Goal: Task Accomplishment & Management: Manage account settings

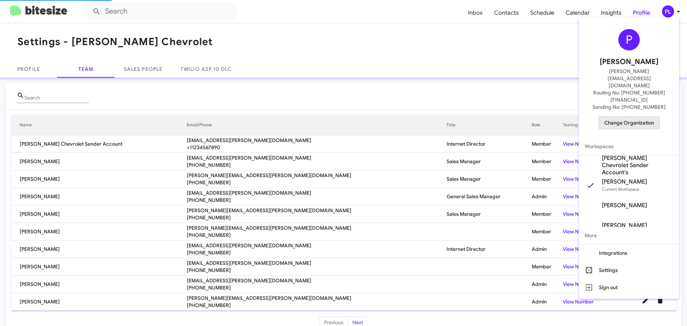
click at [638, 117] on span "Change Organization" at bounding box center [630, 123] width 50 height 12
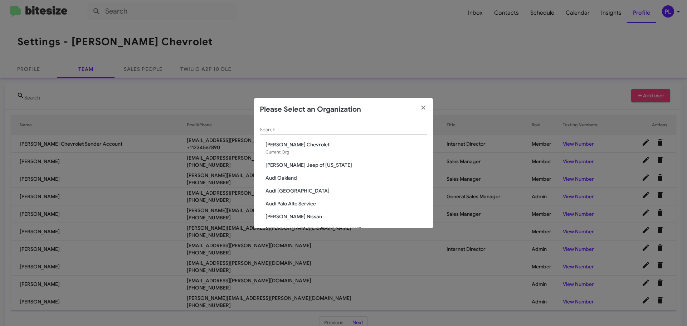
click at [351, 132] on input "Search" at bounding box center [344, 130] width 168 height 6
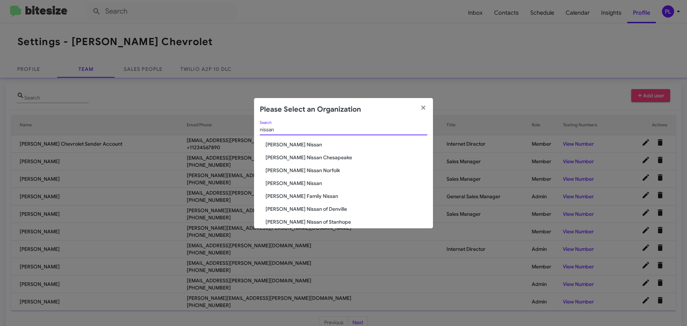
type input "nissan"
click at [304, 199] on span "[PERSON_NAME] Family Nissan" at bounding box center [347, 196] width 162 height 7
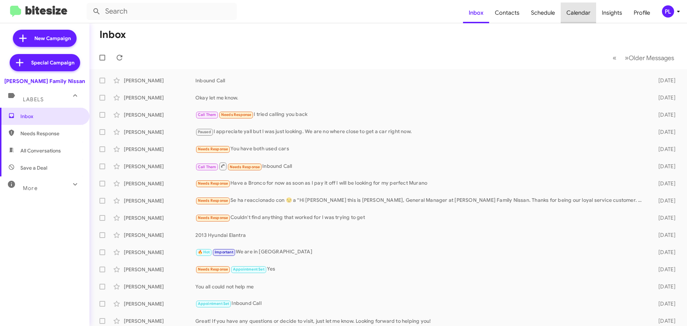
click at [580, 14] on span "Calendar" at bounding box center [578, 13] width 35 height 21
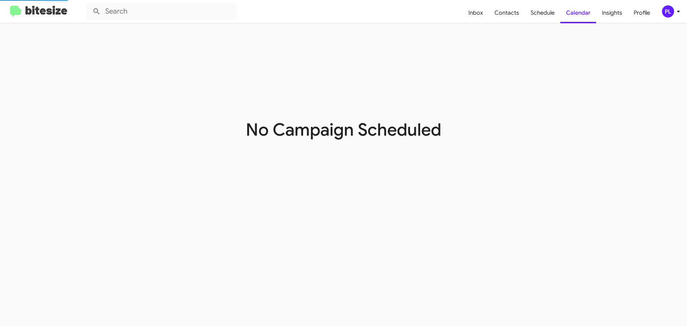
click at [674, 11] on div "PL" at bounding box center [668, 11] width 12 height 12
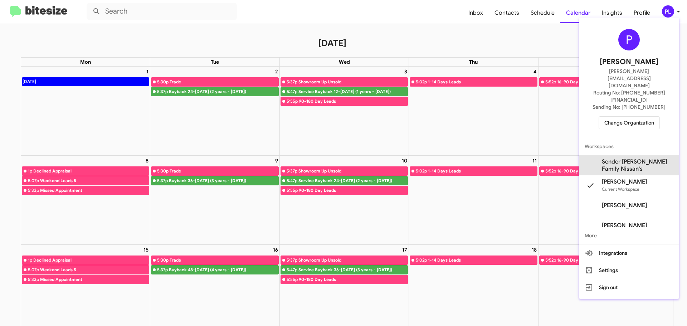
click at [637, 158] on span "Sender Hicks Family Nissan's" at bounding box center [638, 165] width 72 height 14
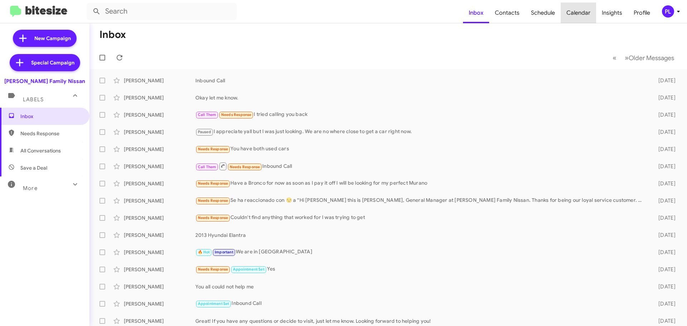
click at [583, 16] on span "Calendar" at bounding box center [578, 13] width 35 height 21
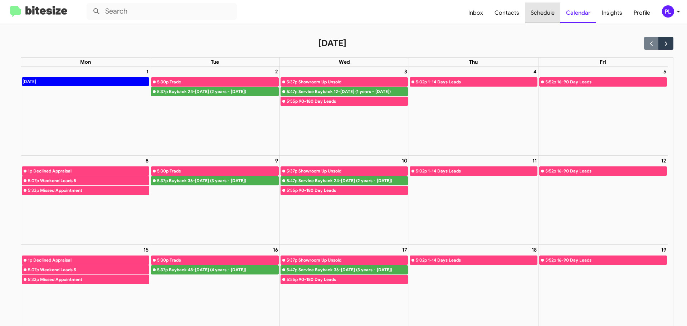
click at [549, 14] on span "Schedule" at bounding box center [542, 13] width 35 height 21
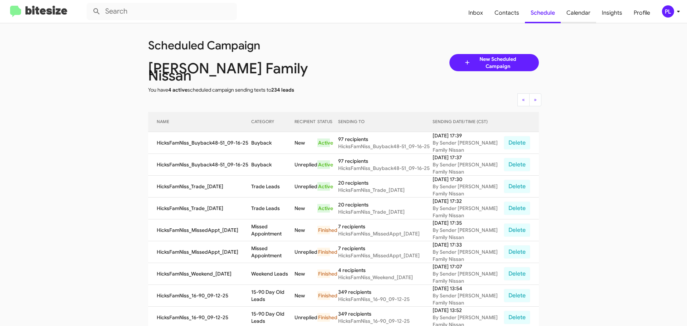
click at [573, 12] on span "Calendar" at bounding box center [578, 13] width 35 height 21
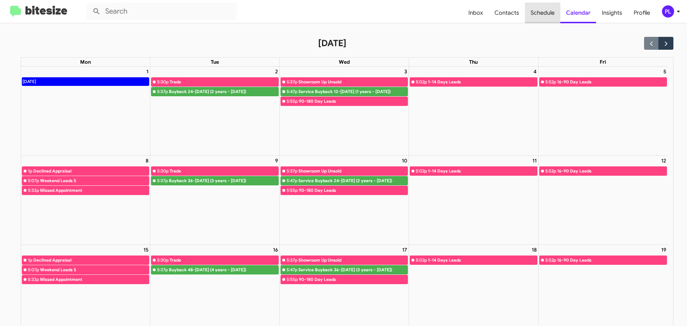
click at [557, 13] on span "Schedule" at bounding box center [542, 13] width 35 height 21
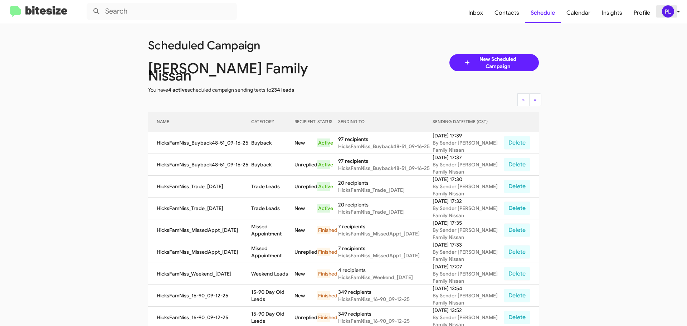
click at [675, 12] on icon at bounding box center [679, 11] width 9 height 9
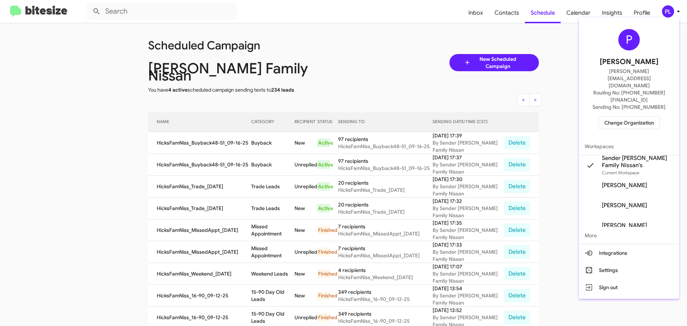
click at [620, 117] on span "Change Organization" at bounding box center [630, 123] width 50 height 12
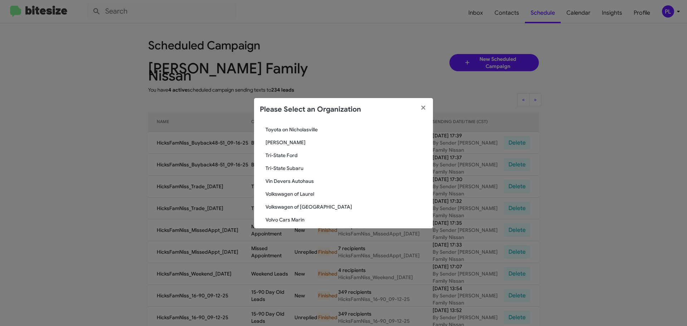
scroll to position [1282, 0]
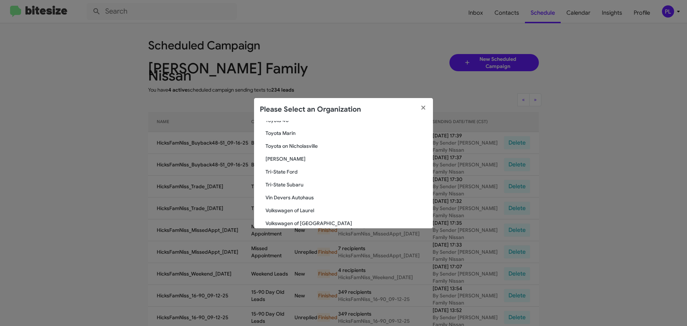
click at [284, 132] on span "Toyota Marin" at bounding box center [347, 133] width 162 height 7
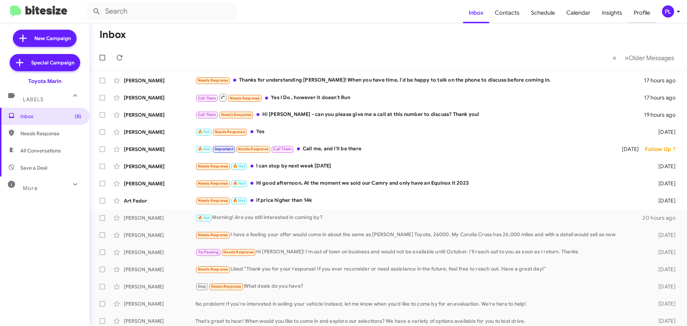
click at [646, 12] on span "Profile" at bounding box center [642, 13] width 28 height 21
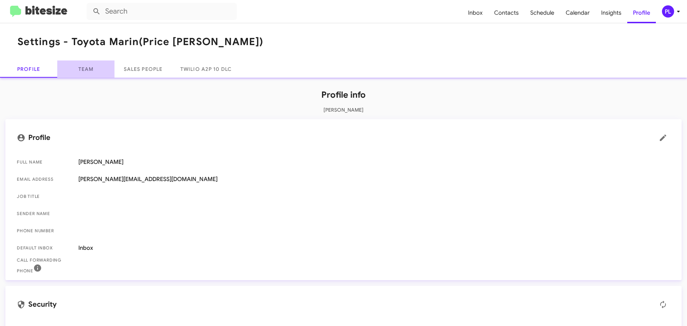
click at [88, 66] on link "Team" at bounding box center [85, 69] width 57 height 17
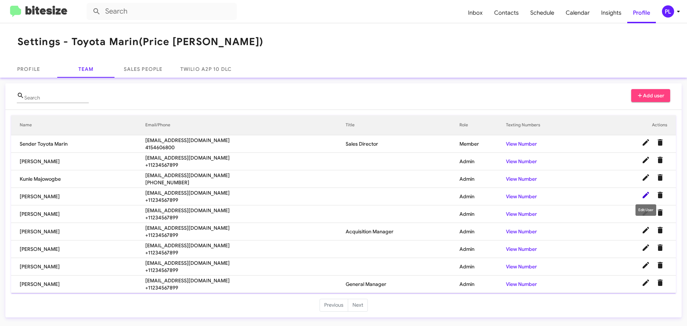
click at [645, 193] on icon at bounding box center [646, 195] width 9 height 9
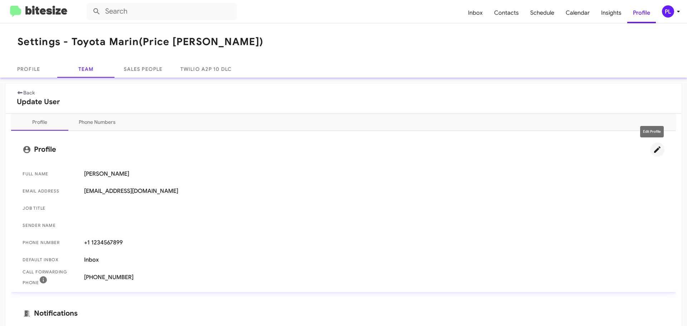
click at [653, 148] on icon at bounding box center [657, 149] width 9 height 9
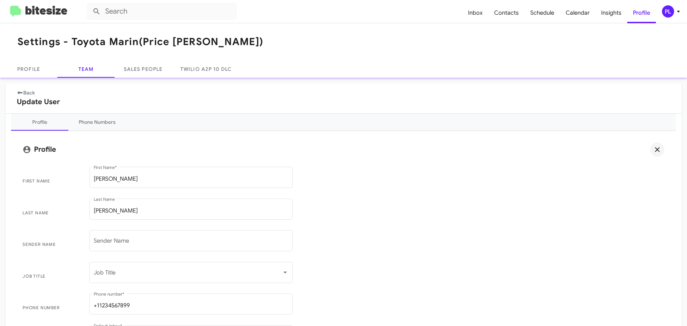
click at [27, 94] on link "Back" at bounding box center [26, 93] width 18 height 6
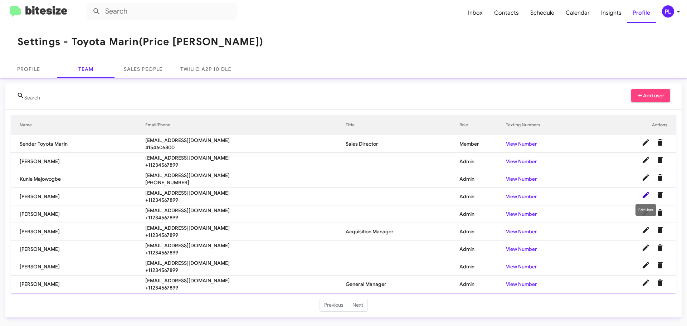
click at [645, 195] on icon at bounding box center [646, 195] width 9 height 9
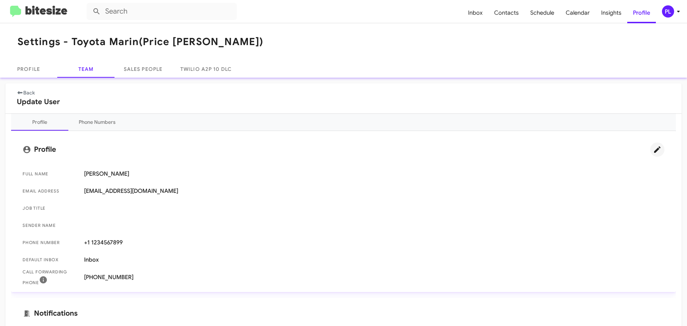
click at [655, 149] on icon at bounding box center [658, 149] width 6 height 6
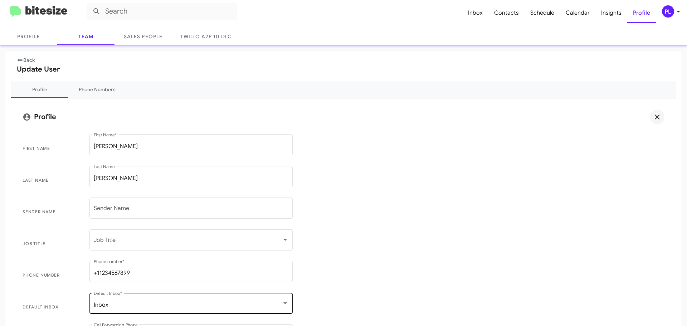
scroll to position [72, 0]
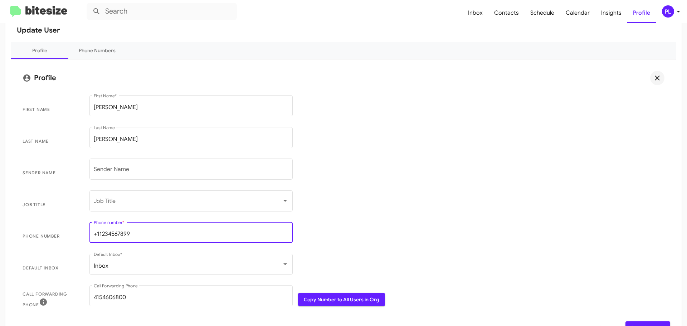
drag, startPoint x: 164, startPoint y: 235, endPoint x: 26, endPoint y: 241, distance: 138.0
click at [26, 241] on span "Phone number +11234567899 Phone number *" at bounding box center [344, 237] width 654 height 32
paste input "501-978-5411"
drag, startPoint x: 139, startPoint y: 235, endPoint x: 88, endPoint y: 234, distance: 51.2
click at [88, 234] on mat-form-field "501-978-5411 Phone number *" at bounding box center [191, 237] width 214 height 32
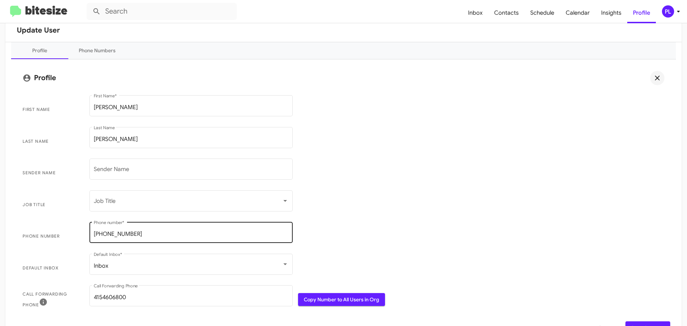
click at [93, 234] on div "501-978-5411 Phone number *" at bounding box center [191, 232] width 203 height 23
click at [94, 234] on input "501-978-5411" at bounding box center [191, 234] width 195 height 6
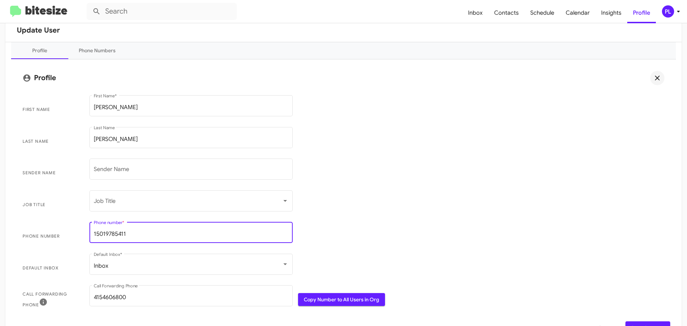
scroll to position [179, 0]
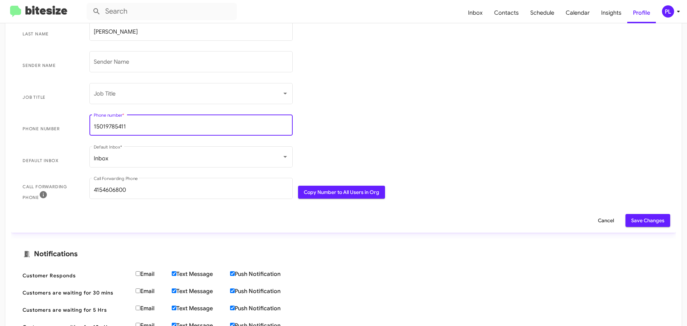
type input "15019785411"
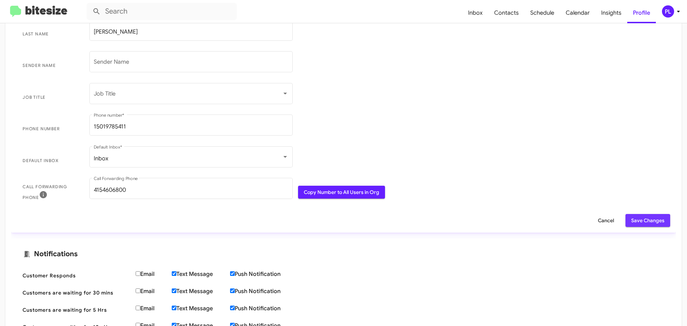
click at [651, 221] on span "Save Changes" at bounding box center [648, 220] width 33 height 13
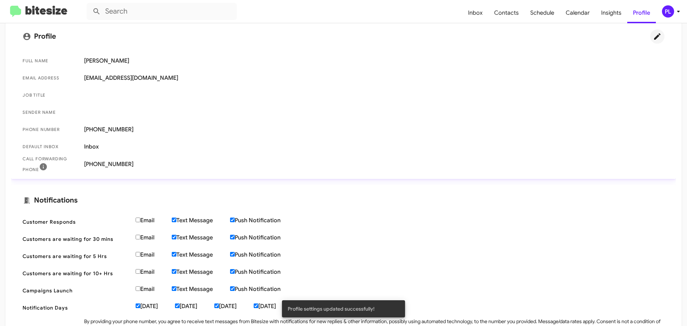
scroll to position [49, 0]
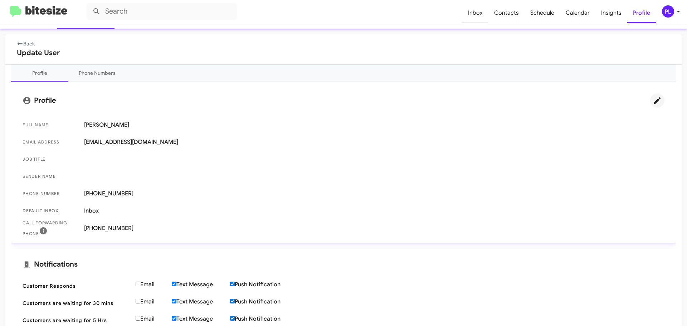
click at [469, 13] on span "Inbox" at bounding box center [476, 13] width 26 height 21
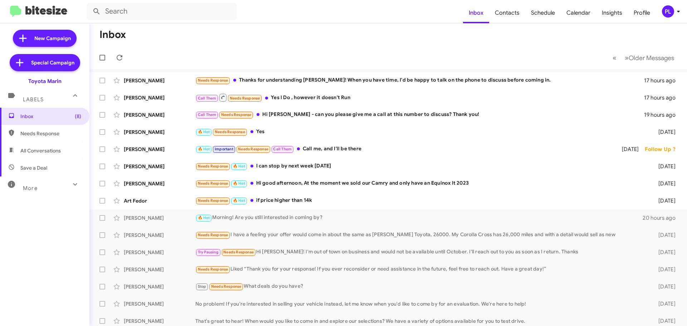
click at [677, 11] on icon at bounding box center [679, 11] width 9 height 9
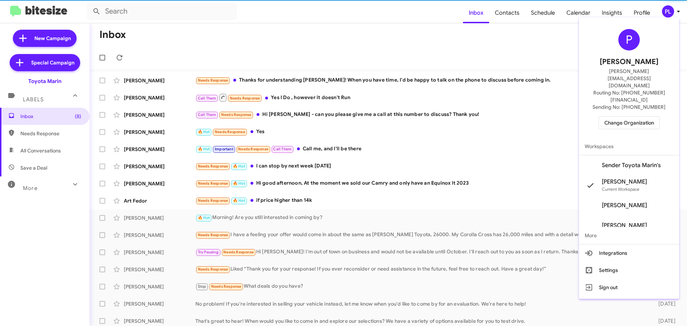
click at [634, 117] on span "Change Organization" at bounding box center [630, 123] width 50 height 12
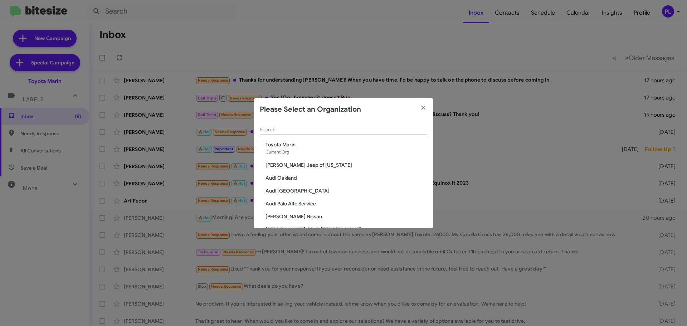
click at [345, 128] on input "Search" at bounding box center [344, 130] width 168 height 6
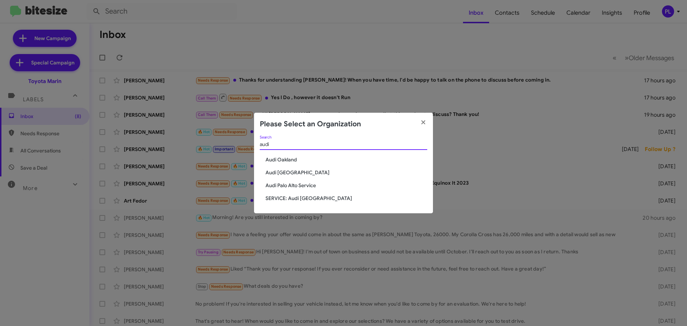
type input "audi"
click at [289, 173] on span "Audi [GEOGRAPHIC_DATA]" at bounding box center [347, 172] width 162 height 7
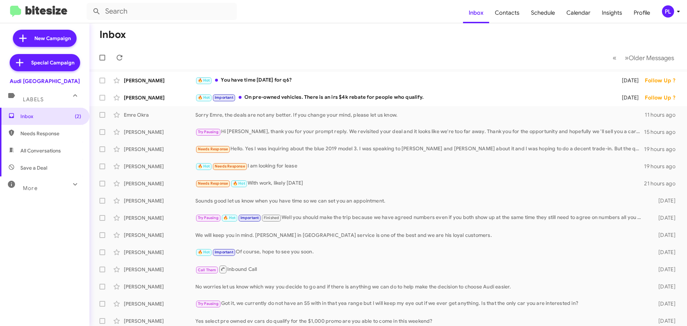
click at [681, 14] on icon at bounding box center [679, 11] width 9 height 9
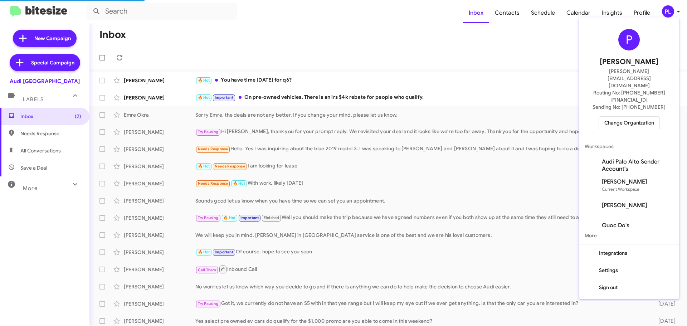
click at [634, 117] on span "Change Organization" at bounding box center [630, 123] width 50 height 12
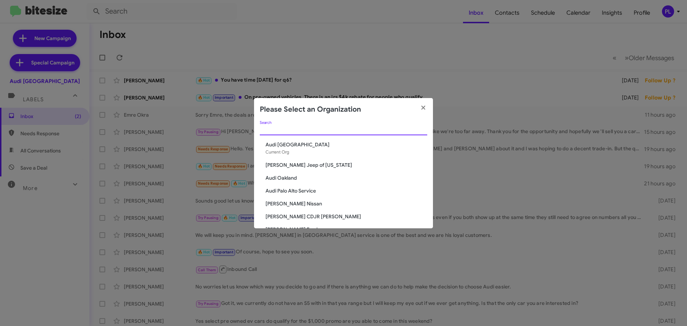
click at [313, 130] on input "Search" at bounding box center [344, 130] width 168 height 6
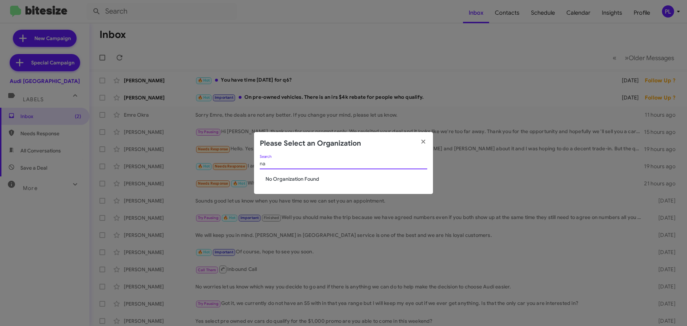
type input "n"
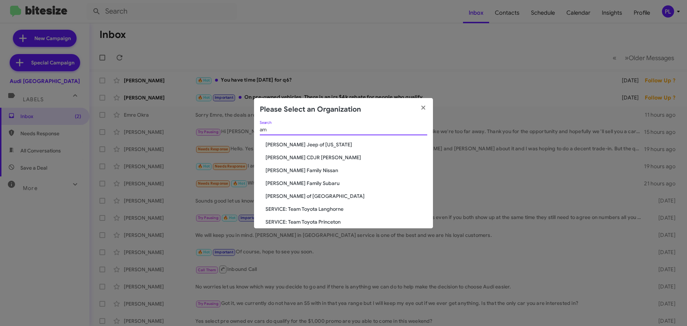
type input "a"
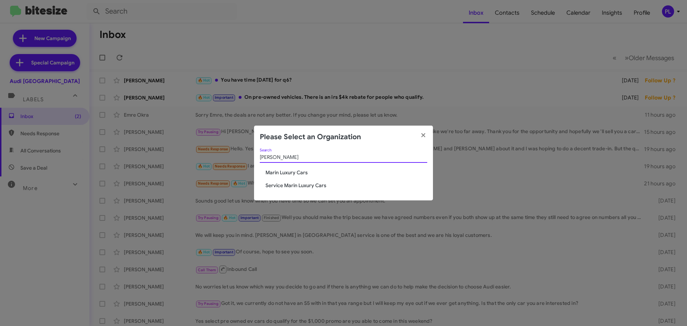
type input "marin lux"
click at [291, 168] on div "marin lux Search" at bounding box center [344, 159] width 168 height 20
click at [295, 171] on span "Marin Luxury Cars" at bounding box center [347, 172] width 162 height 7
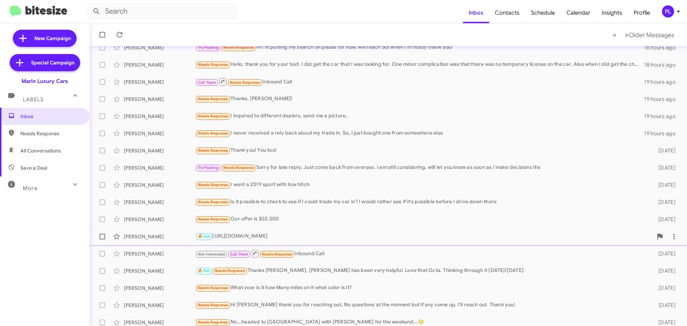
scroll to position [90, 0]
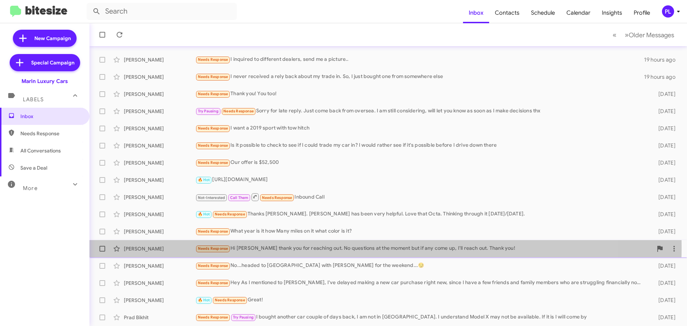
click at [332, 247] on div "Needs Response Hi [PERSON_NAME] thank you for reaching out. No questions at the…" at bounding box center [424, 249] width 458 height 8
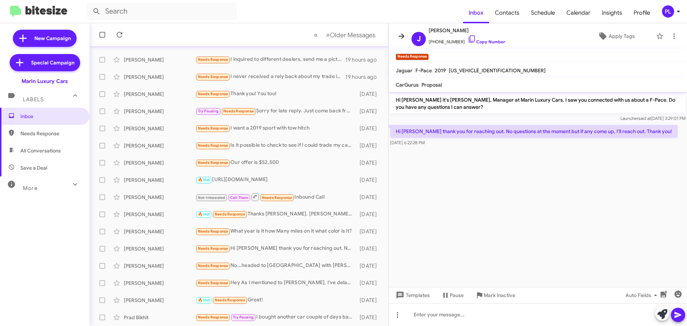
click at [401, 37] on icon at bounding box center [401, 36] width 9 height 9
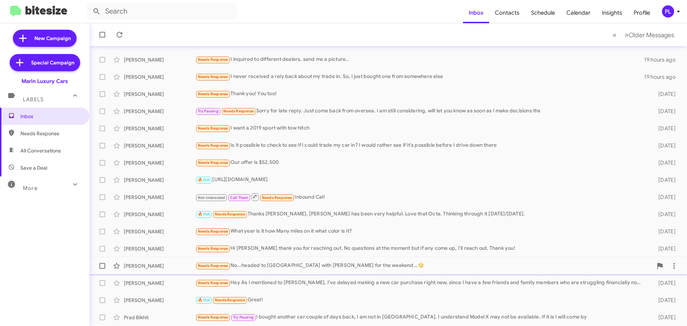
click at [265, 268] on div "Needs Response No...headed to [GEOGRAPHIC_DATA] with [PERSON_NAME] for the week…" at bounding box center [424, 266] width 458 height 8
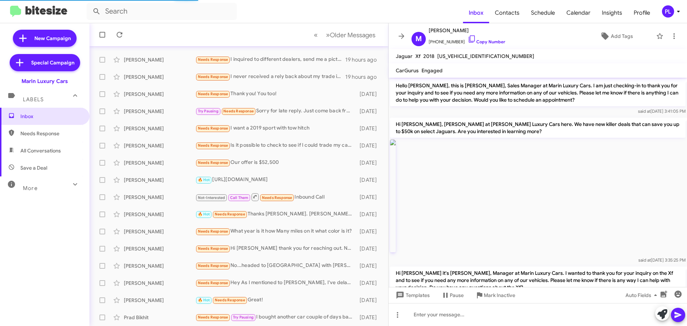
scroll to position [101, 0]
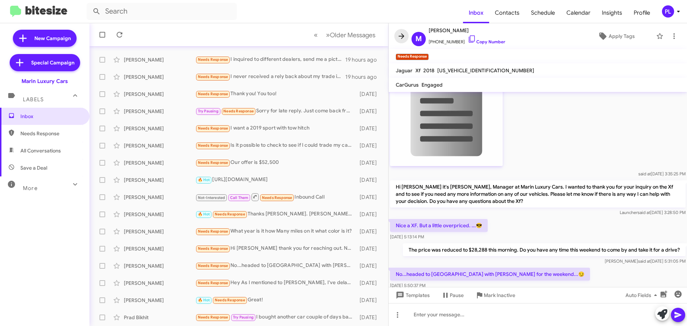
click at [399, 36] on icon at bounding box center [401, 36] width 9 height 9
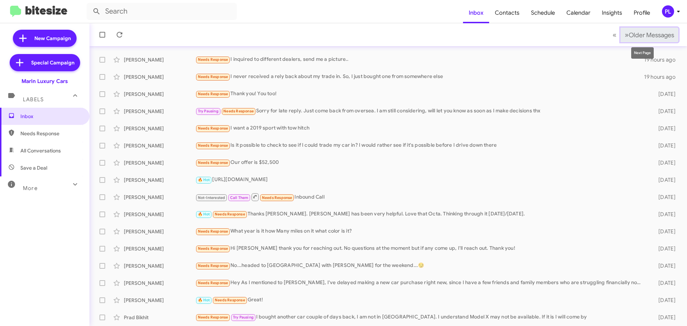
click at [638, 35] on span "Older Messages" at bounding box center [651, 35] width 45 height 8
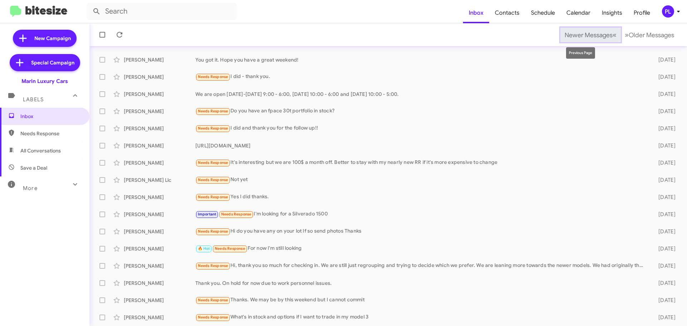
click at [580, 34] on span "Newer Messages" at bounding box center [589, 35] width 48 height 8
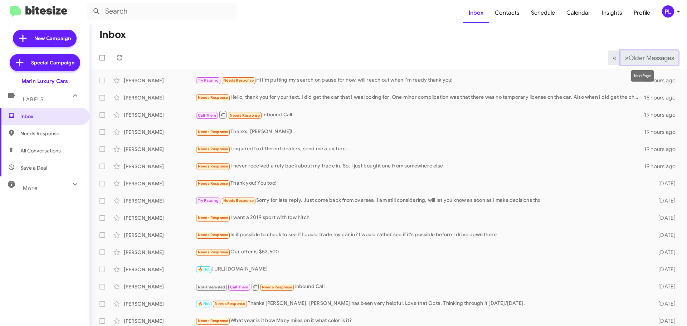
click at [646, 58] on span "Older Messages" at bounding box center [651, 58] width 45 height 8
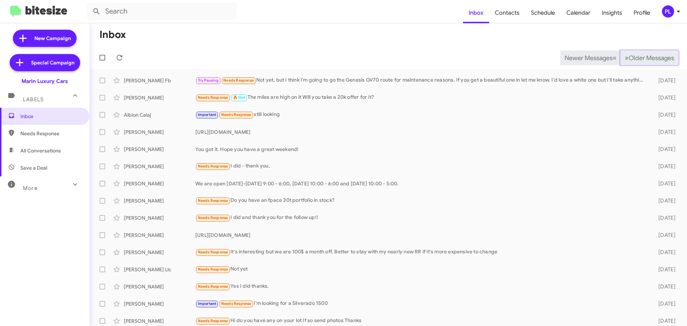
click at [646, 58] on span "Older Messages" at bounding box center [651, 58] width 45 height 8
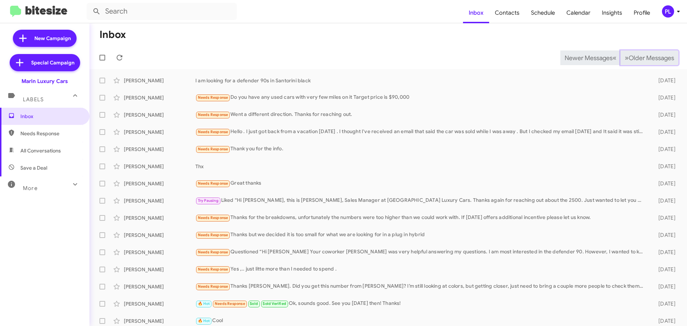
click at [646, 58] on span "Older Messages" at bounding box center [651, 58] width 45 height 8
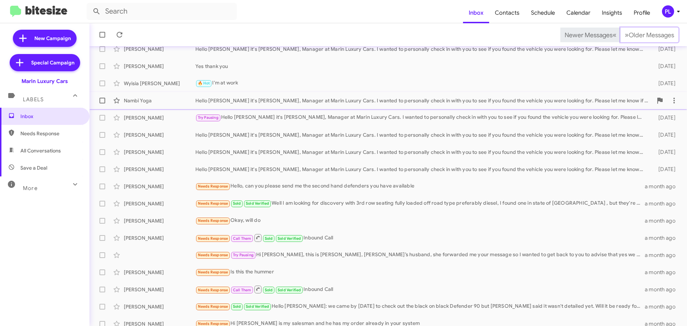
scroll to position [90, 0]
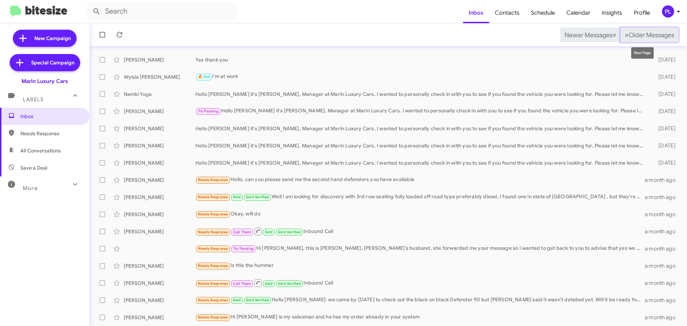
click at [655, 32] on span "Older Messages" at bounding box center [651, 35] width 45 height 8
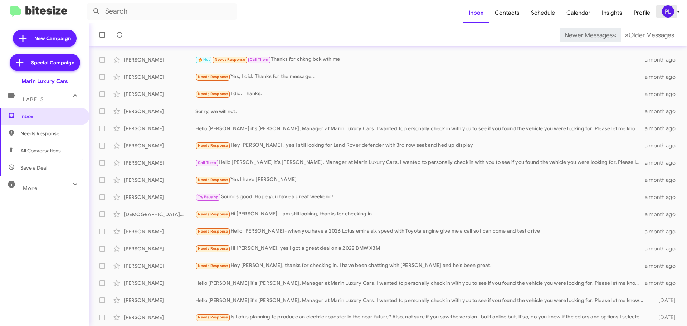
click at [678, 11] on icon at bounding box center [678, 12] width 3 height 2
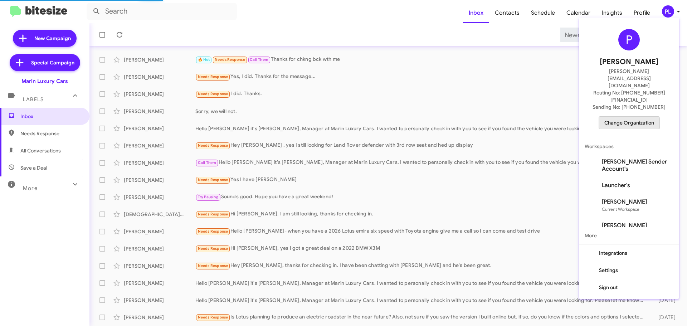
click at [626, 117] on span "Change Organization" at bounding box center [630, 123] width 50 height 12
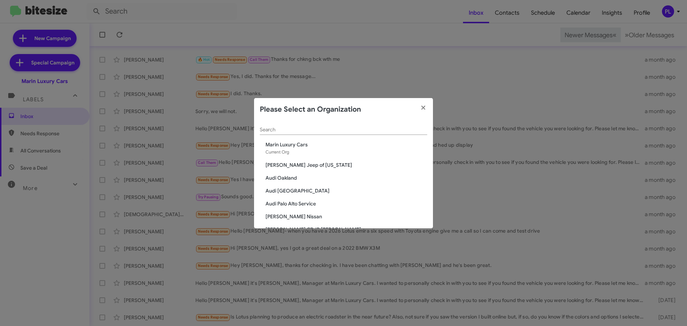
click at [318, 130] on input "Search" at bounding box center [344, 130] width 168 height 6
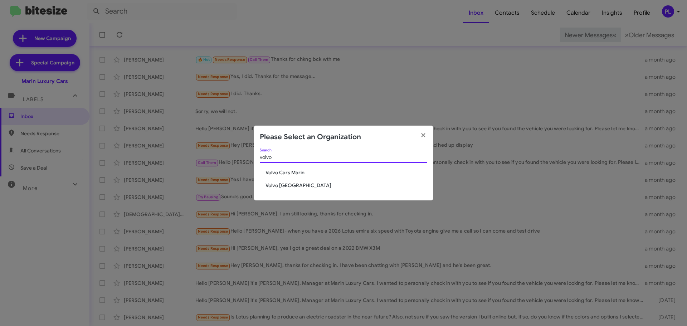
type input "volvo"
click at [278, 166] on div "volvo Search" at bounding box center [344, 159] width 168 height 20
click at [279, 171] on span "Volvo Cars Marin" at bounding box center [347, 172] width 162 height 7
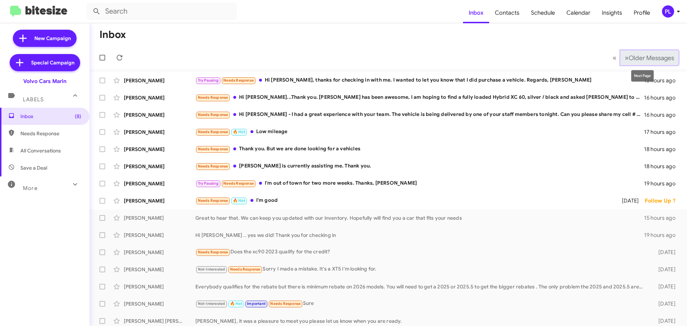
click at [636, 55] on span "Older Messages" at bounding box center [651, 58] width 45 height 8
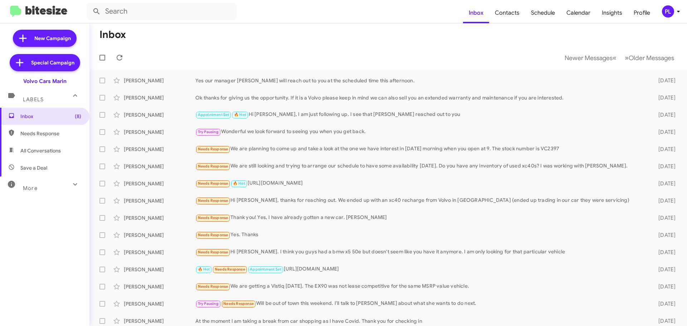
click at [677, 12] on icon at bounding box center [679, 11] width 9 height 9
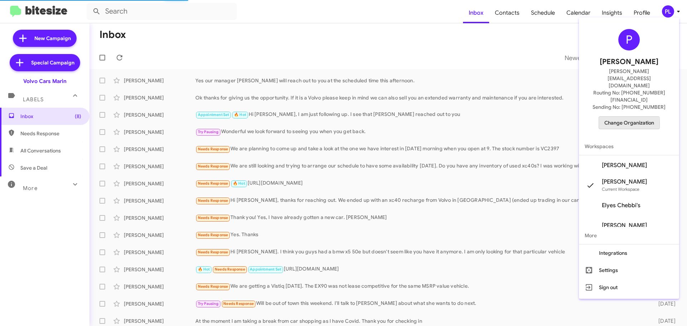
click at [619, 117] on span "Change Organization" at bounding box center [630, 123] width 50 height 12
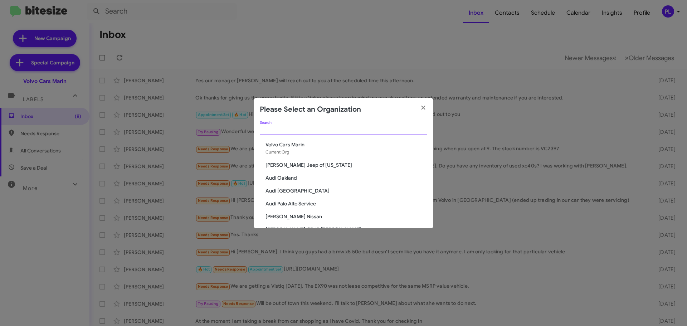
click at [336, 132] on input "Search" at bounding box center [344, 130] width 168 height 6
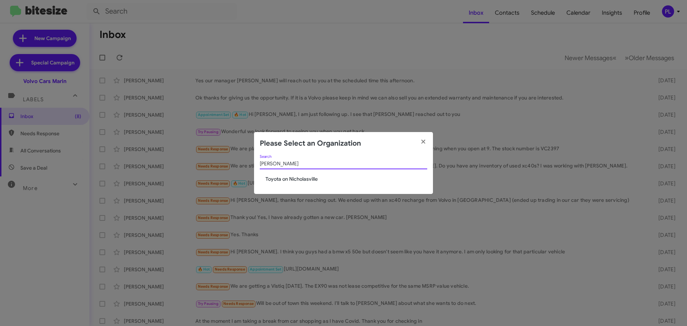
type input "nichol"
click at [303, 179] on span "Toyota on Nicholasville" at bounding box center [347, 178] width 162 height 7
click at [294, 177] on span "Toyota on Nicholasville" at bounding box center [347, 178] width 162 height 7
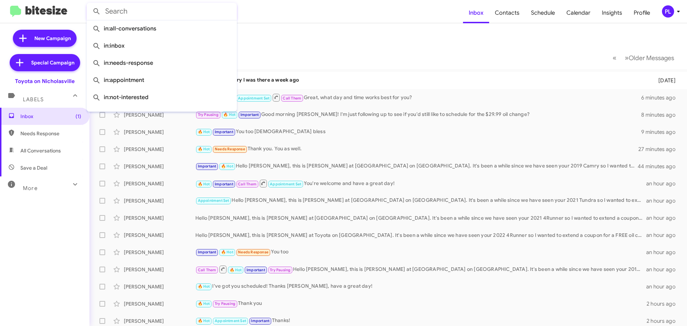
click at [122, 14] on input "text" at bounding box center [162, 11] width 150 height 17
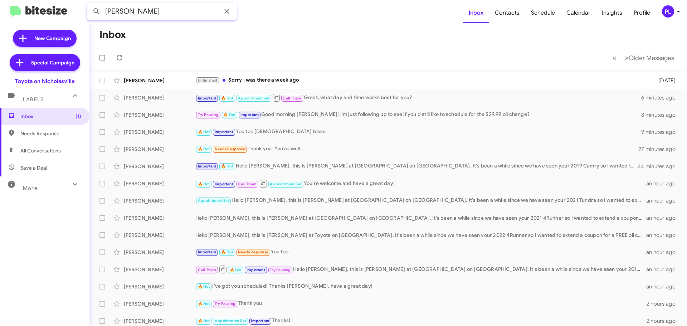
click at [90, 4] on button at bounding box center [97, 11] width 14 height 14
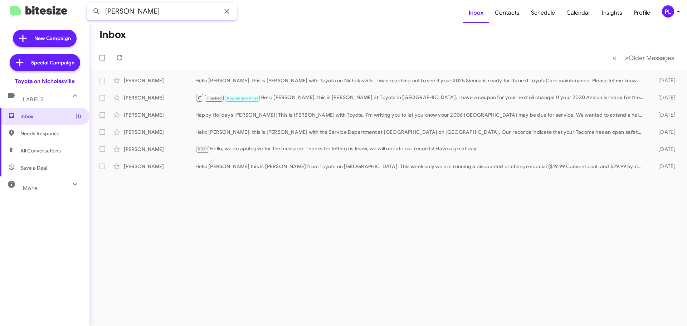
drag, startPoint x: 171, startPoint y: 13, endPoint x: 61, endPoint y: 11, distance: 109.9
click at [61, 11] on mat-toolbar "blakeman Inbox Contacts Schedule Calendar Insights Profile PL" at bounding box center [343, 11] width 687 height 23
paste input "859-319-5522"
type input "859-319-5522"
click at [90, 4] on button at bounding box center [97, 11] width 14 height 14
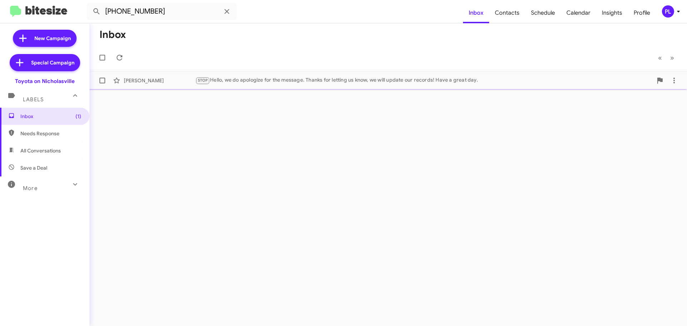
click at [272, 80] on div "STOP Hello, we do apologize for the message. Thanks for letting us know, we wil…" at bounding box center [424, 80] width 458 height 8
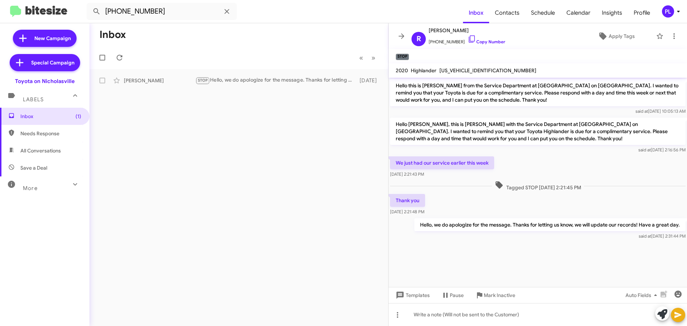
click at [537, 270] on cdk-virtual-scroll-viewport "Hello this is Kelli from the Service Department at Toyota on Nicholasville. I w…" at bounding box center [538, 182] width 299 height 209
click at [676, 34] on icon at bounding box center [674, 36] width 9 height 9
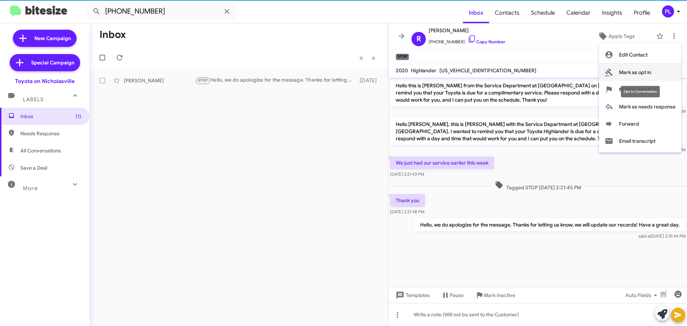
click at [642, 69] on span "Mark as opt in" at bounding box center [635, 72] width 32 height 17
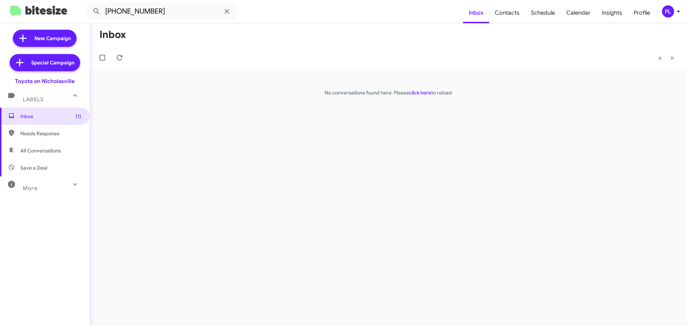
click at [678, 10] on icon at bounding box center [679, 11] width 9 height 9
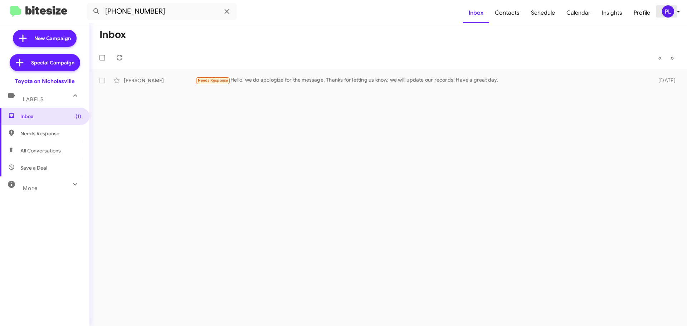
click at [680, 10] on icon at bounding box center [679, 11] width 9 height 9
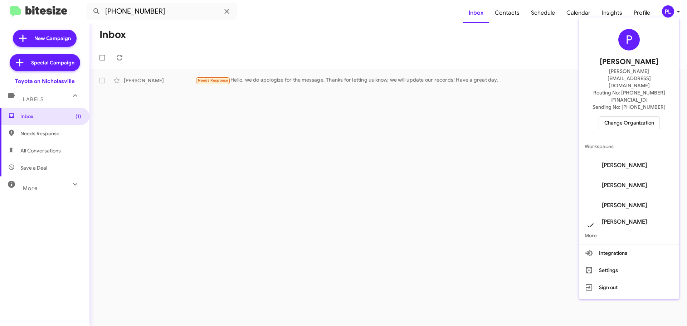
click at [643, 117] on span "Change Organization" at bounding box center [630, 123] width 50 height 12
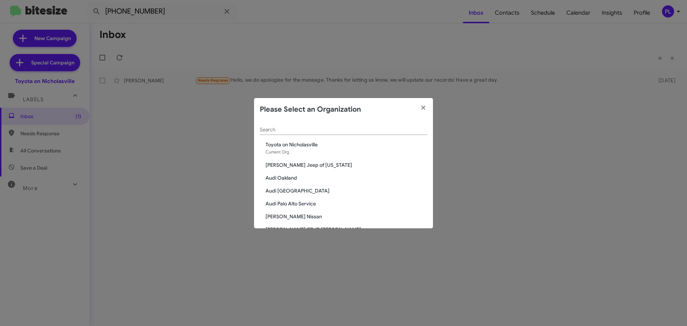
click at [335, 130] on input "Search" at bounding box center [344, 130] width 168 height 6
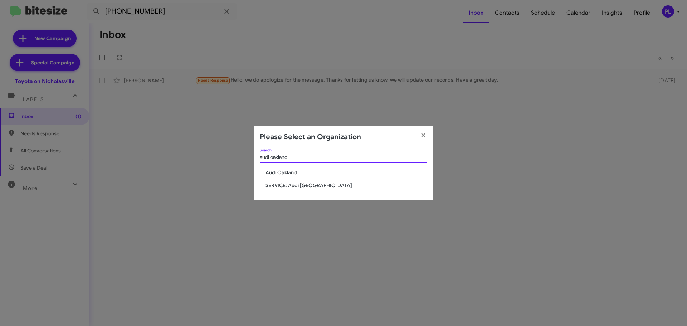
type input "audi oakland"
click at [288, 173] on span "Audi Oakland" at bounding box center [347, 172] width 162 height 7
click at [283, 174] on span "Audi Oakland" at bounding box center [347, 172] width 162 height 7
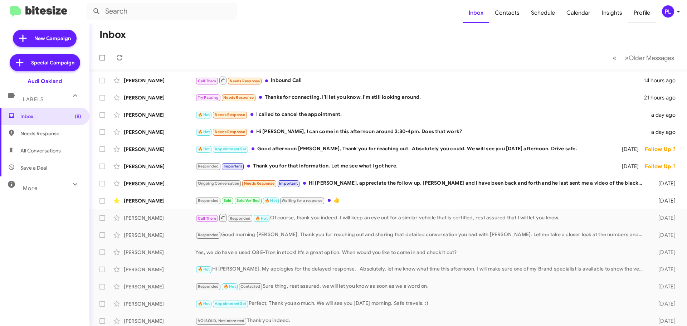
click at [642, 12] on span "Profile" at bounding box center [642, 13] width 28 height 21
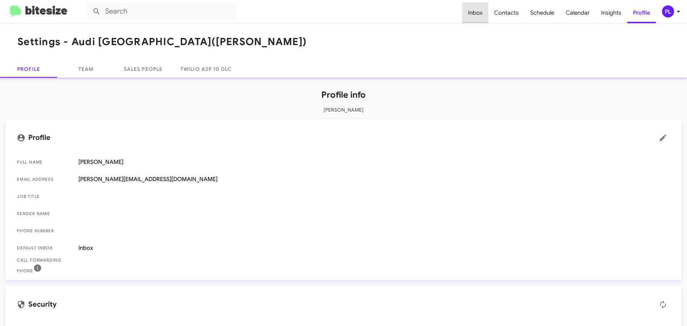
click at [474, 9] on span "Inbox" at bounding box center [476, 13] width 26 height 21
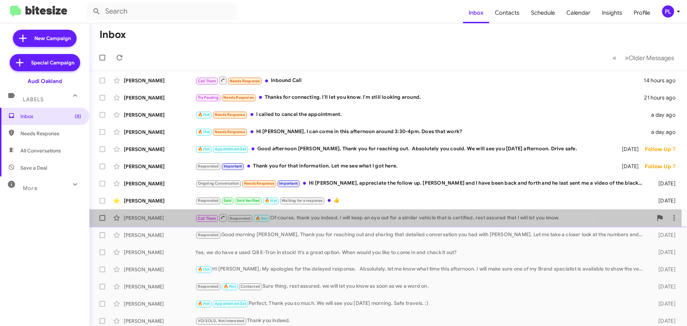
click at [321, 219] on div "Call Them Responded 🔥 Hot Of course, thank you indeed. I will keep an eye out f…" at bounding box center [424, 217] width 458 height 9
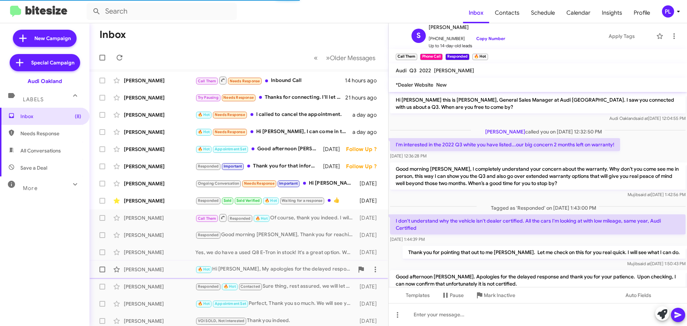
scroll to position [87, 0]
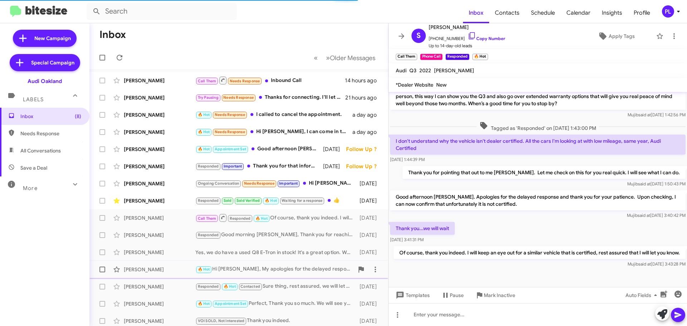
click at [286, 266] on div "🔥 Hot Hi Adam, My apologies for the delayed response. Absolutely, let me know w…" at bounding box center [274, 269] width 159 height 8
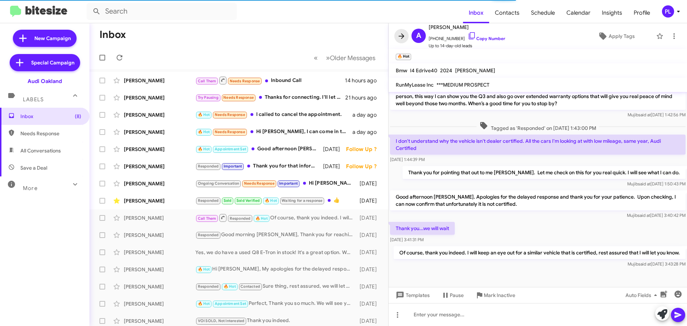
click at [404, 37] on icon at bounding box center [401, 36] width 9 height 9
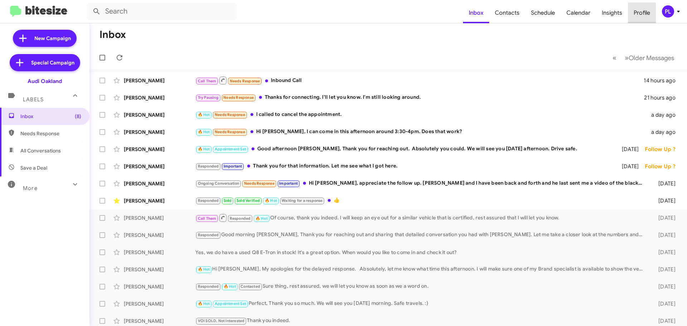
click at [639, 14] on span "Profile" at bounding box center [642, 13] width 28 height 21
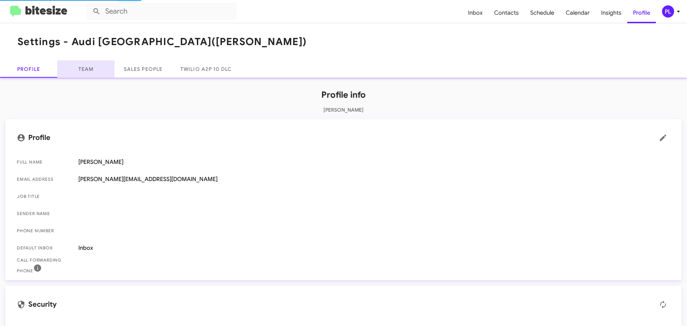
click at [81, 69] on link "Team" at bounding box center [85, 69] width 57 height 17
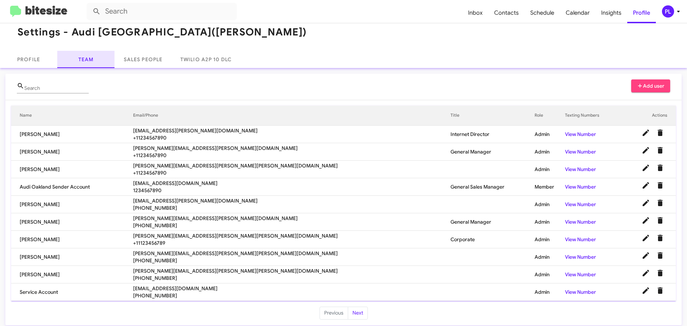
scroll to position [15, 0]
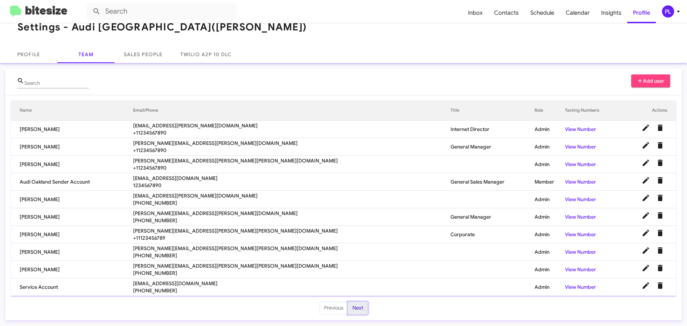
click at [364, 302] on button "Next" at bounding box center [358, 308] width 20 height 13
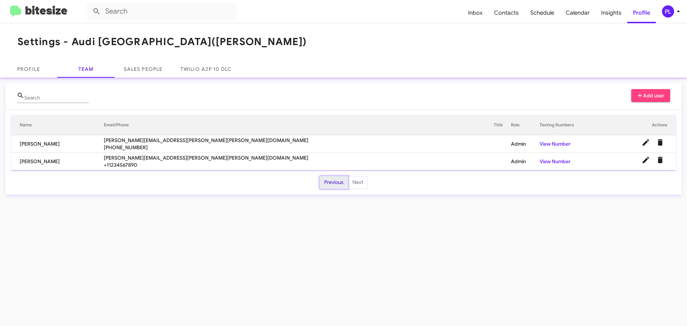
click at [337, 185] on button "Previous" at bounding box center [334, 182] width 29 height 13
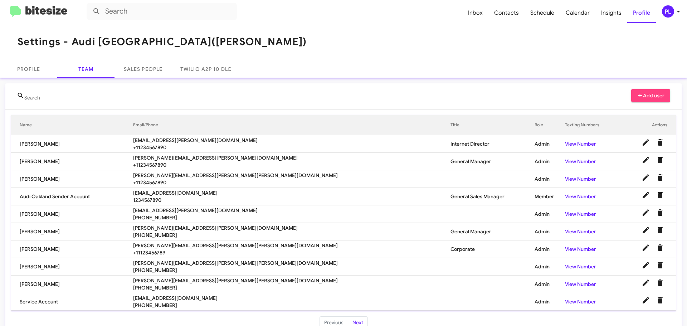
click at [680, 11] on icon at bounding box center [678, 12] width 3 height 2
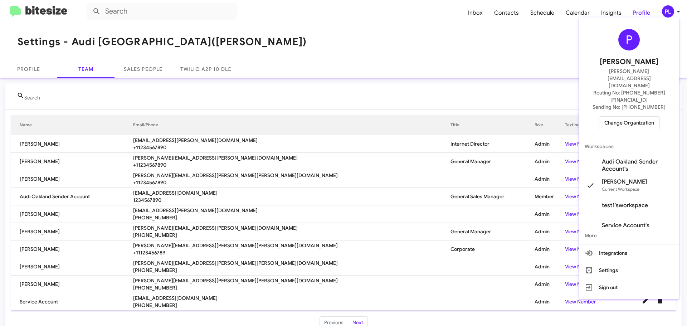
click at [621, 108] on div "P Peggy Lervold peggy@bitesize.co Routing No: +1 (510) 866-2900 Sending No: +1 …" at bounding box center [629, 78] width 100 height 117
click at [622, 117] on span "Change Organization" at bounding box center [630, 123] width 50 height 12
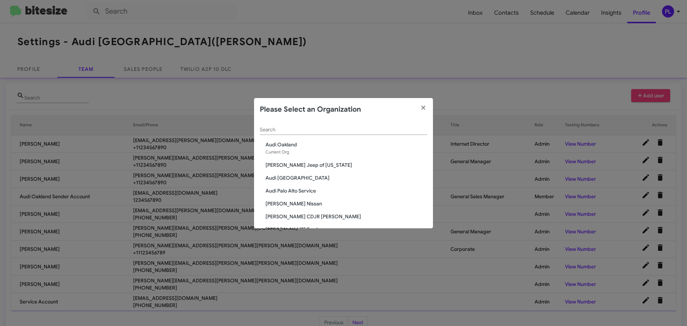
click at [342, 129] on input "Search" at bounding box center [344, 130] width 168 height 6
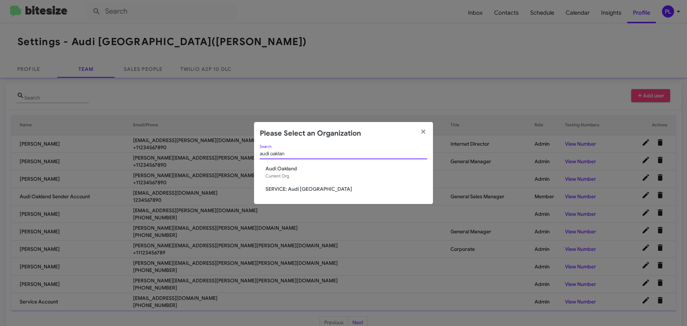
type input "audi oaklan"
click at [290, 191] on span "SERVICE: Audi [GEOGRAPHIC_DATA]" at bounding box center [347, 188] width 162 height 7
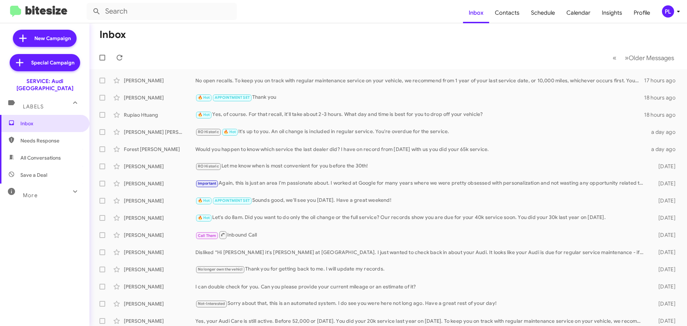
click at [682, 13] on icon at bounding box center [679, 11] width 9 height 9
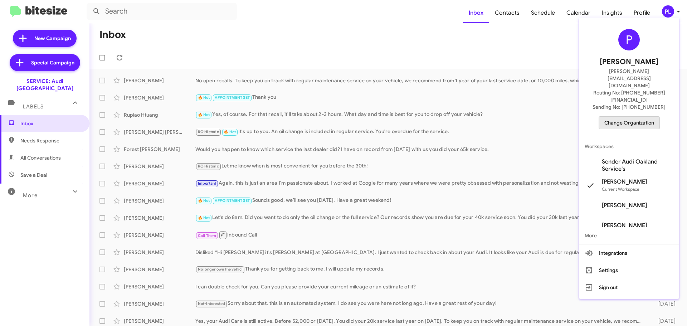
click at [637, 117] on span "Change Organization" at bounding box center [630, 123] width 50 height 12
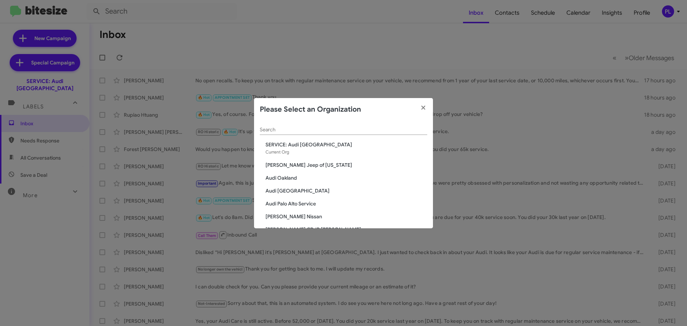
click at [299, 130] on input "Search" at bounding box center [344, 130] width 168 height 6
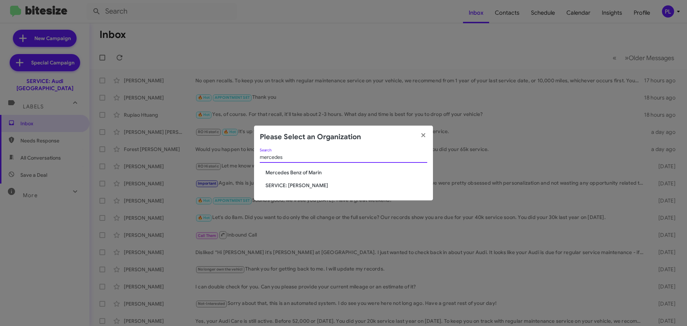
type input "mercedes"
click at [299, 172] on span "Mercedes Benz of Marin" at bounding box center [347, 172] width 162 height 7
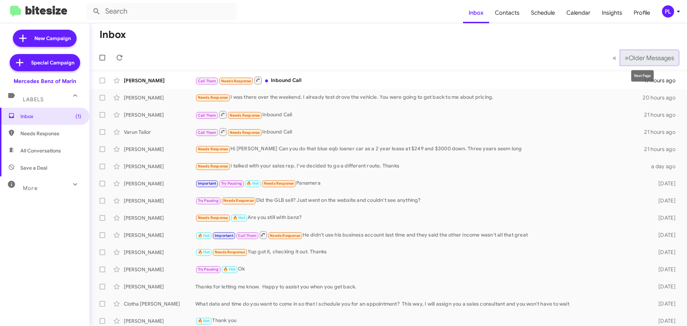
click at [633, 62] on button "» Next Older Messages" at bounding box center [650, 57] width 58 height 15
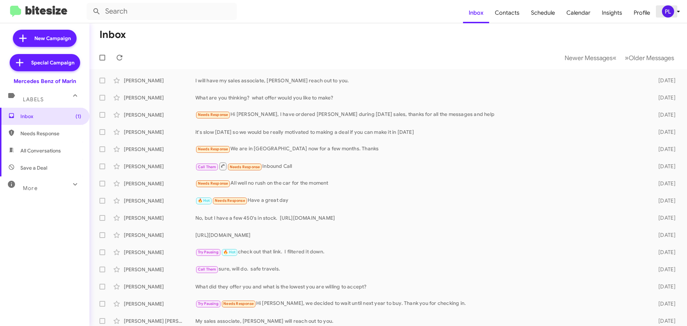
click at [671, 14] on div "PL" at bounding box center [668, 11] width 12 height 12
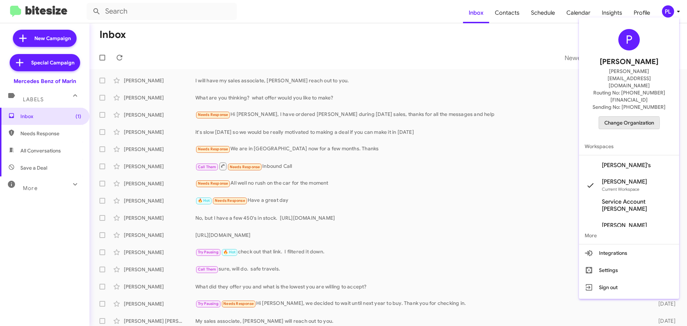
click at [621, 117] on span "Change Organization" at bounding box center [630, 123] width 50 height 12
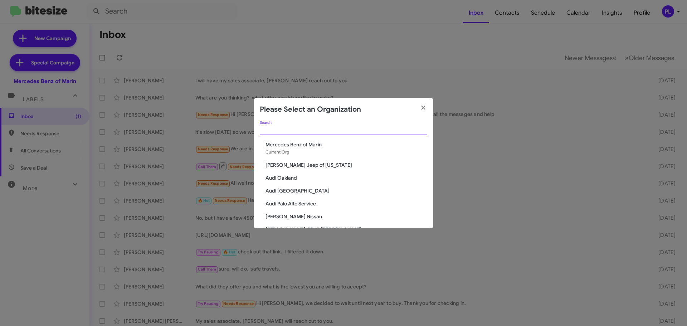
click at [299, 128] on input "Search" at bounding box center [344, 130] width 168 height 6
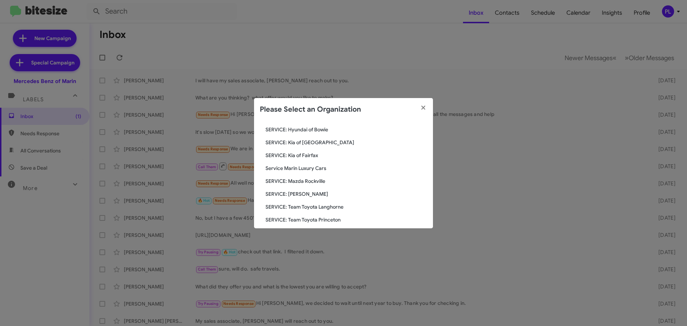
scroll to position [169, 0]
type input "service"
click at [321, 193] on span "SERVICE: [PERSON_NAME]" at bounding box center [347, 194] width 162 height 7
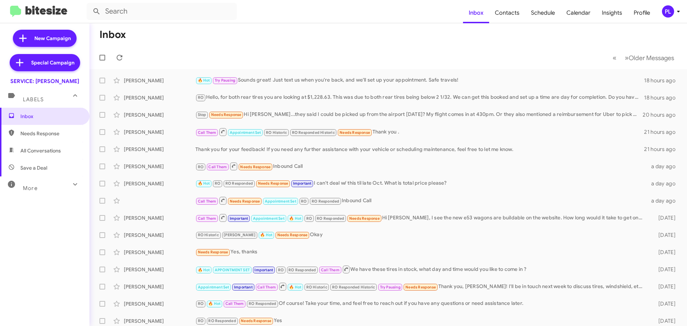
click at [676, 13] on icon at bounding box center [679, 11] width 9 height 9
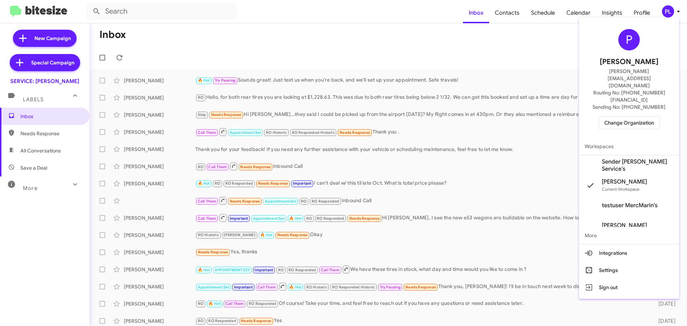
click at [625, 117] on span "Change Organization" at bounding box center [630, 123] width 50 height 12
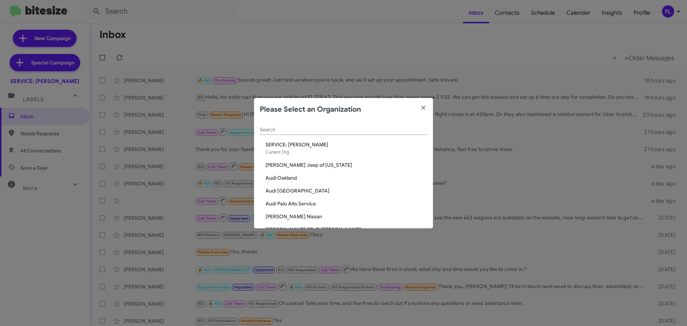
click at [293, 192] on span "Audi [GEOGRAPHIC_DATA]" at bounding box center [347, 190] width 162 height 7
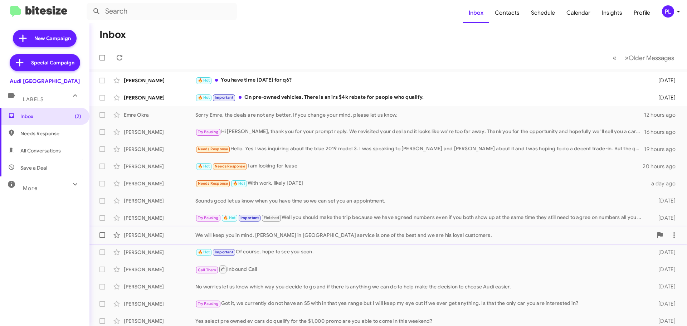
click at [296, 235] on div "We will keep you in mind. [PERSON_NAME] in [GEOGRAPHIC_DATA] service is one of …" at bounding box center [424, 235] width 458 height 7
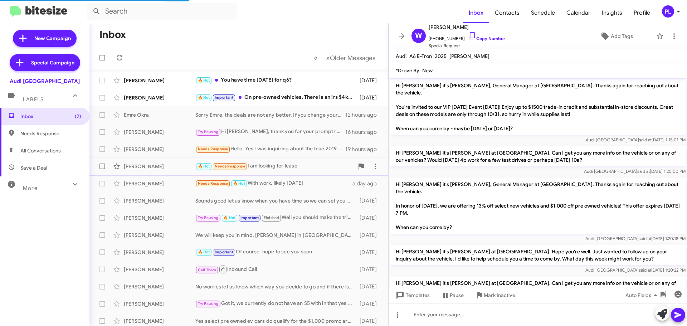
scroll to position [636, 0]
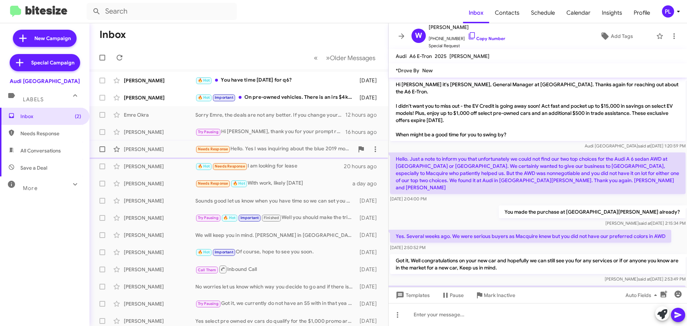
click at [311, 152] on div "Needs Response Hello. Yes I was inquiring about the blue 2019 model 3. I was sp…" at bounding box center [274, 149] width 159 height 8
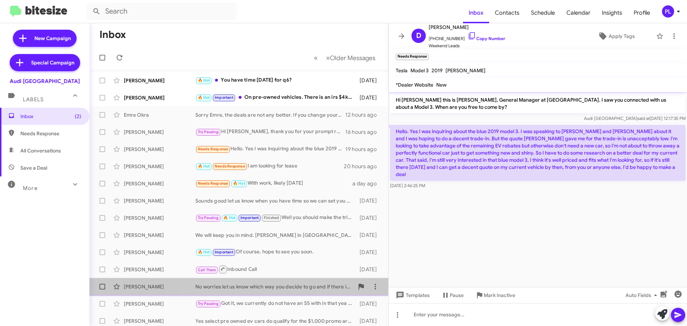
click at [270, 289] on div "No worries let us know which way you decide to go and if there is anything we c…" at bounding box center [274, 286] width 159 height 7
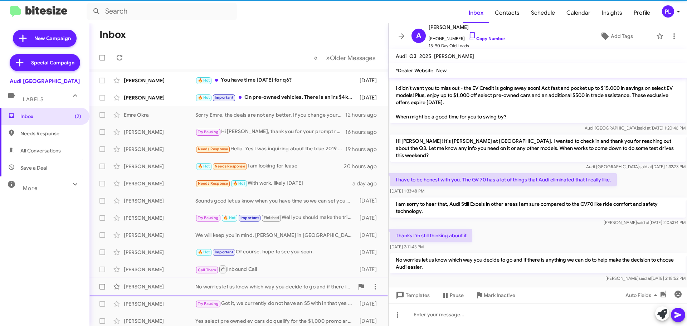
scroll to position [364, 0]
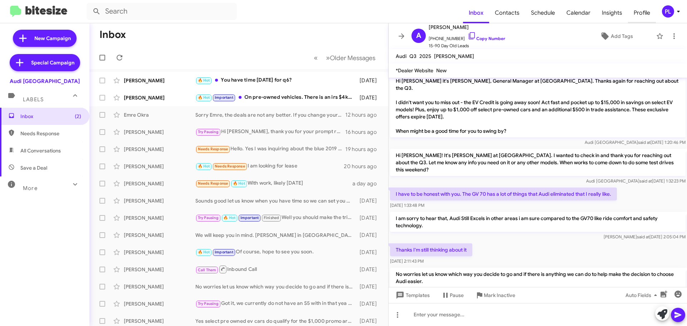
click at [642, 15] on span "Profile" at bounding box center [642, 13] width 28 height 21
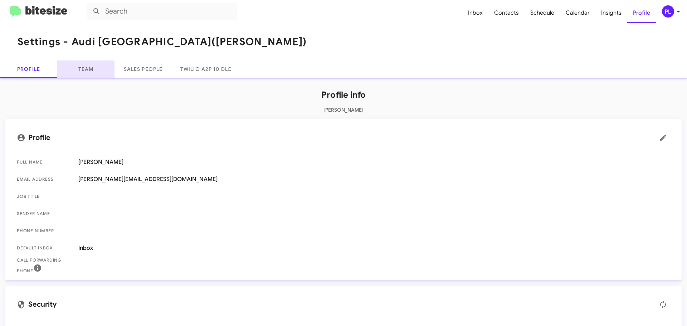
click at [81, 71] on link "Team" at bounding box center [85, 69] width 57 height 17
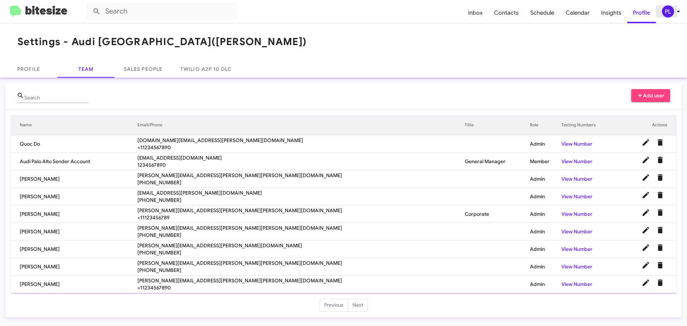
click at [679, 11] on icon at bounding box center [678, 12] width 3 height 2
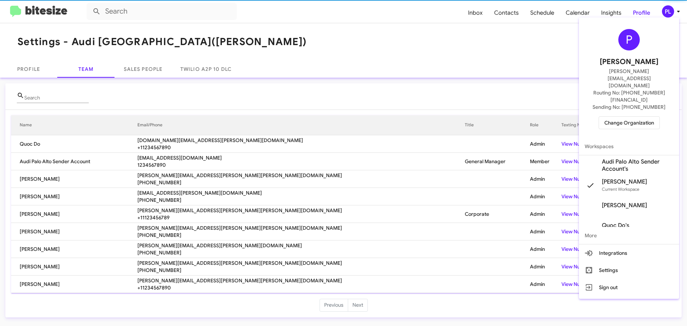
click at [640, 117] on span "Change Organization" at bounding box center [630, 123] width 50 height 12
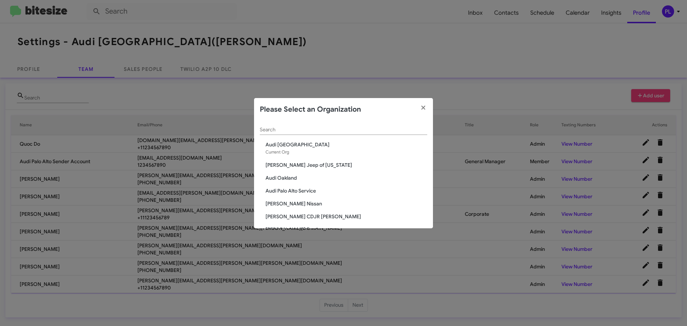
click at [287, 131] on input "Search" at bounding box center [344, 130] width 168 height 6
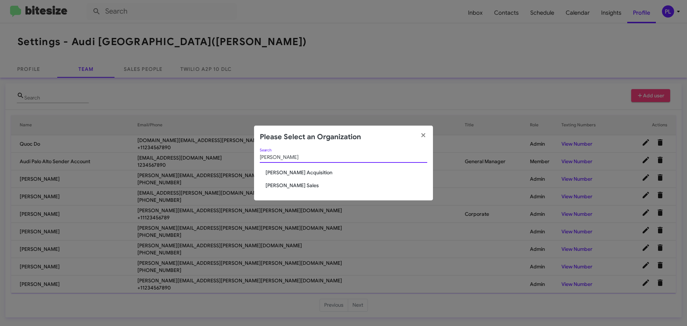
type input "[PERSON_NAME]"
click at [323, 169] on span "[PERSON_NAME] Acquisition" at bounding box center [347, 172] width 162 height 7
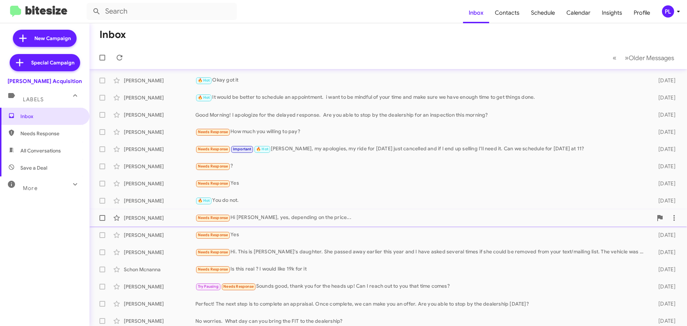
scroll to position [90, 0]
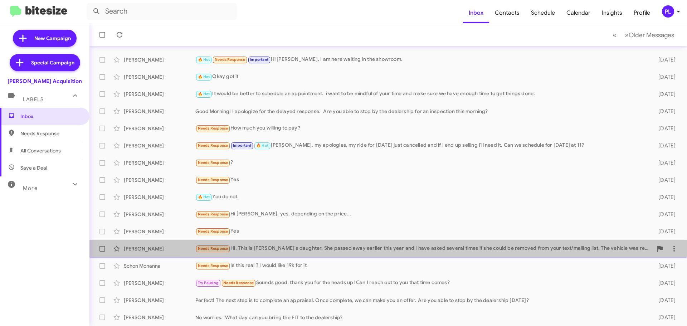
click at [469, 242] on div "[PERSON_NAME] Needs Response Hi. This is [PERSON_NAME]'s daughter. She passed a…" at bounding box center [388, 249] width 586 height 14
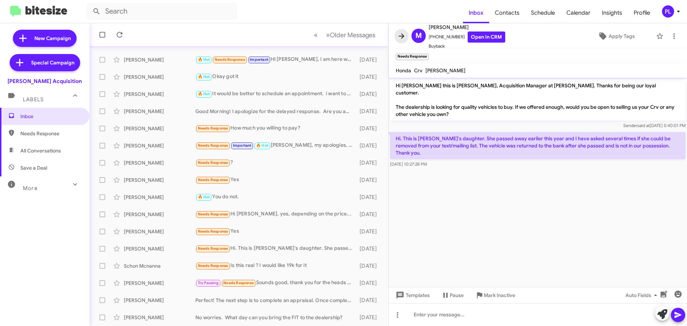
click at [404, 39] on icon at bounding box center [401, 36] width 9 height 9
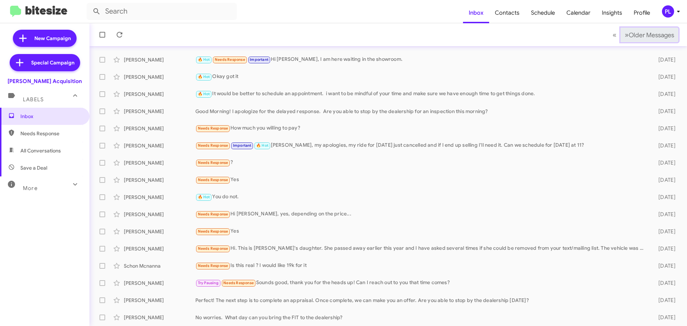
click at [637, 41] on button "» Next Older Messages" at bounding box center [650, 35] width 58 height 15
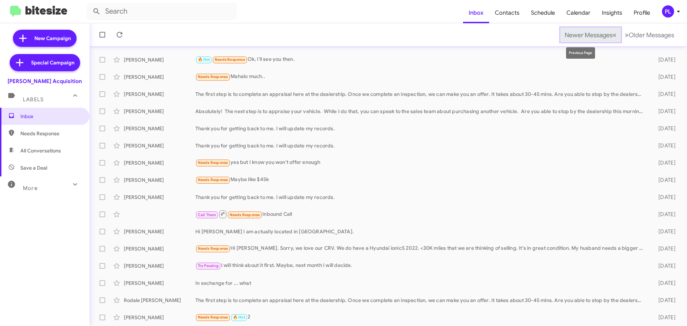
click at [575, 38] on span "Newer Messages" at bounding box center [589, 35] width 48 height 8
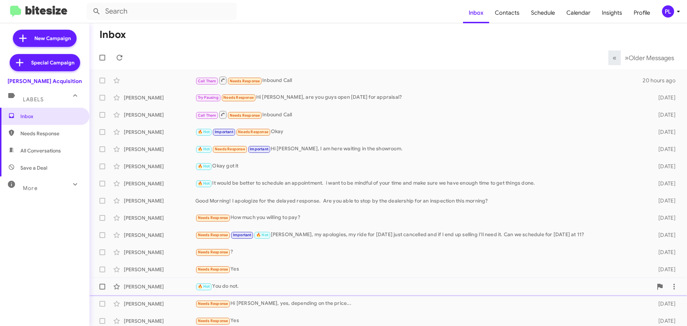
click at [264, 295] on span "[PERSON_NAME] 🔥 Hot You do not. [DATE]" at bounding box center [389, 286] width 598 height 17
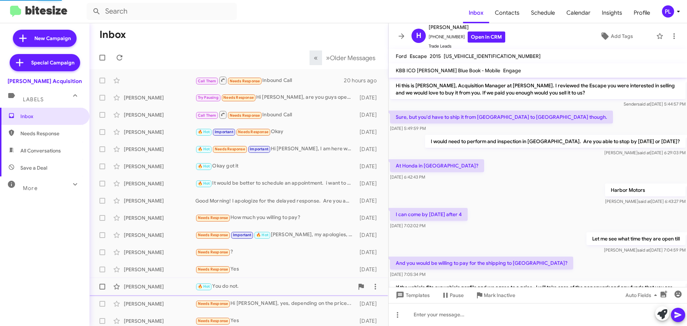
scroll to position [223, 0]
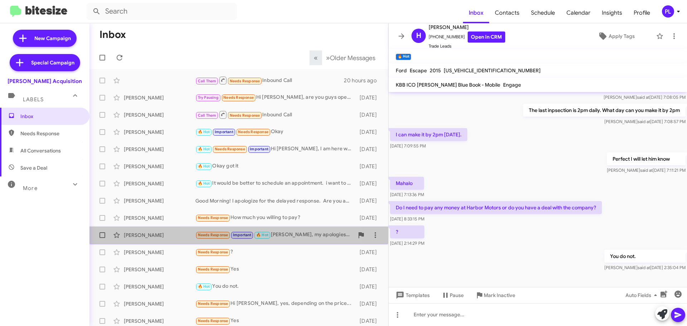
click at [280, 235] on div "Needs Response Important 🔥 Hot [PERSON_NAME], my apologies, my ride for [DATE] …" at bounding box center [274, 235] width 159 height 8
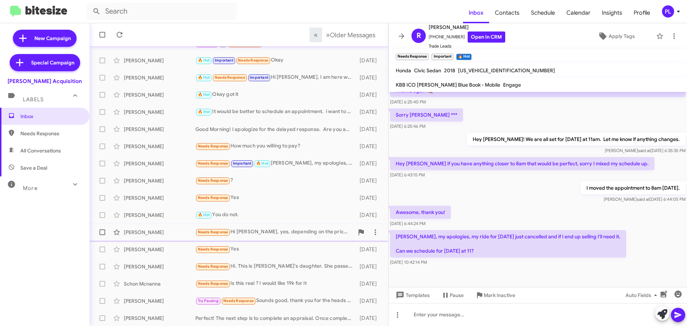
scroll to position [90, 0]
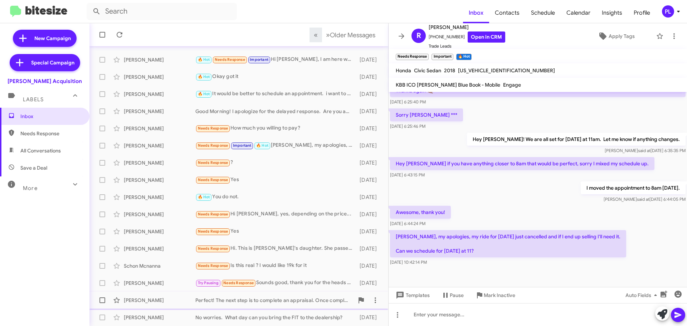
click at [248, 301] on div "Perfect! The next step is to complete an appraisal. Once complete, we can make …" at bounding box center [274, 300] width 159 height 7
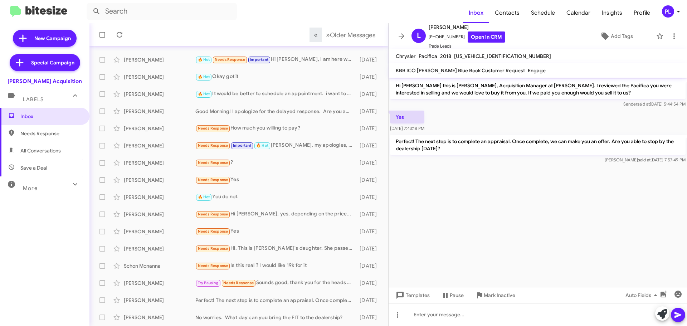
click at [681, 11] on icon at bounding box center [679, 11] width 9 height 9
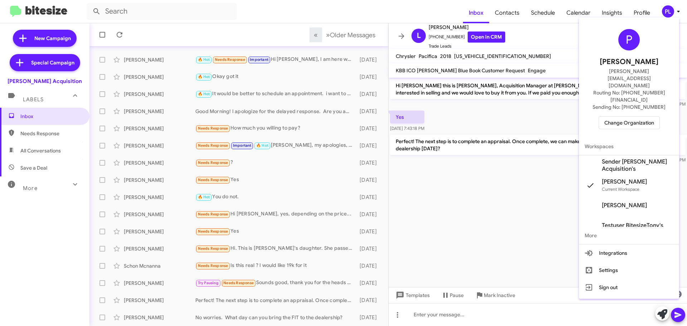
click at [619, 117] on span "Change Organization" at bounding box center [630, 123] width 50 height 12
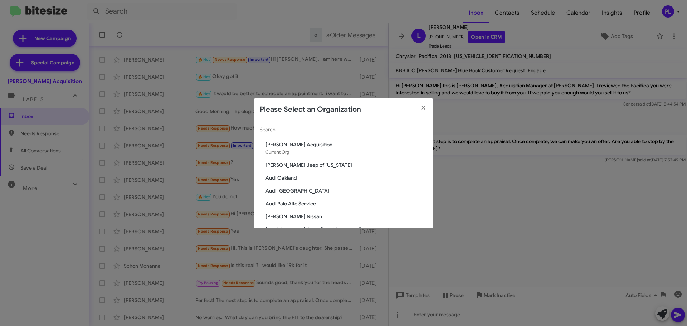
click at [294, 129] on input "Search" at bounding box center [344, 130] width 168 height 6
click at [321, 127] on input "Search" at bounding box center [344, 130] width 168 height 6
type input "r"
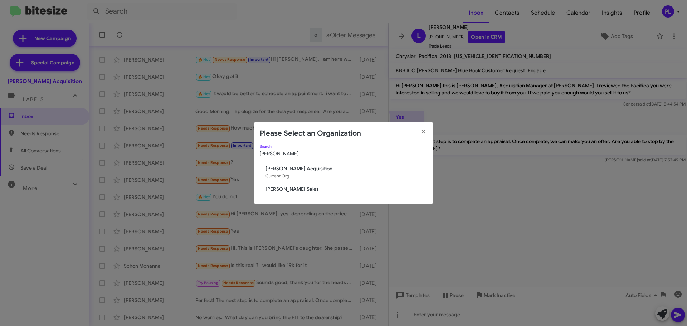
type input "tony"
click at [298, 191] on span "[PERSON_NAME] Sales" at bounding box center [347, 188] width 162 height 7
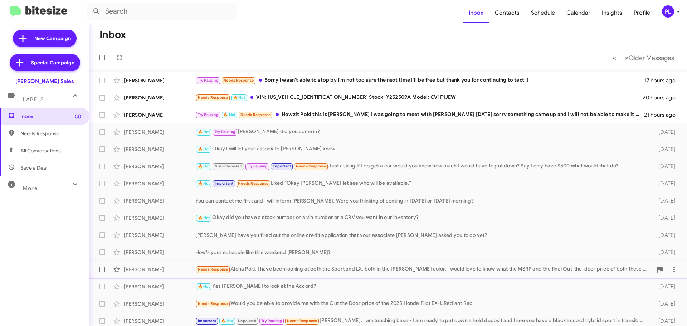
click at [353, 273] on div "Needs Response Aloha Poki, I have been looking at both the Sport and LX, both i…" at bounding box center [424, 269] width 458 height 8
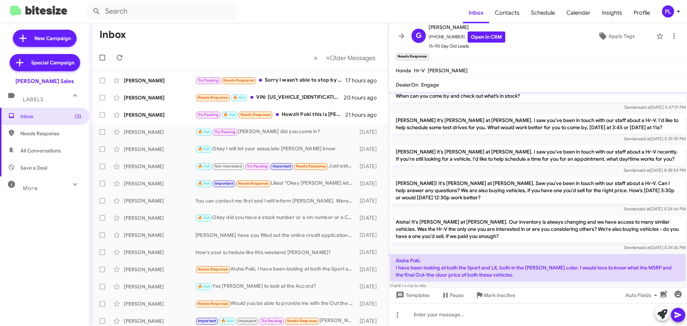
scroll to position [162, 0]
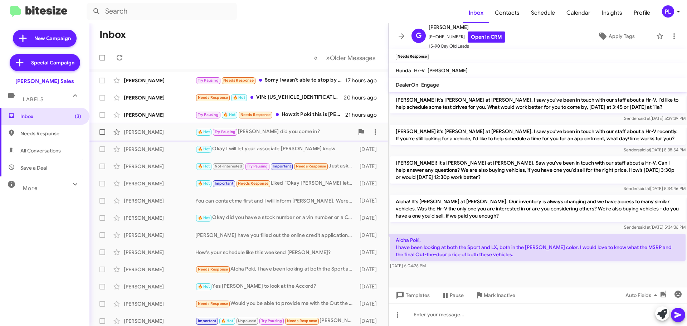
click at [275, 130] on div "🔥 Hot Try Pausing [PERSON_NAME] did you come in?" at bounding box center [274, 132] width 159 height 8
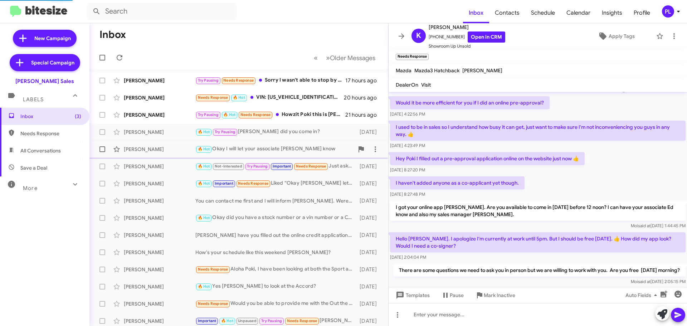
scroll to position [354, 0]
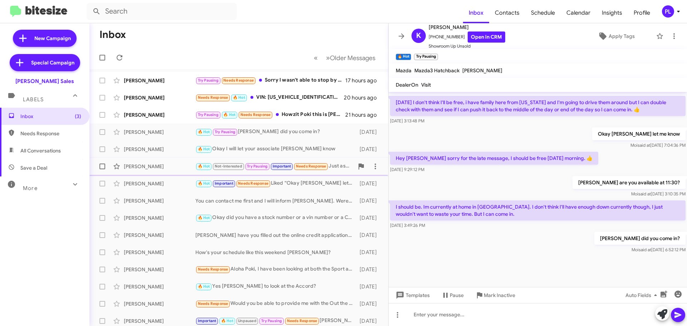
click at [160, 167] on div "[PERSON_NAME]" at bounding box center [160, 166] width 72 height 7
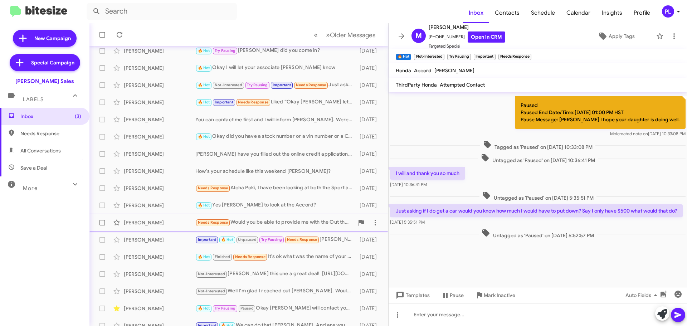
scroll to position [90, 0]
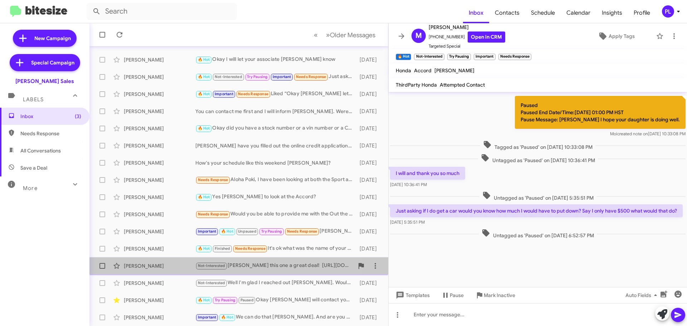
click at [271, 265] on div "Not-Interested [PERSON_NAME] this one a great deal! [URL][DOMAIN_NAME][US_VEHIC…" at bounding box center [274, 266] width 159 height 8
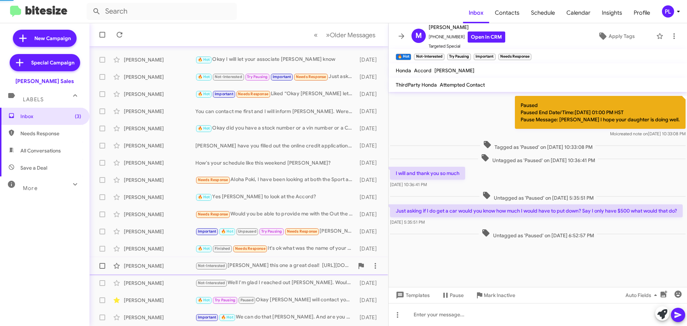
scroll to position [24, 0]
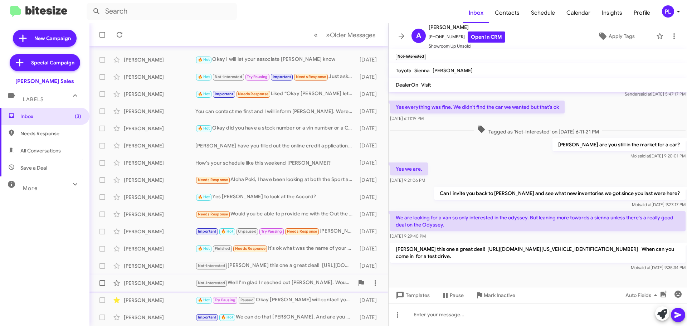
click at [253, 282] on div "Not-Interested Well I'm glad I reached out [PERSON_NAME]. Would you have some t…" at bounding box center [274, 283] width 159 height 8
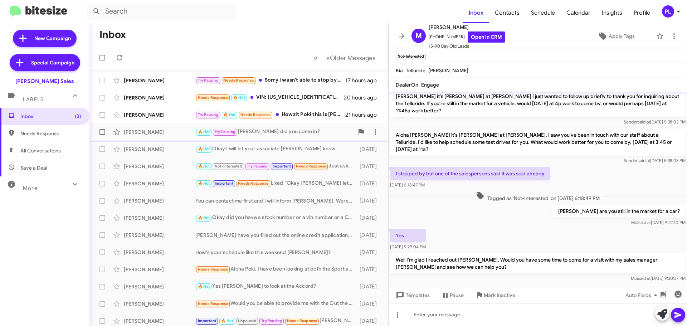
drag, startPoint x: 402, startPoint y: 36, endPoint x: 418, endPoint y: 125, distance: 90.1
click at [402, 36] on icon at bounding box center [402, 35] width 6 height 5
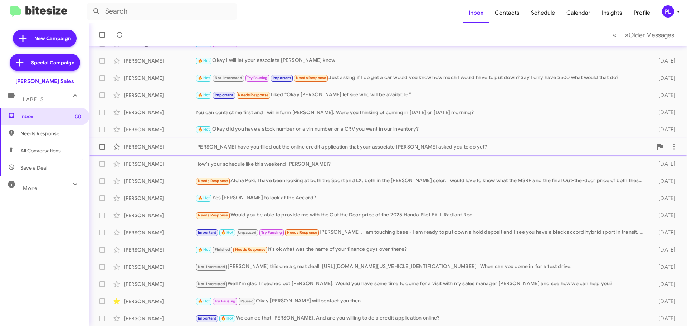
scroll to position [90, 0]
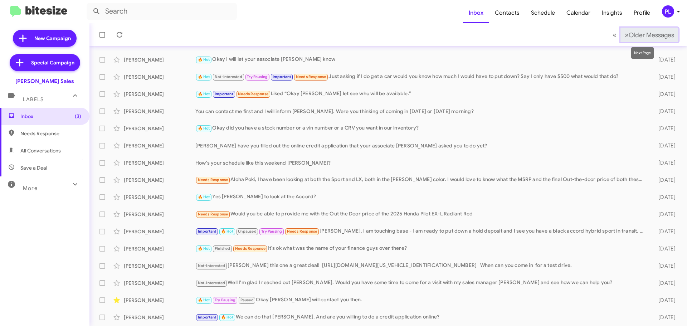
click at [646, 35] on span "Older Messages" at bounding box center [651, 35] width 45 height 8
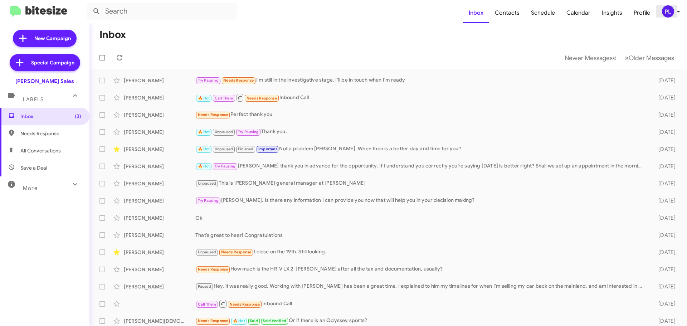
drag, startPoint x: 680, startPoint y: 10, endPoint x: 676, endPoint y: 15, distance: 6.8
click at [680, 10] on icon at bounding box center [679, 11] width 9 height 9
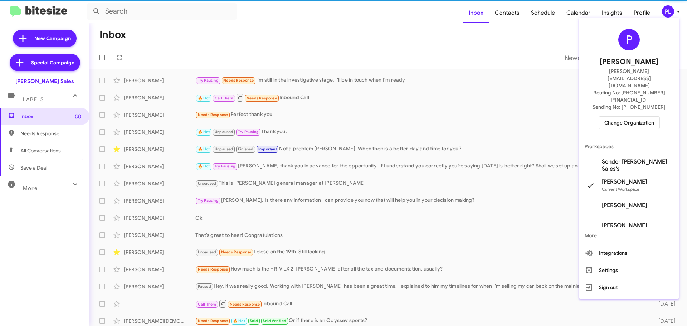
click at [627, 117] on span "Change Organization" at bounding box center [630, 123] width 50 height 12
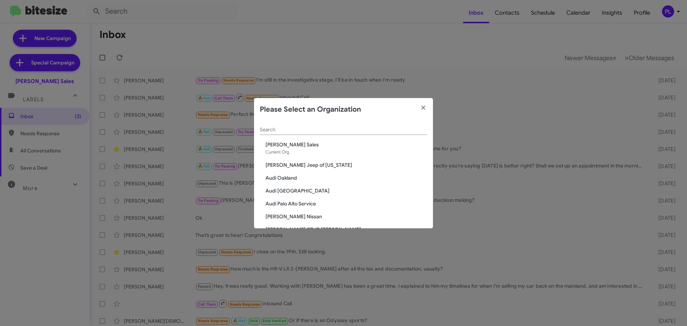
click at [319, 130] on input "Search" at bounding box center [344, 130] width 168 height 6
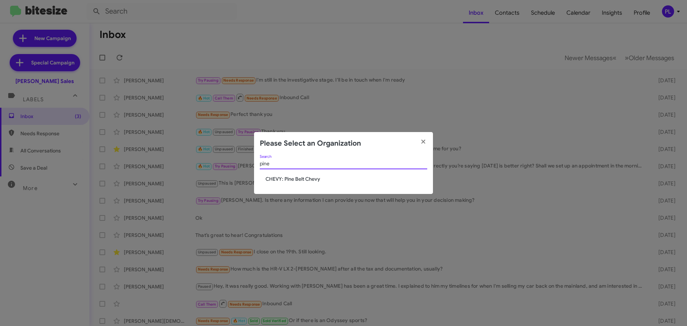
type input "pine"
click at [290, 177] on span "CHEVY: Pine Belt Chevy" at bounding box center [347, 178] width 162 height 7
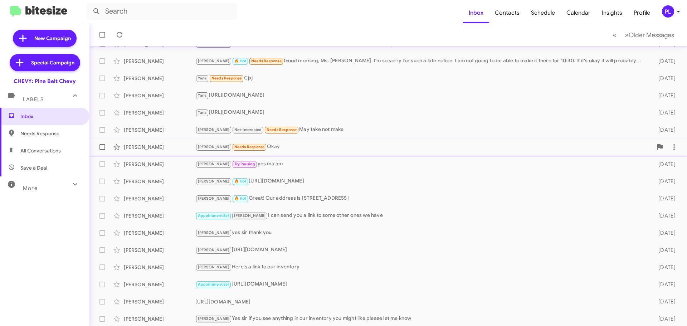
scroll to position [90, 0]
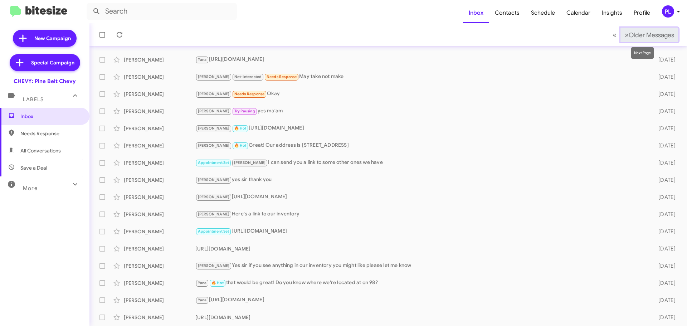
click at [652, 31] on span "Older Messages" at bounding box center [651, 35] width 45 height 8
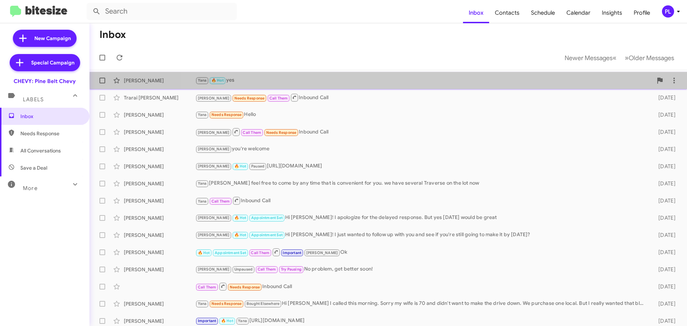
click at [492, 79] on div "Yana 🔥 Hot yes" at bounding box center [424, 80] width 458 height 8
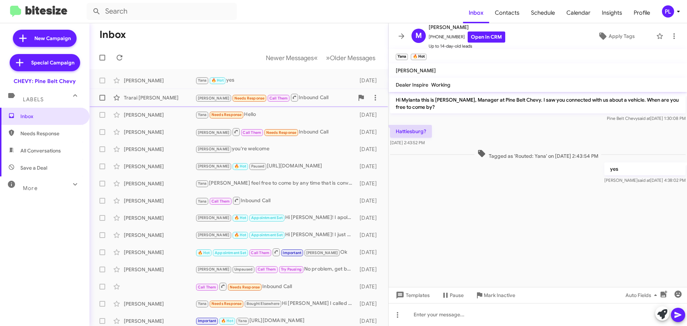
click at [153, 100] on div "Trarai Roby" at bounding box center [160, 97] width 72 height 7
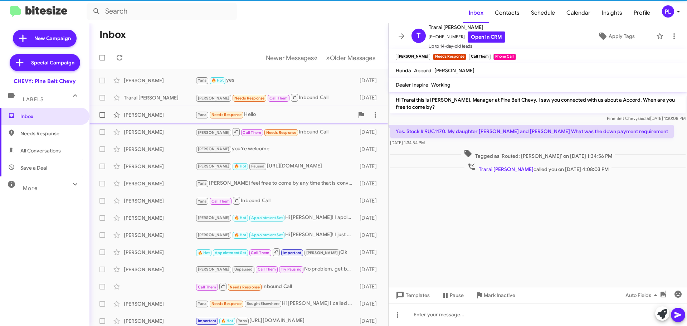
click at [150, 114] on div "Sidney Melton" at bounding box center [160, 114] width 72 height 7
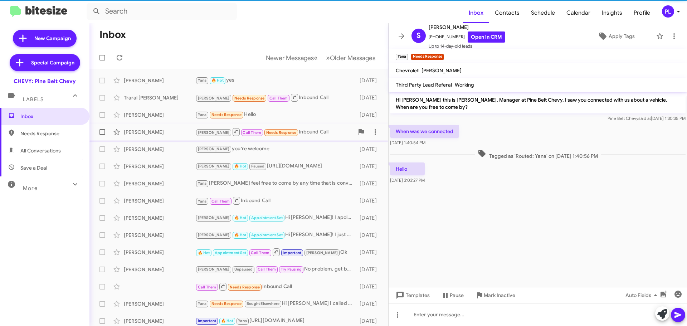
click at [158, 128] on div "Willie Bester Trina Call Them Needs Response Inbound Call 6 days ago" at bounding box center [239, 132] width 288 height 14
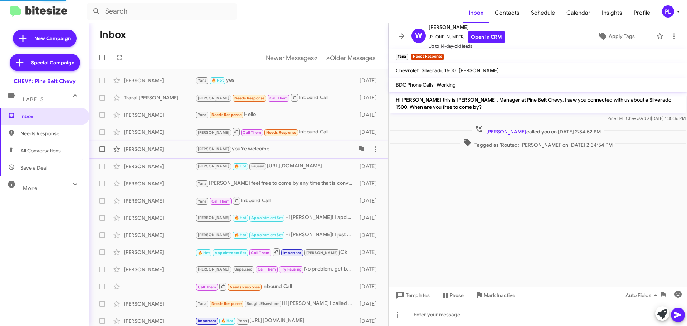
click at [157, 148] on div "Billy Cochran" at bounding box center [160, 149] width 72 height 7
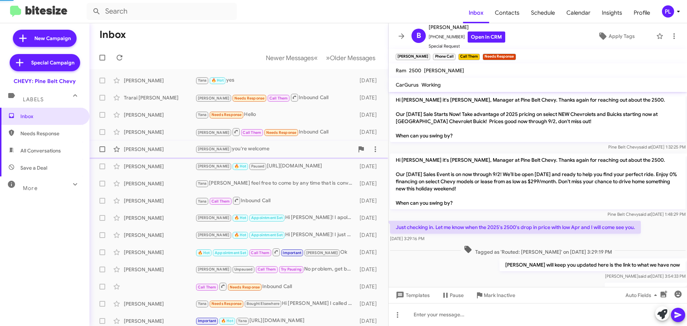
scroll to position [103, 0]
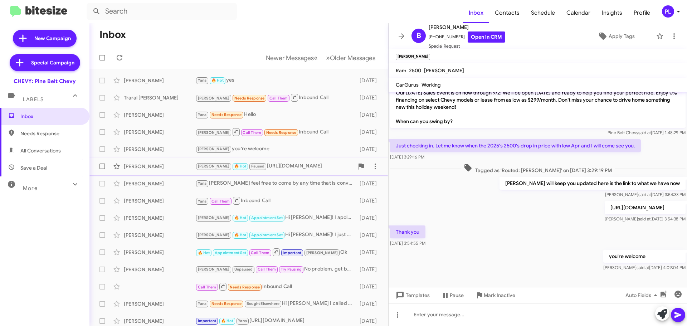
click at [153, 169] on div "Cassandra Teal" at bounding box center [160, 166] width 72 height 7
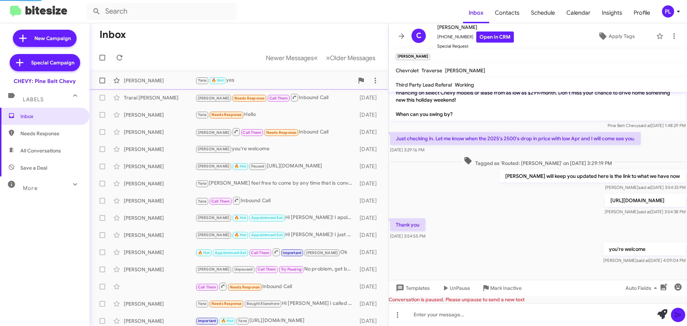
scroll to position [350, 0]
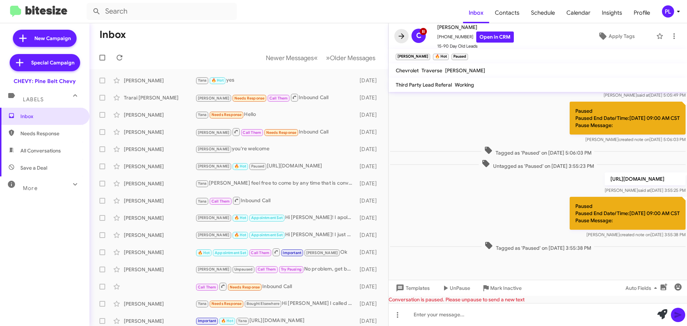
click at [405, 33] on icon at bounding box center [401, 36] width 9 height 9
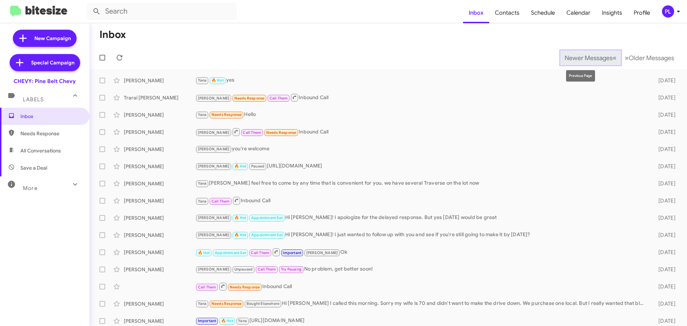
click at [589, 56] on span "Newer Messages" at bounding box center [589, 58] width 48 height 8
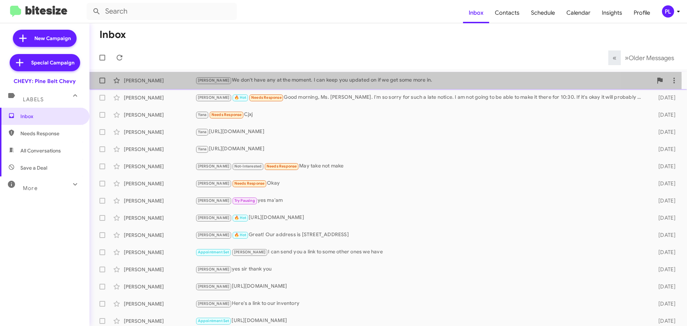
click at [242, 80] on div "Trina We don't have any at the moment. I can keep you updated on if we get some…" at bounding box center [424, 80] width 458 height 8
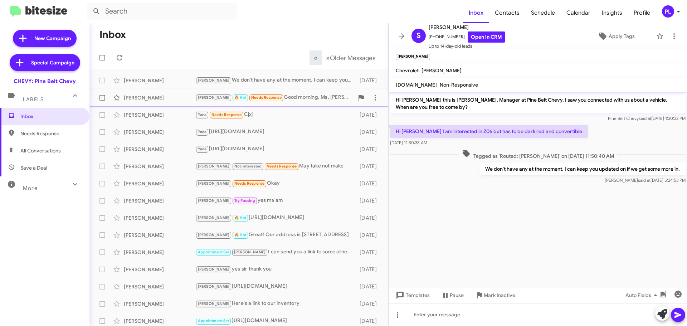
click at [141, 96] on div "Janice Martin" at bounding box center [160, 97] width 72 height 7
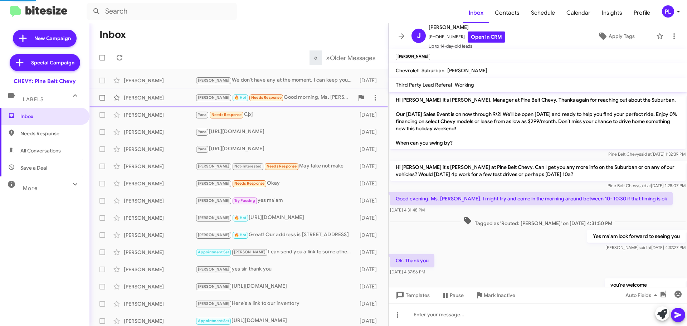
scroll to position [60, 0]
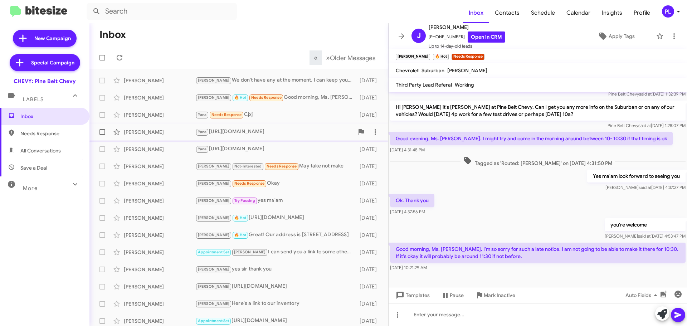
click at [135, 129] on div "Joseph Mata" at bounding box center [160, 132] width 72 height 7
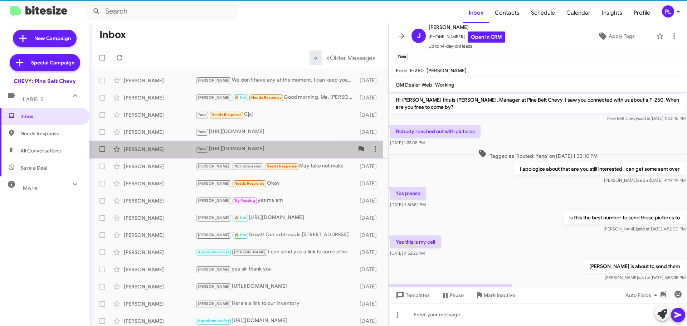
click at [131, 146] on div "Zaria Woods" at bounding box center [160, 149] width 72 height 7
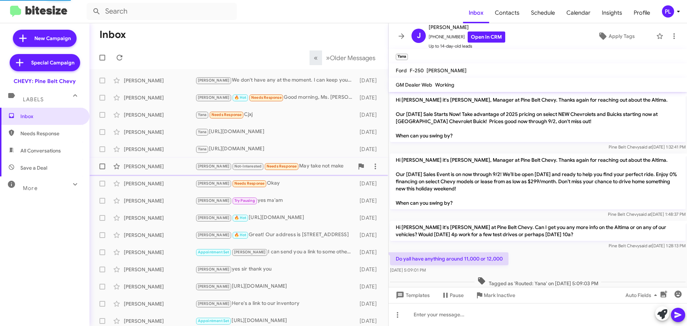
scroll to position [77, 0]
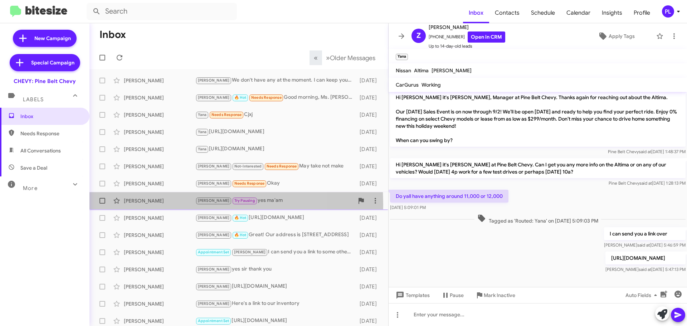
click at [128, 204] on div "Layla Burns Trina Try Pausing yes ma'am 6 days ago" at bounding box center [239, 201] width 288 height 14
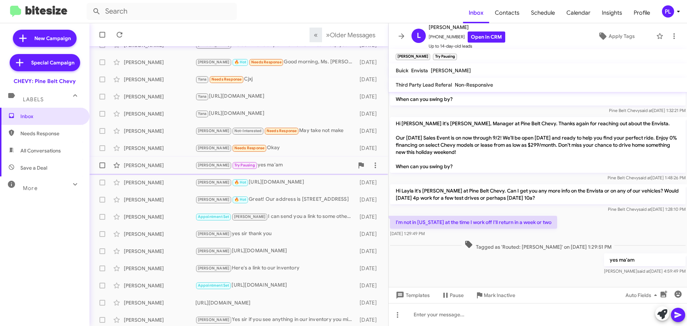
scroll to position [36, 0]
click at [148, 219] on div "Jazmyne Polk" at bounding box center [160, 216] width 72 height 7
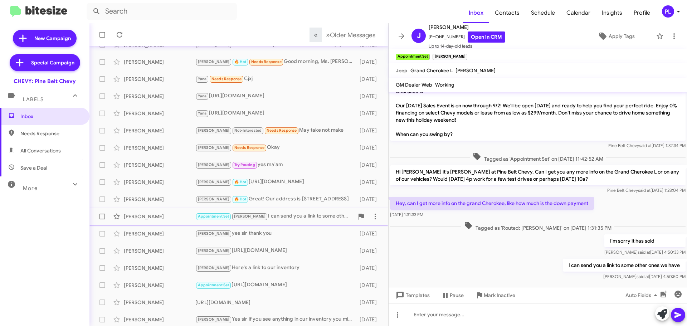
scroll to position [72, 0]
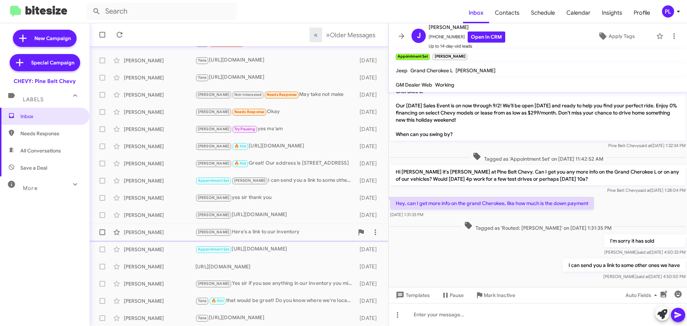
click at [145, 237] on div "Lillie Smith Trina Here's a link to our inventory 6 days ago" at bounding box center [239, 232] width 288 height 14
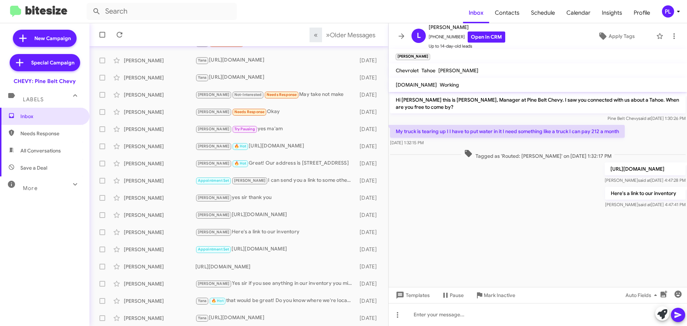
click at [677, 13] on icon at bounding box center [679, 11] width 9 height 9
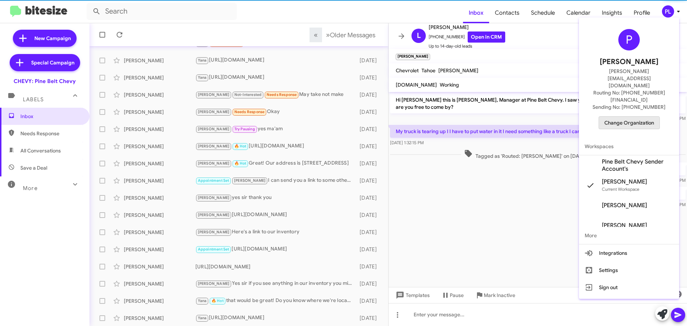
click at [627, 117] on span "Change Organization" at bounding box center [630, 123] width 50 height 12
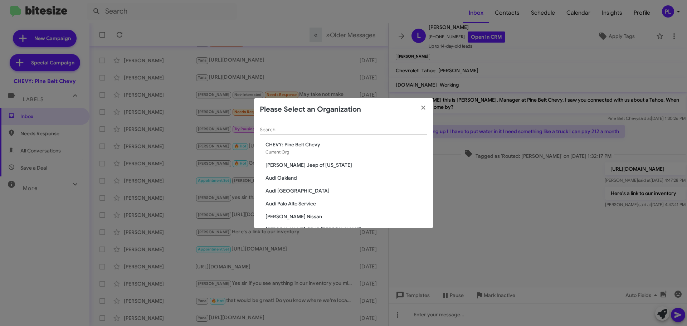
click at [388, 127] on input "Search" at bounding box center [344, 130] width 168 height 6
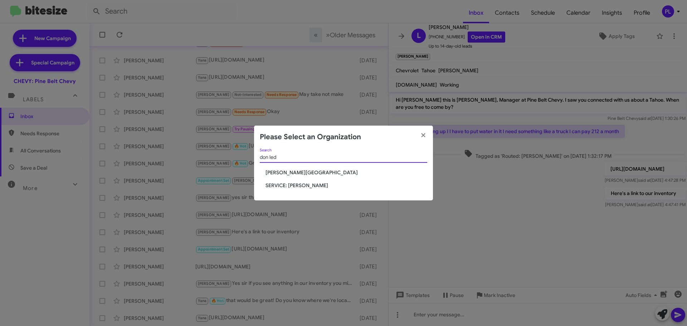
type input "don led"
click at [306, 185] on span "SERVICE: [PERSON_NAME]" at bounding box center [347, 185] width 162 height 7
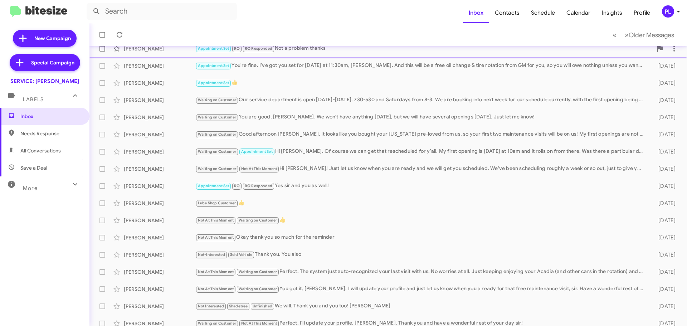
scroll to position [90, 0]
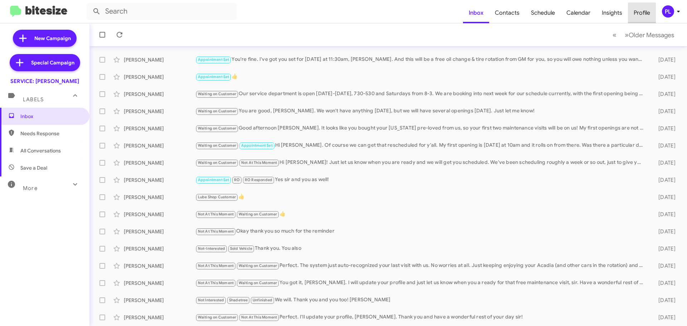
click at [648, 15] on span "Profile" at bounding box center [642, 13] width 28 height 21
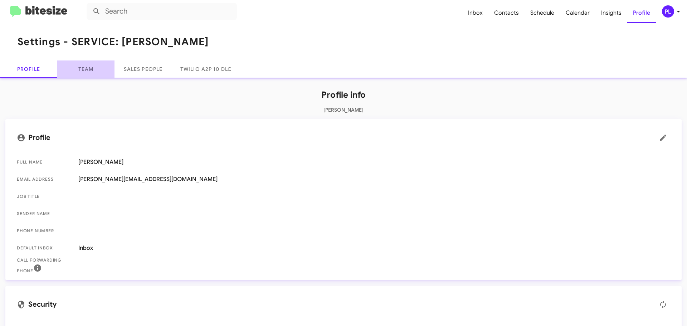
click at [81, 68] on link "Team" at bounding box center [85, 69] width 57 height 17
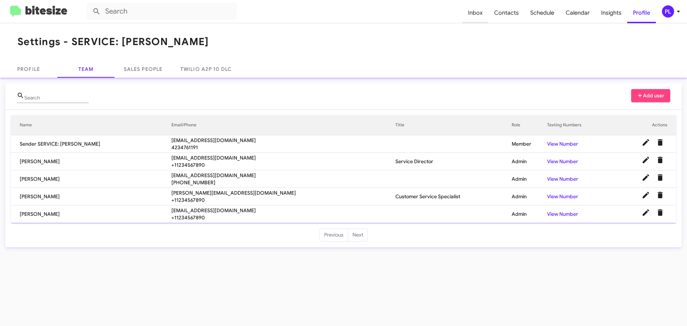
click at [479, 13] on span "Inbox" at bounding box center [476, 13] width 26 height 21
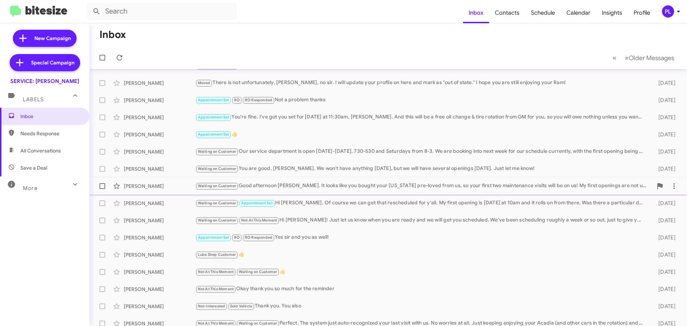
scroll to position [18, 0]
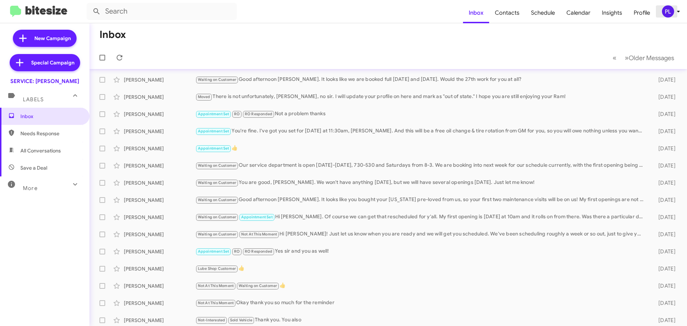
click at [678, 13] on icon at bounding box center [679, 11] width 9 height 9
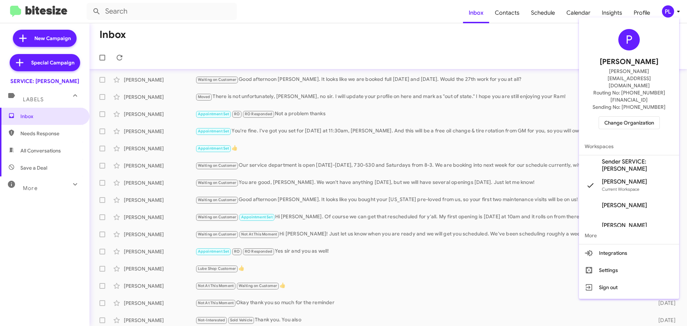
click at [612, 117] on span "Change Organization" at bounding box center [630, 123] width 50 height 12
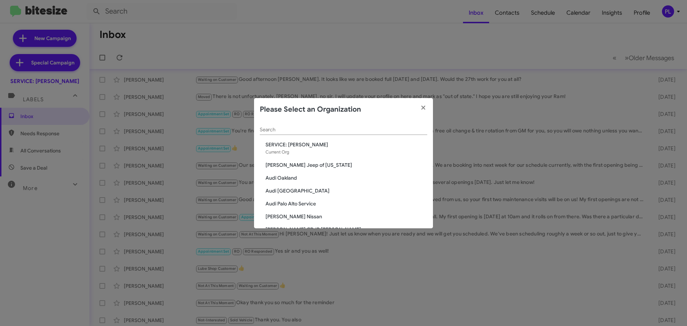
click at [291, 133] on div "Search" at bounding box center [344, 128] width 168 height 14
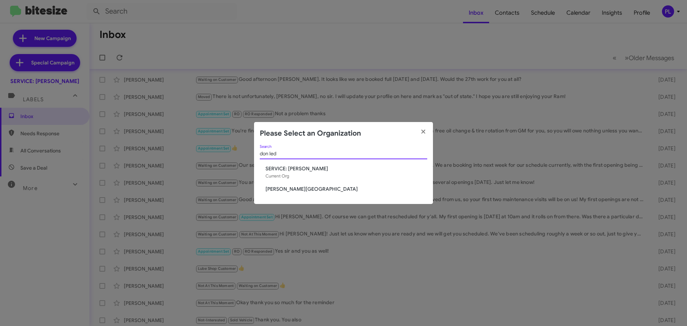
type input "don led"
click at [278, 189] on span "[PERSON_NAME][GEOGRAPHIC_DATA]" at bounding box center [347, 188] width 162 height 7
click at [300, 187] on span "[PERSON_NAME][GEOGRAPHIC_DATA]" at bounding box center [347, 188] width 162 height 7
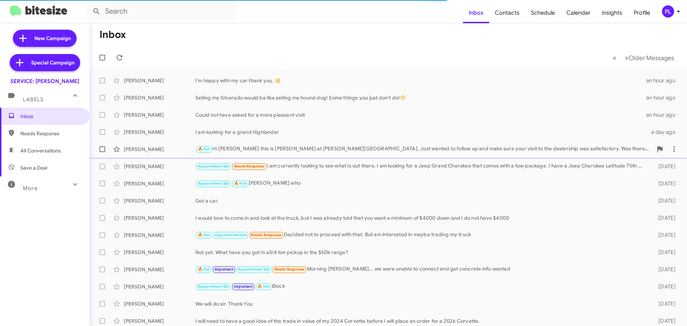
click at [321, 145] on div "🔥 Hot Hi [PERSON_NAME] this is [PERSON_NAME] at [PERSON_NAME] Automotive Center…" at bounding box center [424, 149] width 458 height 8
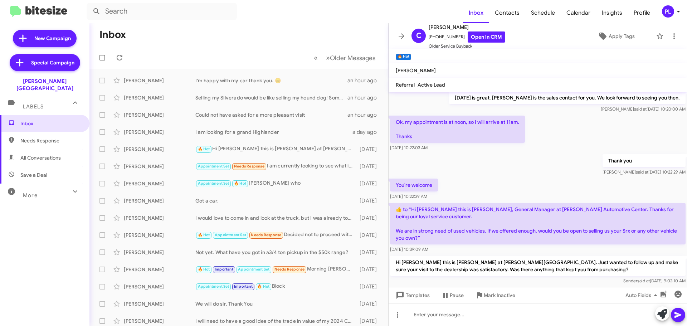
scroll to position [129, 0]
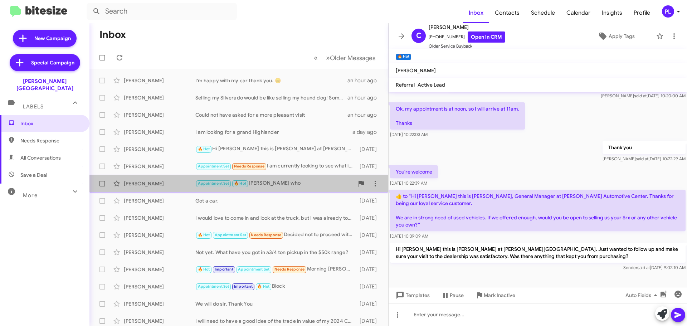
click at [290, 185] on div "Appointment Set 🔥 Hot [PERSON_NAME] who" at bounding box center [274, 183] width 159 height 8
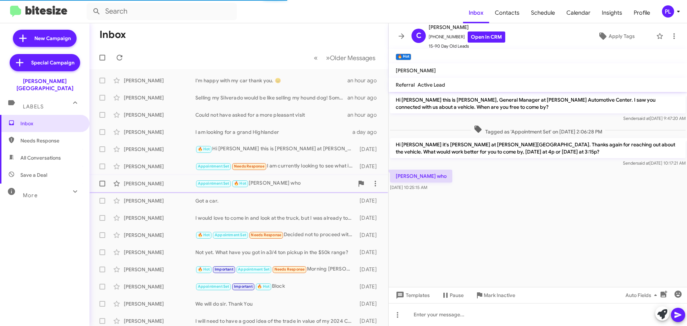
click at [175, 189] on div "David Newman Appointment Set 🔥 Hot Chris who 4 days ago" at bounding box center [239, 184] width 288 height 14
click at [174, 203] on div "Abbey James" at bounding box center [160, 200] width 72 height 7
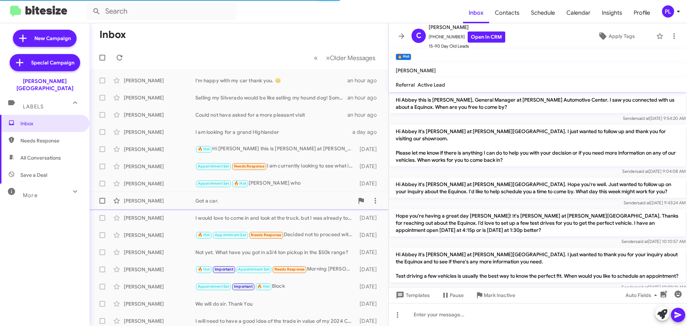
scroll to position [114, 0]
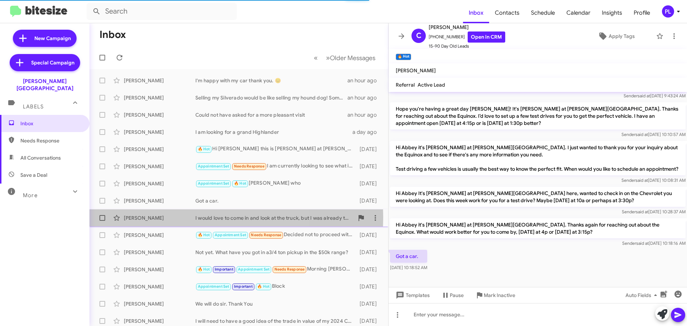
click at [164, 217] on div "Timothy Charlson" at bounding box center [160, 217] width 72 height 7
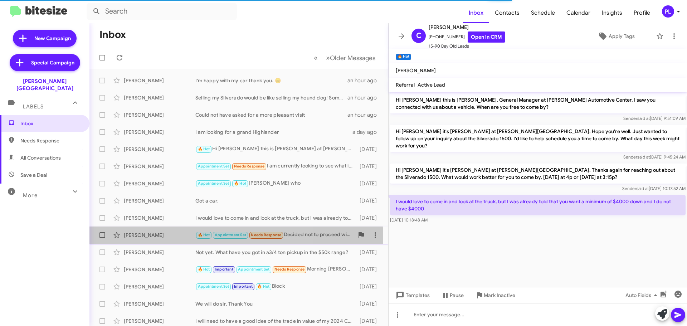
click at [121, 241] on div "Darryl Roderick 🔥 Hot Appointment Set Needs Response Decided not to proceed wit…" at bounding box center [239, 235] width 288 height 14
click at [134, 254] on div "Brian Tiefer" at bounding box center [160, 252] width 72 height 7
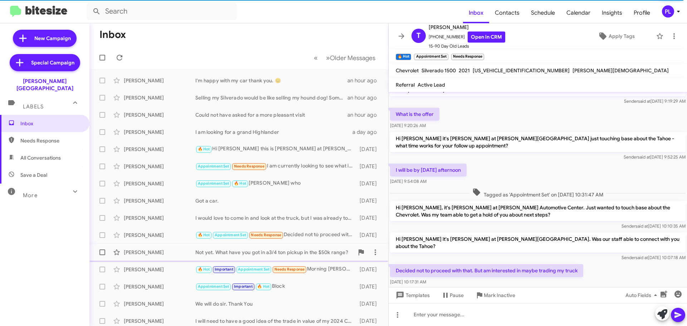
scroll to position [24, 0]
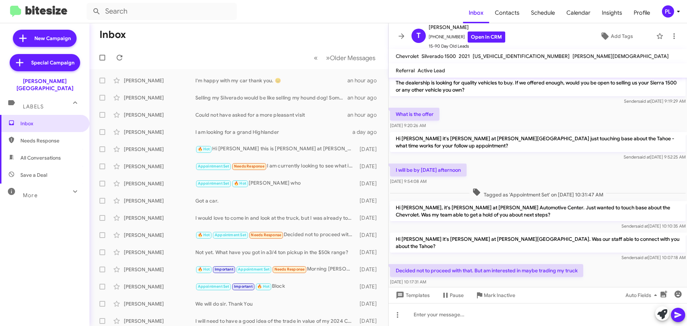
click at [673, 9] on div "PL" at bounding box center [668, 11] width 12 height 12
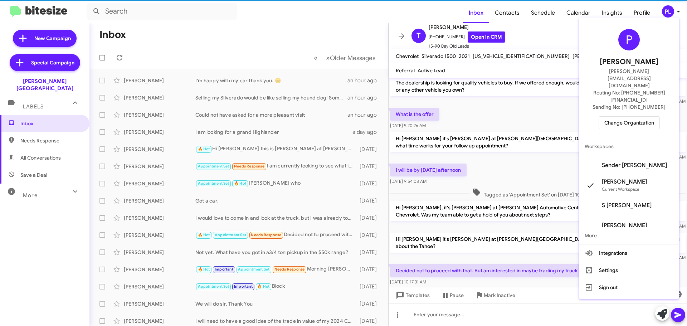
click at [653, 117] on span "Change Organization" at bounding box center [630, 123] width 50 height 12
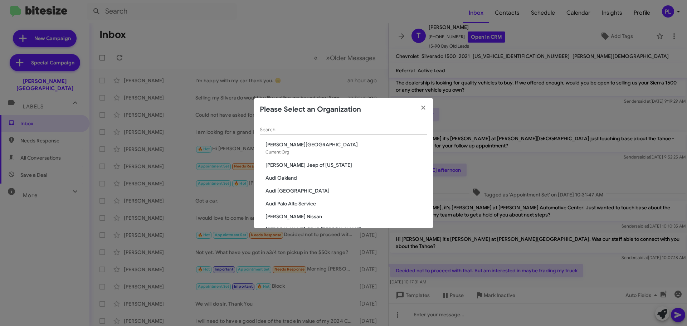
click at [305, 134] on div "Search" at bounding box center [344, 128] width 168 height 14
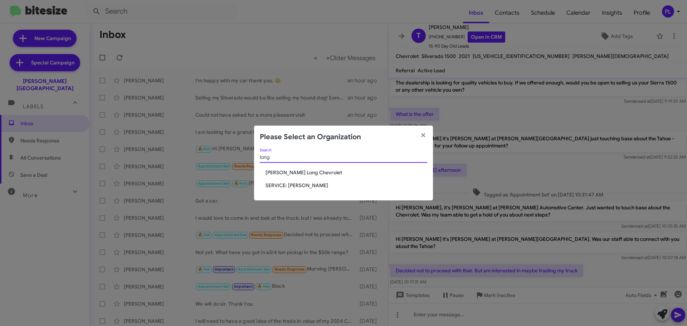
type input "long"
click at [308, 172] on span "[PERSON_NAME] Long Chevrolet" at bounding box center [347, 172] width 162 height 7
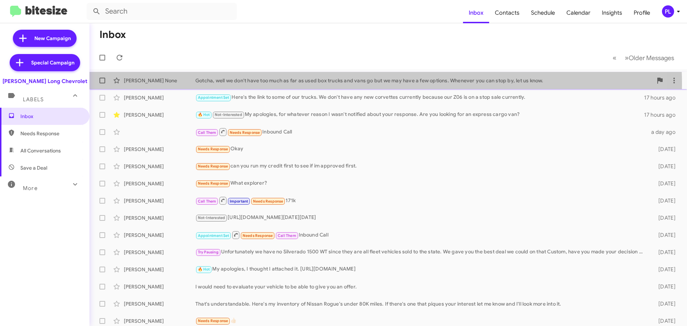
click at [311, 84] on div "[PERSON_NAME] None Gotcha, well we don't have too much as far as used box truck…" at bounding box center [388, 80] width 586 height 14
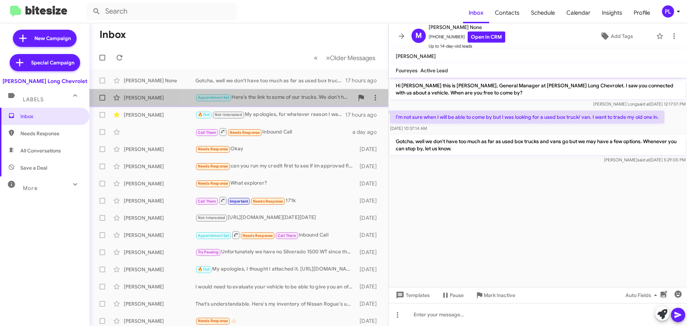
click at [269, 97] on div "Appointment Set Here's the link to some of our trucks. We don't have any new co…" at bounding box center [274, 97] width 159 height 8
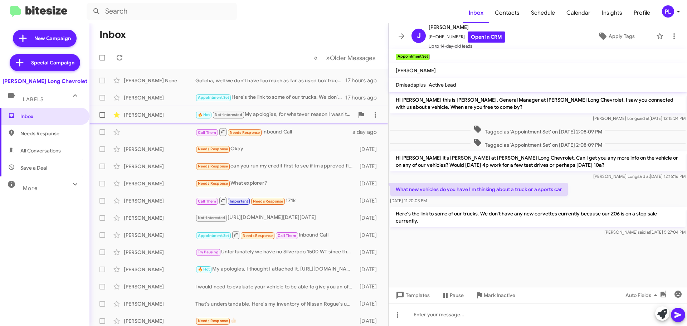
click at [270, 116] on div "🔥 Hot Not-Interested My apologies, for whatever reason I wasn't notified about …" at bounding box center [274, 115] width 159 height 8
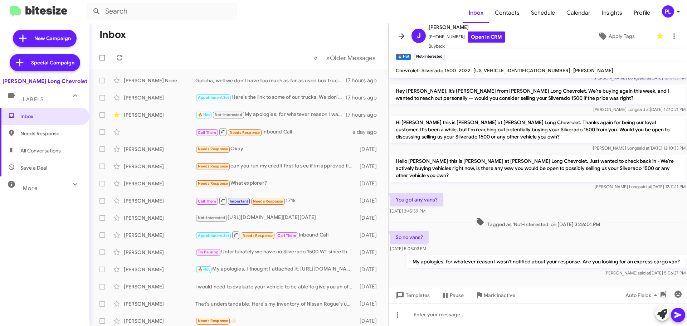
click at [405, 36] on icon at bounding box center [401, 36] width 9 height 9
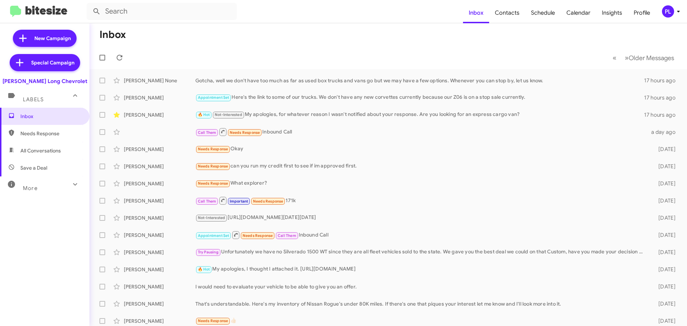
click at [676, 9] on icon at bounding box center [679, 11] width 9 height 9
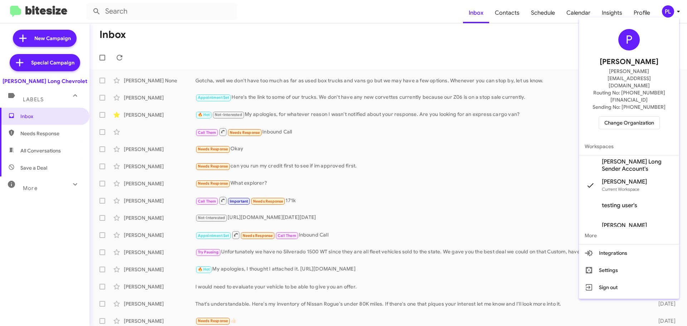
click at [632, 117] on span "Change Organization" at bounding box center [630, 123] width 50 height 12
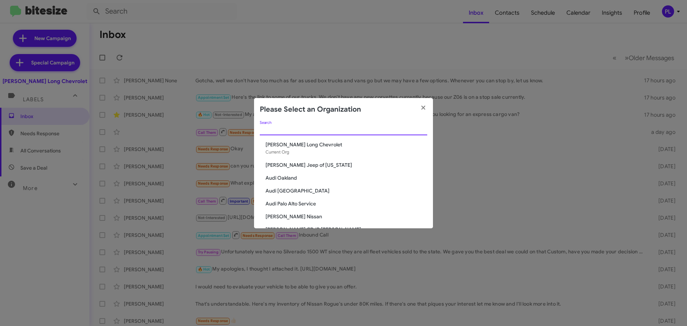
click at [389, 129] on input "Search" at bounding box center [344, 130] width 168 height 6
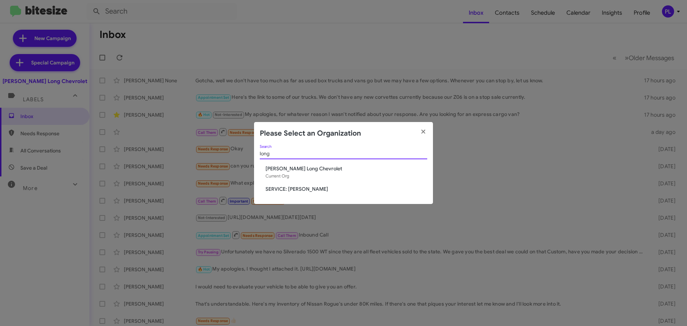
type input "long"
click at [313, 190] on span "SERVICE: [PERSON_NAME]" at bounding box center [347, 188] width 162 height 7
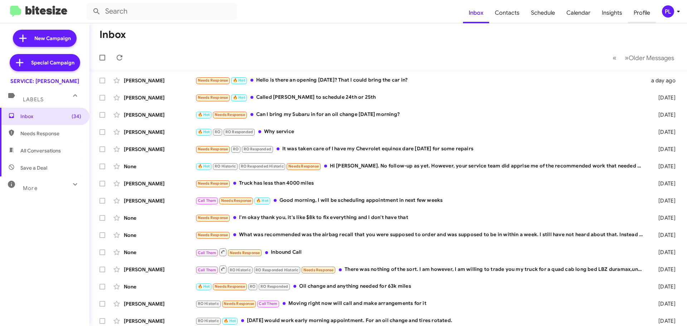
click at [648, 14] on span "Profile" at bounding box center [642, 13] width 28 height 21
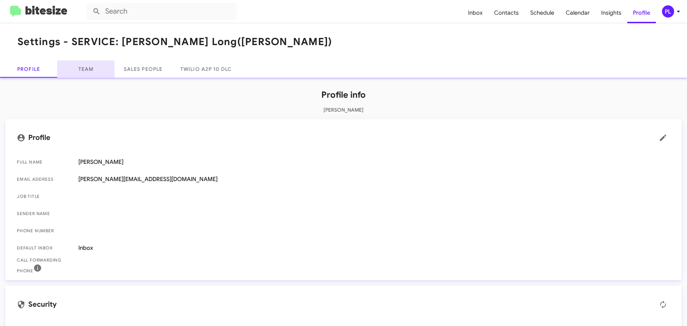
click at [91, 67] on link "Team" at bounding box center [85, 69] width 57 height 17
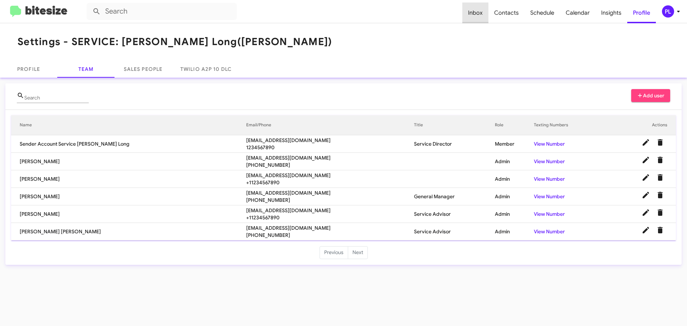
click at [482, 15] on span "Inbox" at bounding box center [476, 13] width 26 height 21
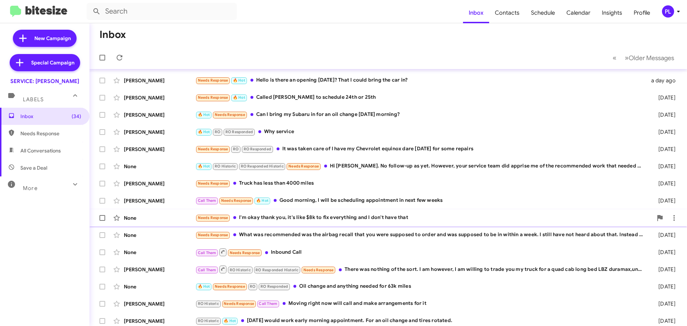
scroll to position [90, 0]
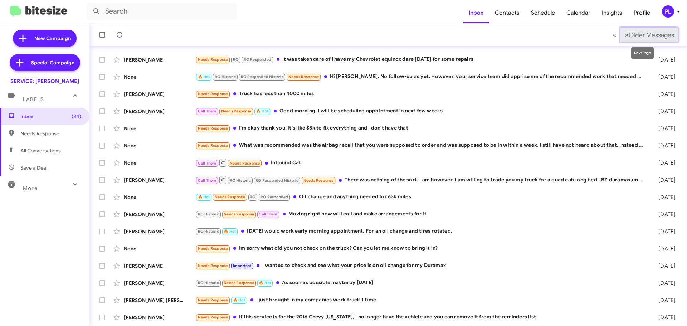
click at [642, 37] on span "Older Messages" at bounding box center [651, 35] width 45 height 8
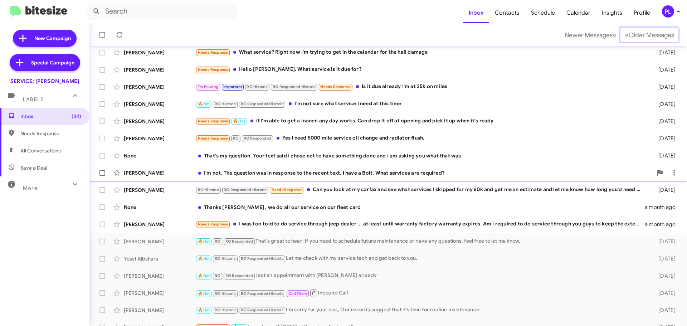
scroll to position [90, 0]
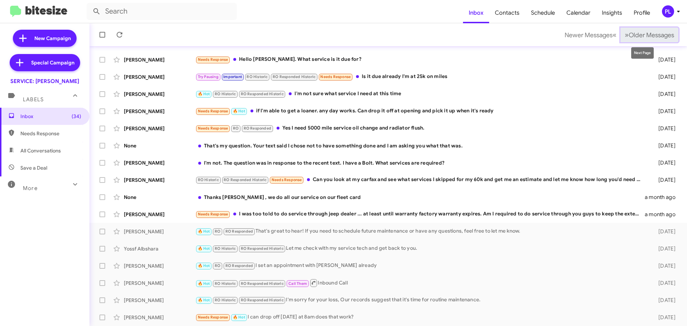
click at [629, 34] on span "Older Messages" at bounding box center [651, 35] width 45 height 8
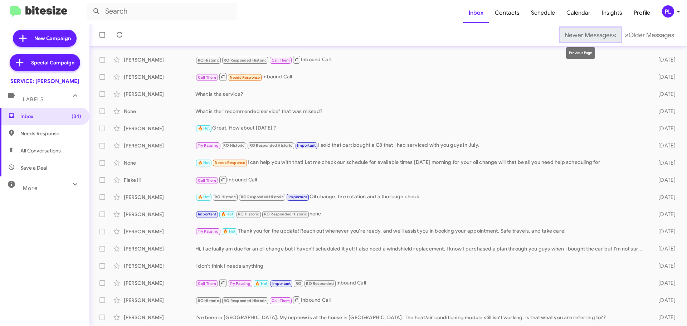
click at [565, 34] on span "Newer Messages" at bounding box center [589, 35] width 48 height 8
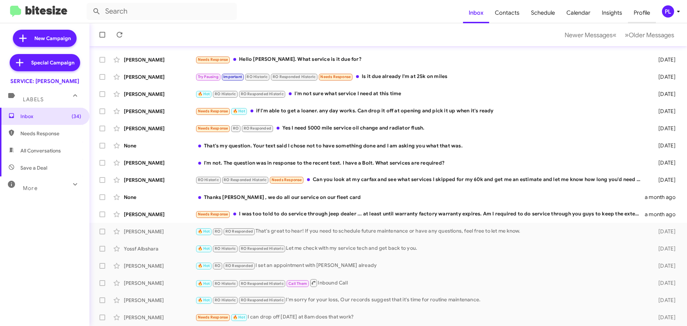
click at [635, 10] on span "Profile" at bounding box center [642, 13] width 28 height 21
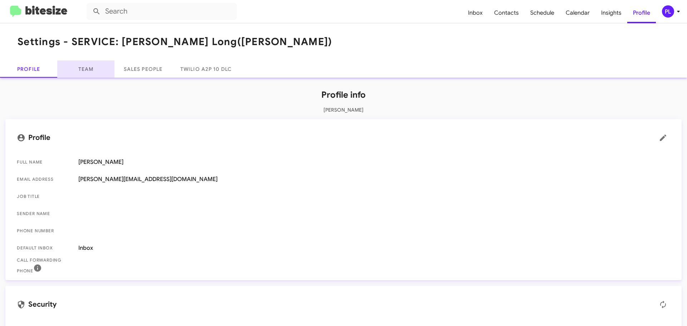
click at [88, 68] on link "Team" at bounding box center [85, 69] width 57 height 17
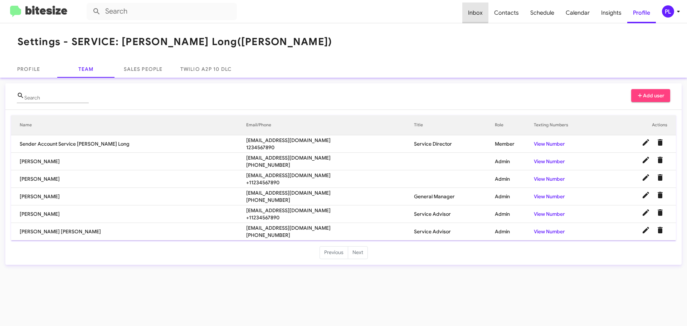
click at [473, 9] on span "Inbox" at bounding box center [476, 13] width 26 height 21
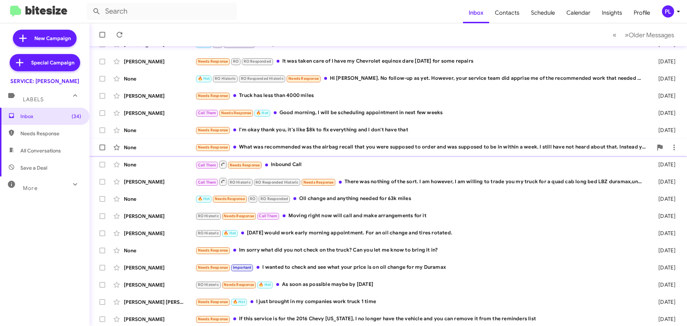
scroll to position [90, 0]
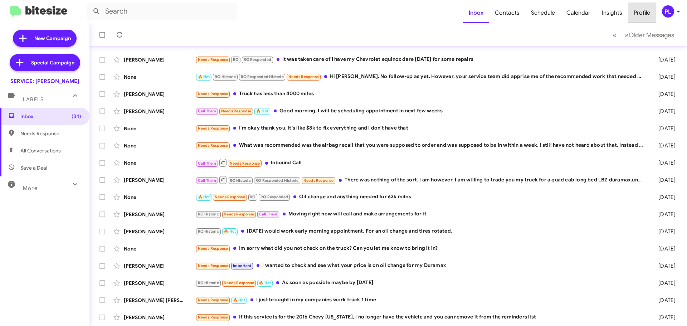
drag, startPoint x: 646, startPoint y: 12, endPoint x: 633, endPoint y: 13, distance: 12.9
click at [645, 12] on span "Profile" at bounding box center [642, 13] width 28 height 21
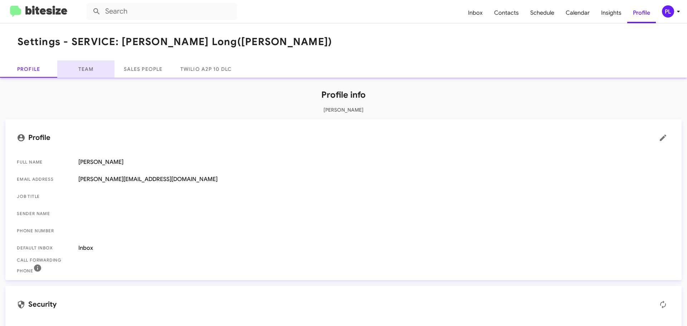
click at [85, 69] on link "Team" at bounding box center [85, 69] width 57 height 17
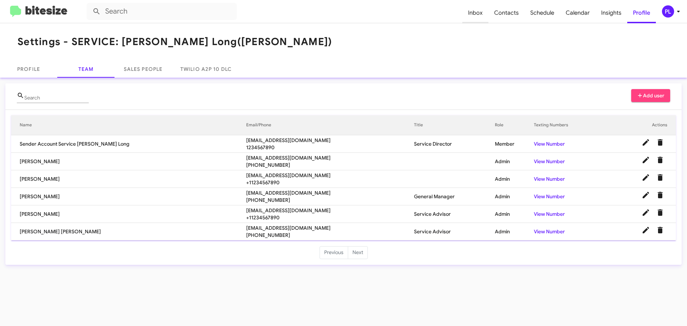
click at [484, 14] on span "Inbox" at bounding box center [476, 13] width 26 height 21
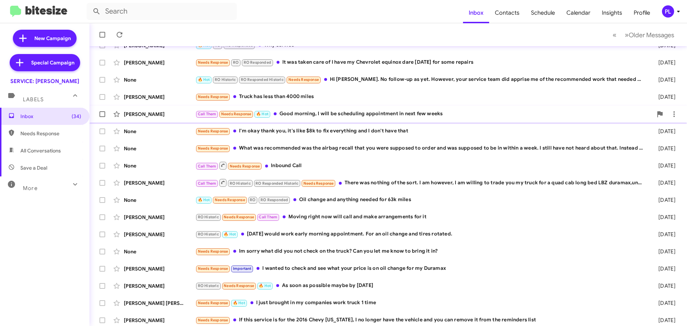
scroll to position [90, 0]
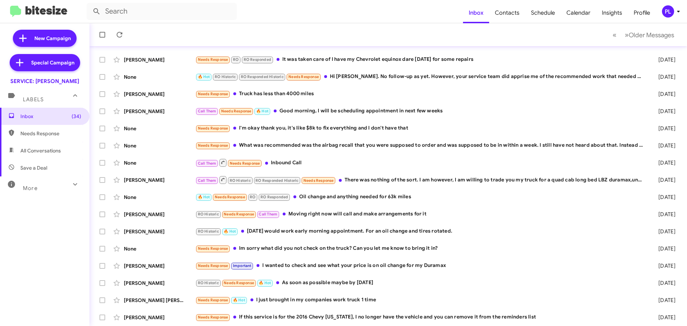
click at [673, 9] on div "PL" at bounding box center [668, 11] width 12 height 12
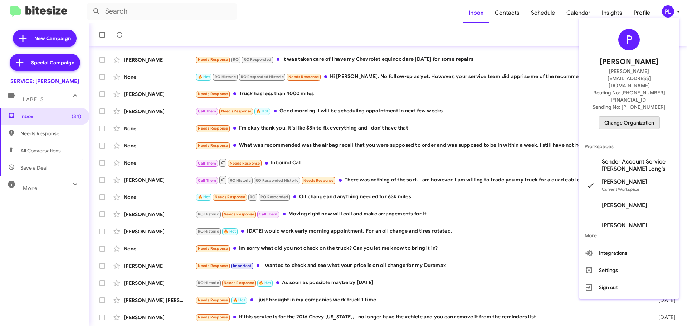
click at [637, 117] on span "Change Organization" at bounding box center [630, 123] width 50 height 12
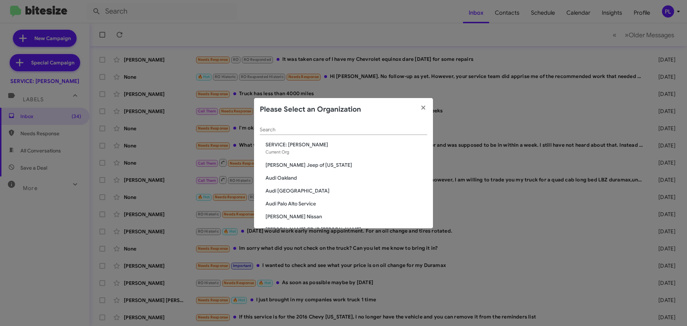
click at [456, 42] on modal-container "Please Select an Organization Search SERVICE: Daniels Long Current Org Adams Je…" at bounding box center [343, 163] width 687 height 326
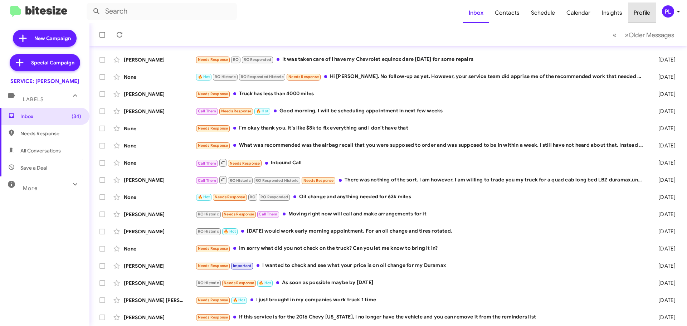
click at [638, 13] on span "Profile" at bounding box center [642, 13] width 28 height 21
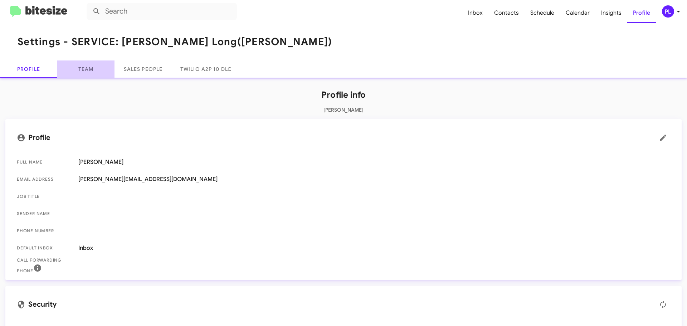
click at [93, 69] on link "Team" at bounding box center [85, 69] width 57 height 17
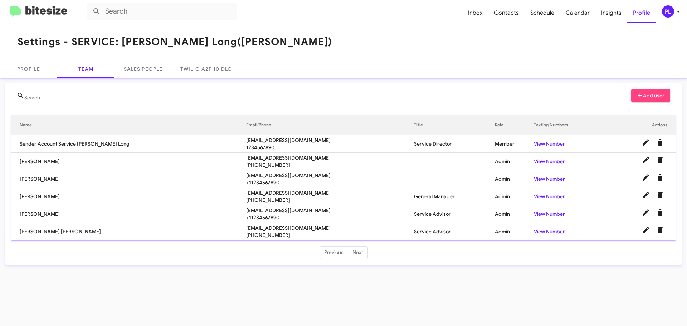
click at [676, 9] on icon at bounding box center [679, 11] width 9 height 9
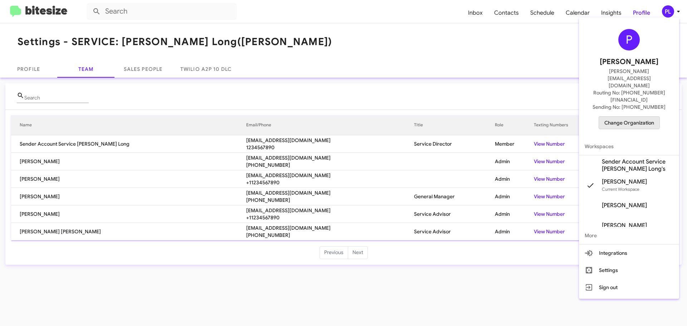
click at [624, 117] on span "Change Organization" at bounding box center [630, 123] width 50 height 12
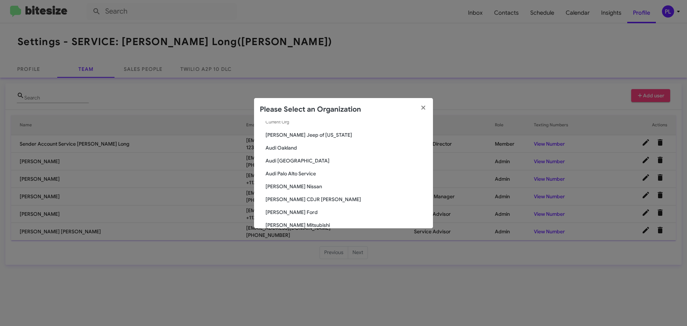
scroll to position [72, 0]
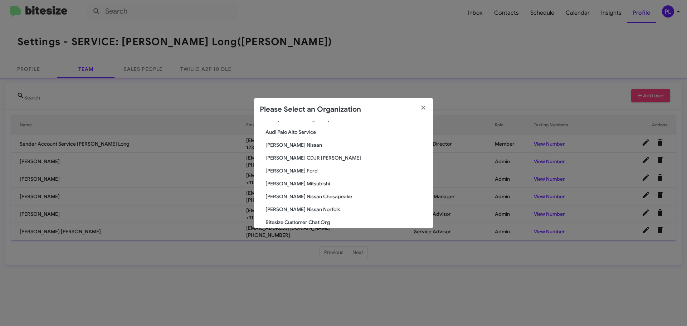
click at [284, 148] on span "[PERSON_NAME] Nissan" at bounding box center [347, 144] width 162 height 7
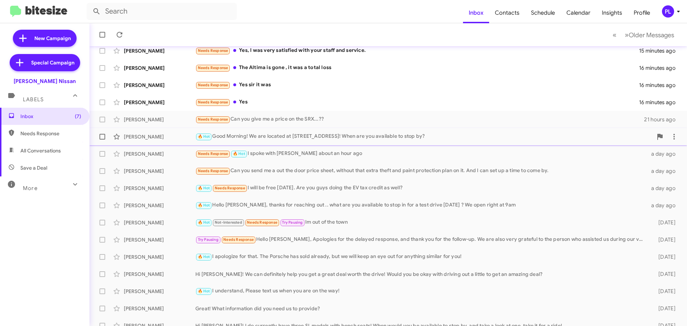
scroll to position [90, 0]
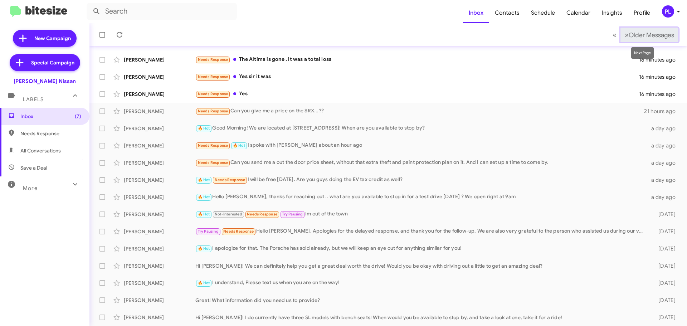
click at [646, 28] on button "» Next Older Messages" at bounding box center [650, 35] width 58 height 15
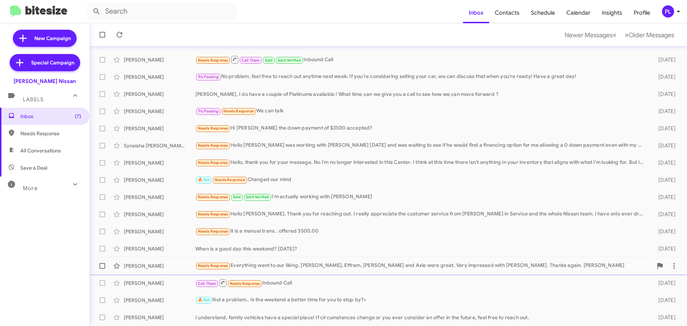
click at [359, 265] on div "Needs Response Everything went to our liking. [PERSON_NAME], Effram, [PERSON_NA…" at bounding box center [424, 266] width 458 height 8
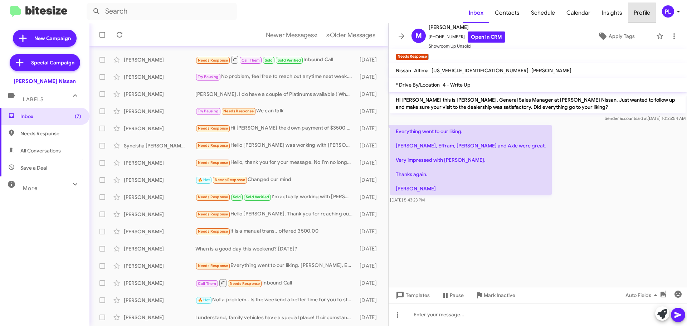
click at [638, 13] on span "Profile" at bounding box center [642, 13] width 28 height 21
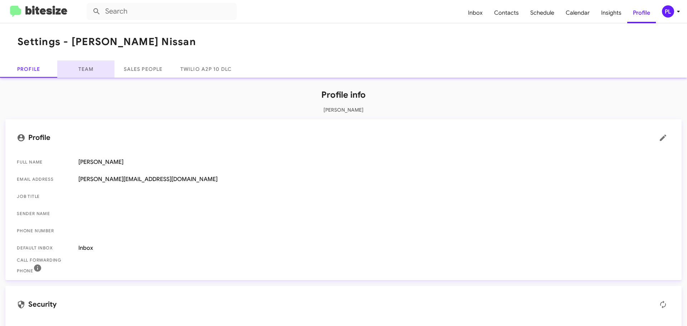
click at [83, 71] on link "Team" at bounding box center [85, 69] width 57 height 17
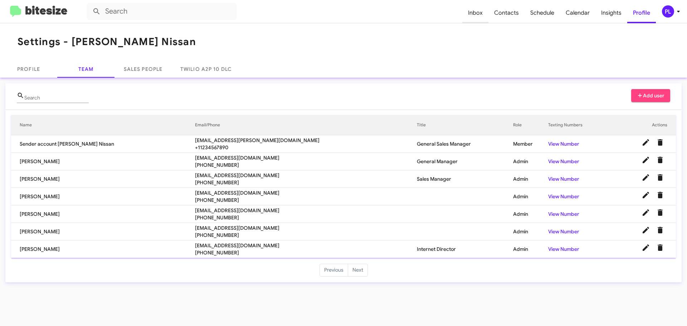
click at [481, 15] on span "Inbox" at bounding box center [476, 13] width 26 height 21
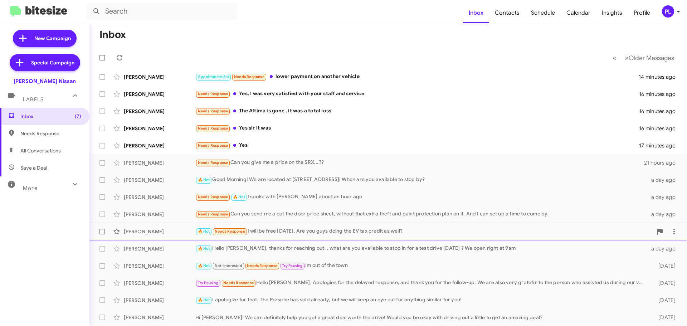
scroll to position [90, 0]
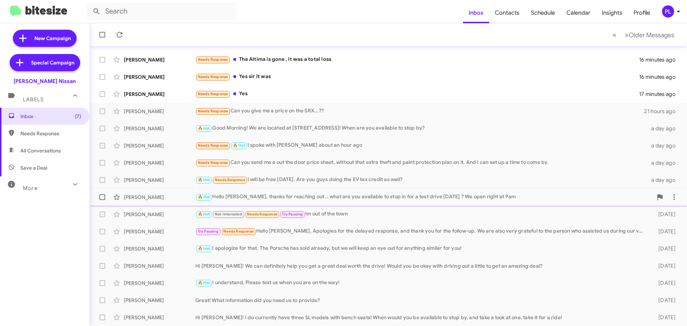
click at [335, 197] on div "🔥 Hot Hello [PERSON_NAME], thanks for reaching out .. what are you available to…" at bounding box center [424, 197] width 458 height 8
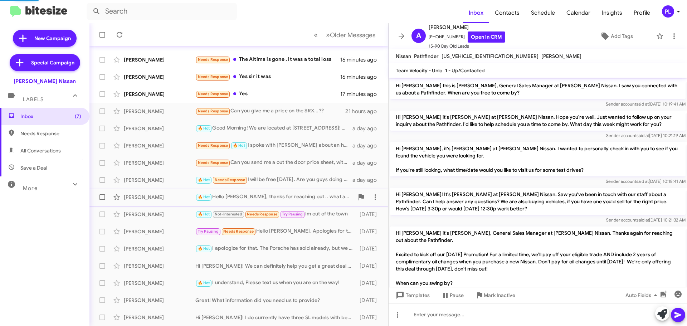
scroll to position [209, 0]
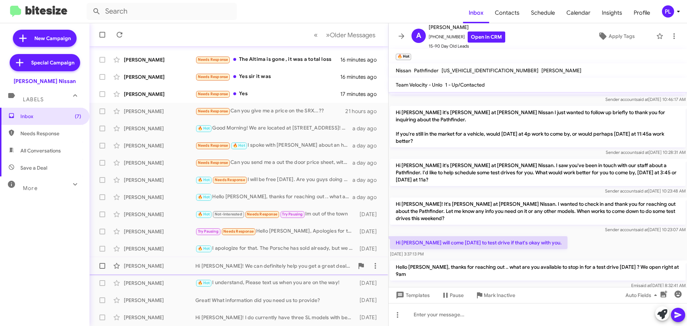
click at [298, 266] on div "Hi [PERSON_NAME]! We can definitely help you get a great deal worth the drive! …" at bounding box center [274, 265] width 159 height 7
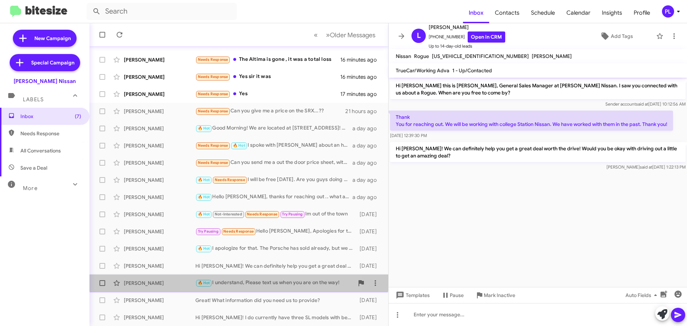
click at [278, 286] on div "🔥 Hot I understand, Please text us when you are on the way!" at bounding box center [274, 283] width 159 height 8
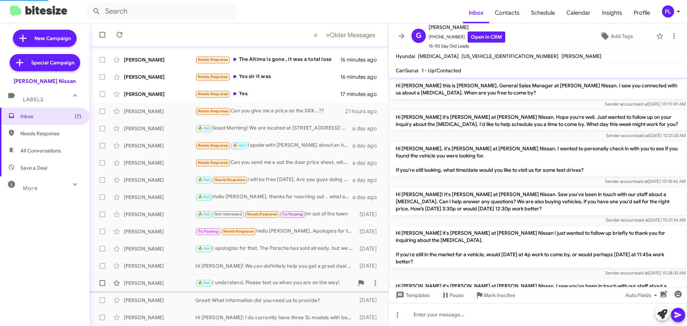
scroll to position [178, 0]
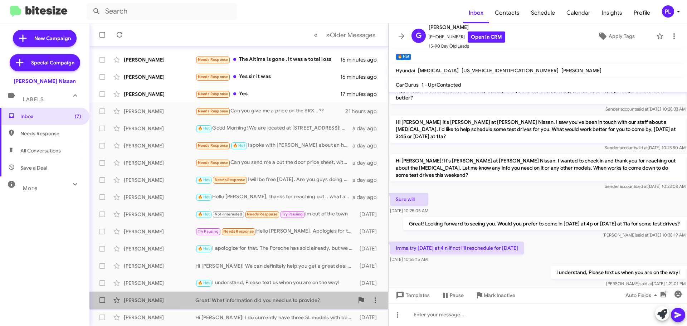
click at [275, 297] on div "Great! What information did you need us to provide?" at bounding box center [274, 300] width 159 height 7
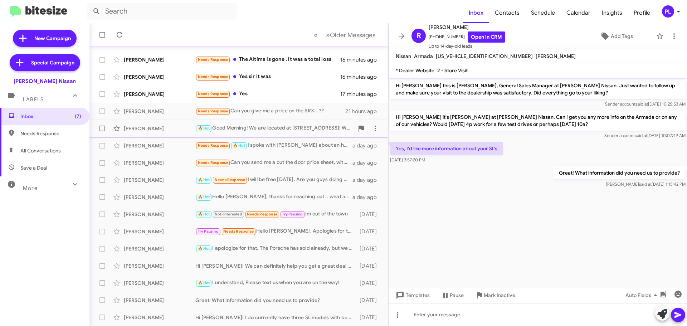
click at [266, 131] on div "🔥 Hot Good Morning! We are located at [STREET_ADDRESS]! When are you available …" at bounding box center [274, 128] width 159 height 8
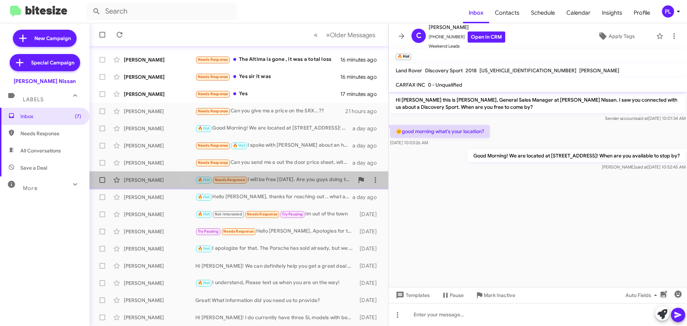
click at [272, 179] on div "🔥 Hot Needs Response I will be free [DATE]. Are you guys doing the EV tax credi…" at bounding box center [274, 180] width 159 height 8
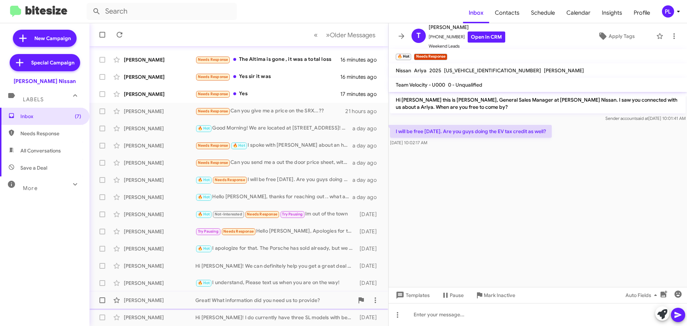
click at [256, 293] on span "[PERSON_NAME] Great! What information did you need us to provide? [DATE]" at bounding box center [239, 300] width 299 height 17
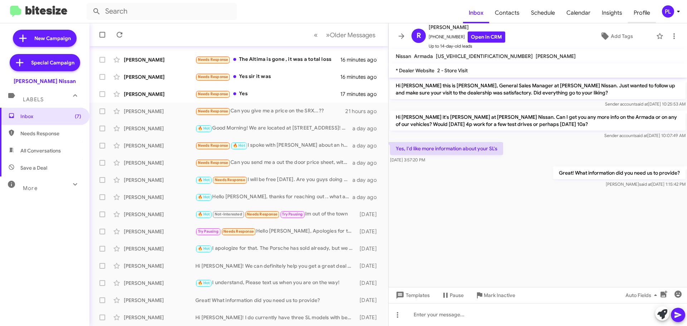
click at [637, 11] on span "Profile" at bounding box center [642, 13] width 28 height 21
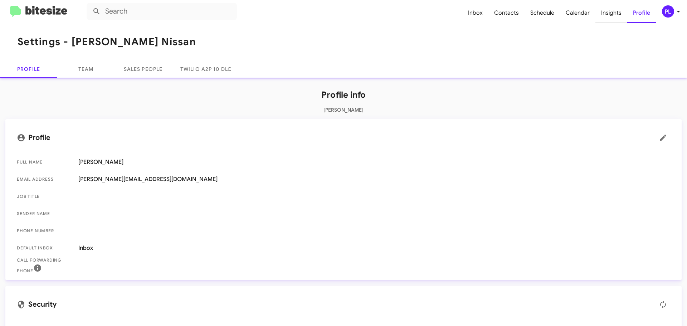
click at [609, 12] on span "Insights" at bounding box center [612, 13] width 32 height 21
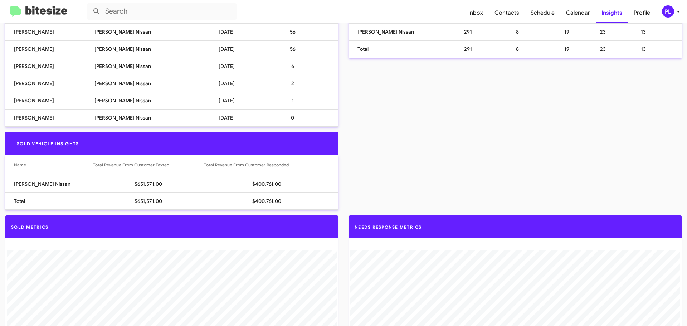
scroll to position [545, 0]
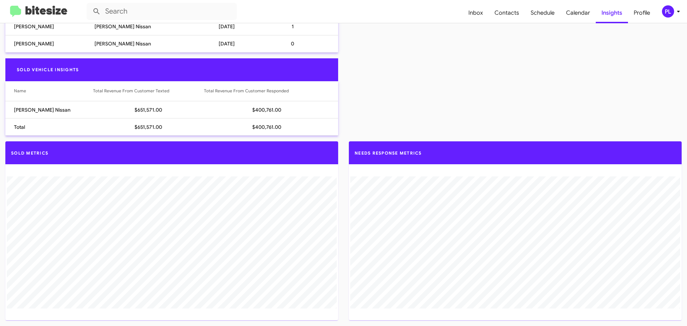
click at [677, 10] on icon at bounding box center [679, 11] width 9 height 9
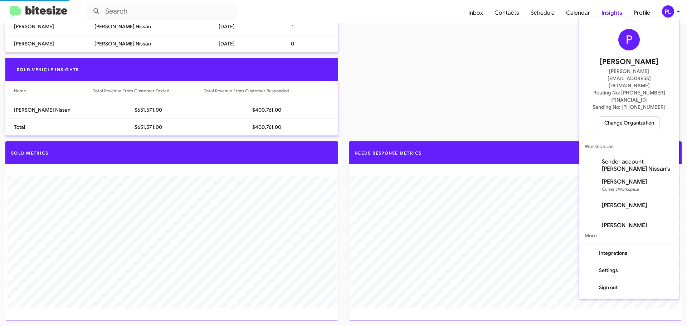
click at [634, 117] on span "Change Organization" at bounding box center [630, 123] width 50 height 12
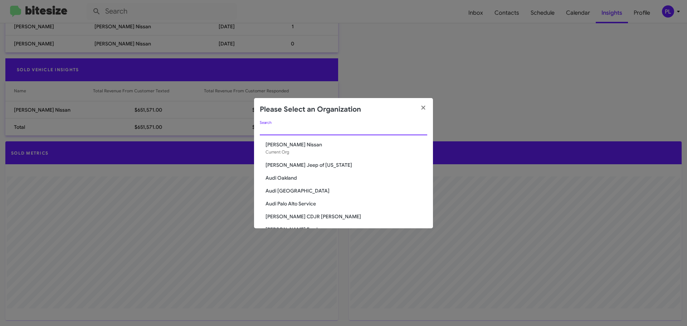
click at [307, 129] on input "Search" at bounding box center [344, 130] width 168 height 6
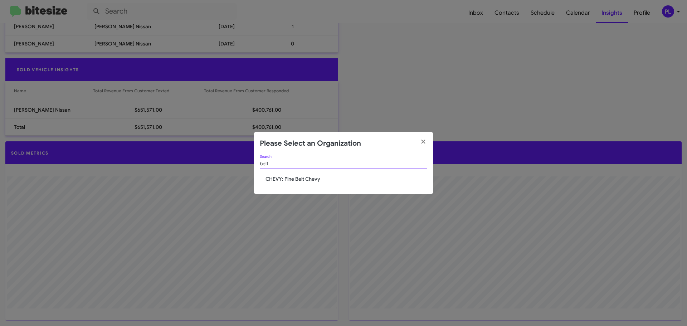
type input "belt"
click at [320, 180] on span "CHEVY: Pine Belt Chevy" at bounding box center [347, 178] width 162 height 7
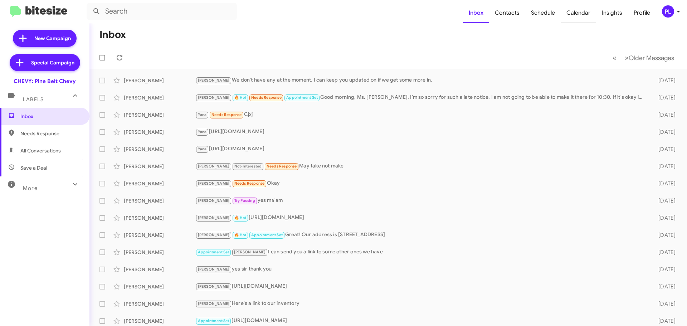
click at [570, 12] on span "Calendar" at bounding box center [578, 13] width 35 height 21
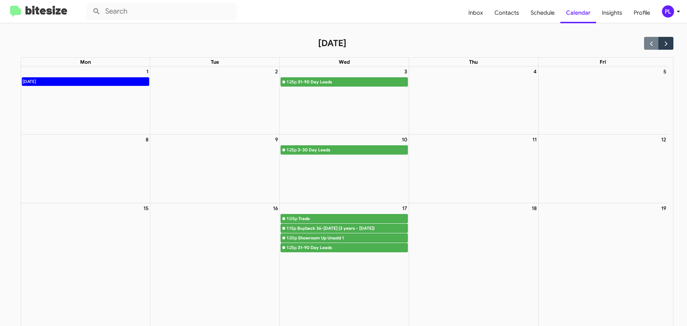
click at [678, 14] on icon at bounding box center [679, 11] width 9 height 9
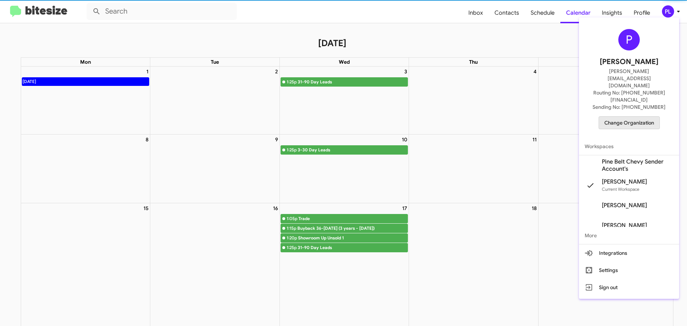
click at [633, 117] on span "Change Organization" at bounding box center [630, 123] width 50 height 12
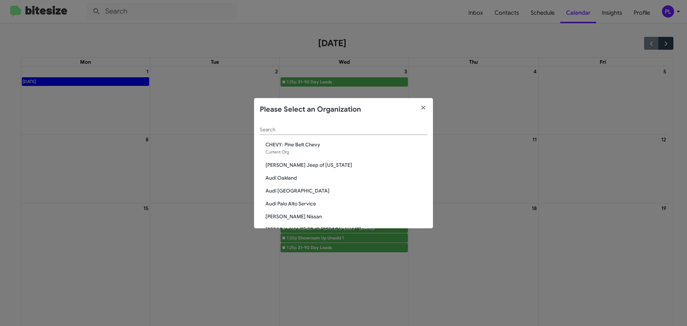
click at [293, 128] on input "Search" at bounding box center [344, 130] width 168 height 6
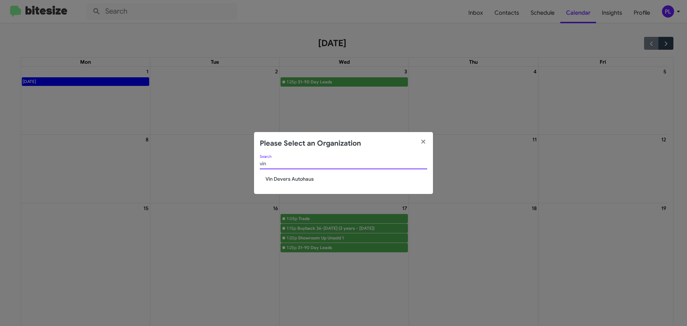
type input "vin"
click at [292, 178] on span "Vin Devers Autohaus" at bounding box center [347, 178] width 162 height 7
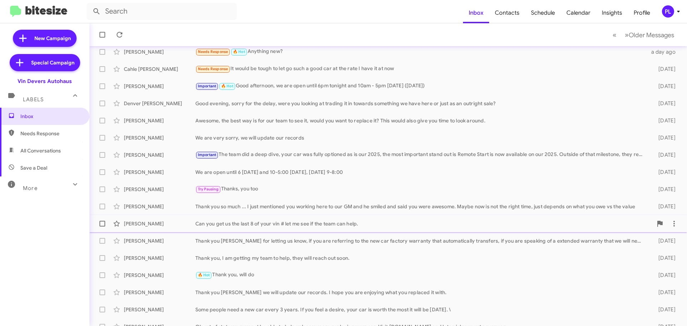
scroll to position [90, 0]
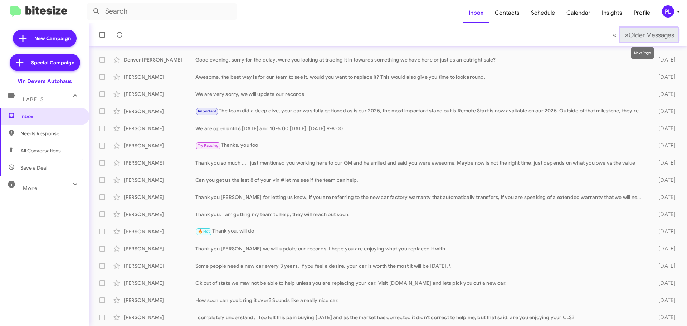
click at [642, 40] on button "» Next Older Messages" at bounding box center [650, 35] width 58 height 15
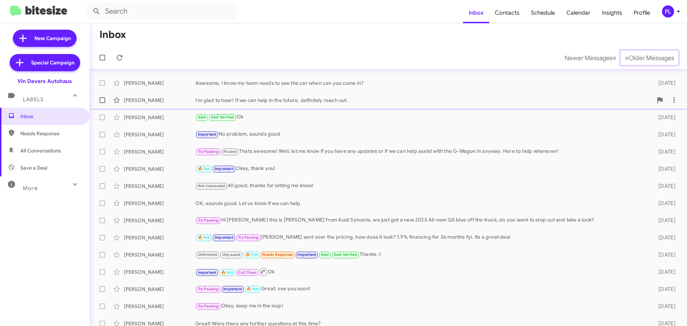
scroll to position [54, 0]
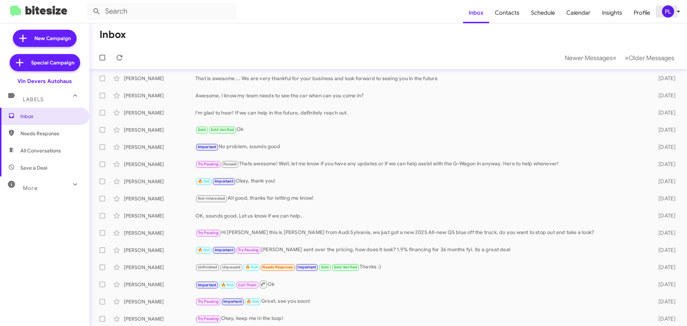
click at [677, 9] on icon at bounding box center [679, 11] width 9 height 9
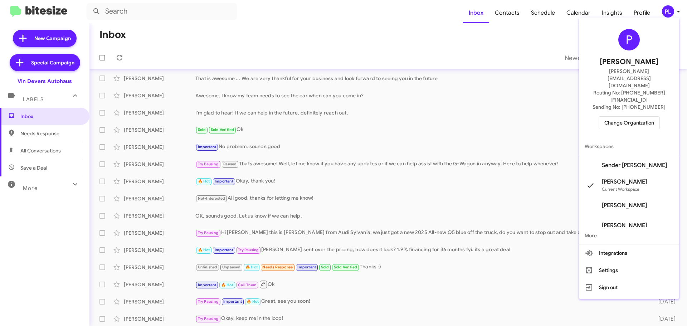
click at [622, 117] on span "Change Organization" at bounding box center [630, 123] width 50 height 12
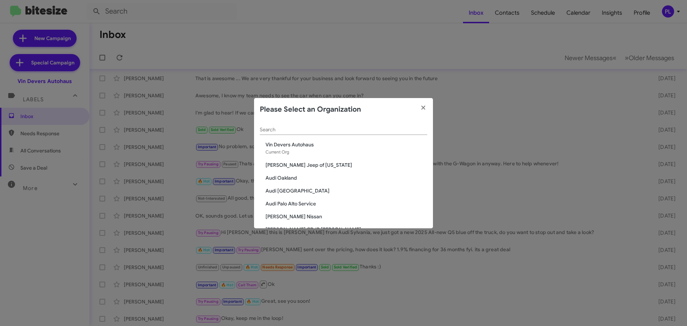
click at [317, 129] on input "Search" at bounding box center [344, 130] width 168 height 6
type input "a"
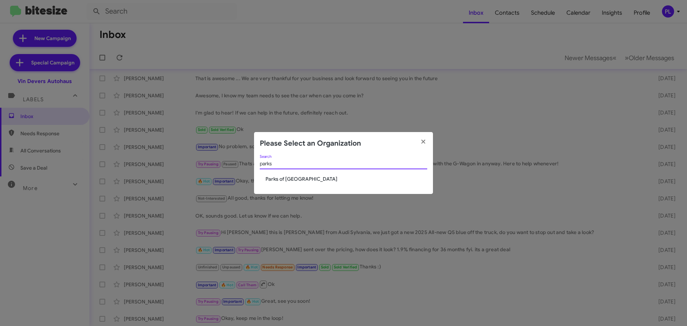
type input "parks"
click at [291, 175] on span "Parks of [GEOGRAPHIC_DATA]" at bounding box center [347, 178] width 162 height 7
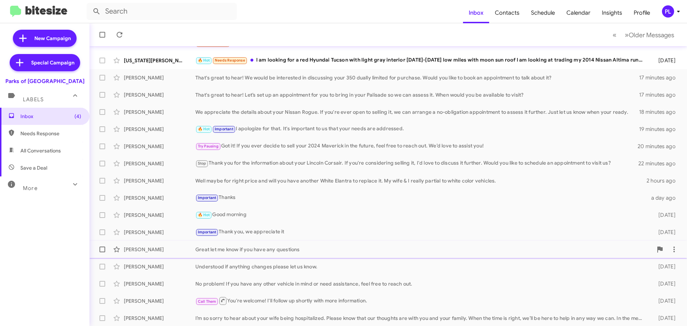
scroll to position [90, 0]
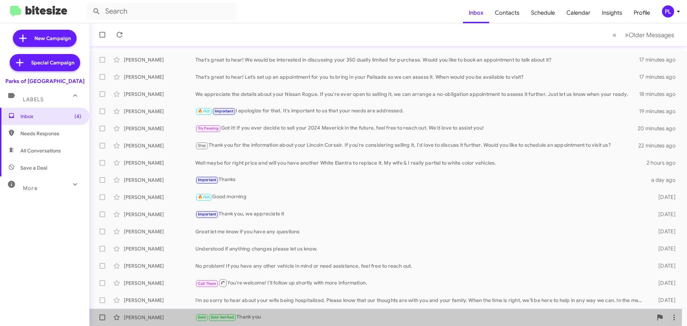
click at [310, 313] on div "[PERSON_NAME] Sold Sold Verified Thank you [DATE]" at bounding box center [388, 317] width 586 height 14
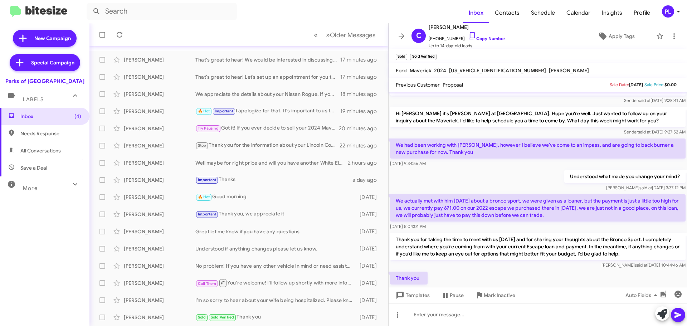
scroll to position [68, 0]
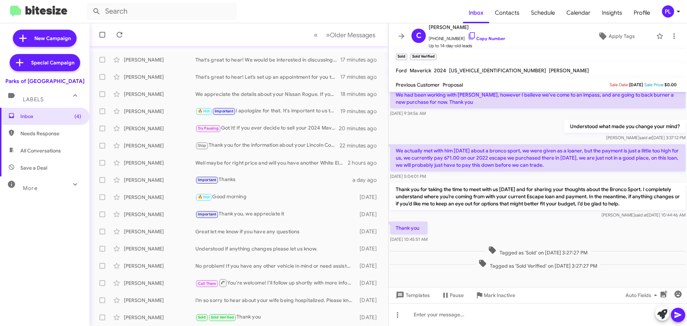
click at [23, 189] on div "More" at bounding box center [38, 185] width 64 height 13
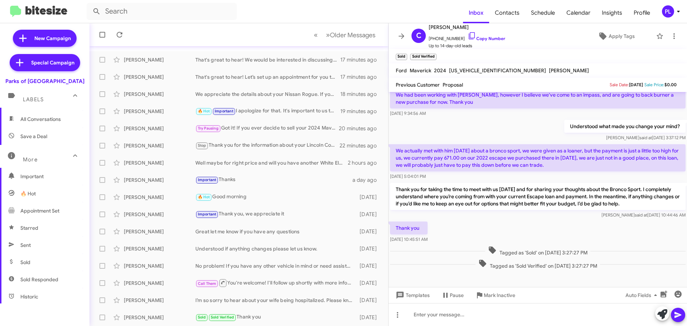
scroll to position [72, 0]
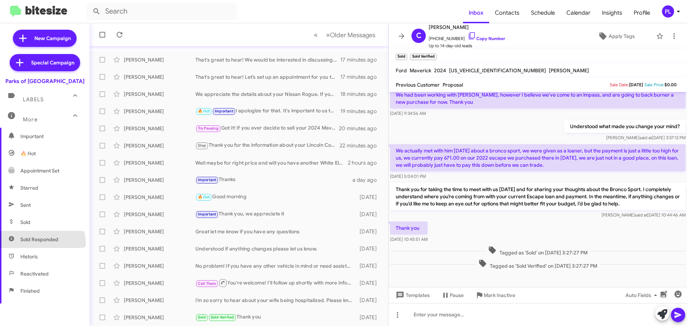
click at [38, 244] on span "Sold Responded" at bounding box center [45, 239] width 90 height 17
type input "in:sold-verified"
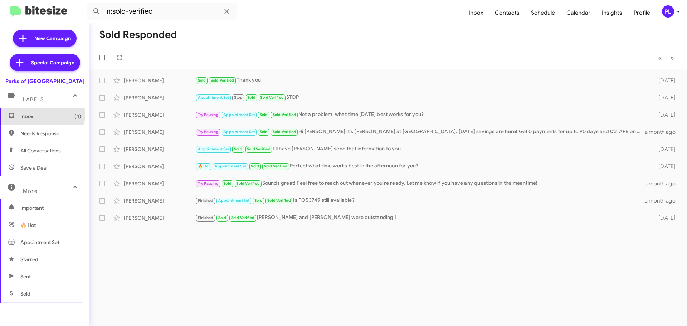
click at [34, 114] on span "Inbox (4)" at bounding box center [50, 116] width 61 height 7
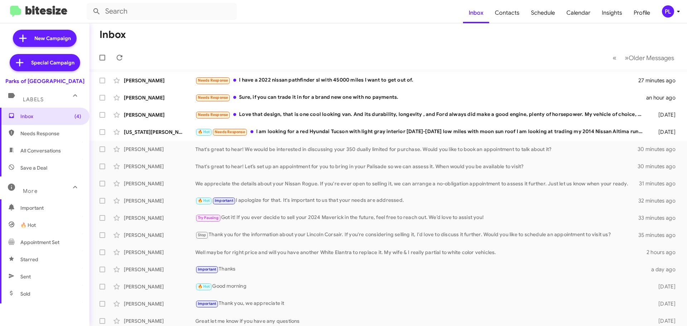
click at [675, 11] on icon at bounding box center [679, 11] width 9 height 9
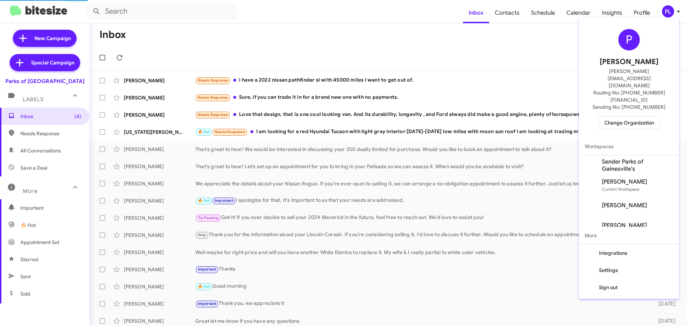
click at [628, 117] on span "Change Organization" at bounding box center [630, 123] width 50 height 12
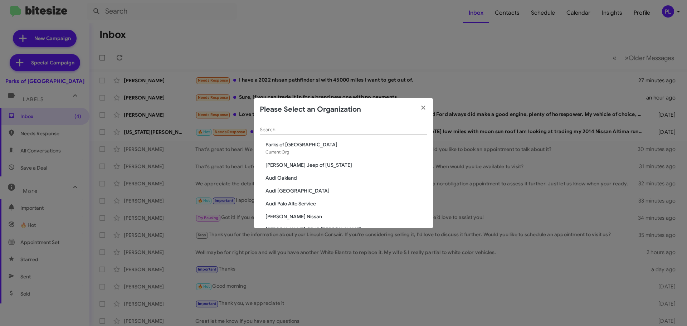
click at [279, 129] on input "Search" at bounding box center [344, 130] width 168 height 6
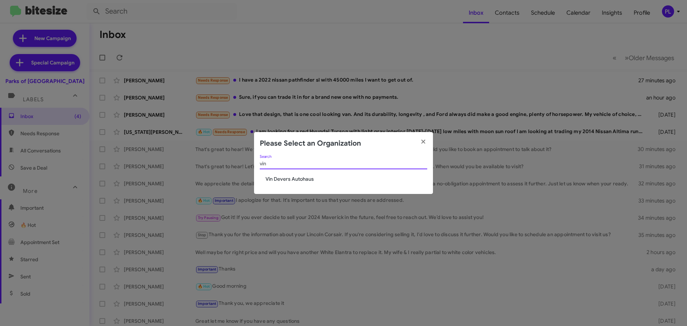
type input "vin"
click at [290, 179] on span "Vin Devers Autohaus" at bounding box center [347, 178] width 162 height 7
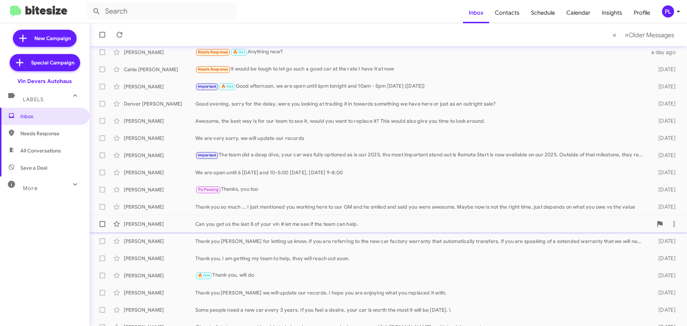
scroll to position [90, 0]
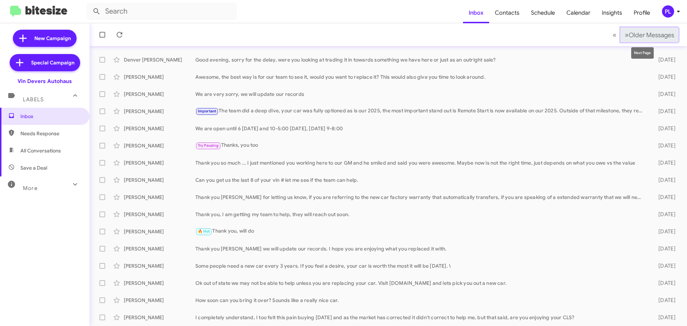
click at [647, 34] on span "Older Messages" at bounding box center [651, 35] width 45 height 8
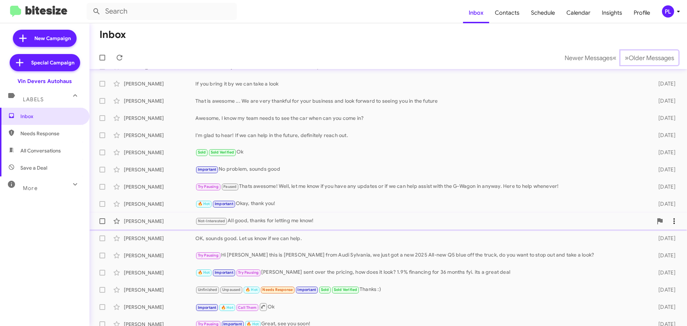
scroll to position [90, 0]
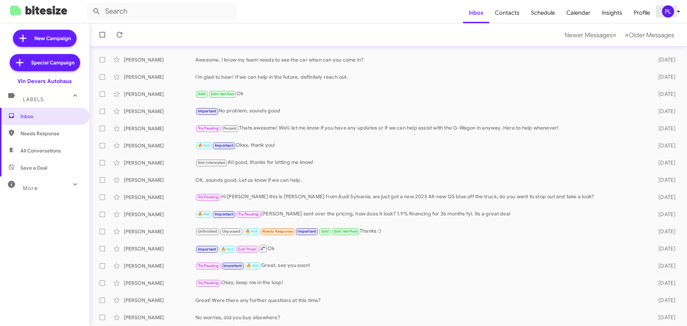
click at [679, 14] on icon at bounding box center [679, 11] width 9 height 9
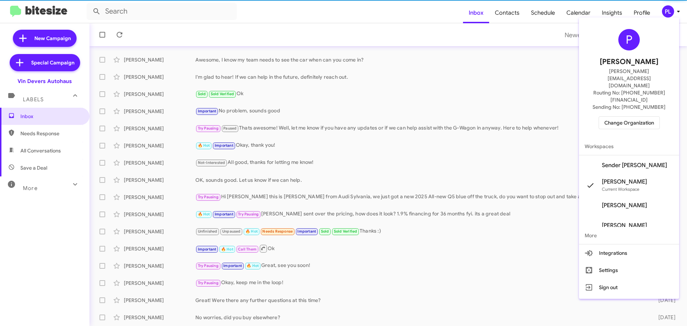
click at [637, 117] on span "Change Organization" at bounding box center [630, 123] width 50 height 12
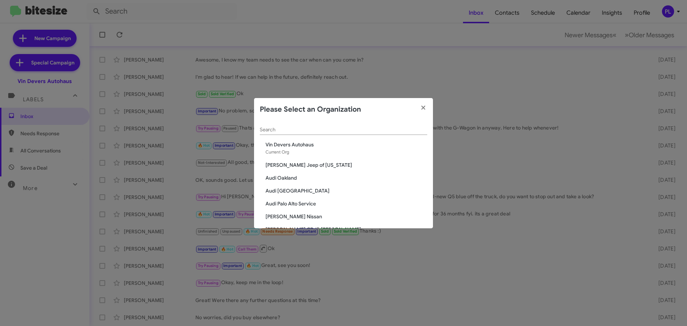
click at [317, 126] on div "Search" at bounding box center [344, 128] width 168 height 14
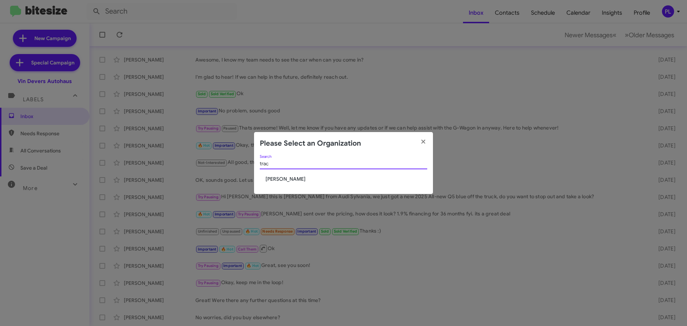
type input "trac"
click at [291, 180] on span "[PERSON_NAME]" at bounding box center [347, 178] width 162 height 7
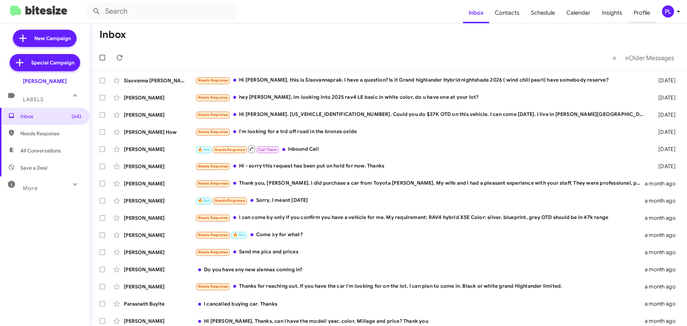
click at [643, 16] on span "Profile" at bounding box center [642, 13] width 28 height 21
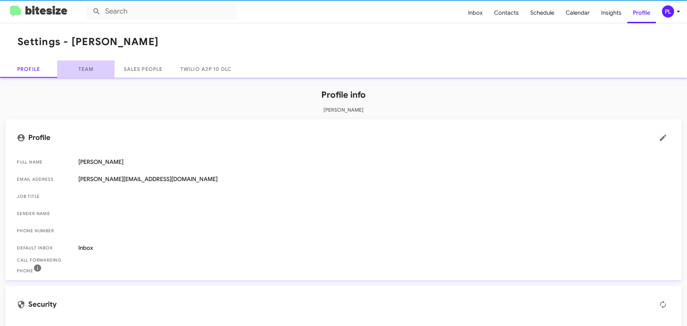
click at [87, 71] on link "Team" at bounding box center [85, 69] width 57 height 17
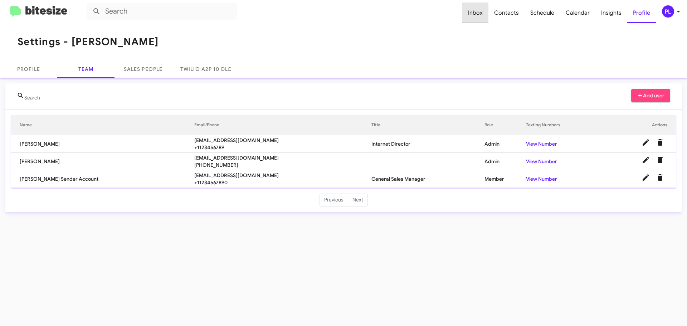
click at [474, 10] on span "Inbox" at bounding box center [476, 13] width 26 height 21
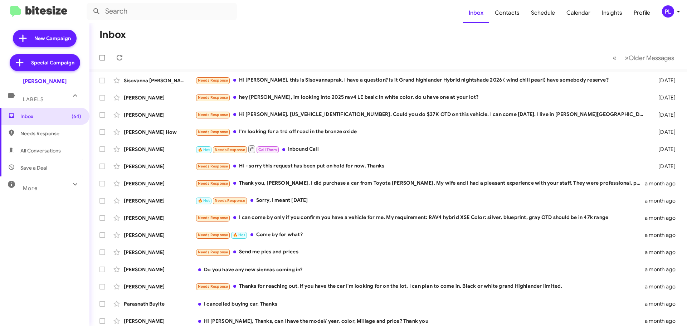
click at [678, 15] on icon at bounding box center [679, 11] width 9 height 9
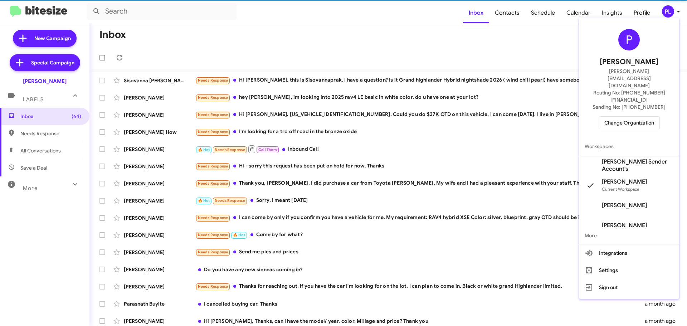
click at [617, 117] on span "Change Organization" at bounding box center [630, 123] width 50 height 12
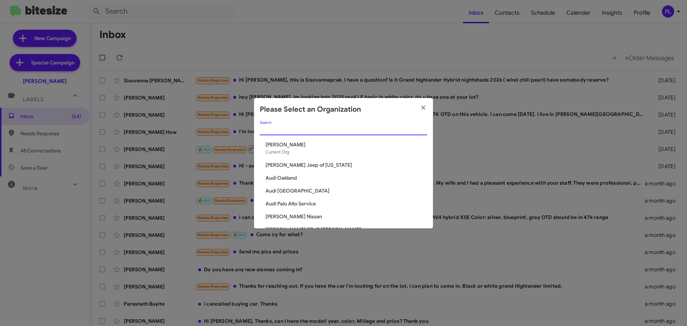
click at [313, 130] on input "Search" at bounding box center [344, 130] width 168 height 6
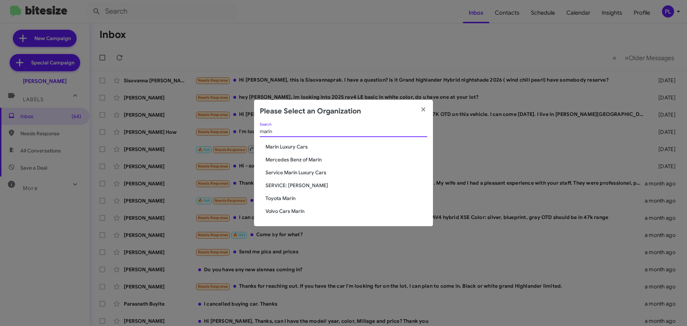
type input "marin"
click at [296, 174] on span "Service Marin Luxury Cars" at bounding box center [347, 172] width 162 height 7
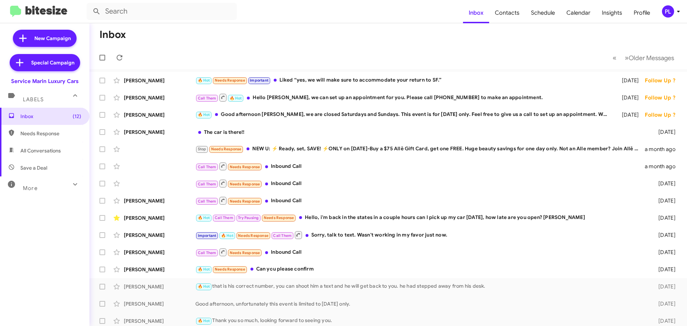
click at [680, 12] on icon at bounding box center [679, 11] width 9 height 9
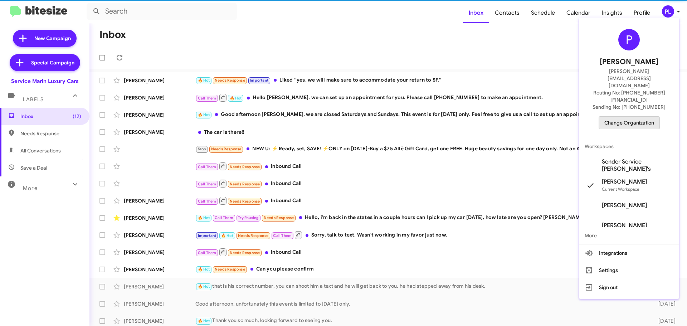
click at [633, 117] on span "Change Organization" at bounding box center [630, 123] width 50 height 12
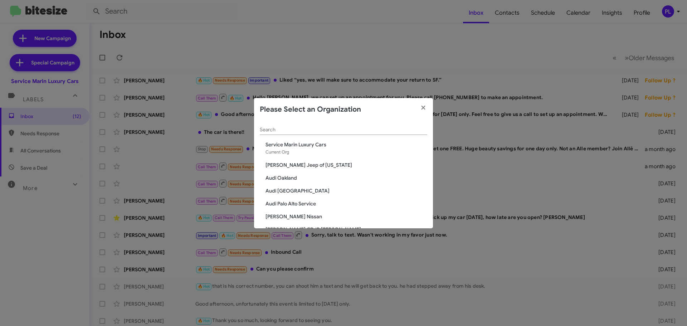
click at [292, 128] on input "Search" at bounding box center [344, 130] width 168 height 6
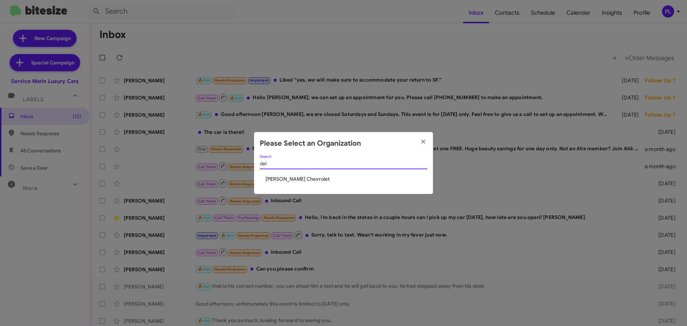
type input "del"
click at [297, 180] on span "[PERSON_NAME] Chevrolet" at bounding box center [347, 178] width 162 height 7
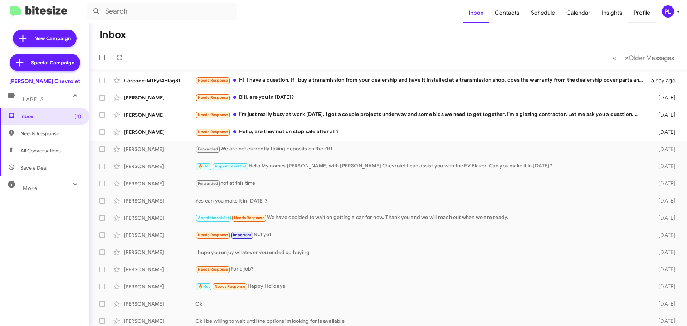
click at [633, 16] on span "Profile" at bounding box center [642, 13] width 28 height 21
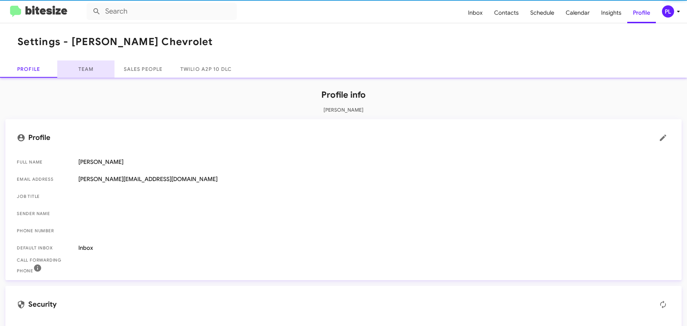
click at [83, 66] on link "Team" at bounding box center [85, 69] width 57 height 17
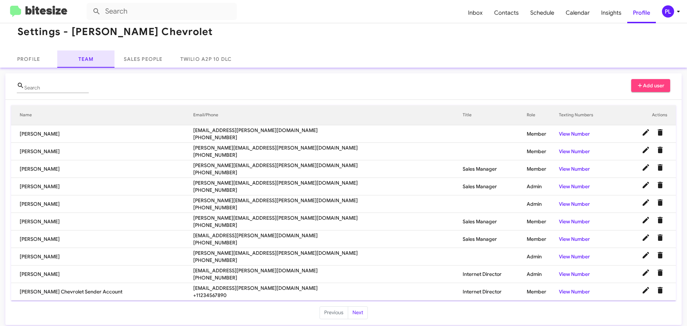
scroll to position [15, 0]
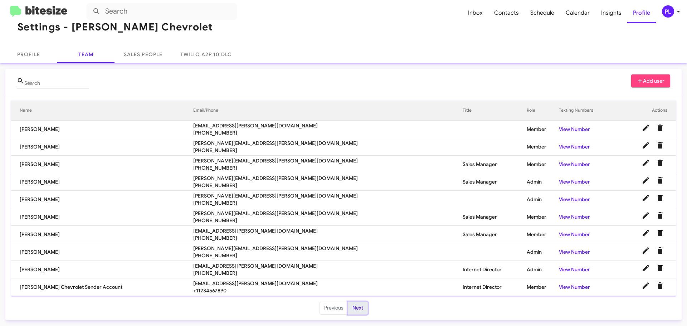
click at [357, 312] on button "Next" at bounding box center [358, 308] width 20 height 13
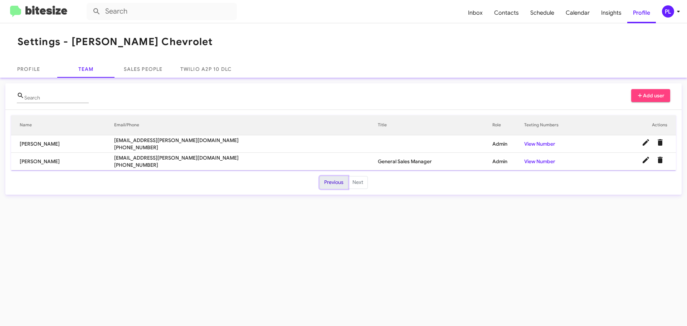
click at [341, 180] on button "Previous" at bounding box center [334, 182] width 29 height 13
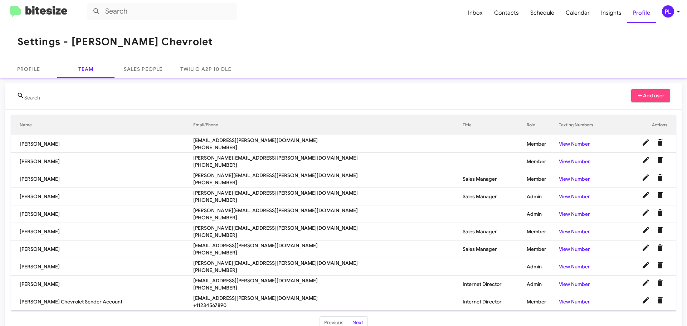
click at [677, 10] on icon at bounding box center [679, 11] width 9 height 9
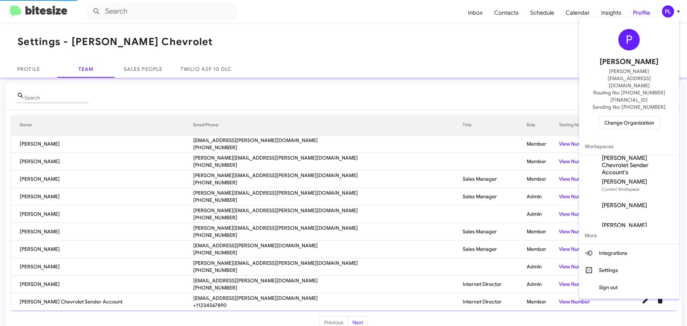
click at [630, 117] on span "Change Organization" at bounding box center [630, 123] width 50 height 12
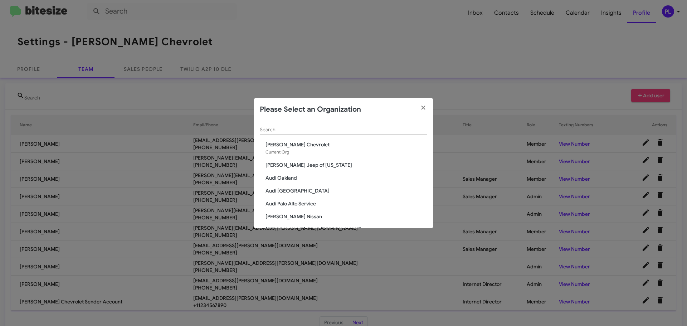
click at [318, 124] on div "Search" at bounding box center [344, 128] width 168 height 14
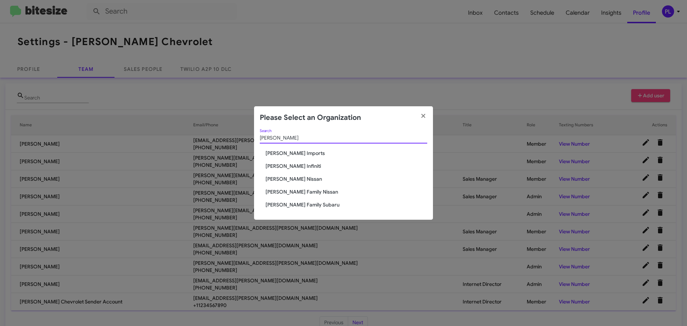
type input "[PERSON_NAME]"
click at [285, 153] on span "[PERSON_NAME] Imports" at bounding box center [347, 153] width 162 height 7
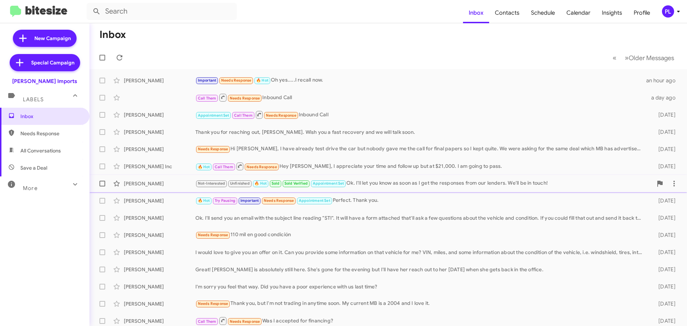
click at [405, 186] on div "Not-Interested Unfinished 🔥 Hot Sold Sold Verified Appointment Set Ok. I'll let…" at bounding box center [424, 183] width 458 height 8
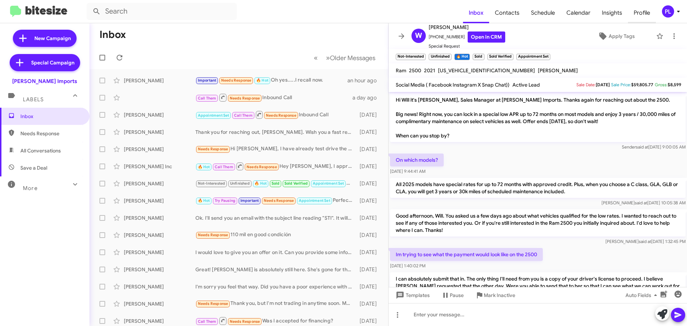
click at [646, 9] on span "Profile" at bounding box center [642, 13] width 28 height 21
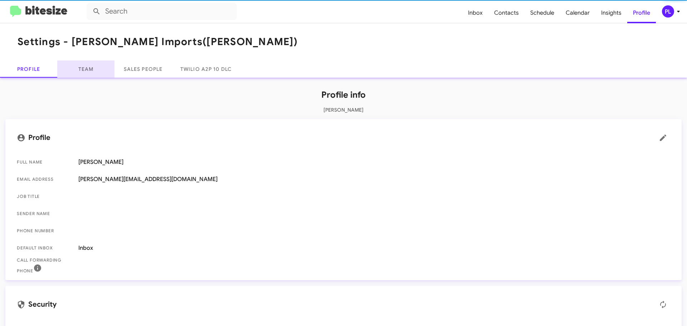
click at [86, 67] on link "Team" at bounding box center [85, 69] width 57 height 17
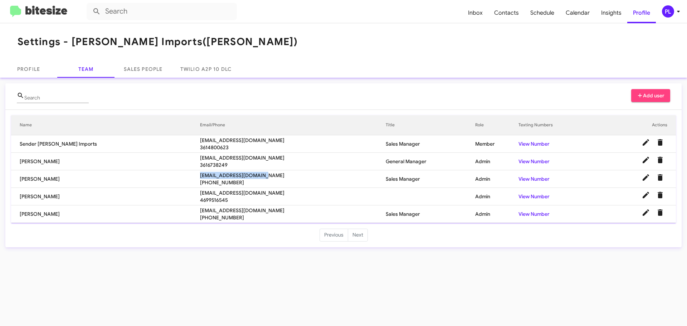
drag, startPoint x: 230, startPoint y: 174, endPoint x: 164, endPoint y: 177, distance: 65.6
click at [200, 177] on span "slee@hicksautogroup.com" at bounding box center [293, 175] width 186 height 7
copy span "slee@hicksautogroup.com"
drag, startPoint x: 257, startPoint y: 228, endPoint x: 250, endPoint y: 224, distance: 8.4
click at [257, 228] on mat-card "Search Add user Name Email/Phone Title Role Texting Numbers Actions Sender Ed H…" at bounding box center [343, 165] width 677 height 164
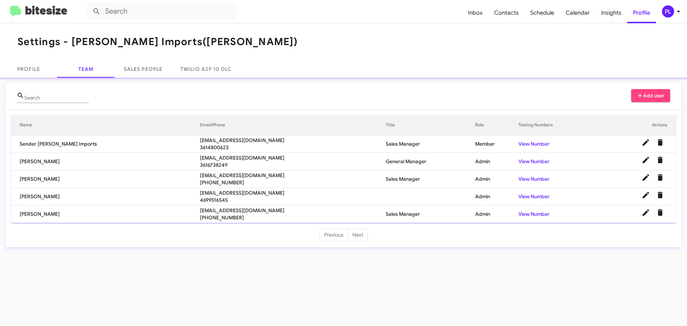
drag, startPoint x: 241, startPoint y: 192, endPoint x: 148, endPoint y: 195, distance: 93.2
click at [148, 195] on tr "Roderick Infante rinfante@hicksautogroup.com 4699516545 Admin View Number" at bounding box center [343, 197] width 665 height 18
copy tr "rinfante@hicksautogroup.com"
click at [478, 13] on span "Inbox" at bounding box center [476, 13] width 26 height 21
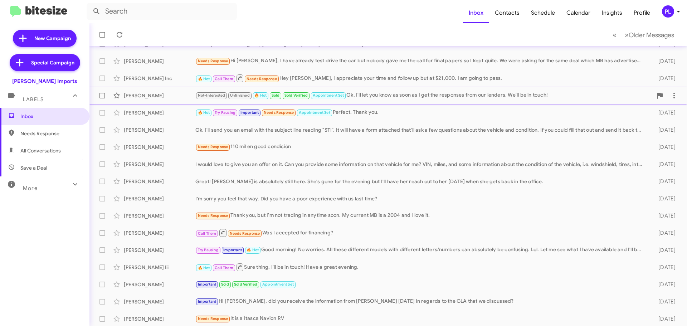
scroll to position [90, 0]
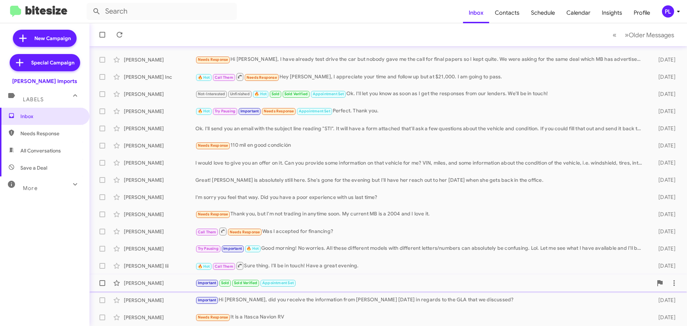
click at [153, 286] on div "Joe Benavides" at bounding box center [160, 283] width 72 height 7
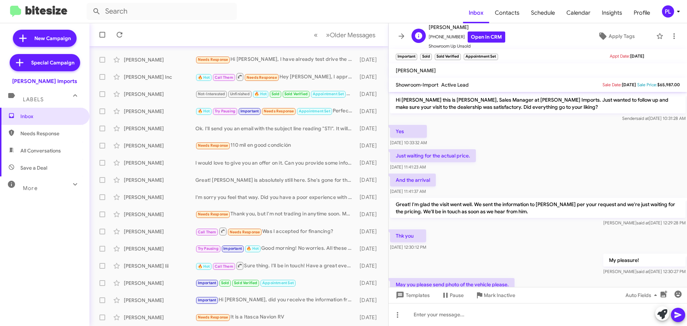
drag, startPoint x: 475, startPoint y: 25, endPoint x: 424, endPoint y: 26, distance: 50.5
click at [424, 26] on div "J Joe Benavides +13616339308 Open in CRM Showroom Up Unsold" at bounding box center [457, 36] width 97 height 27
copy span "Joe Benavides"
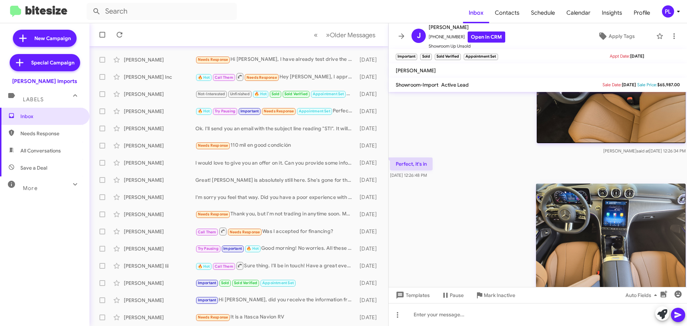
scroll to position [457, 0]
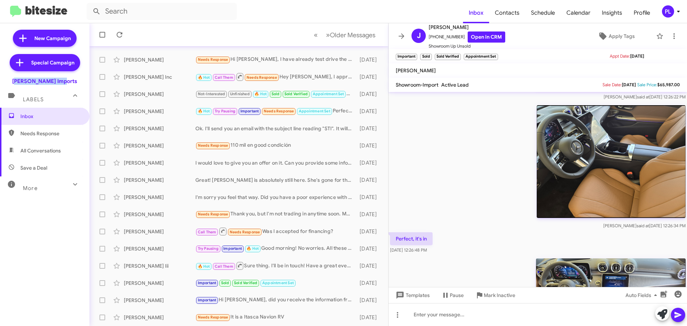
drag, startPoint x: 68, startPoint y: 81, endPoint x: 2, endPoint y: 83, distance: 65.9
click at [2, 83] on div "Ed Hicks Imports" at bounding box center [45, 80] width 90 height 10
click at [404, 38] on icon at bounding box center [401, 36] width 9 height 9
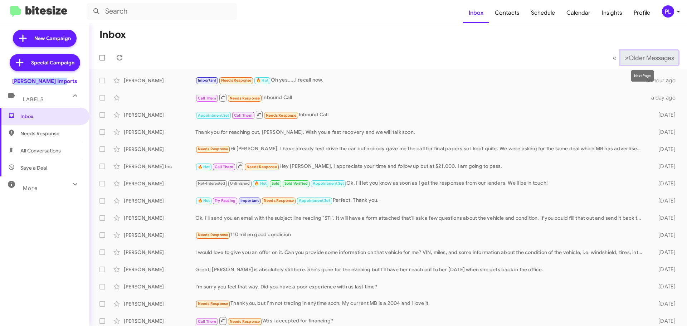
click at [633, 63] on button "» Next Older Messages" at bounding box center [650, 57] width 58 height 15
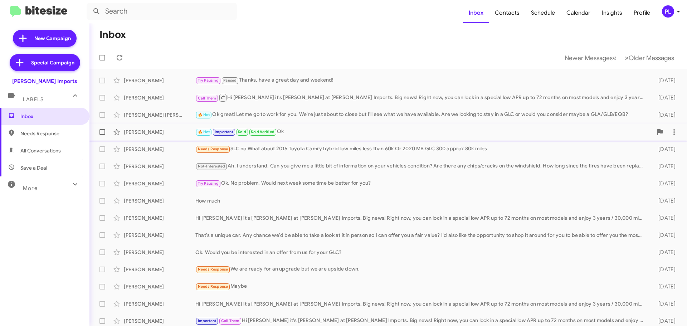
click at [161, 134] on div "Marcus Flores" at bounding box center [160, 132] width 72 height 7
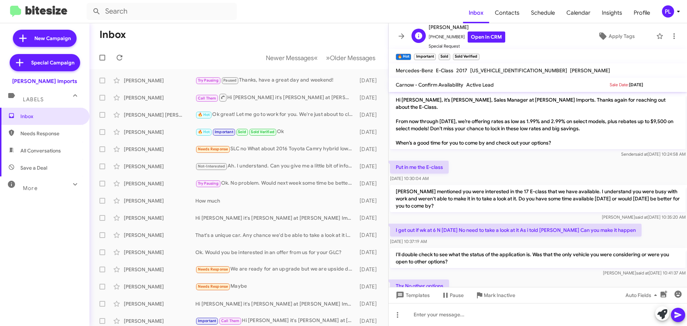
drag, startPoint x: 473, startPoint y: 28, endPoint x: 425, endPoint y: 24, distance: 48.1
click at [425, 24] on div "M Marcus Flores +13612493122 Open in CRM Special Request" at bounding box center [457, 36] width 97 height 27
copy div "M Marcus Flores"
click at [398, 35] on icon at bounding box center [401, 36] width 9 height 9
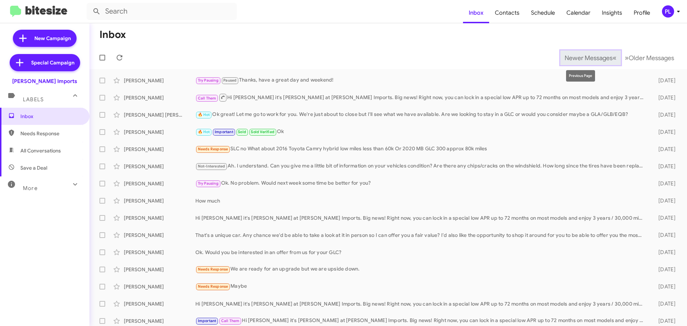
click at [573, 57] on span "Newer Messages" at bounding box center [589, 58] width 48 height 8
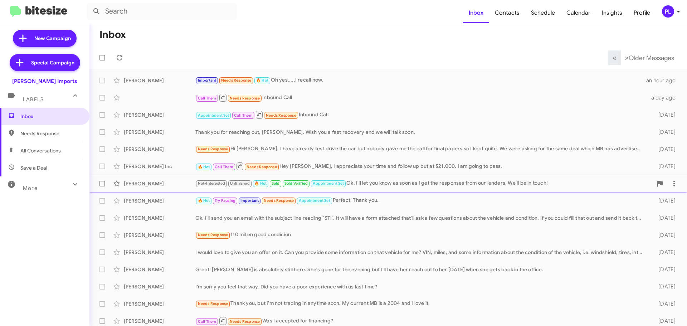
click at [402, 184] on div "Not-Interested Unfinished 🔥 Hot Sold Sold Verified Appointment Set Ok. I'll let…" at bounding box center [424, 183] width 458 height 8
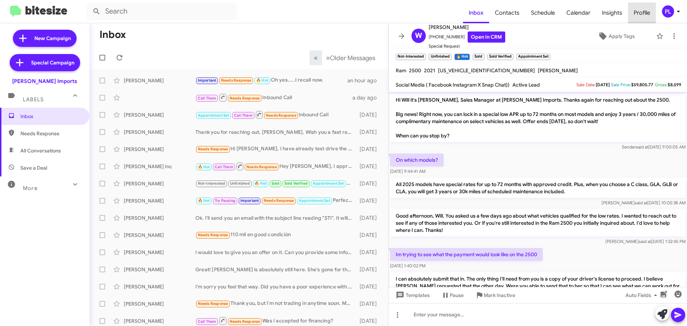
click at [641, 14] on span "Profile" at bounding box center [642, 13] width 28 height 21
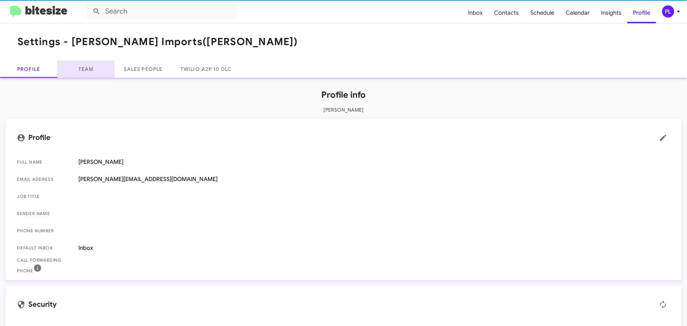
click at [81, 65] on link "Team" at bounding box center [85, 69] width 57 height 17
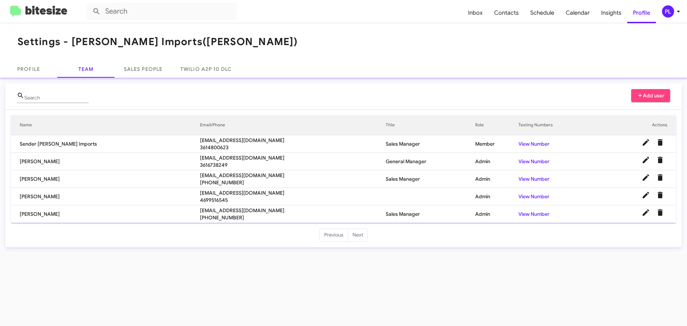
drag, startPoint x: 236, startPoint y: 209, endPoint x: 162, endPoint y: 209, distance: 73.8
click at [162, 209] on tr "Stan Colbert scolbert@hicksautogroup.com +17192919137 Sales Manager Admin View …" at bounding box center [343, 215] width 665 height 18
click at [676, 12] on icon at bounding box center [679, 11] width 9 height 9
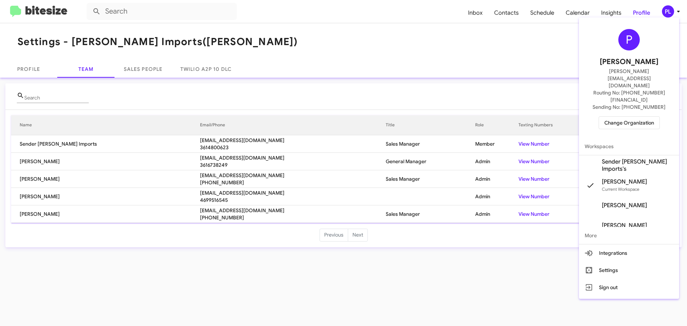
click at [481, 10] on div at bounding box center [343, 163] width 687 height 326
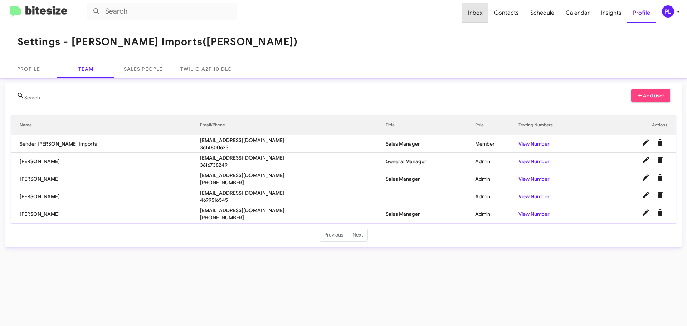
click at [479, 14] on span "Inbox" at bounding box center [476, 13] width 26 height 21
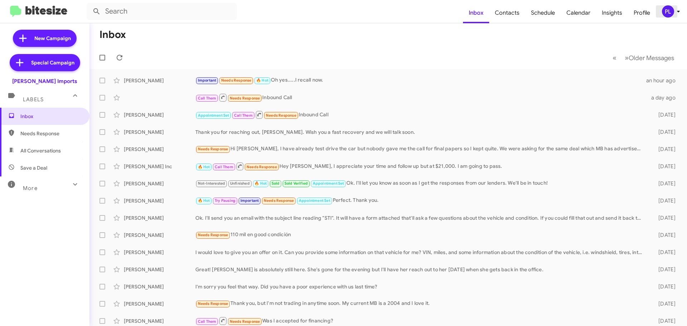
click at [675, 8] on icon at bounding box center [679, 11] width 9 height 9
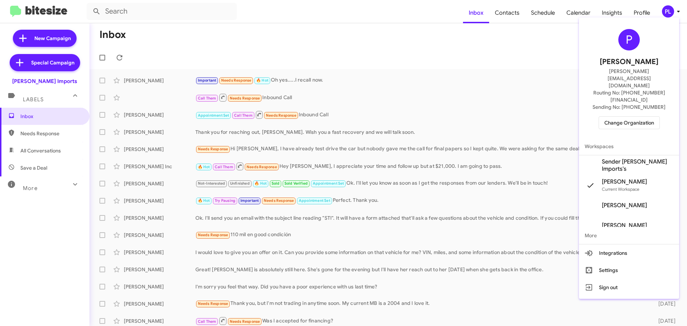
click at [620, 117] on span "Change Organization" at bounding box center [630, 123] width 50 height 12
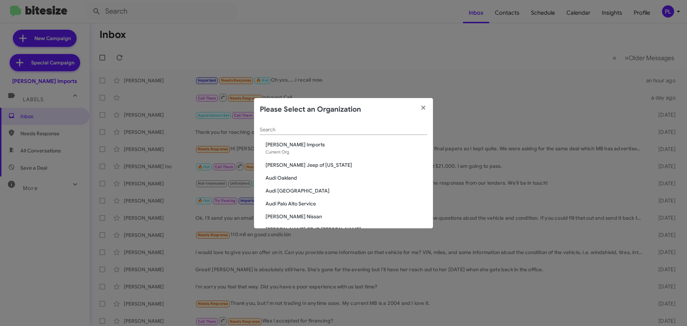
click at [304, 126] on div "Search" at bounding box center [344, 128] width 168 height 14
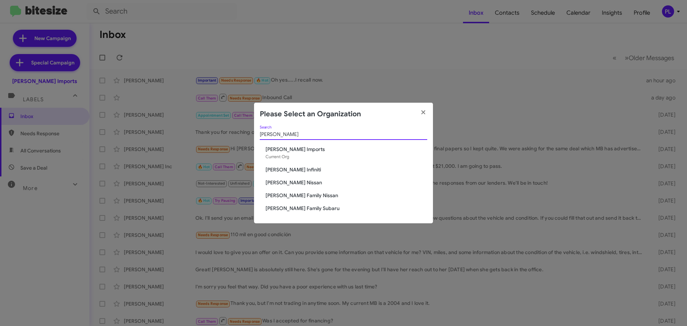
type input "hicks"
click at [275, 170] on span "Ed Hicks Infiniti" at bounding box center [347, 169] width 162 height 7
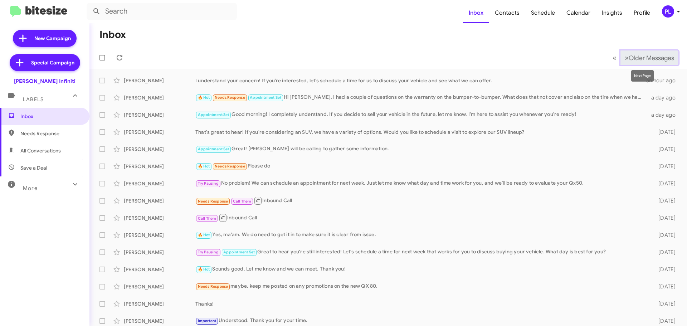
click at [638, 57] on span "Older Messages" at bounding box center [651, 58] width 45 height 8
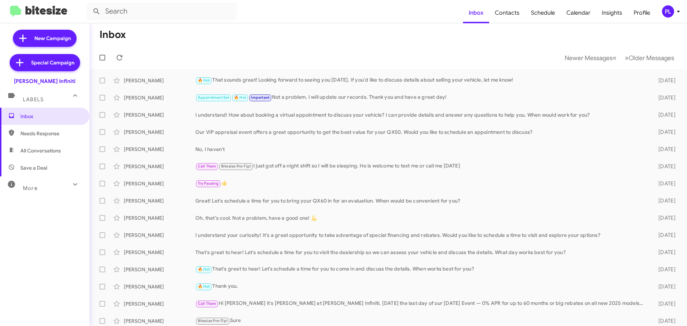
click at [39, 190] on div "More" at bounding box center [38, 185] width 64 height 13
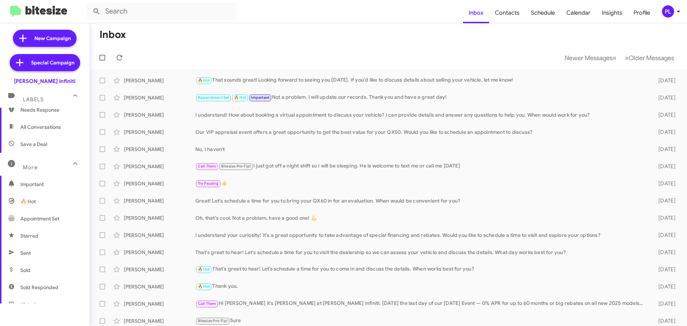
scroll to position [36, 0]
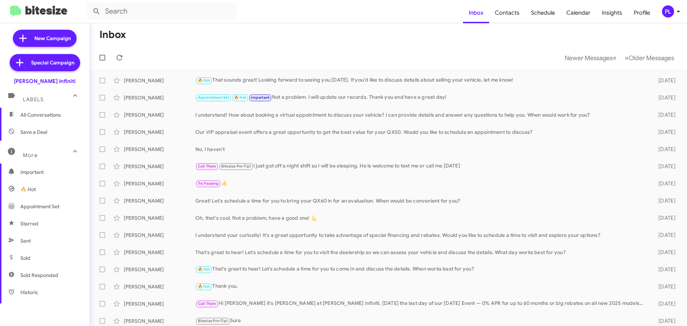
click at [36, 276] on span "Sold Responded" at bounding box center [39, 275] width 38 height 7
type input "in:sold-verified"
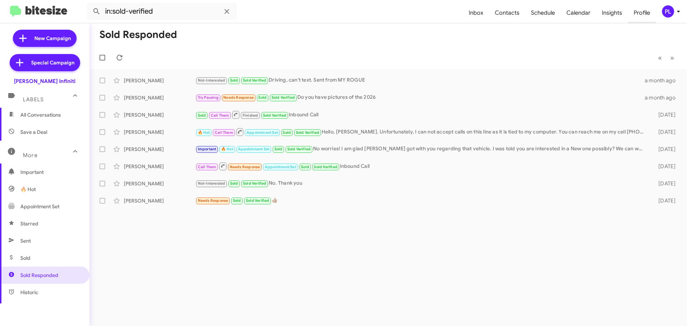
click at [648, 14] on span "Profile" at bounding box center [642, 13] width 28 height 21
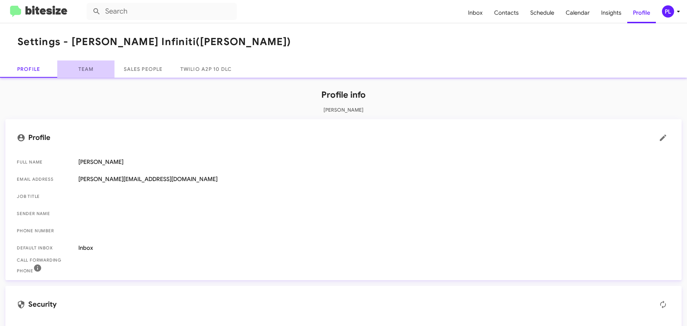
click at [88, 67] on link "Team" at bounding box center [85, 69] width 57 height 17
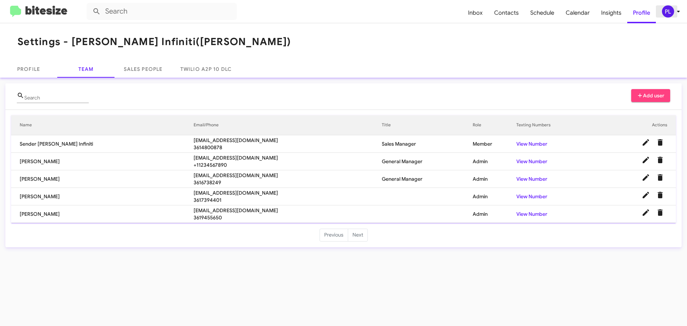
click at [677, 13] on icon at bounding box center [679, 11] width 9 height 9
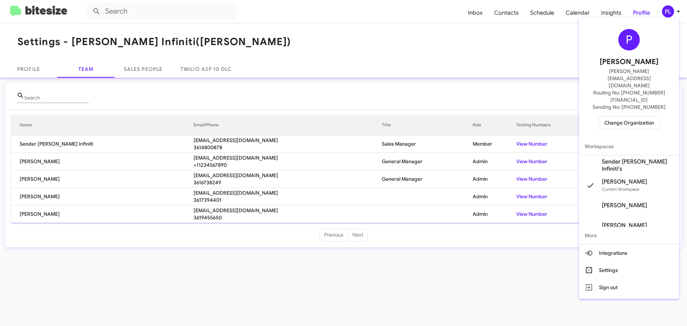
click at [624, 117] on span "Change Organization" at bounding box center [630, 123] width 50 height 12
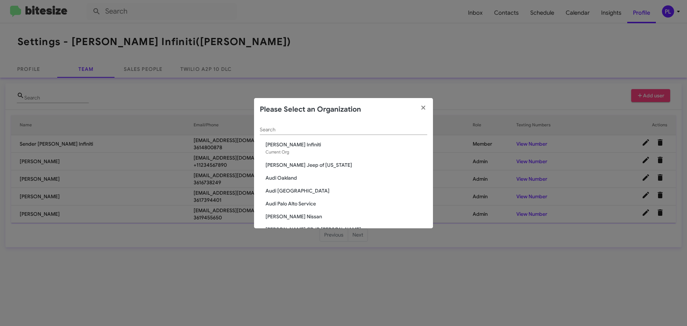
click at [305, 131] on input "Search" at bounding box center [344, 130] width 168 height 6
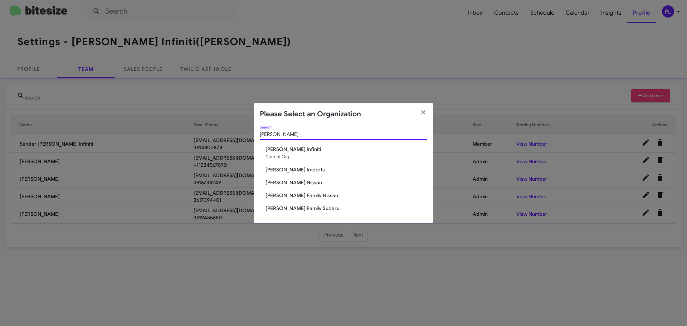
type input "[PERSON_NAME]"
click at [290, 181] on span "[PERSON_NAME] Nissan" at bounding box center [347, 182] width 162 height 7
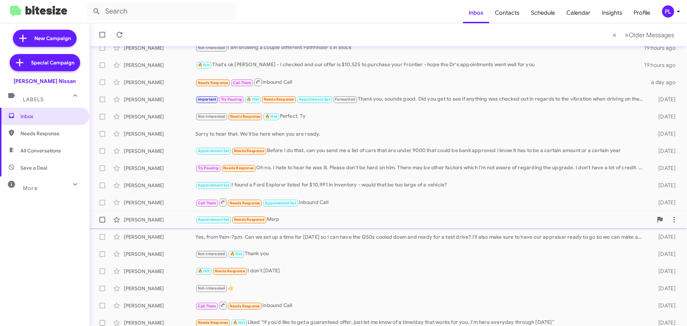
scroll to position [90, 0]
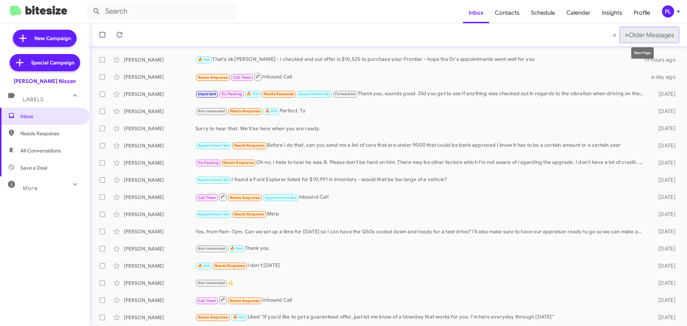
click at [644, 39] on span "Older Messages" at bounding box center [651, 35] width 45 height 8
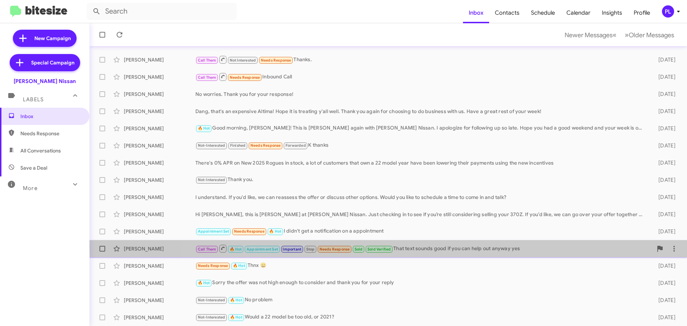
click at [430, 247] on div "Call Them 🔥 Hot Appointment Set Important Stop Needs Response Sold Sold Verifie…" at bounding box center [424, 248] width 458 height 9
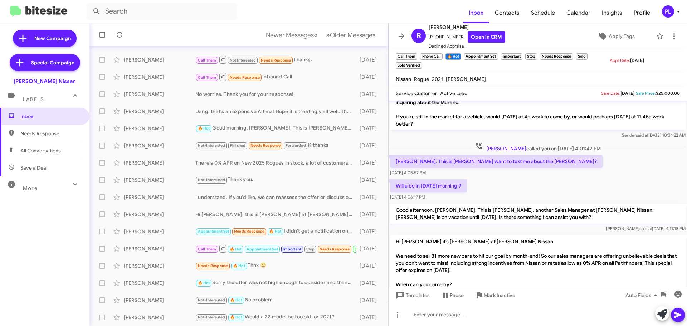
scroll to position [251, 0]
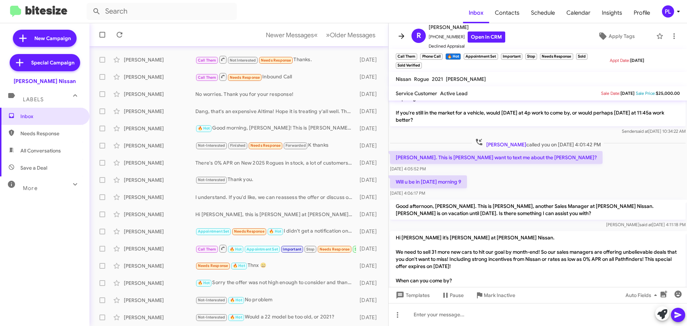
click at [402, 33] on icon at bounding box center [401, 36] width 9 height 9
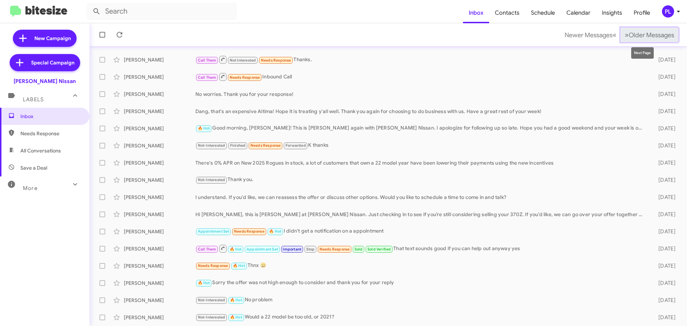
click at [642, 37] on span "Older Messages" at bounding box center [651, 35] width 45 height 8
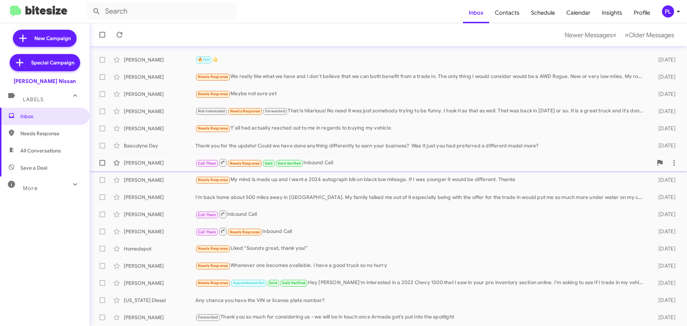
click at [348, 161] on div "Call Them Needs Response Sold Sold Verified Inbound Call" at bounding box center [424, 162] width 458 height 9
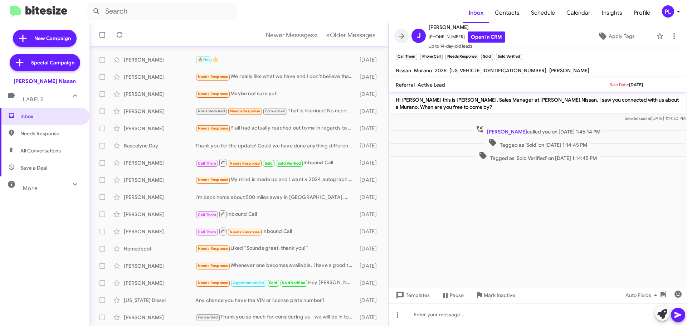
click at [402, 34] on icon at bounding box center [402, 35] width 6 height 5
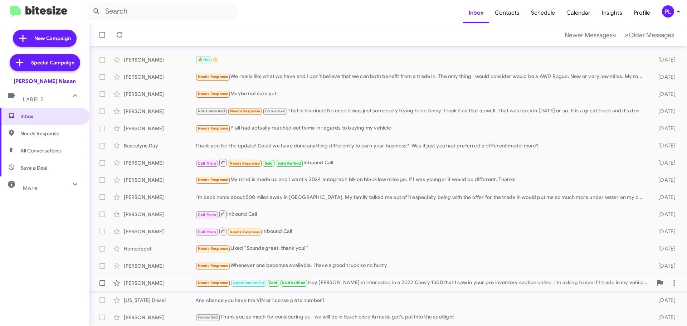
click at [334, 280] on div "Needs Response Appointment Set Sold Sold Verified Hey Edward I'm interested in …" at bounding box center [424, 283] width 458 height 8
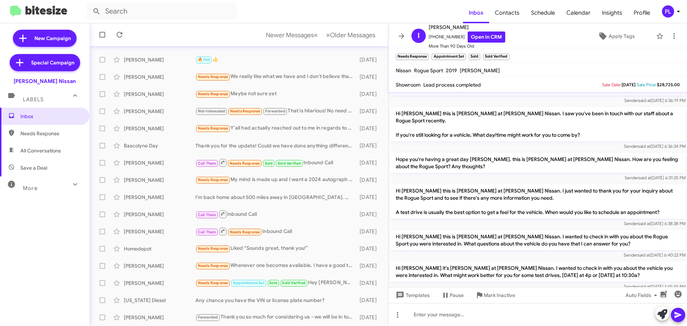
scroll to position [750, 0]
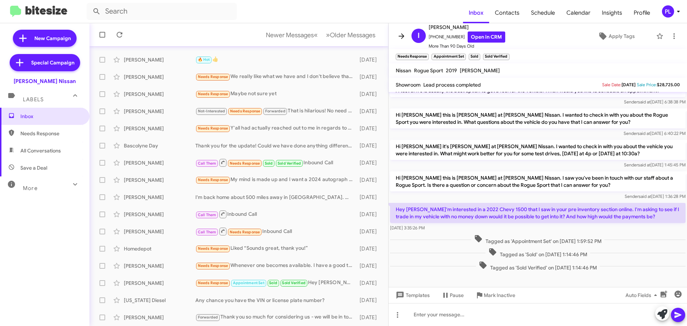
click at [405, 33] on icon at bounding box center [401, 36] width 9 height 9
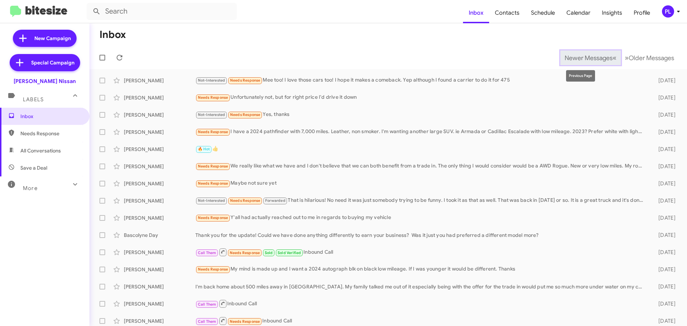
click at [581, 59] on span "Newer Messages" at bounding box center [589, 58] width 48 height 8
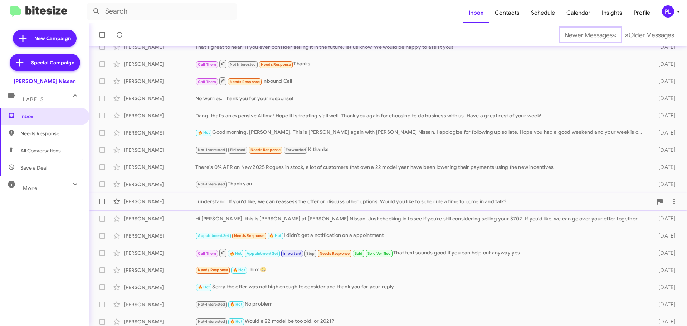
scroll to position [90, 0]
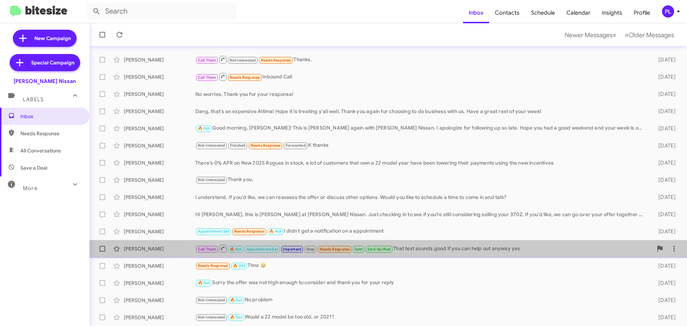
click at [463, 243] on div "Richard Schuetze Call Them 🔥 Hot Appointment Set Important Stop Needs Response …" at bounding box center [388, 249] width 586 height 14
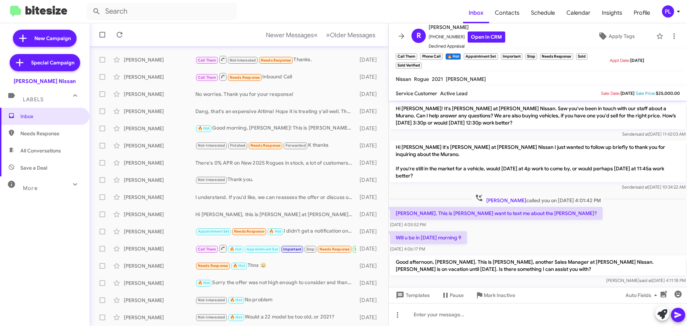
scroll to position [36, 0]
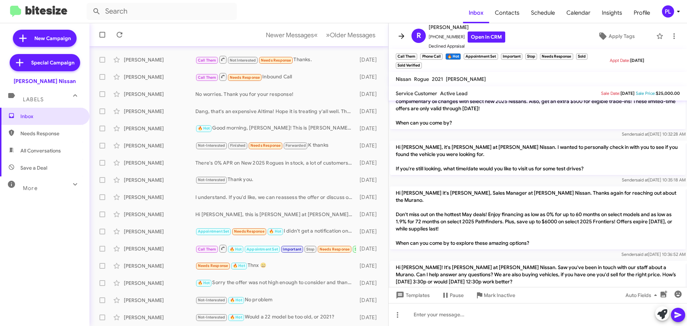
click at [400, 33] on icon at bounding box center [401, 36] width 9 height 9
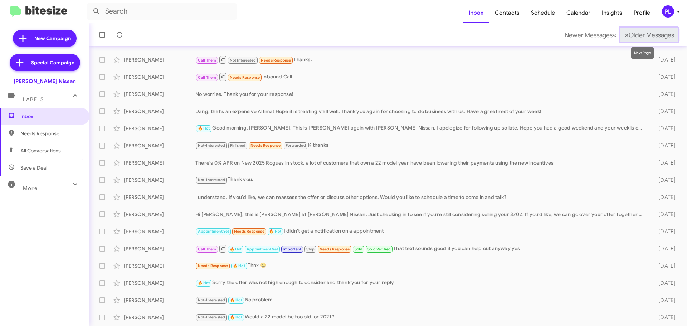
click at [631, 35] on span "Older Messages" at bounding box center [651, 35] width 45 height 8
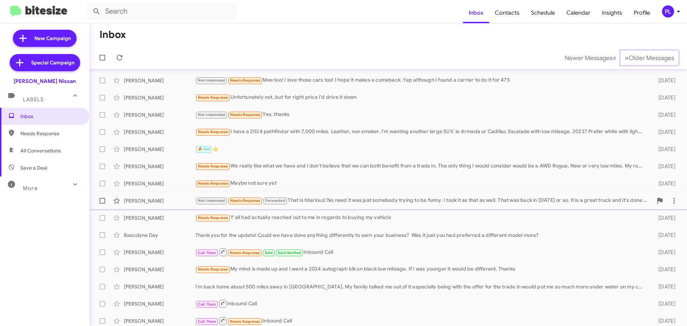
scroll to position [90, 0]
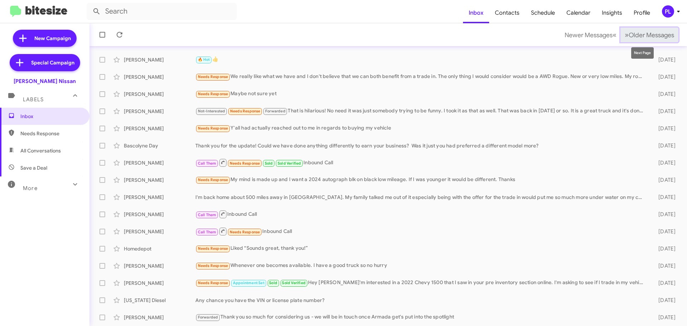
click at [632, 31] on span "Older Messages" at bounding box center [651, 35] width 45 height 8
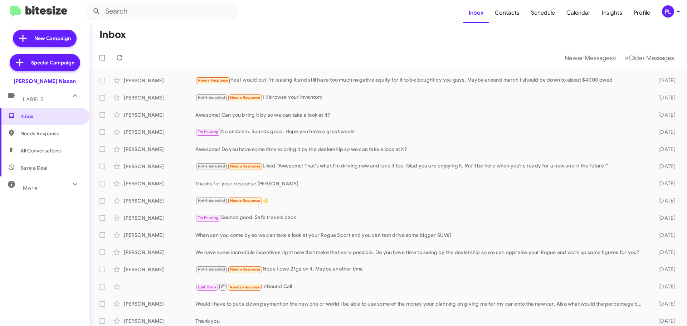
click at [676, 13] on icon at bounding box center [679, 11] width 9 height 9
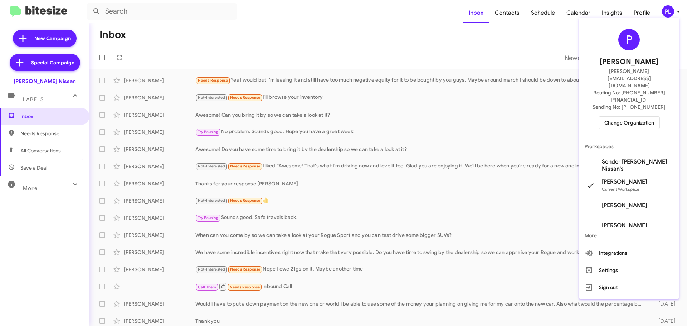
click at [631, 117] on span "Change Organization" at bounding box center [630, 123] width 50 height 12
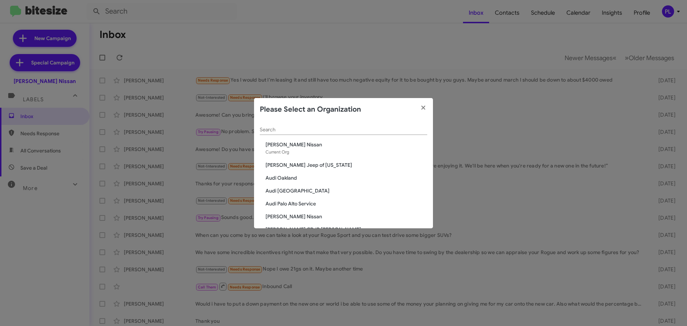
click at [301, 129] on input "Search" at bounding box center [344, 130] width 168 height 6
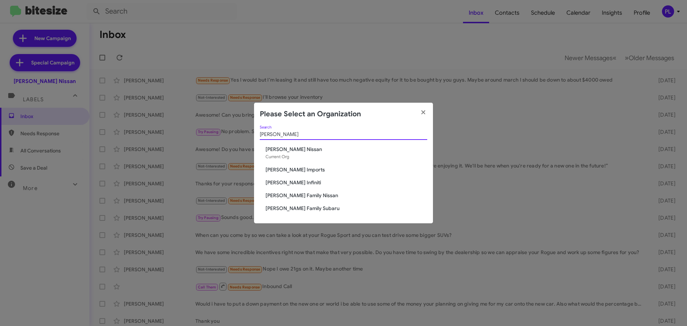
type input "[PERSON_NAME]"
click at [284, 198] on span "[PERSON_NAME] Family Nissan" at bounding box center [347, 195] width 162 height 7
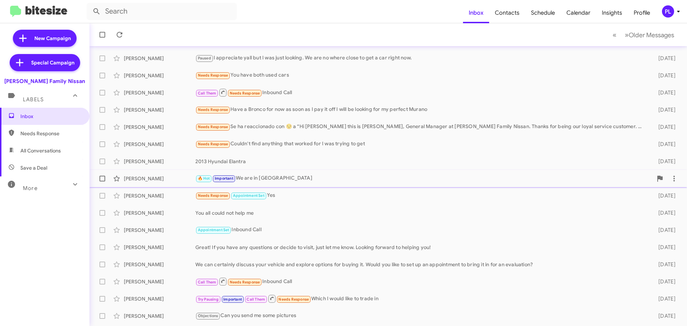
scroll to position [90, 0]
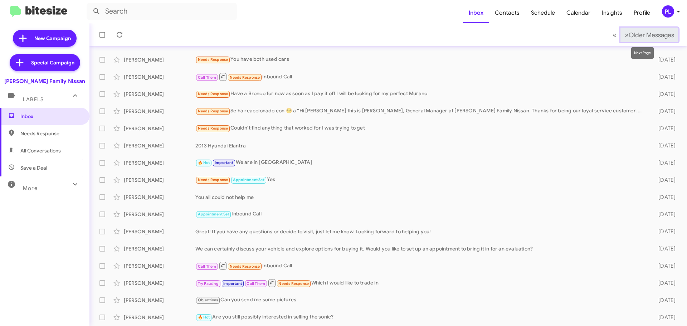
click at [648, 38] on span "Older Messages" at bounding box center [651, 35] width 45 height 8
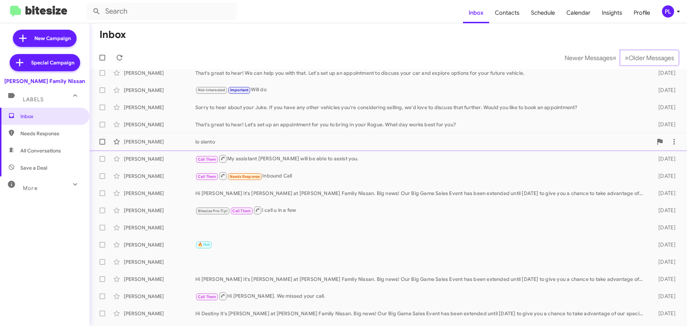
scroll to position [90, 0]
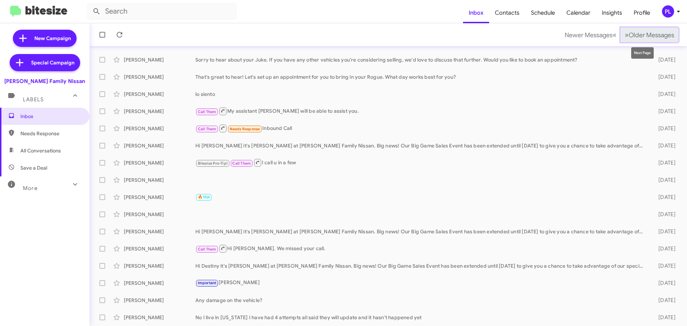
click at [629, 37] on span "Older Messages" at bounding box center [651, 35] width 45 height 8
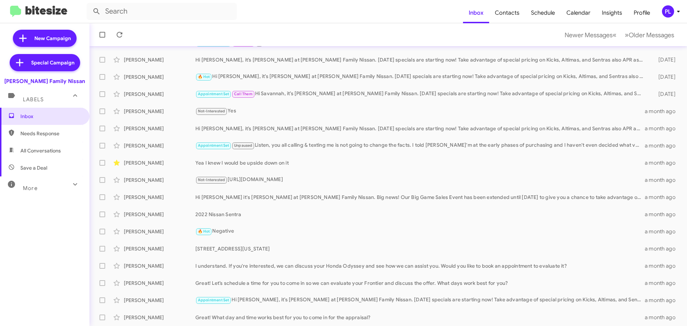
click at [678, 12] on icon at bounding box center [679, 11] width 9 height 9
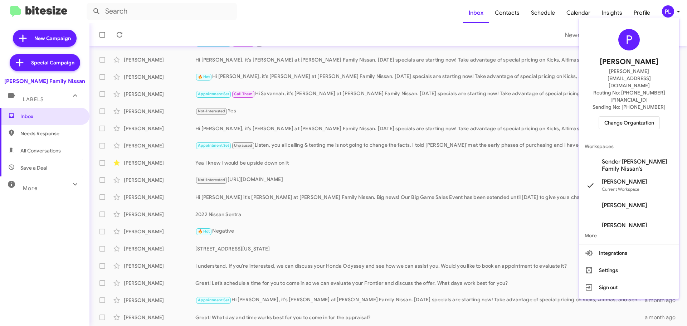
click at [640, 117] on span "Change Organization" at bounding box center [630, 123] width 50 height 12
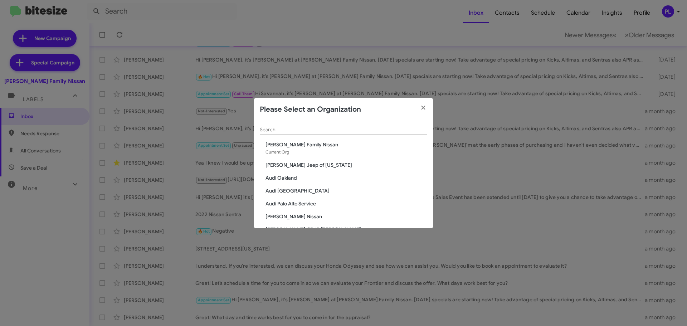
click at [315, 131] on input "Search" at bounding box center [344, 130] width 168 height 6
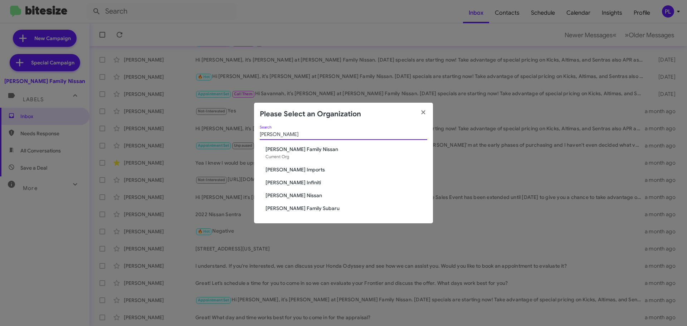
type input "hicks"
click at [298, 211] on span "[PERSON_NAME] Family Subaru" at bounding box center [347, 208] width 162 height 7
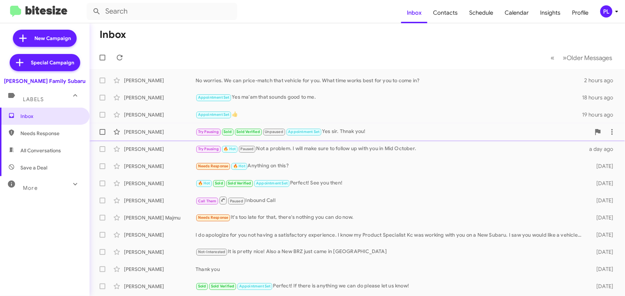
click at [353, 132] on div "Try Pausing Sold Sold Verified Unpaused Appointment Set Yes sir. Thnak you!" at bounding box center [392, 132] width 395 height 8
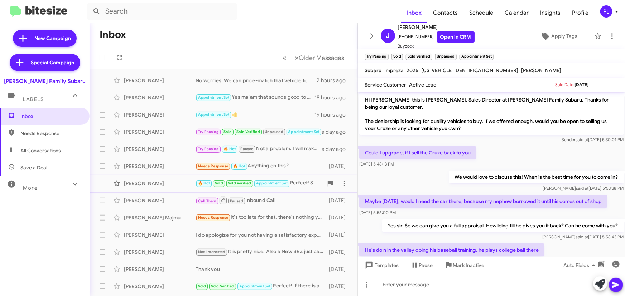
click at [156, 180] on div "Julie Moore" at bounding box center [160, 183] width 72 height 7
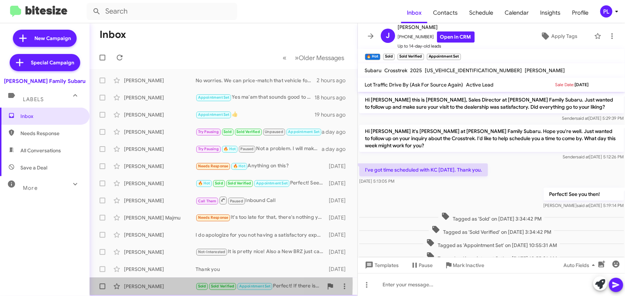
click at [146, 284] on div "Jl Hurst" at bounding box center [160, 286] width 72 height 7
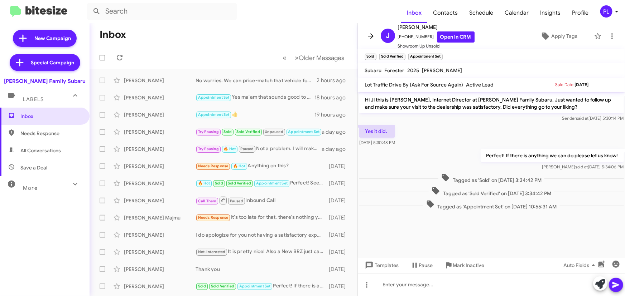
click at [369, 34] on icon at bounding box center [370, 36] width 9 height 9
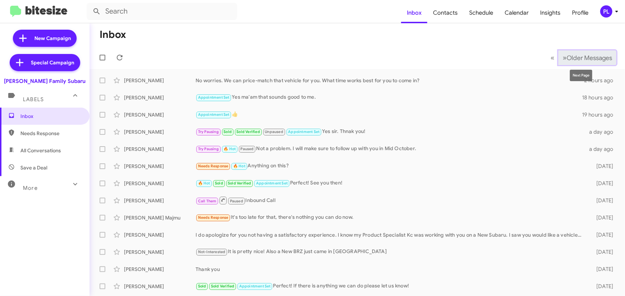
click at [584, 59] on span "Older Messages" at bounding box center [588, 58] width 45 height 8
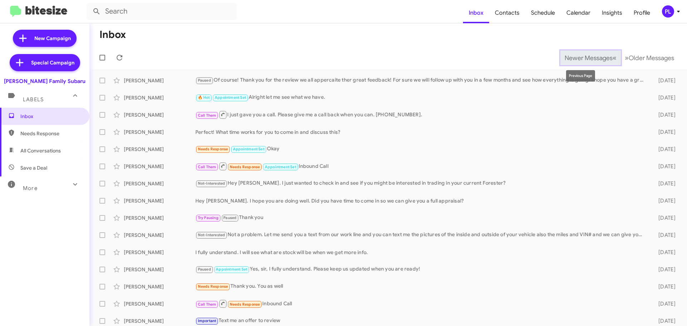
click at [568, 55] on span "Newer Messages" at bounding box center [589, 58] width 48 height 8
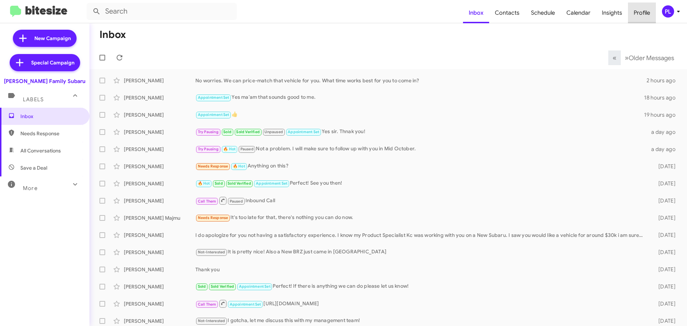
click at [650, 11] on span "Profile" at bounding box center [642, 13] width 28 height 21
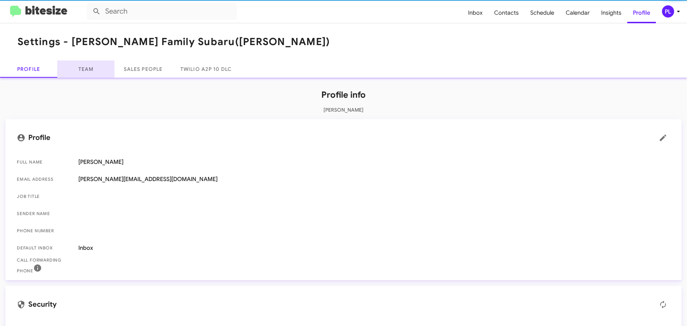
click at [81, 66] on link "Team" at bounding box center [85, 69] width 57 height 17
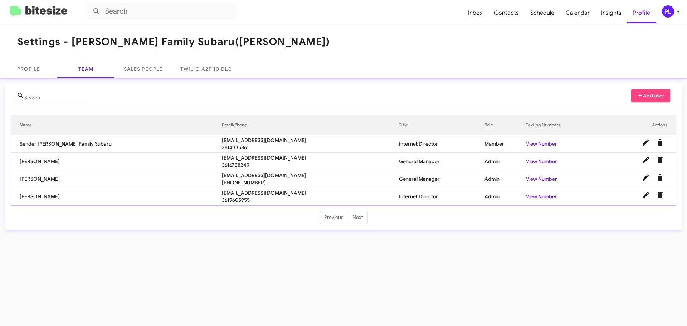
drag, startPoint x: 231, startPoint y: 162, endPoint x: 168, endPoint y: 161, distance: 63.0
click at [168, 161] on tr "Hicks Layton ehl@hicksautogroup.com 3616738249 General Manager Admin View Number" at bounding box center [343, 162] width 665 height 18
copy tr "ehl@hicksautogroup.com"
drag, startPoint x: 224, startPoint y: 176, endPoint x: 168, endPoint y: 175, distance: 55.9
click at [168, 175] on tr "Jim Anguiano janguiano@edhicks.com +13616547229 General Manager Admin View Numb…" at bounding box center [343, 179] width 665 height 18
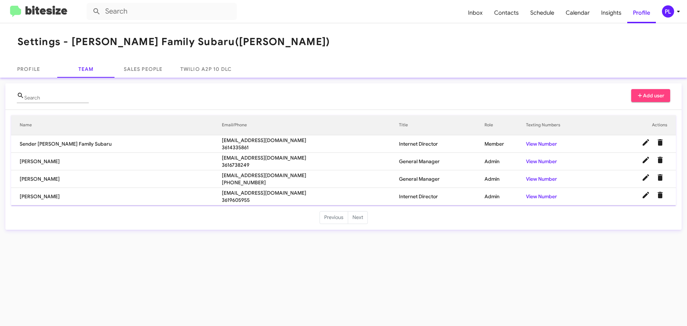
copy tr "janguiano@edhicks.com"
drag, startPoint x: 242, startPoint y: 193, endPoint x: 141, endPoint y: 193, distance: 101.3
click at [141, 193] on tr "Steven Salinas Ssalinas@hicksautogroup.com 3619605955 Internet Director Admin V…" at bounding box center [343, 197] width 665 height 18
copy tr "Ssalinas@hicksautogroup.com"
click at [471, 17] on span "Inbox" at bounding box center [476, 13] width 26 height 21
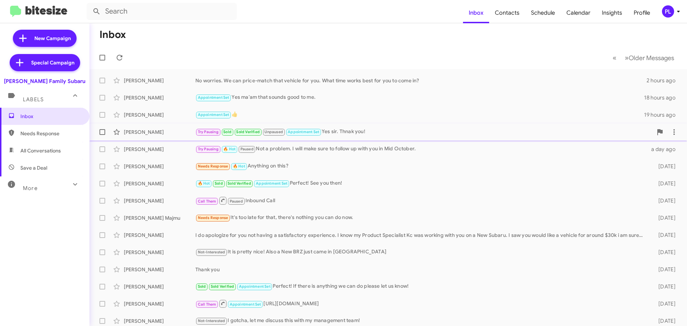
click at [339, 130] on div "Try Pausing Sold Sold Verified Unpaused Appointment Set Yes sir. Thnak you!" at bounding box center [424, 132] width 458 height 8
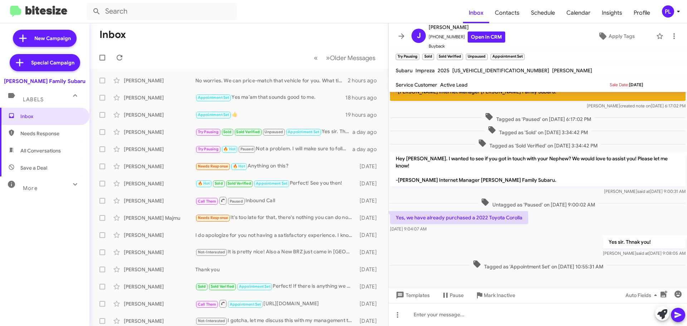
scroll to position [358, 0]
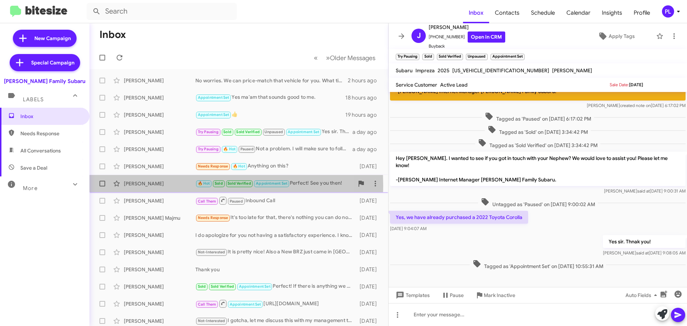
click at [141, 186] on div "Julie Moore" at bounding box center [160, 183] width 72 height 7
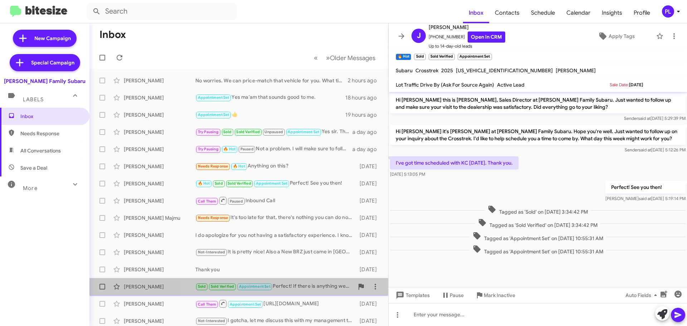
click at [303, 287] on div "Sold Sold Verified Appointment Set Perfect! If there is anything we can do plea…" at bounding box center [274, 286] width 159 height 8
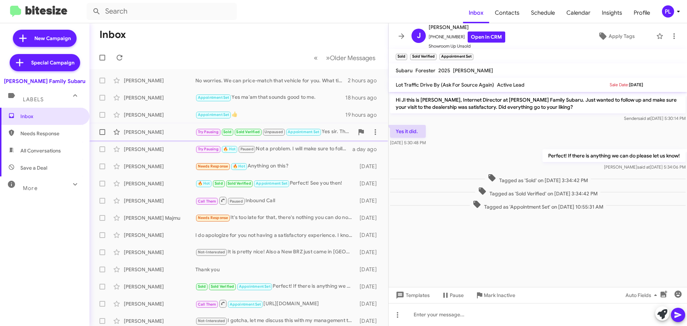
click at [138, 130] on div "Jay Rodriguez" at bounding box center [160, 132] width 72 height 7
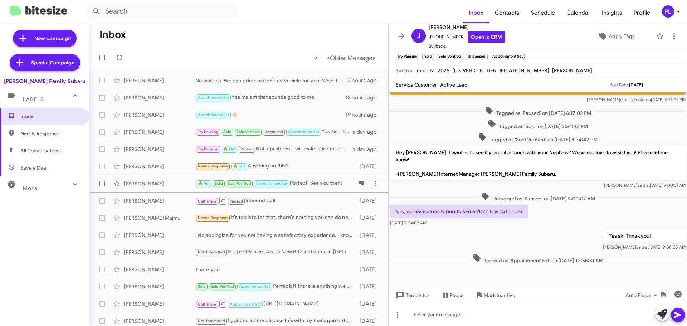
click at [170, 187] on div "Julie Moore" at bounding box center [160, 183] width 72 height 7
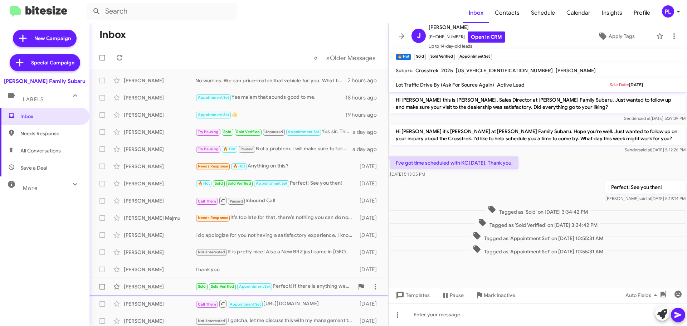
click at [160, 290] on div "Jl Hurst" at bounding box center [160, 286] width 72 height 7
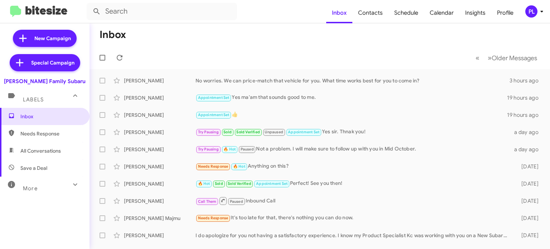
click at [541, 11] on icon at bounding box center [541, 11] width 9 height 9
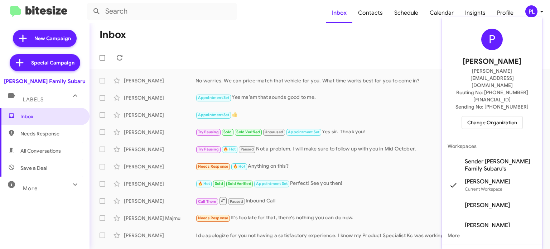
click at [488, 116] on span "Change Organization" at bounding box center [492, 122] width 50 height 12
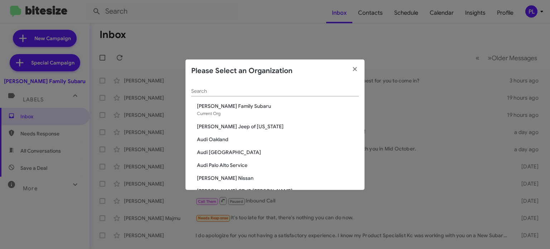
click at [223, 89] on input "Search" at bounding box center [275, 91] width 168 height 6
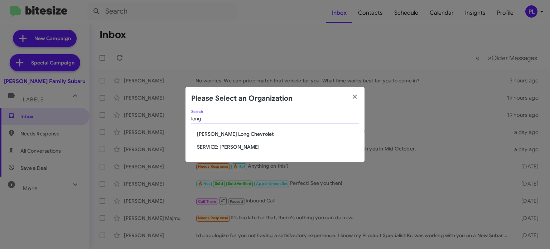
type input "long"
click at [227, 150] on span "SERVICE: [PERSON_NAME]" at bounding box center [278, 146] width 162 height 7
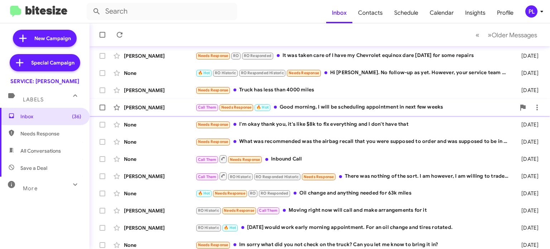
scroll to position [166, 0]
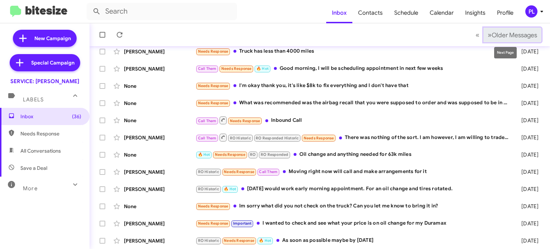
click at [492, 37] on span "Older Messages" at bounding box center [514, 35] width 45 height 8
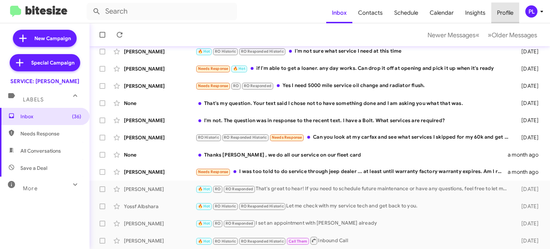
click at [511, 9] on span "Profile" at bounding box center [505, 13] width 28 height 21
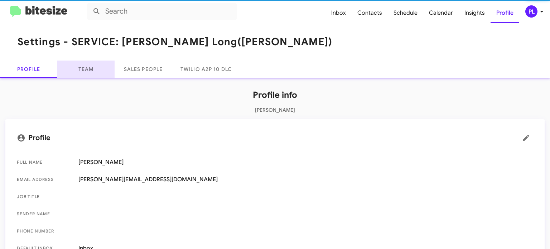
click at [87, 72] on link "Team" at bounding box center [85, 69] width 57 height 17
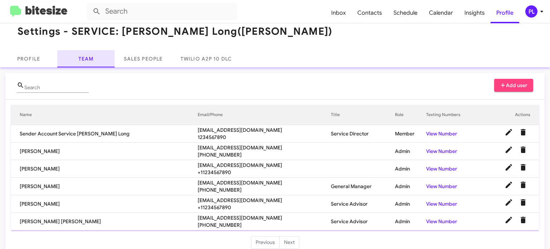
scroll to position [21, 0]
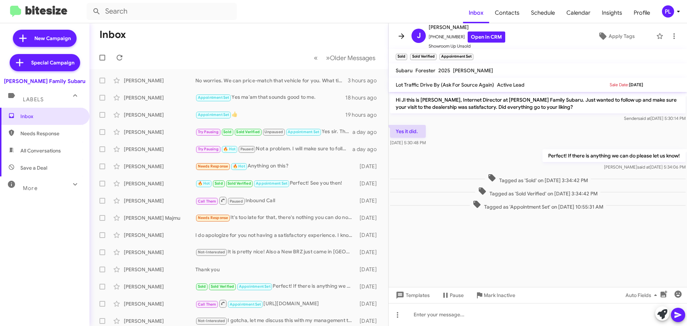
click at [400, 38] on icon at bounding box center [401, 36] width 9 height 9
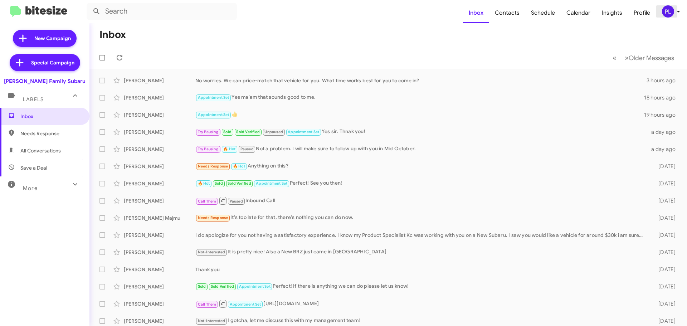
click at [676, 11] on icon at bounding box center [679, 11] width 9 height 9
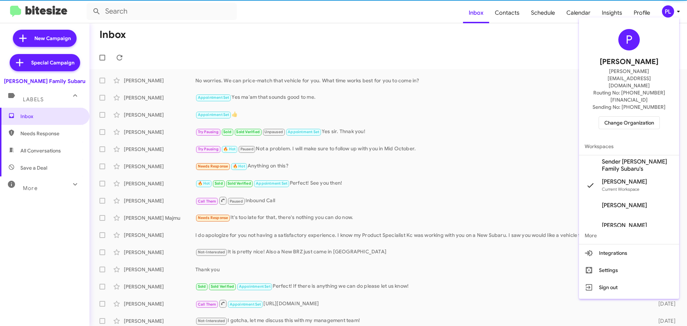
click at [644, 117] on span "Change Organization" at bounding box center [630, 123] width 50 height 12
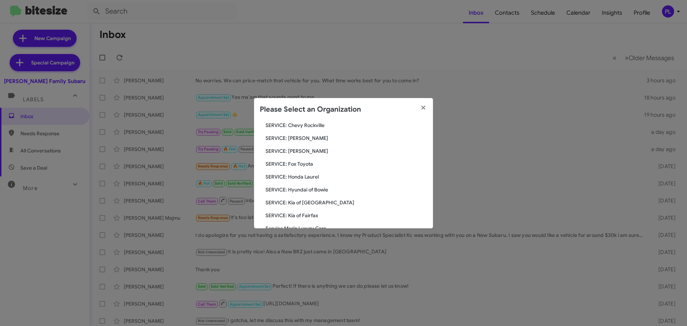
scroll to position [895, 0]
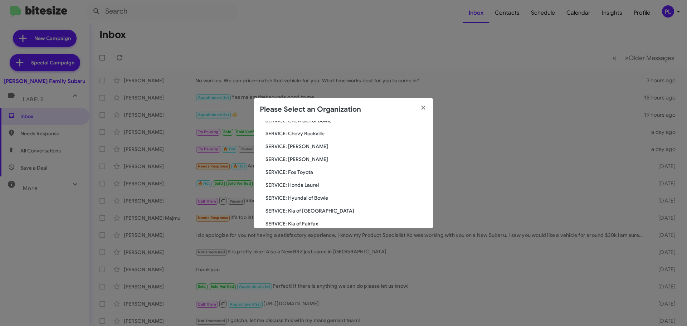
click at [316, 145] on span "SERVICE: [PERSON_NAME]" at bounding box center [347, 146] width 162 height 7
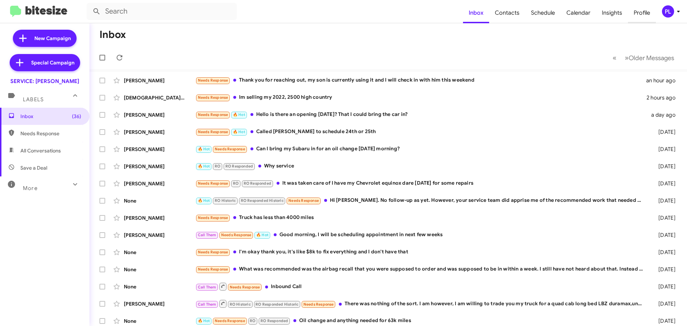
click at [638, 18] on span "Profile" at bounding box center [642, 13] width 28 height 21
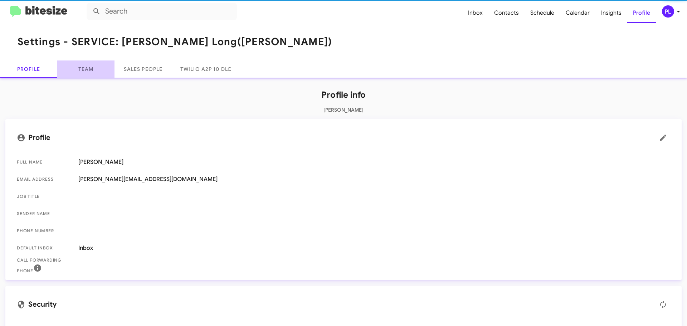
click at [84, 69] on link "Team" at bounding box center [85, 69] width 57 height 17
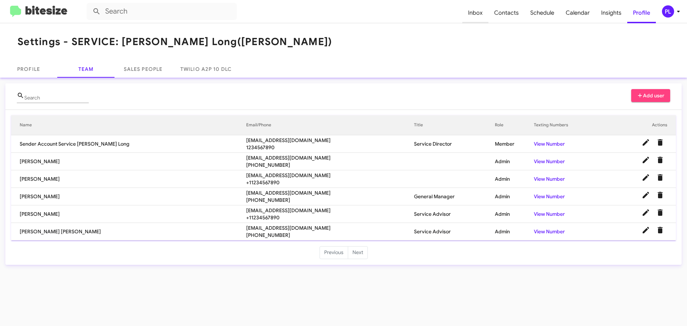
click at [478, 10] on span "Inbox" at bounding box center [476, 13] width 26 height 21
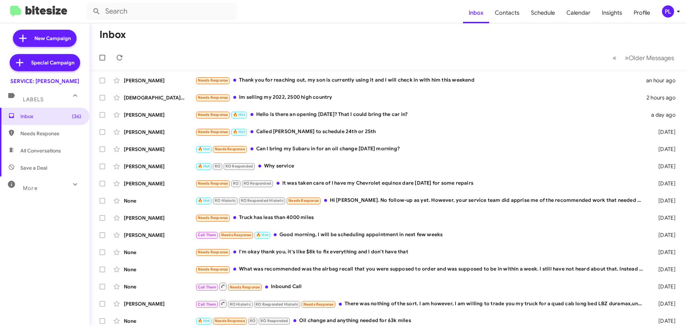
click at [679, 9] on icon at bounding box center [679, 11] width 9 height 9
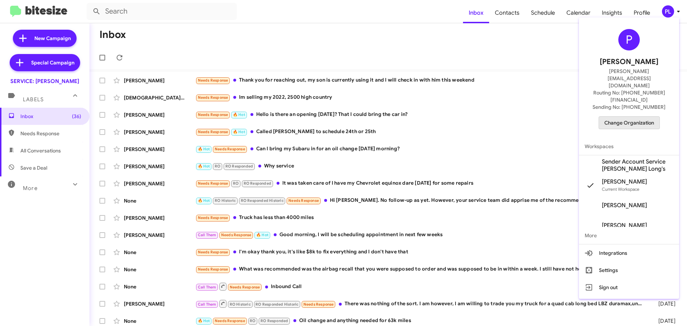
click at [647, 117] on span "Change Organization" at bounding box center [630, 123] width 50 height 12
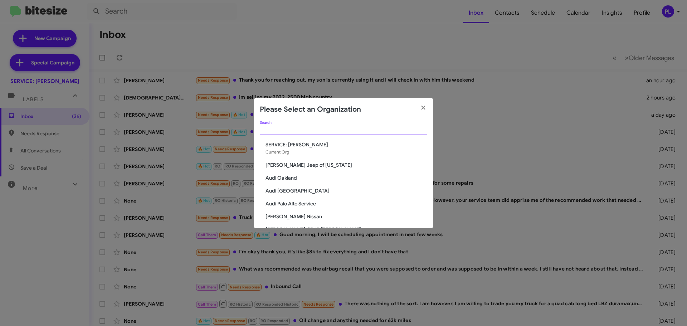
click at [315, 130] on input "Search" at bounding box center [344, 130] width 168 height 6
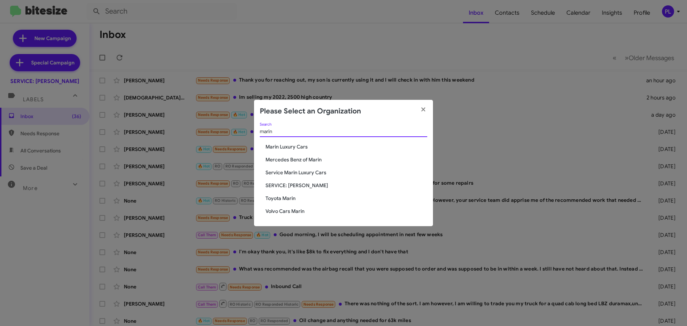
type input "marin"
click at [294, 146] on span "Marin Luxury Cars" at bounding box center [347, 146] width 162 height 7
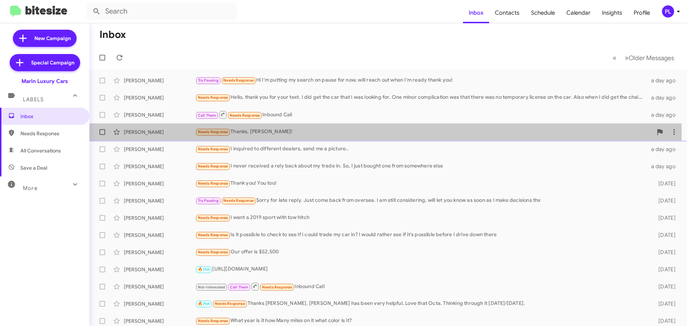
click at [298, 134] on div "Needs Response Thanks, [PERSON_NAME]!" at bounding box center [424, 132] width 458 height 8
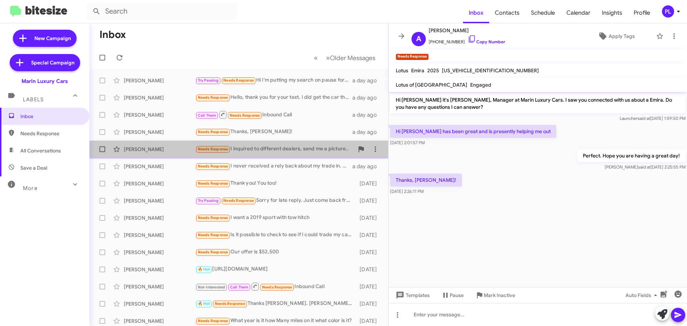
click at [295, 149] on div "Needs Response I inquired to different dealers, send me a picture.." at bounding box center [274, 149] width 159 height 8
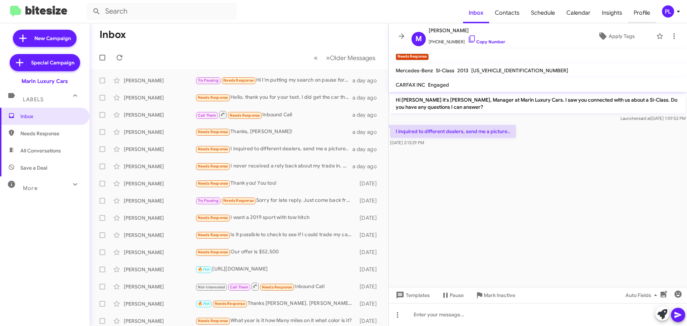
click at [641, 9] on span "Profile" at bounding box center [642, 13] width 28 height 21
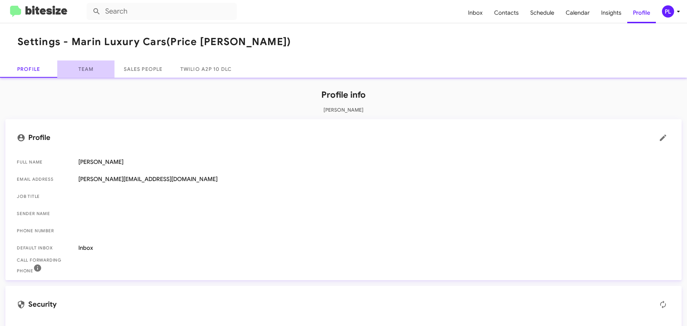
click at [87, 68] on link "Team" at bounding box center [85, 69] width 57 height 17
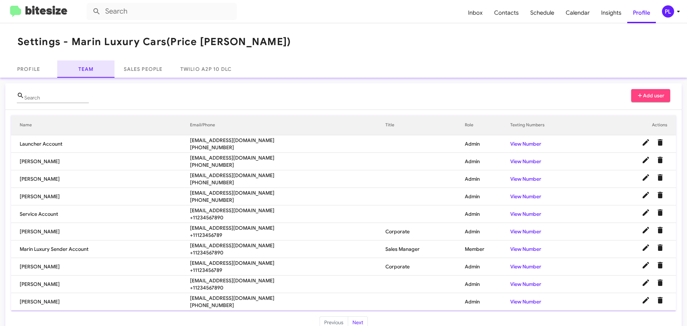
scroll to position [15, 0]
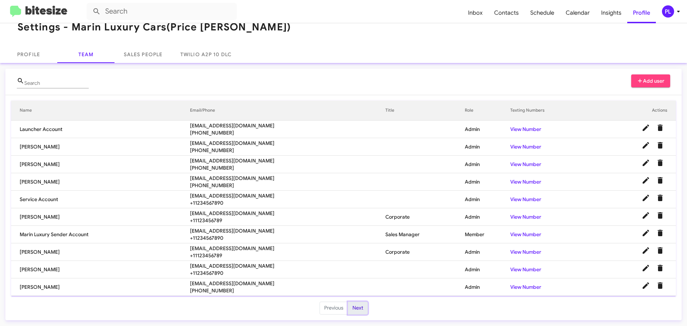
click at [356, 311] on button "Next" at bounding box center [358, 308] width 20 height 13
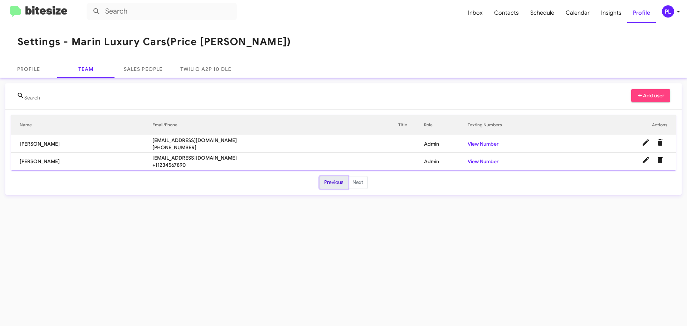
click at [338, 186] on button "Previous" at bounding box center [334, 182] width 29 height 13
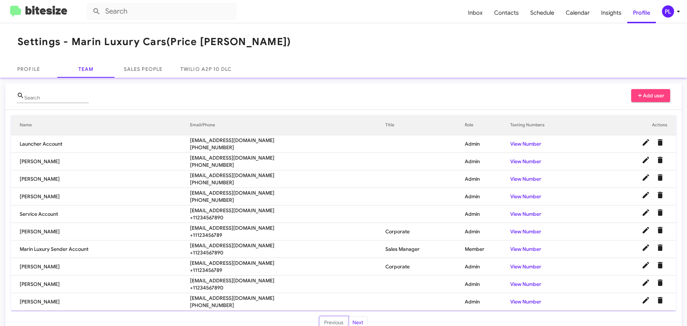
scroll to position [15, 0]
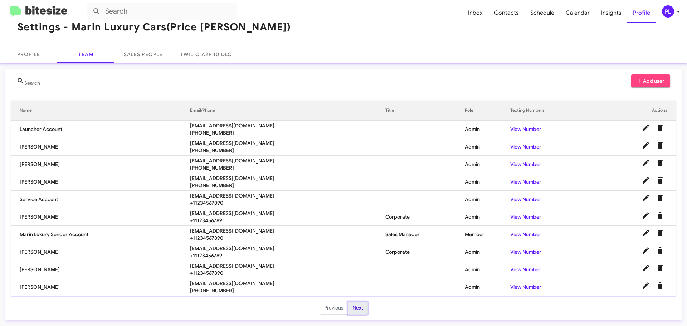
click at [357, 306] on button "Next" at bounding box center [358, 308] width 20 height 13
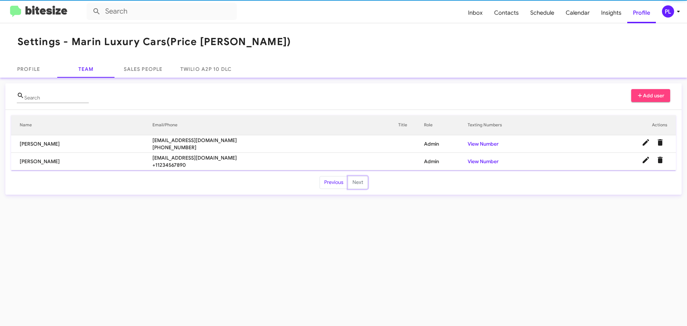
scroll to position [0, 0]
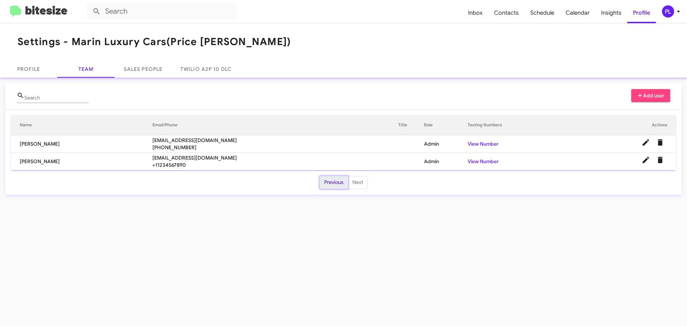
click at [329, 177] on button "Previous" at bounding box center [334, 182] width 29 height 13
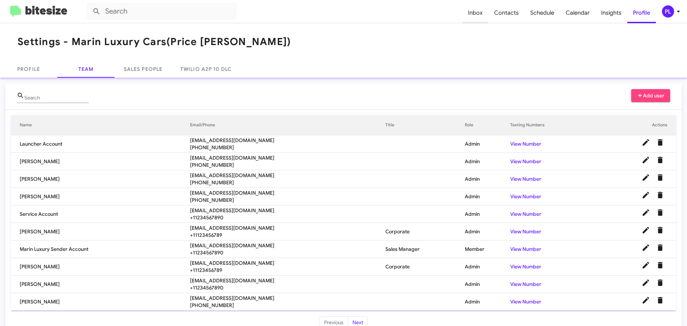
click at [478, 13] on span "Inbox" at bounding box center [476, 13] width 26 height 21
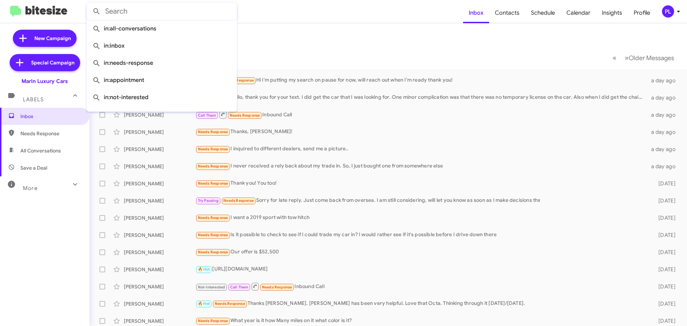
click at [147, 9] on input "text" at bounding box center [162, 11] width 150 height 17
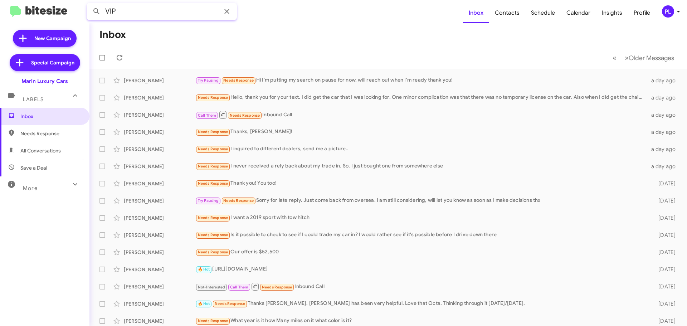
type input "VIP"
click at [90, 4] on button at bounding box center [97, 11] width 14 height 14
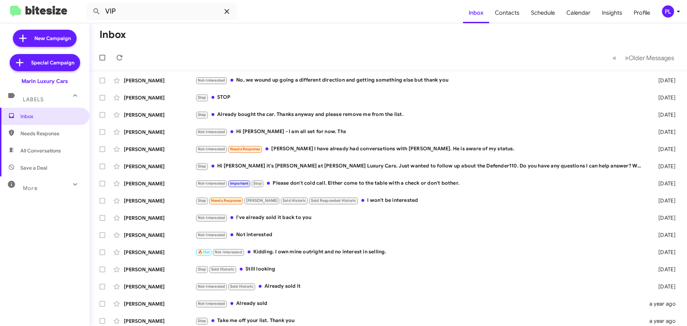
click at [230, 16] on button at bounding box center [227, 11] width 14 height 14
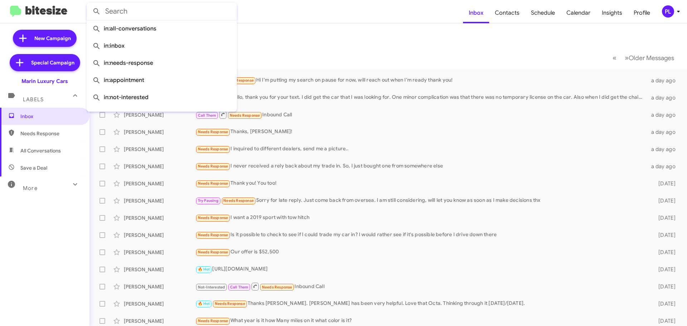
click at [360, 54] on mat-toolbar-row "« Previous » Next Older Messages" at bounding box center [389, 57] width 598 height 23
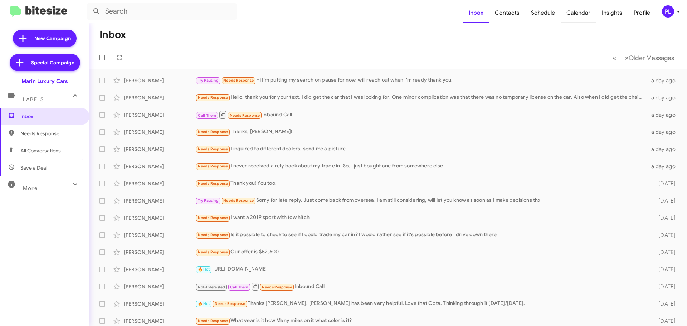
drag, startPoint x: 545, startPoint y: 32, endPoint x: 578, endPoint y: 18, distance: 35.5
click at [545, 32] on mat-toolbar-row "Inbox" at bounding box center [389, 34] width 598 height 23
click at [644, 11] on span "Profile" at bounding box center [642, 13] width 28 height 21
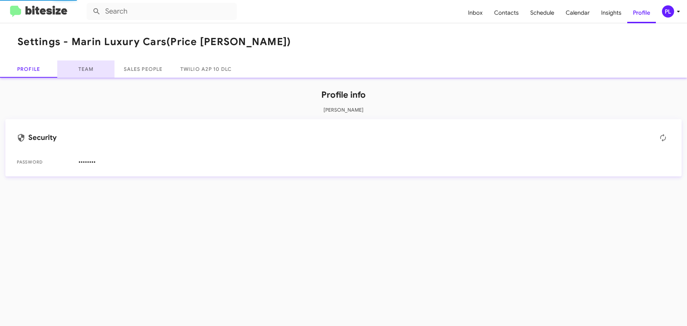
click at [89, 67] on link "Team" at bounding box center [85, 69] width 57 height 17
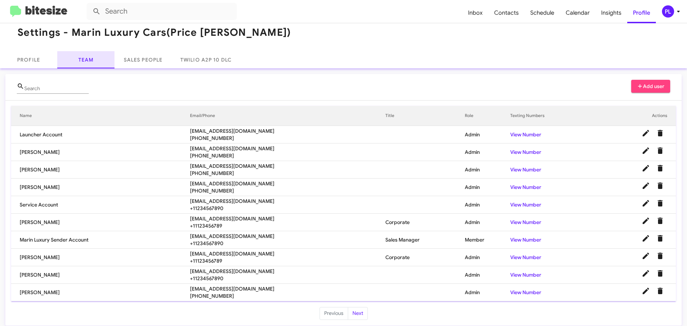
scroll to position [15, 0]
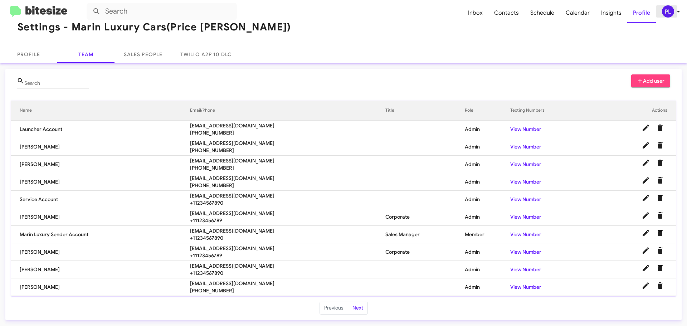
click at [680, 12] on icon at bounding box center [679, 11] width 9 height 9
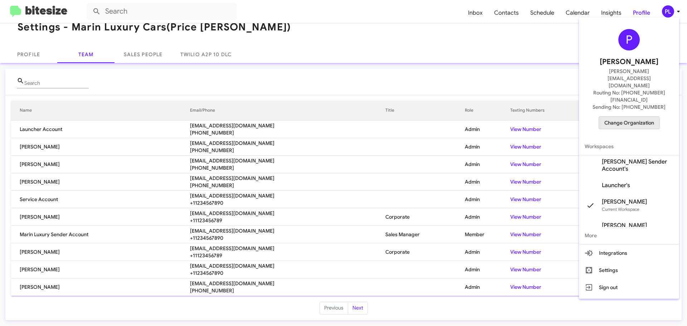
click at [622, 117] on span "Change Organization" at bounding box center [630, 123] width 50 height 12
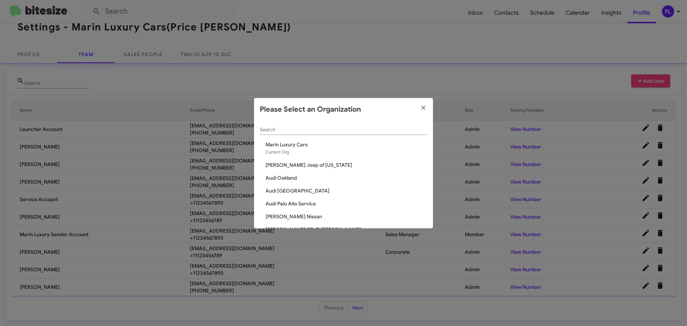
click at [301, 129] on input "Search" at bounding box center [344, 130] width 168 height 6
type input "marin"
click at [300, 179] on span "Service Marin Luxury Cars" at bounding box center [347, 177] width 162 height 7
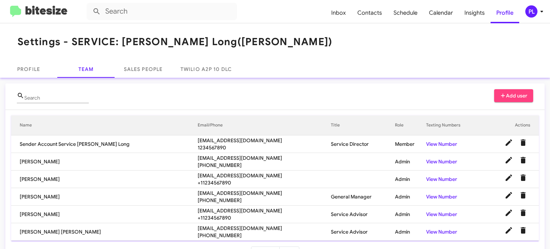
scroll to position [21, 0]
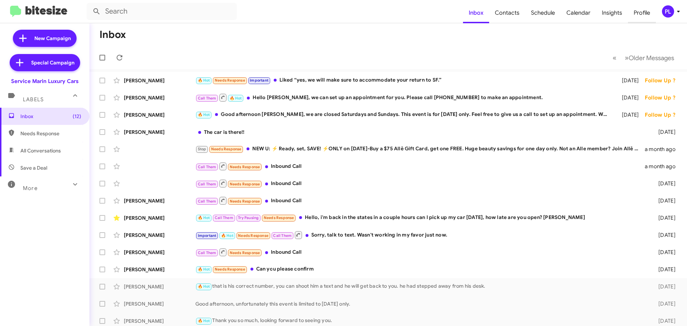
click at [638, 14] on span "Profile" at bounding box center [642, 13] width 28 height 21
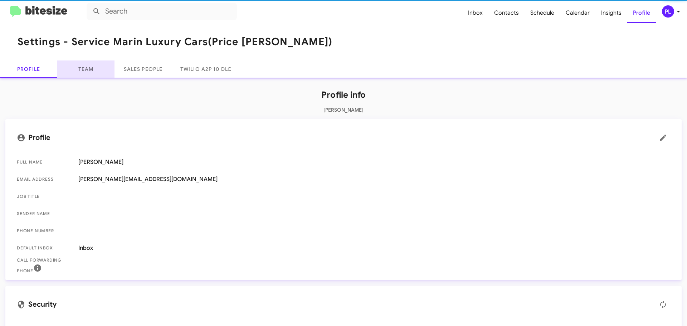
click at [90, 68] on link "Team" at bounding box center [85, 69] width 57 height 17
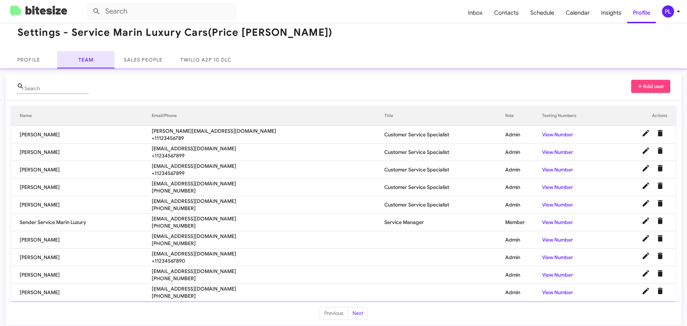
scroll to position [15, 0]
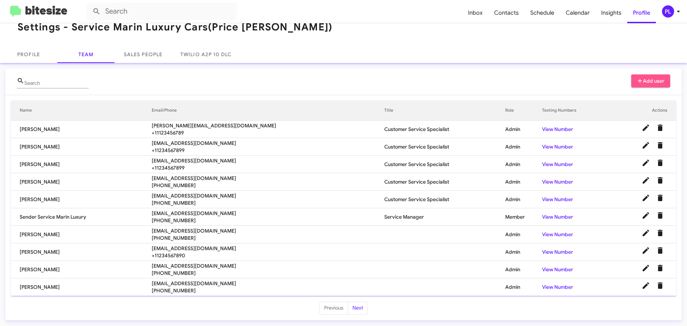
click at [637, 80] on icon at bounding box center [640, 80] width 6 height 5
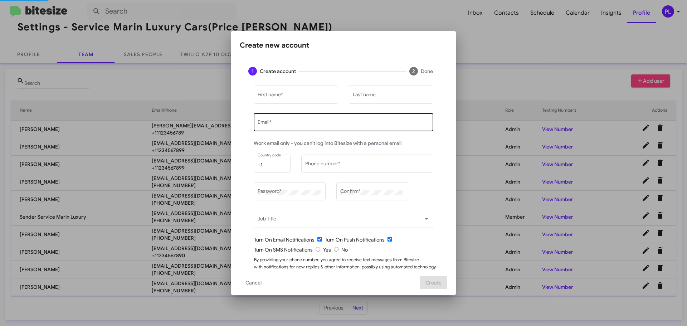
type input "[PERSON_NAME][EMAIL_ADDRESS][DOMAIN_NAME]"
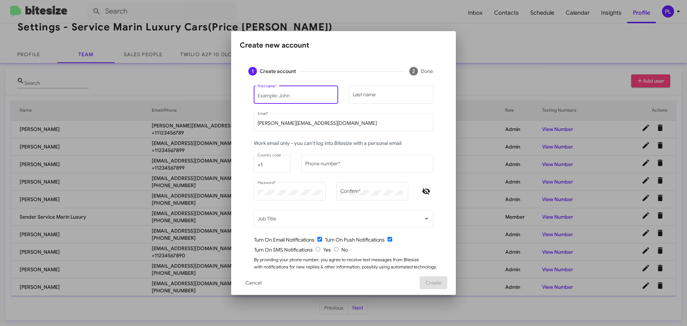
click at [276, 97] on input "First name *" at bounding box center [296, 96] width 77 height 6
type input "Tyler"
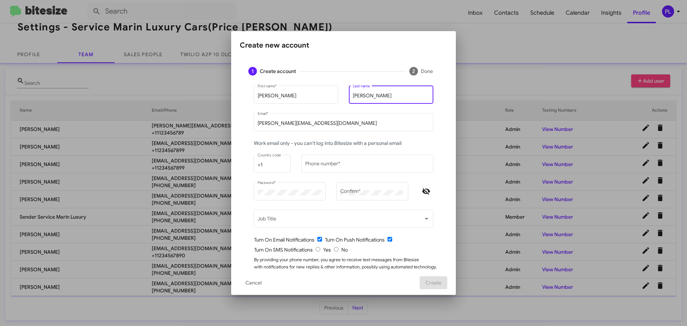
type input "Smith"
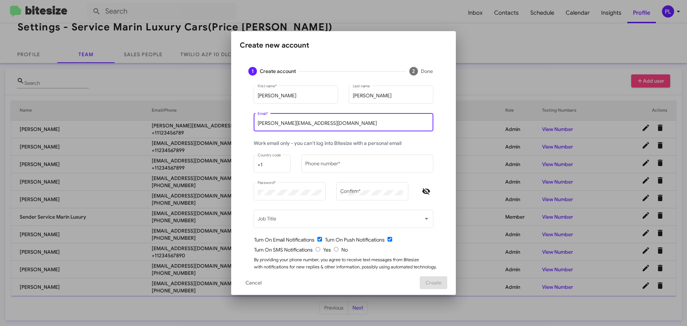
drag, startPoint x: 326, startPoint y: 122, endPoint x: 240, endPoint y: 122, distance: 86.3
click at [240, 122] on div "Tyler First name * Smith Last name peggy@bitesize.co Email * Work email only - …" at bounding box center [344, 188] width 208 height 209
paste input "tylersmith@marinluxurycars.com"
type input "tylersmith@marinluxurycars.com"
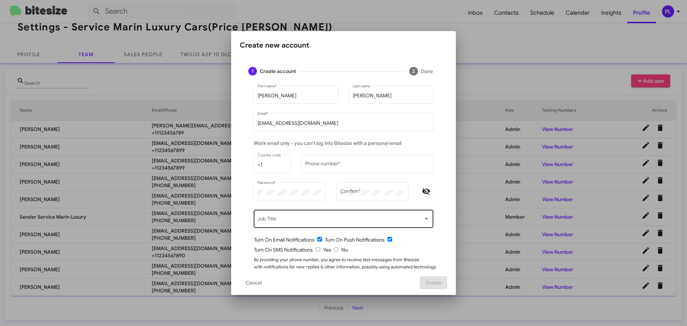
click at [306, 220] on span at bounding box center [341, 220] width 166 height 6
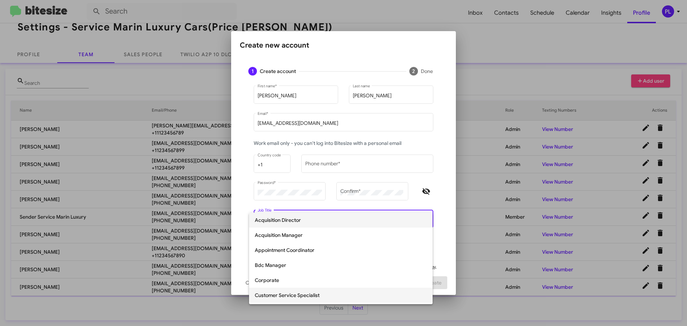
click at [308, 296] on span "Customer Service Specialist" at bounding box center [341, 295] width 172 height 15
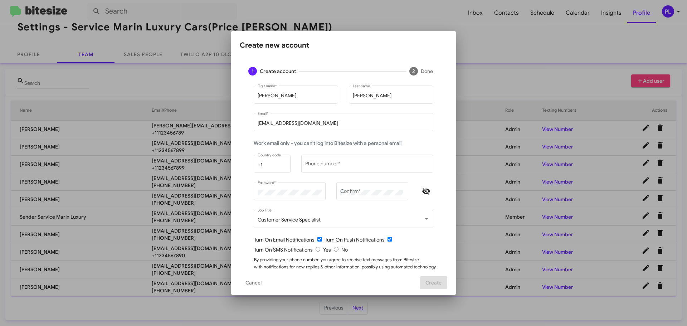
click at [316, 251] on input "radio" at bounding box center [318, 249] width 5 height 5
radio input "true"
click at [212, 192] on div "Create new account 1 Create account 2 Done Tyler First name * Smith Last name t…" at bounding box center [343, 163] width 687 height 326
click at [342, 163] on input "Phone number *" at bounding box center [367, 165] width 125 height 6
paste input "(510) 935-3196"
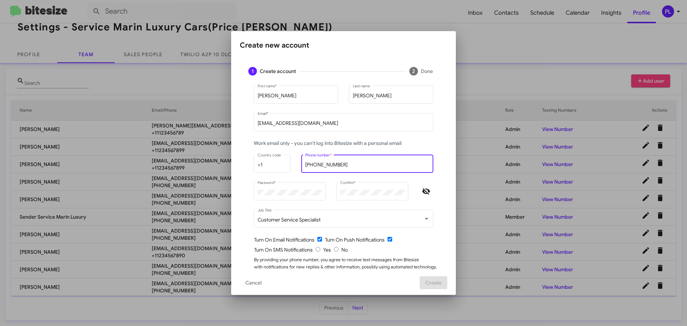
click at [313, 165] on input "(510) 935-3196" at bounding box center [367, 165] width 125 height 6
click at [305, 164] on input "5109353196" at bounding box center [367, 165] width 125 height 6
type input "15109353196"
click at [446, 279] on button "Create" at bounding box center [434, 282] width 28 height 13
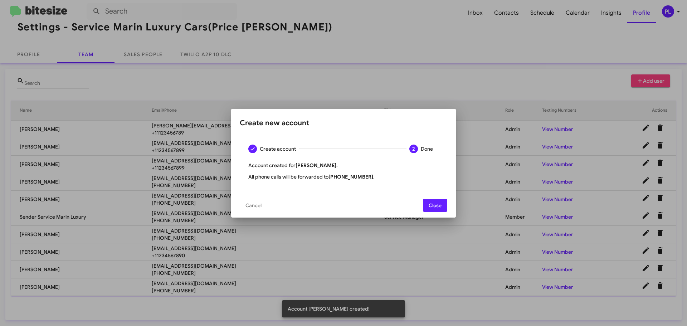
click at [439, 208] on span "Close" at bounding box center [435, 205] width 13 height 13
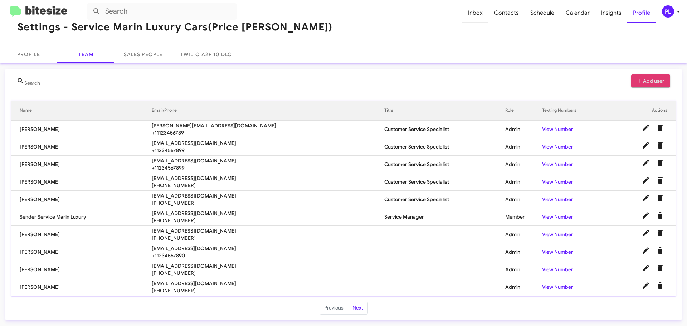
click at [487, 14] on span "Inbox" at bounding box center [476, 13] width 26 height 21
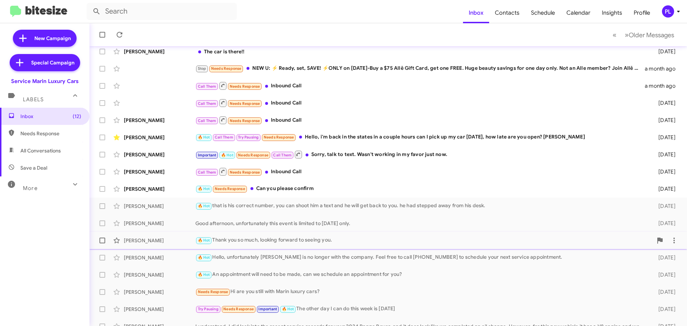
scroll to position [90, 0]
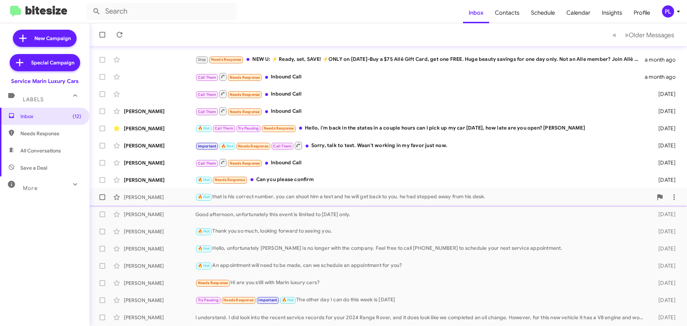
click at [258, 197] on div "🔥 Hot that is his correct number, you can shoot him a text and he will get back…" at bounding box center [424, 197] width 458 height 8
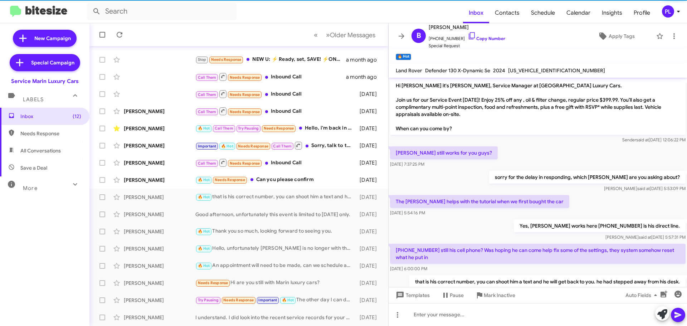
scroll to position [9, 0]
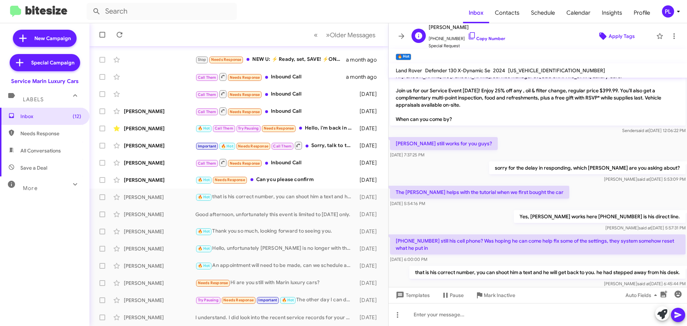
click at [618, 33] on span "Apply Tags" at bounding box center [622, 36] width 26 height 13
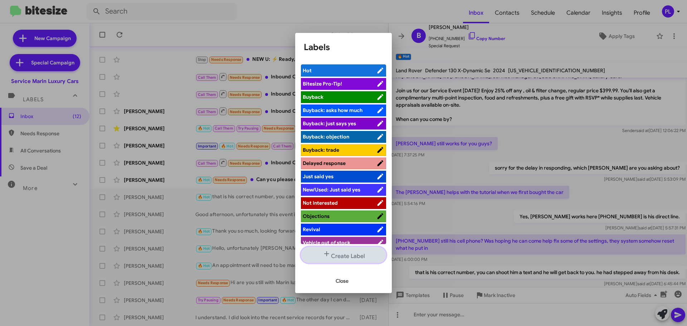
click at [355, 256] on button "Create Label" at bounding box center [343, 255] width 85 height 16
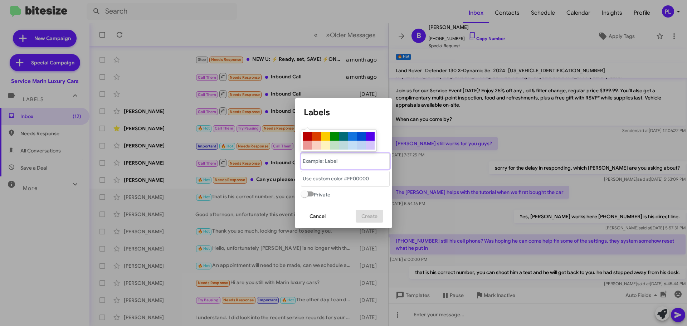
click at [335, 164] on "text" at bounding box center [345, 161] width 89 height 16
type "w"
type "Assigned to Steve"
click at [324, 216] on span "Cancel" at bounding box center [318, 216] width 16 height 13
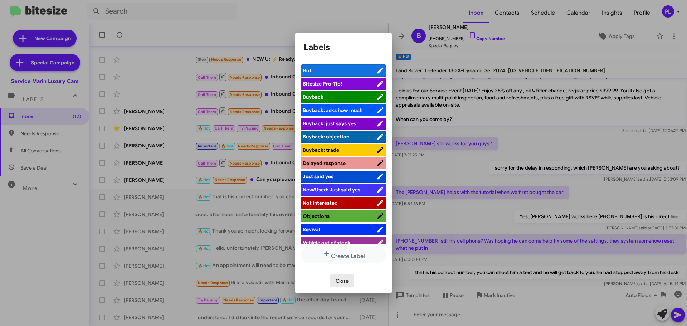
click at [341, 284] on span "Close" at bounding box center [342, 281] width 13 height 13
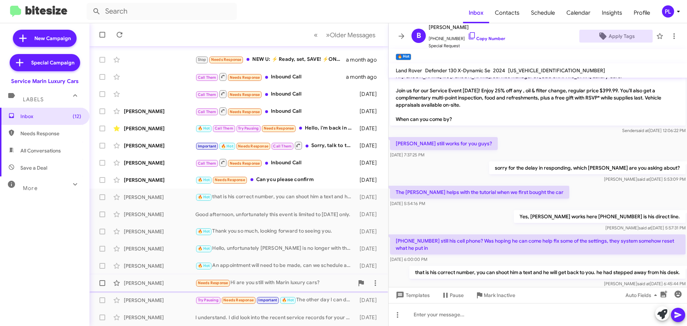
click at [271, 282] on div "Needs Response Hi are you still with Marin luxury cars?" at bounding box center [274, 283] width 159 height 8
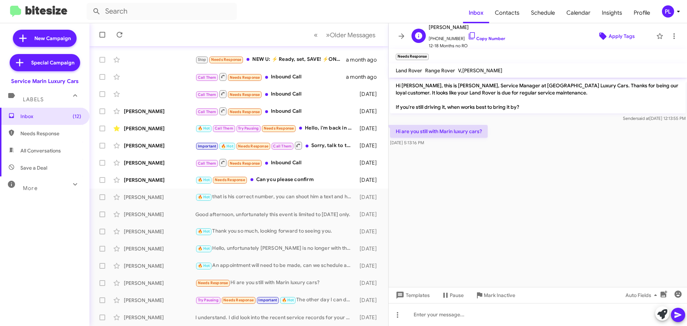
click at [613, 35] on span "Apply Tags" at bounding box center [622, 36] width 26 height 13
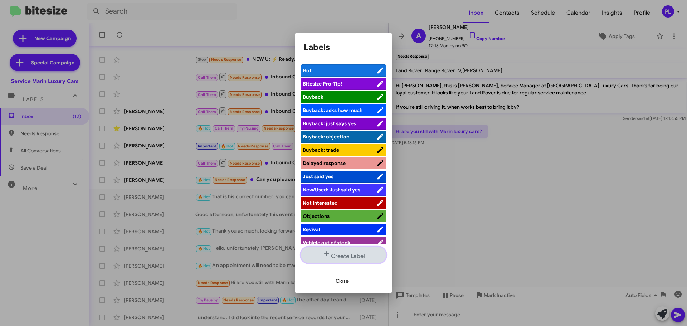
click at [339, 256] on button "Create Label" at bounding box center [343, 255] width 85 height 16
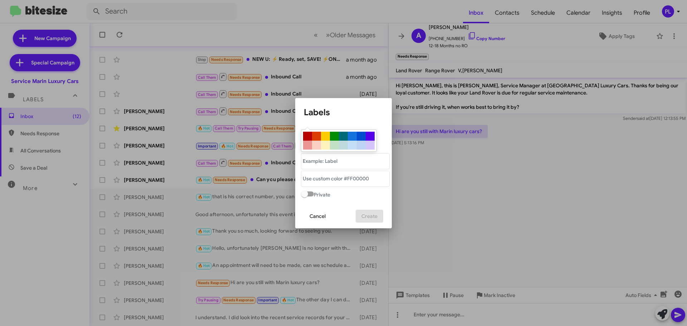
click at [318, 218] on span "Cancel" at bounding box center [318, 216] width 16 height 13
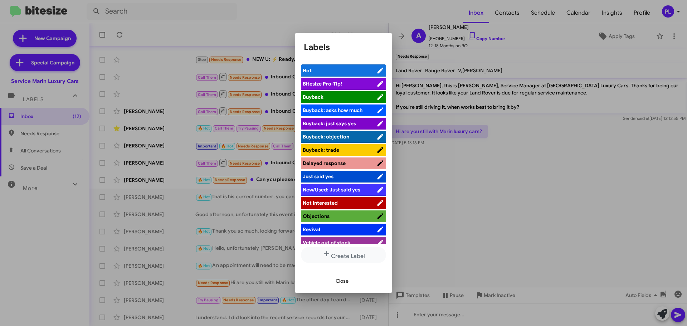
click at [347, 282] on span "Close" at bounding box center [342, 281] width 13 height 13
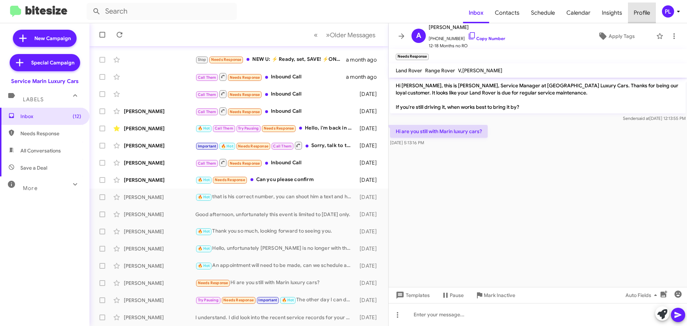
click at [642, 13] on span "Profile" at bounding box center [642, 13] width 28 height 21
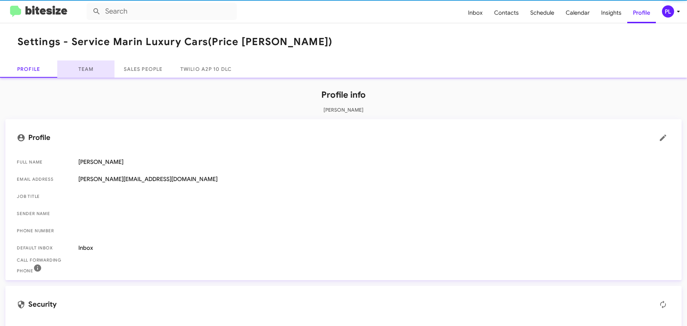
click at [96, 67] on link "Team" at bounding box center [85, 69] width 57 height 17
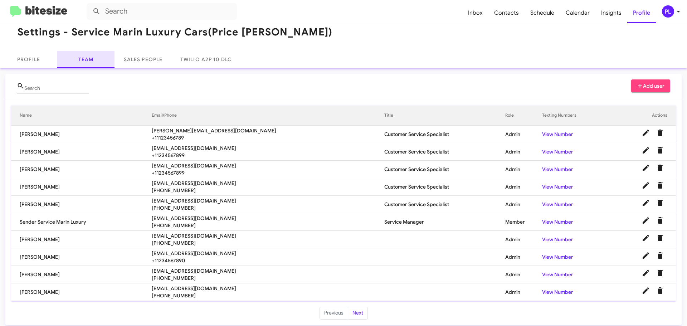
scroll to position [15, 0]
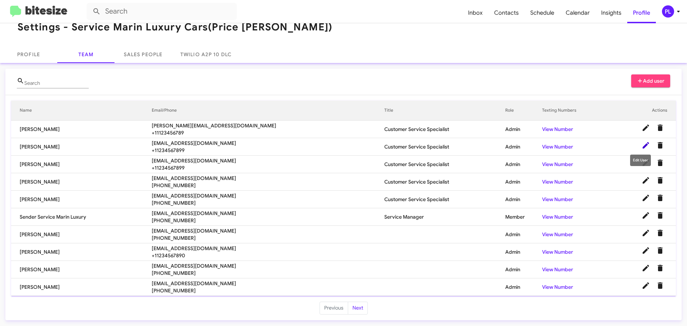
click at [642, 145] on icon at bounding box center [646, 145] width 9 height 9
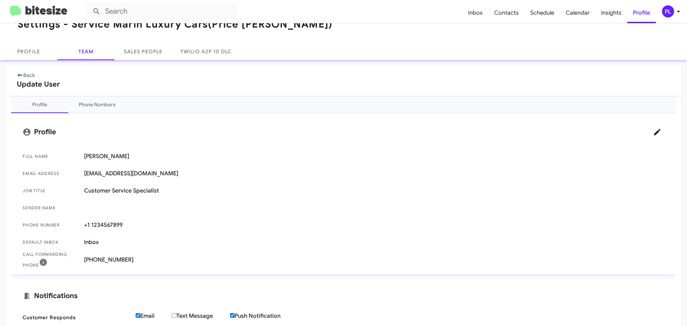
scroll to position [13, 0]
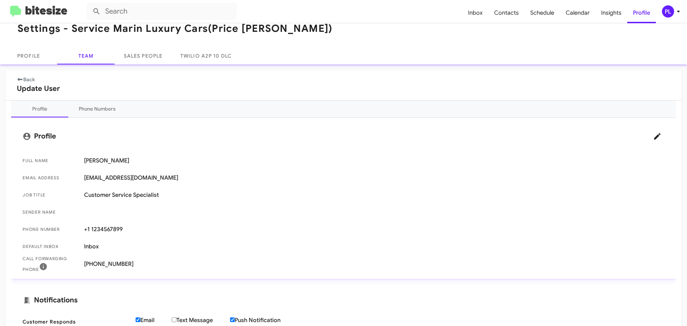
click at [28, 79] on link "Back" at bounding box center [26, 79] width 18 height 6
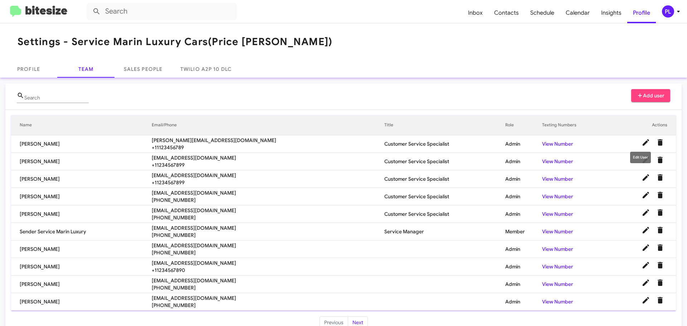
click at [639, 163] on mat-tooltip-component "Edit User" at bounding box center [641, 157] width 31 height 21
click at [608, 162] on td at bounding box center [641, 162] width 69 height 18
click at [643, 161] on icon at bounding box center [646, 160] width 6 height 6
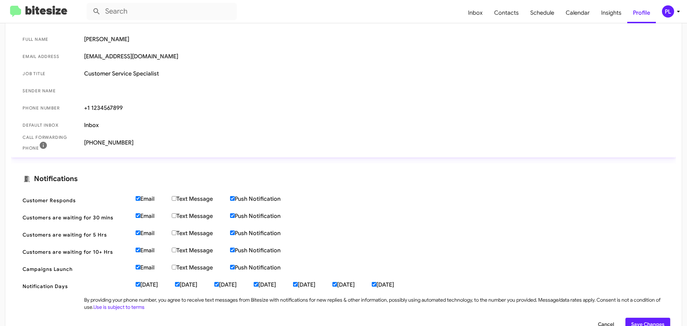
scroll to position [13, 0]
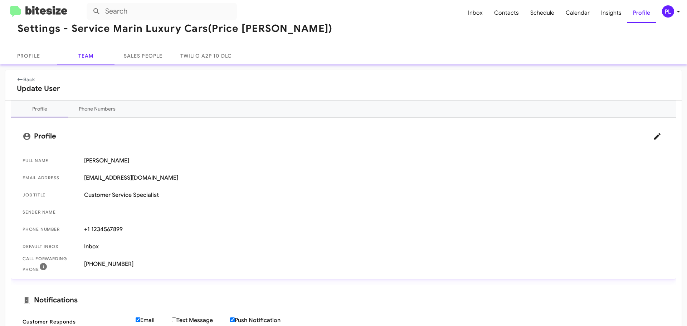
click at [29, 79] on link "Back" at bounding box center [26, 79] width 18 height 6
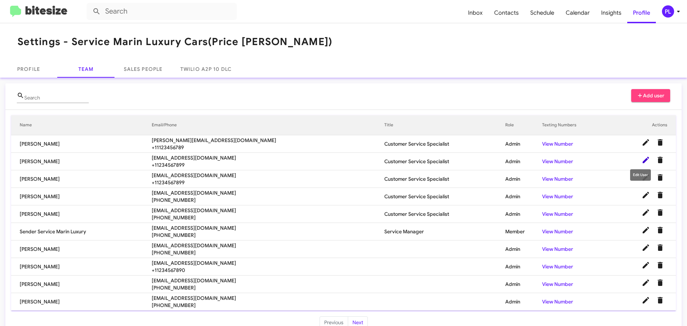
click at [643, 161] on icon at bounding box center [646, 160] width 6 height 6
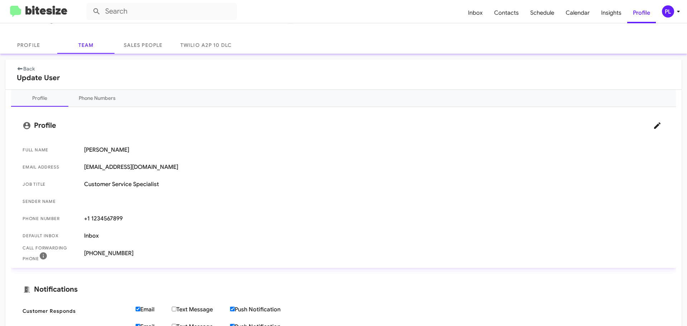
scroll to position [36, 0]
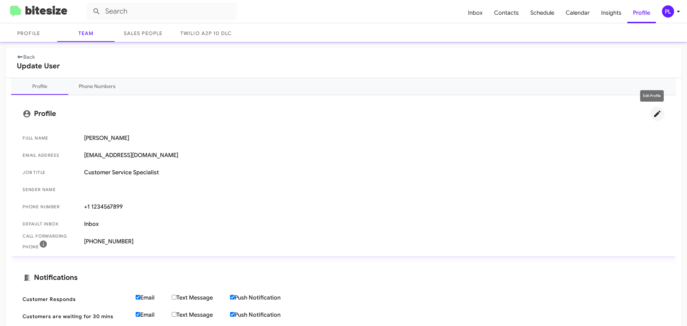
click at [653, 116] on icon at bounding box center [657, 114] width 9 height 9
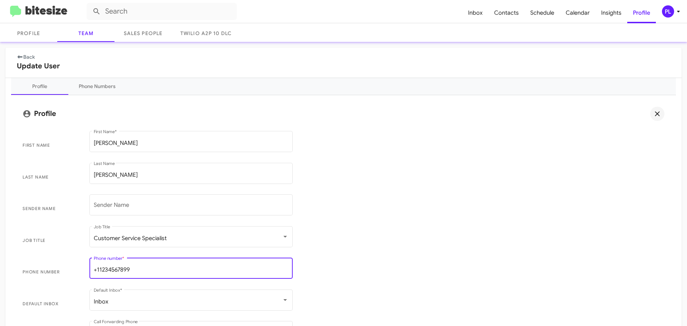
drag, startPoint x: 157, startPoint y: 270, endPoint x: 23, endPoint y: 269, distance: 133.9
click at [23, 269] on span "Phone number +11234567899 Phone number *" at bounding box center [344, 272] width 654 height 32
click at [97, 268] on input "+11234567899" at bounding box center [191, 270] width 195 height 6
drag, startPoint x: 100, startPoint y: 270, endPoint x: 156, endPoint y: 271, distance: 55.9
click at [156, 271] on input "+11234567899" at bounding box center [191, 270] width 195 height 6
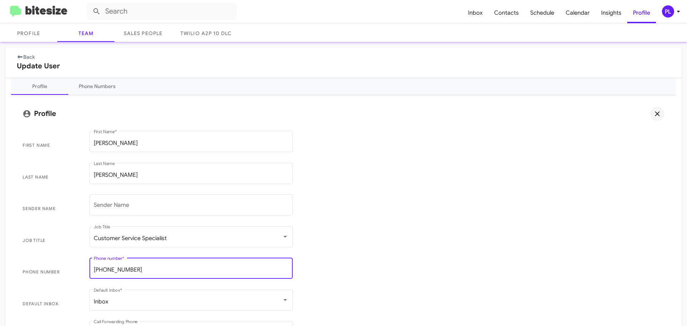
scroll to position [0, 0]
type input "+12095525836"
click at [392, 252] on span "Job Title Customer Service Specialist Job Title" at bounding box center [344, 241] width 654 height 32
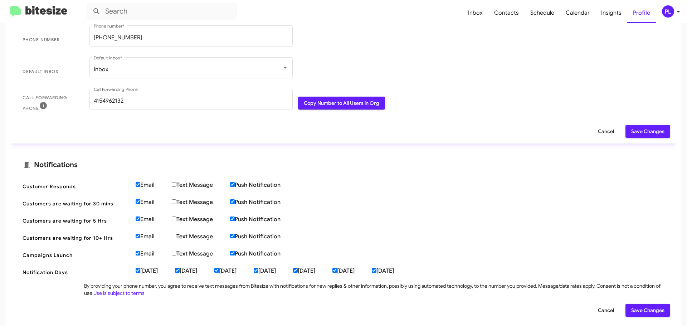
scroll to position [276, 0]
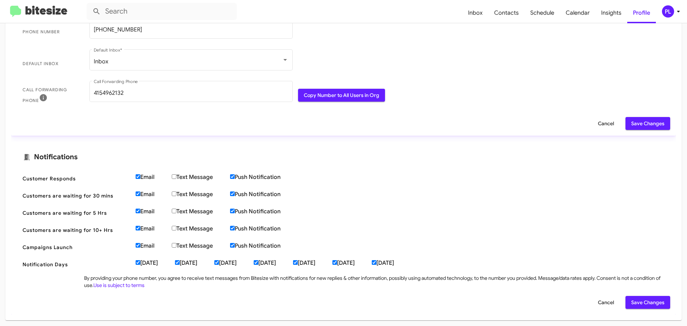
click at [337, 264] on input "Saturday" at bounding box center [335, 262] width 5 height 5
checkbox input "false"
click at [377, 263] on input "Sunday" at bounding box center [374, 262] width 5 height 5
checkbox input "false"
click at [177, 177] on input "Text Message" at bounding box center [174, 176] width 5 height 5
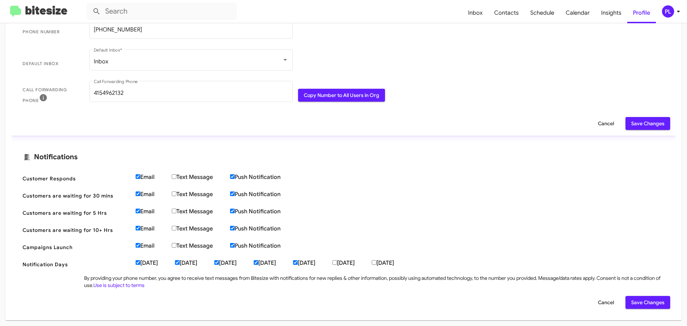
checkbox input "true"
click at [176, 193] on input "Text Message" at bounding box center [174, 194] width 5 height 5
checkbox input "true"
click at [175, 211] on input "Text Message" at bounding box center [174, 211] width 5 height 5
checkbox input "true"
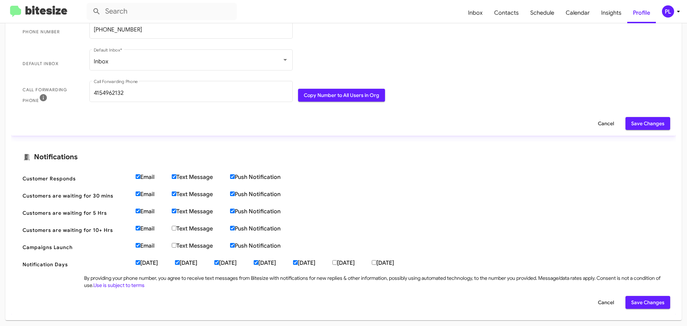
click at [174, 228] on input "Text Message" at bounding box center [174, 228] width 5 height 5
checkbox input "true"
click at [174, 246] on input "Text Message" at bounding box center [174, 245] width 5 height 5
checkbox input "true"
click at [650, 303] on span "Save Changes" at bounding box center [648, 302] width 33 height 13
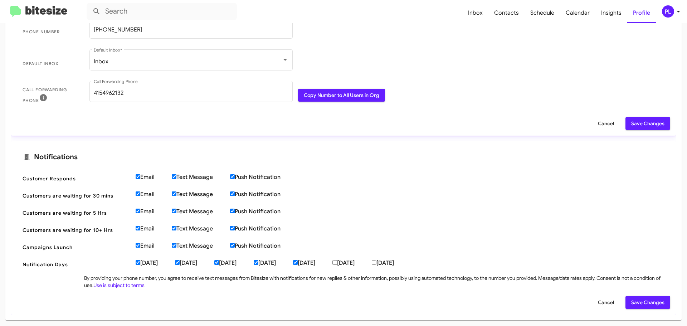
click at [649, 305] on span "Save Changes" at bounding box center [648, 302] width 33 height 13
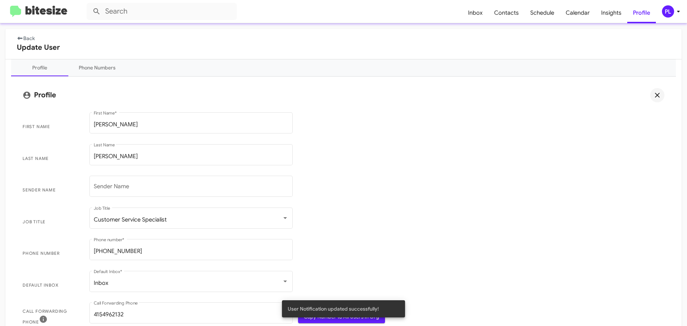
scroll to position [0, 0]
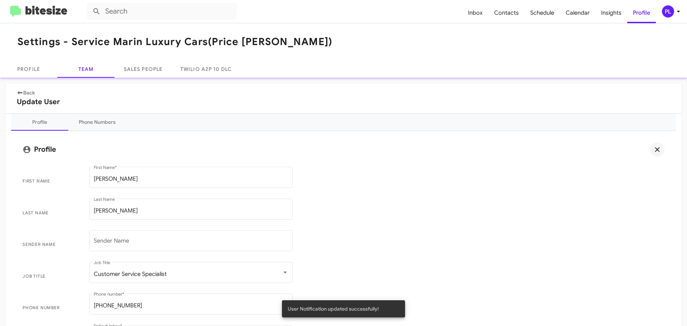
click at [30, 93] on link "Back" at bounding box center [26, 93] width 18 height 6
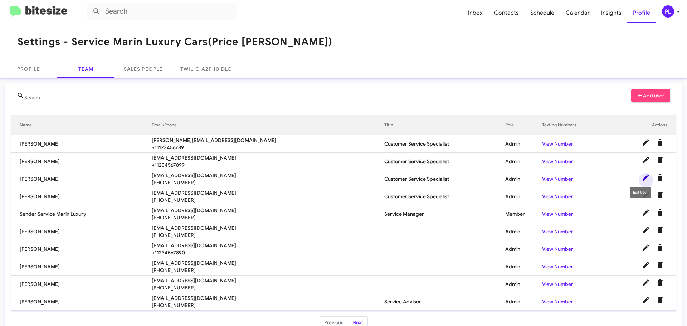
click at [642, 175] on icon at bounding box center [646, 177] width 9 height 9
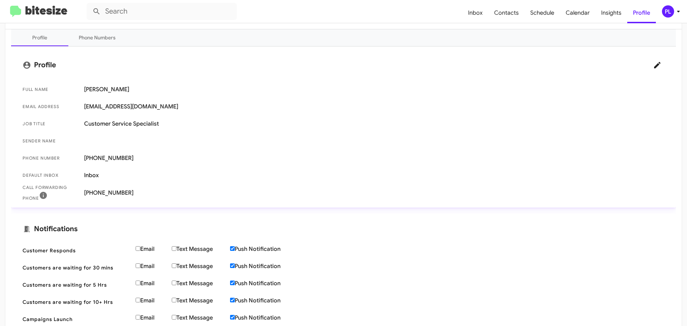
scroll to position [107, 0]
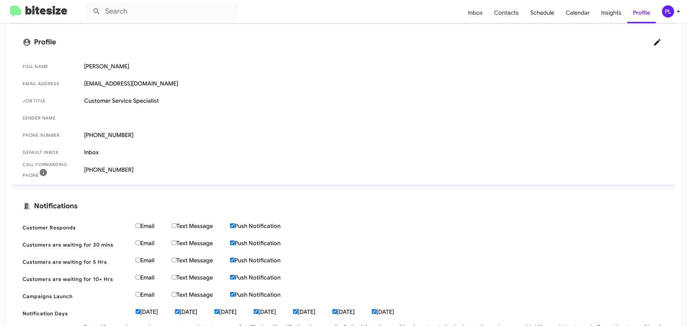
click at [174, 227] on input "Text Message" at bounding box center [174, 225] width 5 height 5
checkbox input "true"
click at [176, 240] on label "Text Message" at bounding box center [201, 243] width 58 height 7
click at [176, 241] on input "Text Message" at bounding box center [174, 243] width 5 height 5
checkbox input "true"
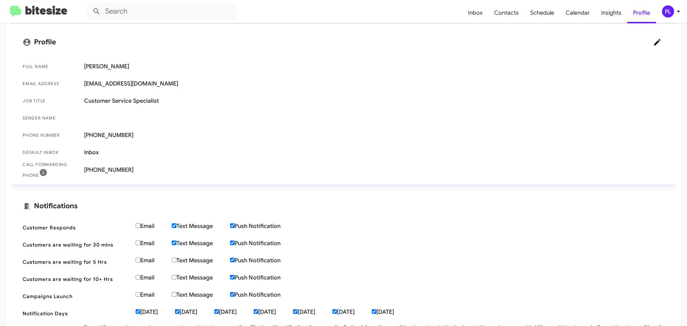
click at [175, 260] on input "Text Message" at bounding box center [174, 260] width 5 height 5
checkbox input "true"
click at [175, 277] on input "Text Message" at bounding box center [174, 277] width 5 height 5
checkbox input "true"
click at [176, 294] on input "Text Message" at bounding box center [174, 294] width 5 height 5
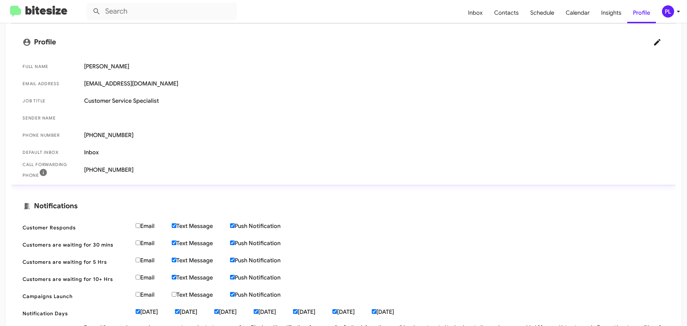
checkbox input "true"
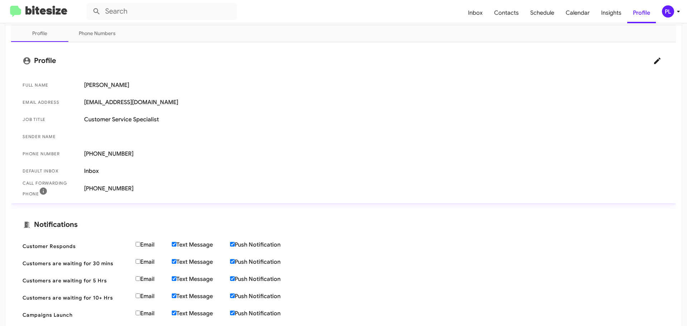
scroll to position [72, 0]
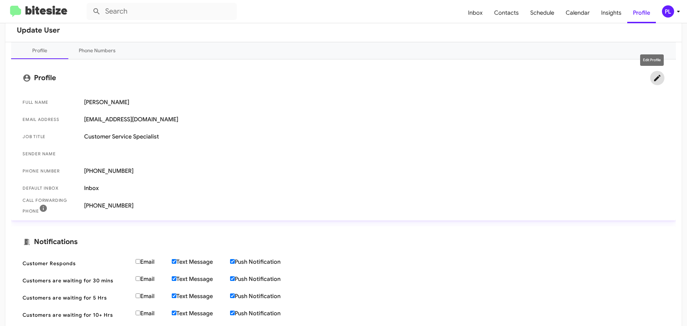
click at [653, 78] on icon at bounding box center [657, 78] width 9 height 9
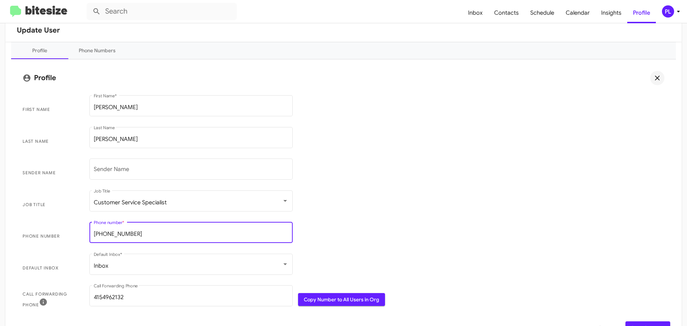
drag, startPoint x: 136, startPoint y: 234, endPoint x: 100, endPoint y: 235, distance: 36.2
click at [100, 235] on input "+14154962100" at bounding box center [191, 234] width 195 height 6
type input "+16504309883"
click at [411, 214] on span "Job Title Customer Service Specialist Job Title" at bounding box center [344, 205] width 654 height 32
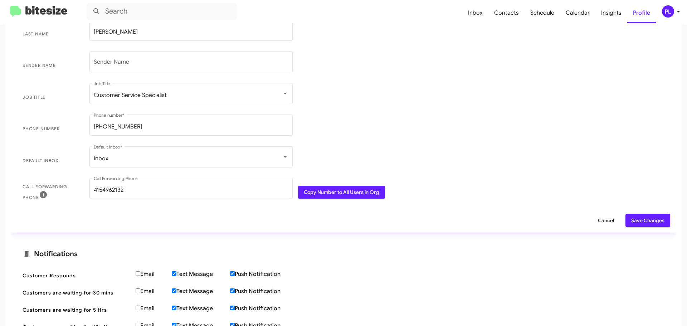
click at [643, 221] on span "Save Changes" at bounding box center [648, 220] width 33 height 13
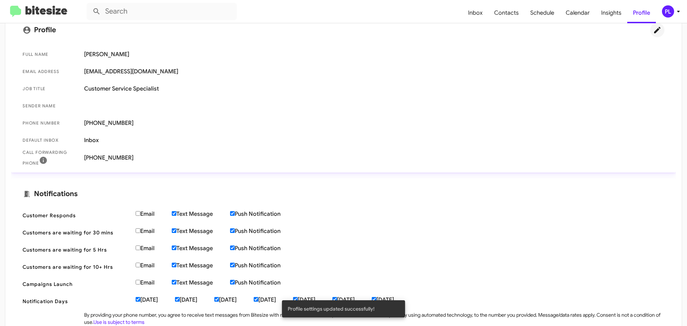
scroll to position [156, 0]
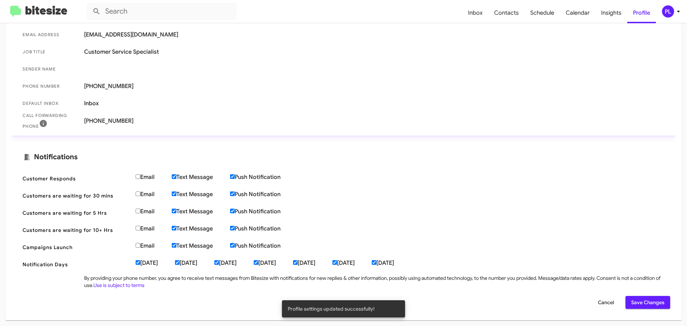
click at [337, 262] on input "Saturday" at bounding box center [335, 262] width 5 height 5
checkbox input "false"
click at [377, 264] on input "Sunday" at bounding box center [374, 262] width 5 height 5
checkbox input "false"
click at [643, 303] on span "Save Changes" at bounding box center [648, 302] width 33 height 13
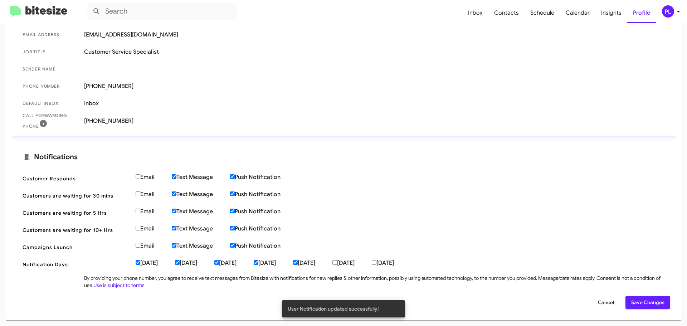
click at [137, 175] on input "Email" at bounding box center [138, 176] width 5 height 5
checkbox input "true"
click at [140, 194] on input "Email" at bounding box center [138, 194] width 5 height 5
checkbox input "true"
click at [139, 212] on input "Email" at bounding box center [138, 211] width 5 height 5
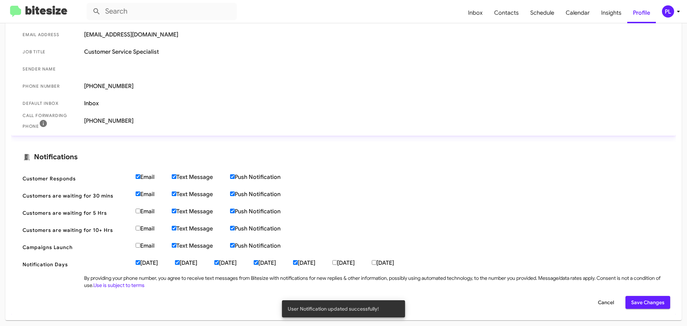
checkbox input "true"
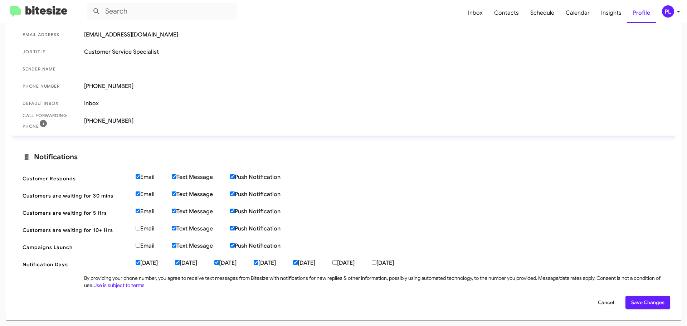
click at [137, 227] on input "Email" at bounding box center [138, 228] width 5 height 5
checkbox input "true"
click at [139, 245] on input "Email" at bounding box center [138, 245] width 5 height 5
checkbox input "true"
click at [642, 304] on span "Save Changes" at bounding box center [648, 302] width 33 height 13
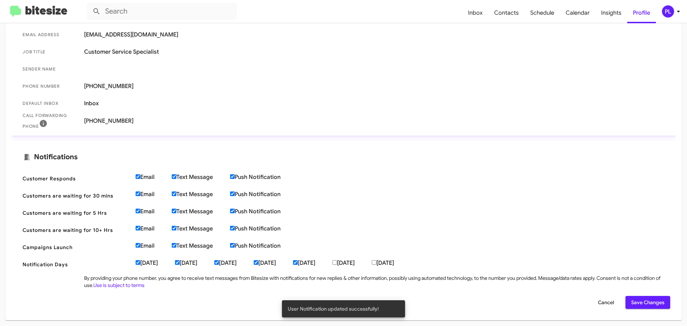
scroll to position [0, 0]
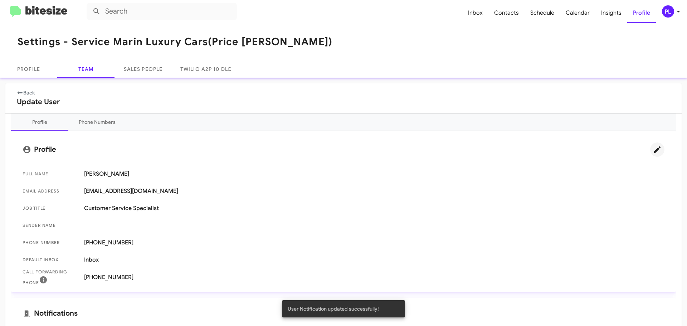
click at [25, 92] on link "Back" at bounding box center [26, 93] width 18 height 6
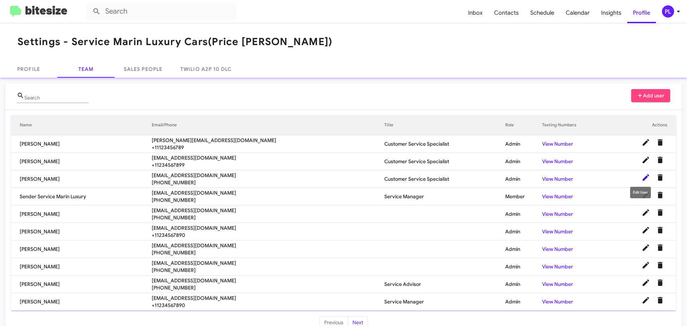
click at [642, 178] on icon at bounding box center [646, 177] width 9 height 9
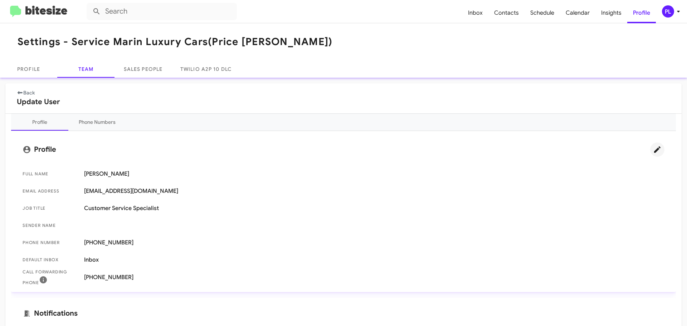
click at [655, 150] on icon at bounding box center [658, 149] width 6 height 6
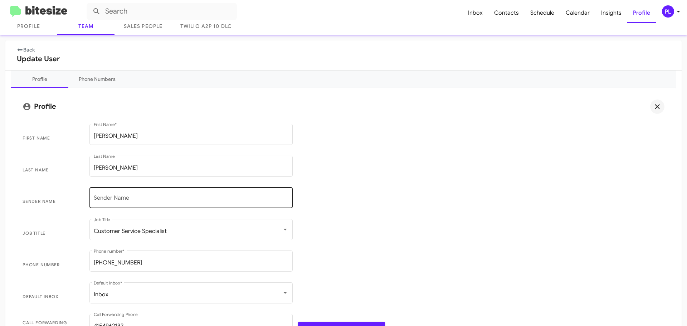
scroll to position [107, 0]
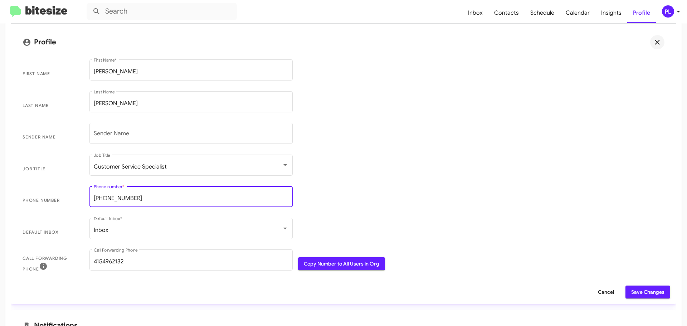
drag, startPoint x: 99, startPoint y: 199, endPoint x: 136, endPoint y: 199, distance: 36.9
click at [136, 199] on input "+14154962140" at bounding box center [191, 198] width 195 height 6
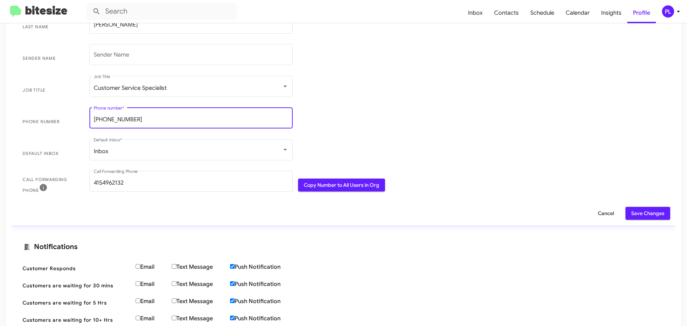
scroll to position [276, 0]
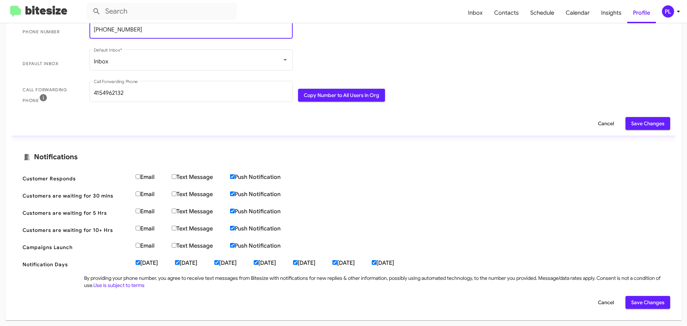
type input "+19257834549"
click at [377, 261] on input "Sunday" at bounding box center [374, 262] width 5 height 5
checkbox input "false"
click at [337, 262] on input "Saturday" at bounding box center [335, 262] width 5 height 5
checkbox input "false"
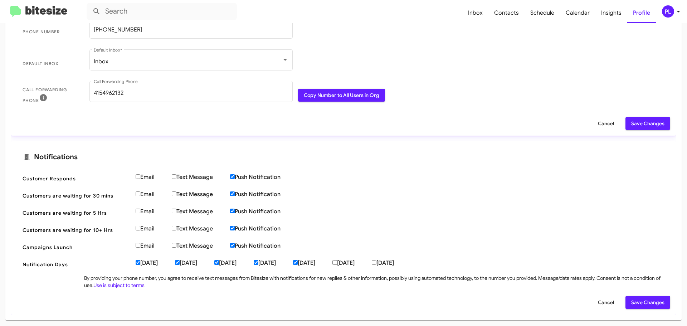
click at [134, 175] on span "Customer Responds Email Text Message Push Notification" at bounding box center [344, 178] width 654 height 17
click at [137, 176] on input "Email" at bounding box center [138, 176] width 5 height 5
checkbox input "true"
click at [139, 194] on input "Email" at bounding box center [138, 194] width 5 height 5
checkbox input "true"
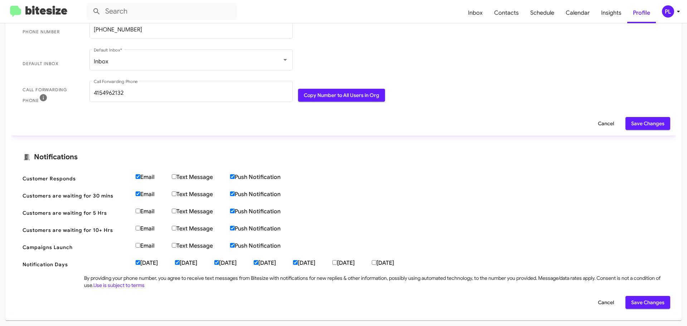
click at [139, 208] on label "Email" at bounding box center [154, 211] width 36 height 7
click at [139, 209] on input "Email" at bounding box center [138, 211] width 5 height 5
checkbox input "true"
click at [138, 230] on input "Email" at bounding box center [138, 228] width 5 height 5
checkbox input "true"
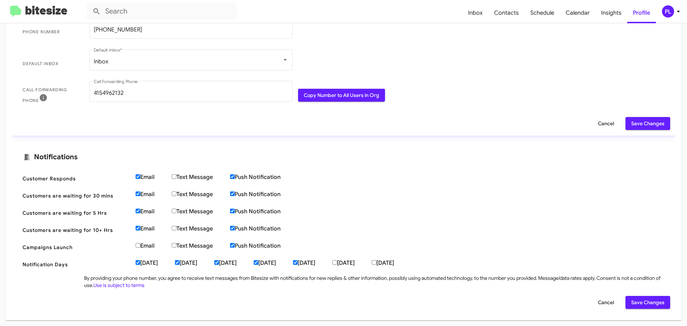
click at [140, 245] on input "Email" at bounding box center [138, 245] width 5 height 5
checkbox input "true"
click at [174, 177] on input "Text Message" at bounding box center [174, 176] width 5 height 5
checkbox input "true"
click at [175, 194] on input "Text Message" at bounding box center [174, 194] width 5 height 5
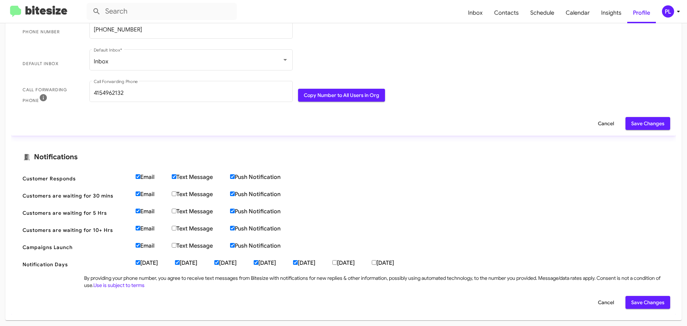
checkbox input "true"
click at [175, 212] on input "Text Message" at bounding box center [174, 211] width 5 height 5
checkbox input "true"
click at [174, 230] on input "Text Message" at bounding box center [174, 228] width 5 height 5
checkbox input "true"
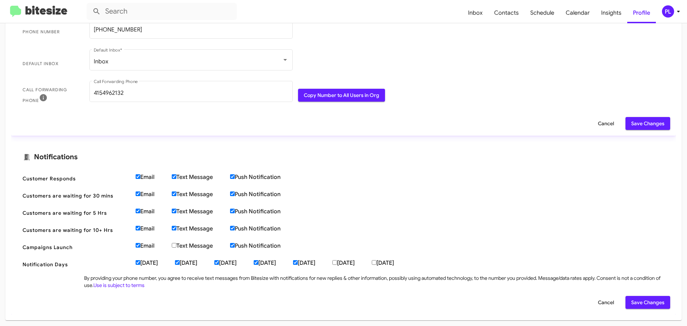
click at [175, 245] on input "Text Message" at bounding box center [174, 245] width 5 height 5
checkbox input "true"
click at [657, 304] on span "Save Changes" at bounding box center [648, 302] width 33 height 13
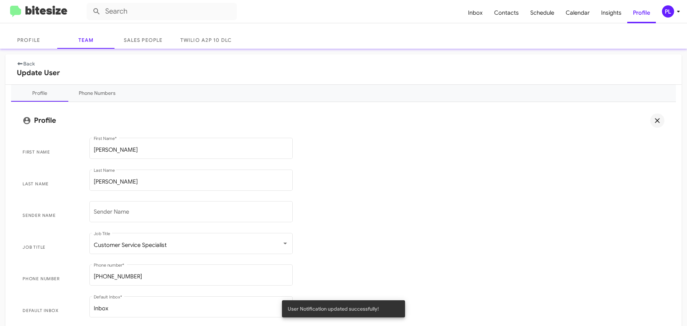
scroll to position [0, 0]
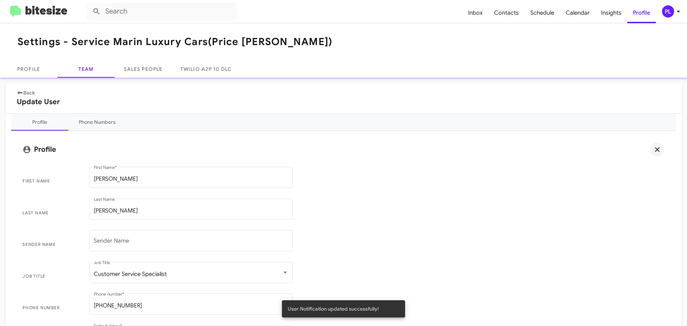
click at [26, 95] on link "Back" at bounding box center [26, 93] width 18 height 6
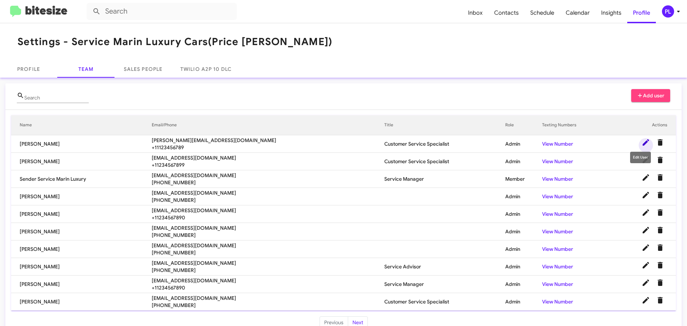
click at [643, 139] on icon at bounding box center [646, 142] width 9 height 9
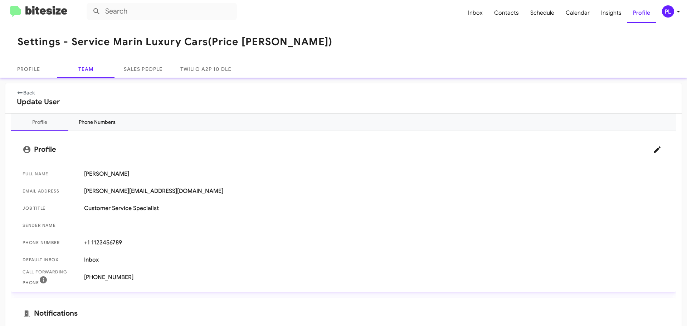
click at [101, 122] on div "Phone Numbers" at bounding box center [97, 122] width 37 height 7
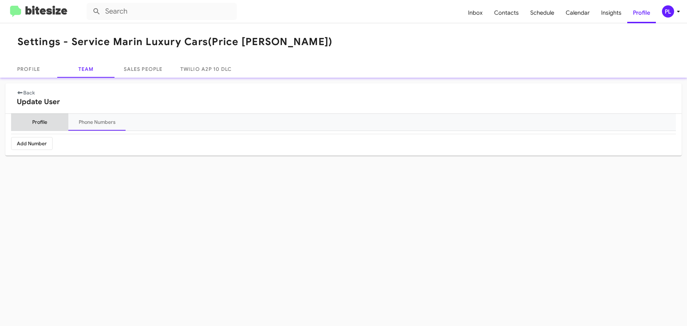
click at [38, 127] on div "Profile" at bounding box center [39, 122] width 57 height 17
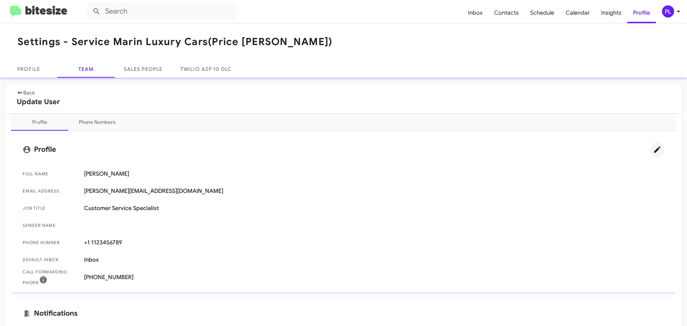
click at [653, 150] on icon at bounding box center [657, 149] width 9 height 9
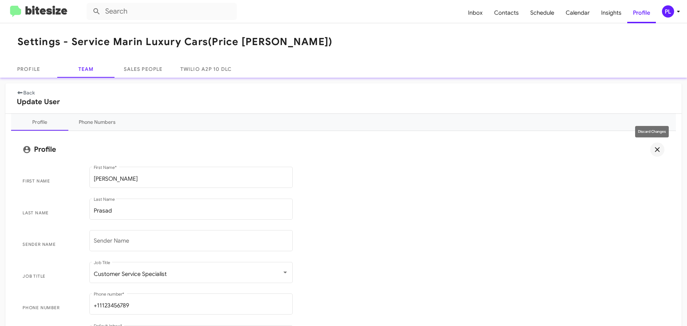
scroll to position [107, 0]
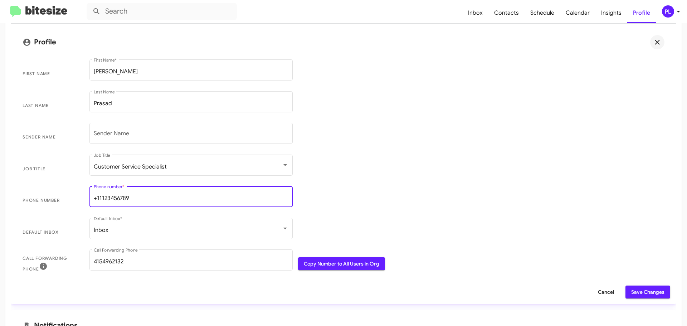
drag, startPoint x: 136, startPoint y: 198, endPoint x: 100, endPoint y: 200, distance: 36.2
click at [100, 200] on input "+11123456789" at bounding box center [191, 198] width 195 height 6
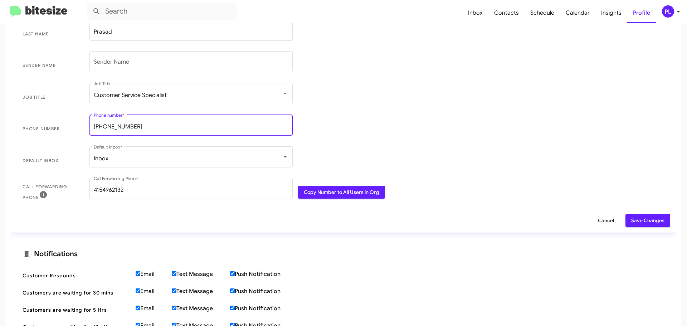
scroll to position [276, 0]
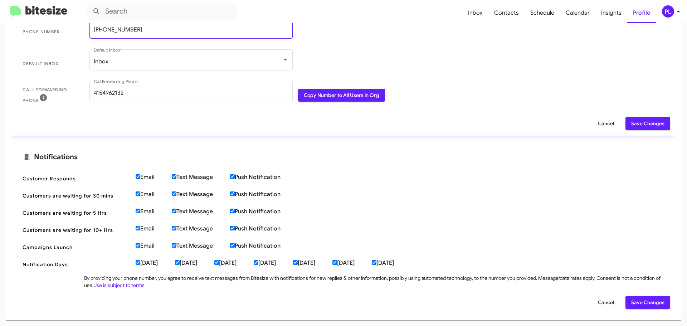
type input "+19168860723"
click at [377, 261] on input "Sunday" at bounding box center [374, 262] width 5 height 5
checkbox input "false"
drag, startPoint x: 369, startPoint y: 261, endPoint x: 378, endPoint y: 260, distance: 8.7
click at [337, 261] on input "Saturday" at bounding box center [335, 262] width 5 height 5
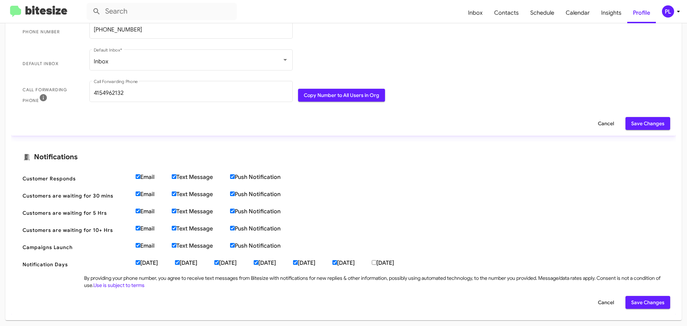
checkbox input "false"
click at [640, 300] on span "Save Changes" at bounding box center [648, 302] width 33 height 13
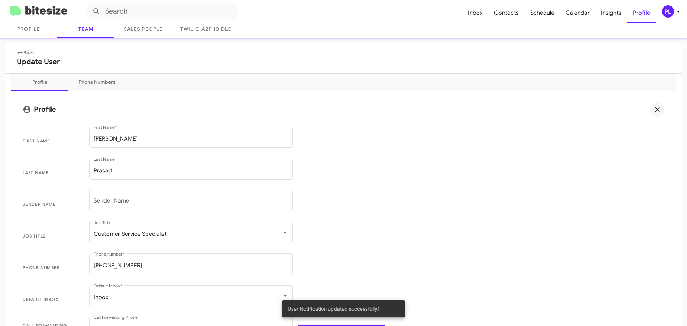
scroll to position [0, 0]
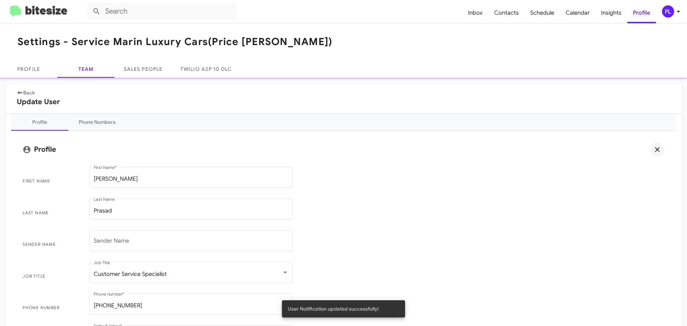
click at [28, 90] on link "Back" at bounding box center [26, 93] width 18 height 6
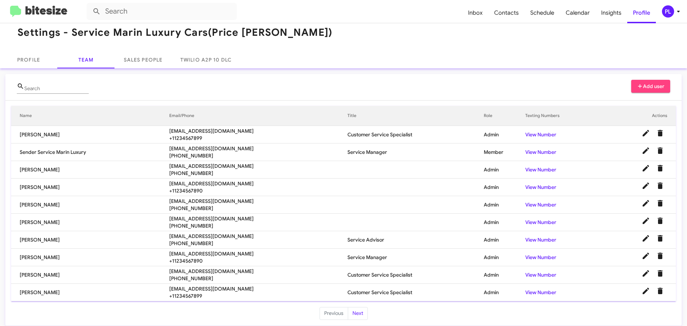
scroll to position [15, 0]
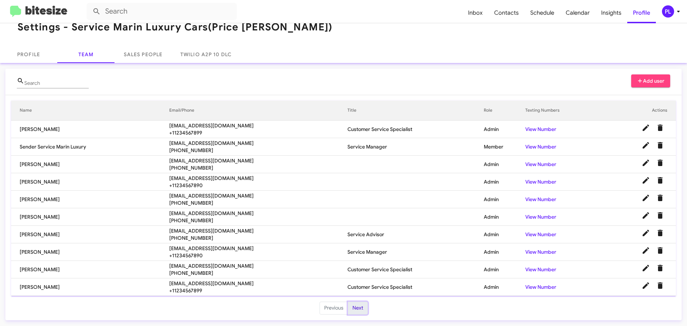
click at [352, 307] on button "Next" at bounding box center [358, 308] width 20 height 13
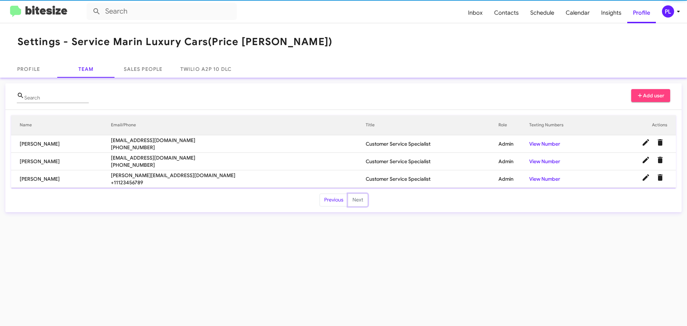
scroll to position [0, 0]
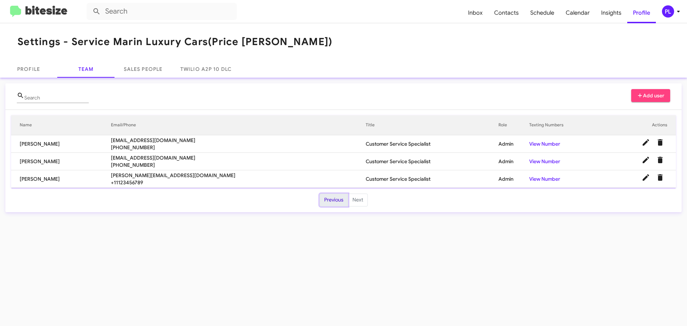
click at [336, 199] on button "Previous" at bounding box center [334, 200] width 29 height 13
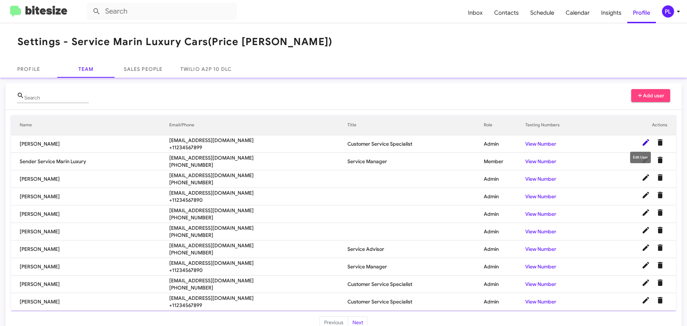
click at [642, 141] on icon at bounding box center [646, 142] width 9 height 9
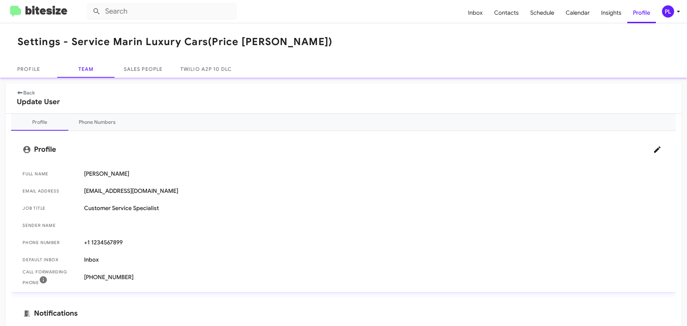
click at [651, 149] on span at bounding box center [658, 149] width 14 height 9
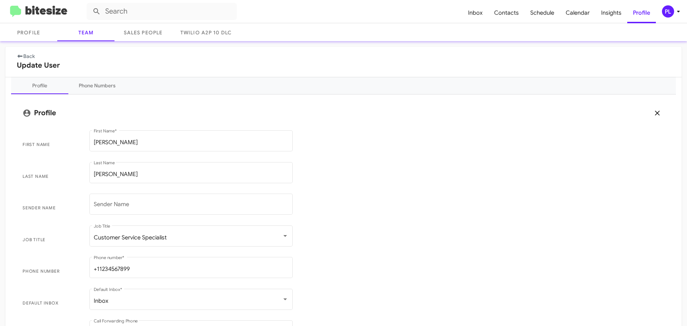
scroll to position [72, 0]
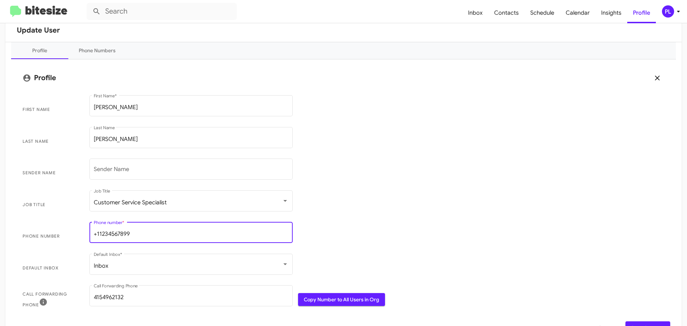
drag, startPoint x: 144, startPoint y: 232, endPoint x: 99, endPoint y: 231, distance: 44.4
click at [99, 231] on input "+11234567899" at bounding box center [191, 234] width 195 height 6
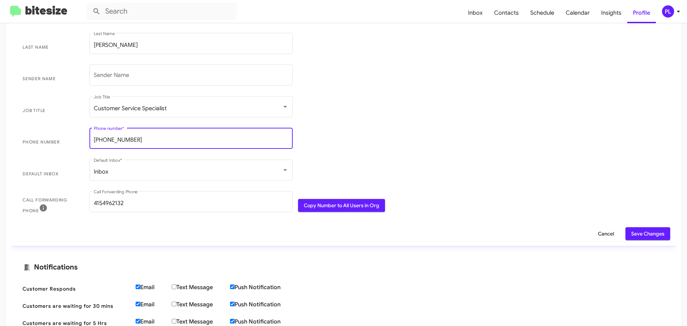
scroll to position [276, 0]
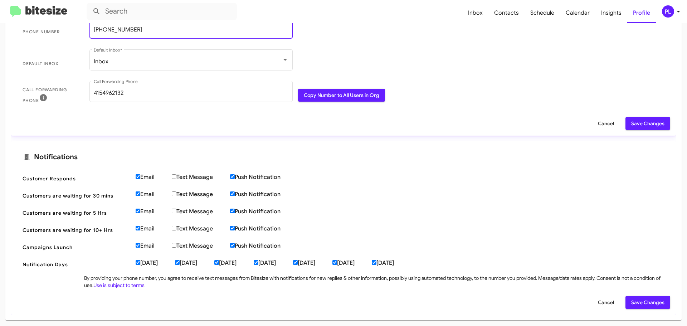
type input "+19253660142"
click at [175, 175] on input "Text Message" at bounding box center [174, 176] width 5 height 5
checkbox input "true"
click at [174, 193] on input "Text Message" at bounding box center [174, 194] width 5 height 5
checkbox input "true"
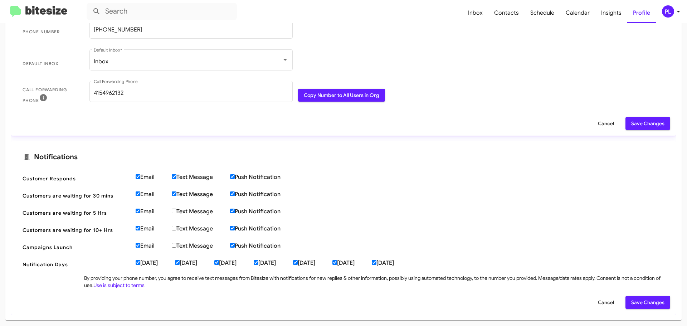
click at [175, 212] on input "Text Message" at bounding box center [174, 211] width 5 height 5
checkbox input "true"
click at [175, 231] on label "Text Message" at bounding box center [201, 228] width 58 height 7
click at [175, 231] on input "Text Message" at bounding box center [174, 228] width 5 height 5
checkbox input "true"
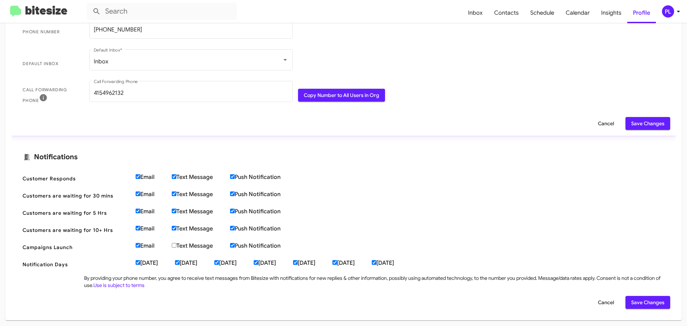
click at [175, 246] on input "Text Message" at bounding box center [174, 245] width 5 height 5
checkbox input "true"
click at [337, 261] on input "Saturday" at bounding box center [335, 262] width 5 height 5
checkbox input "false"
click at [377, 264] on input "Sunday" at bounding box center [374, 262] width 5 height 5
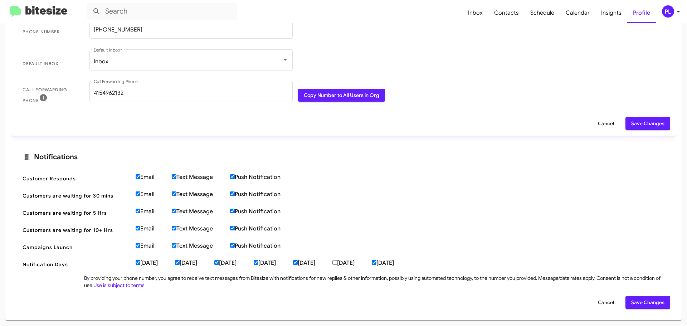
checkbox input "false"
click at [652, 301] on span "Save Changes" at bounding box center [648, 302] width 33 height 13
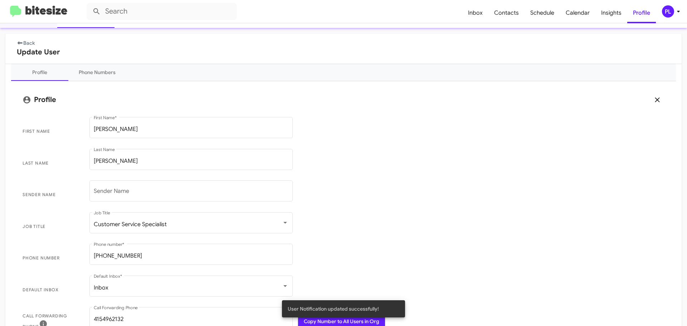
scroll to position [0, 0]
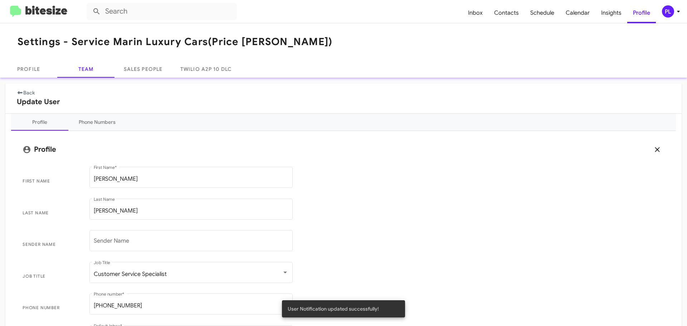
click at [27, 92] on link "Back" at bounding box center [26, 93] width 18 height 6
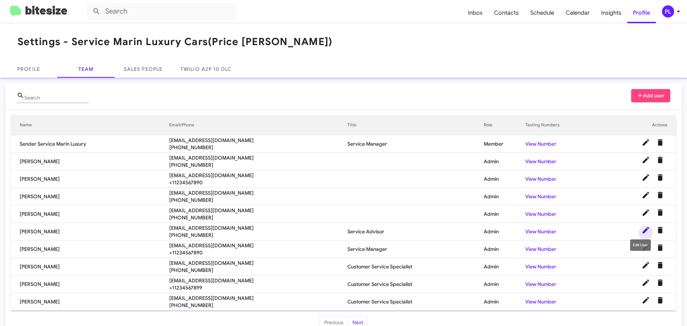
click at [642, 231] on icon at bounding box center [646, 230] width 9 height 9
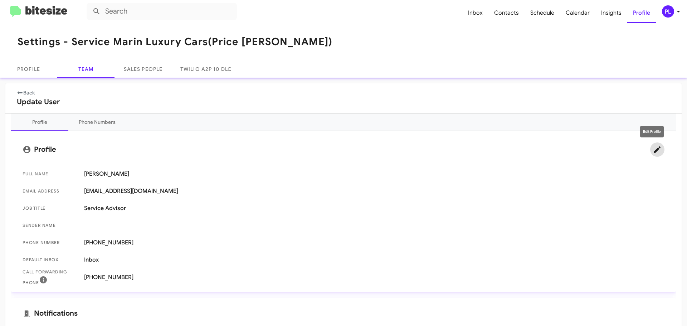
click at [653, 148] on icon at bounding box center [657, 149] width 9 height 9
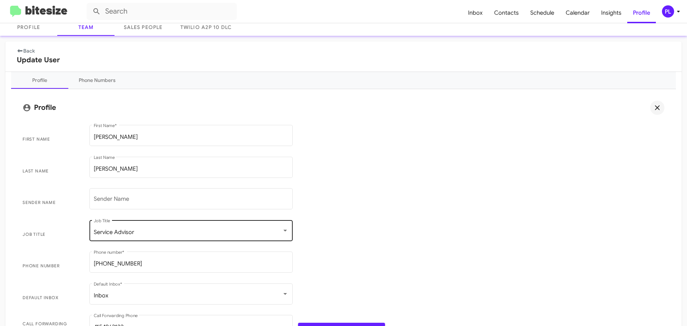
scroll to position [107, 0]
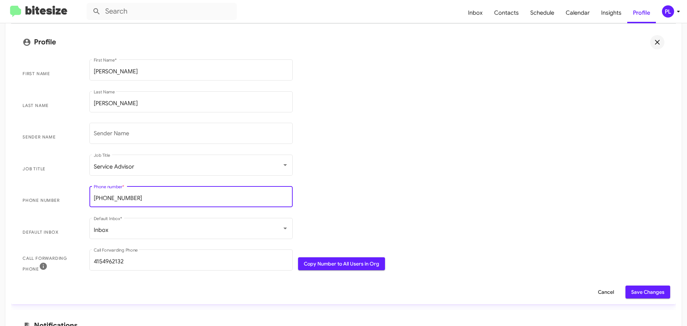
drag, startPoint x: 139, startPoint y: 199, endPoint x: 98, endPoint y: 200, distance: 40.5
click at [98, 200] on input "+14154962140" at bounding box center [191, 198] width 195 height 6
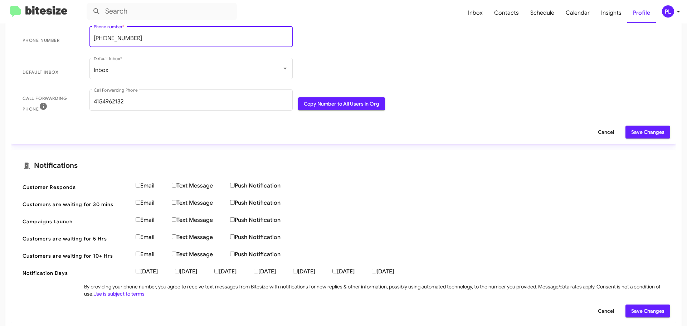
scroll to position [276, 0]
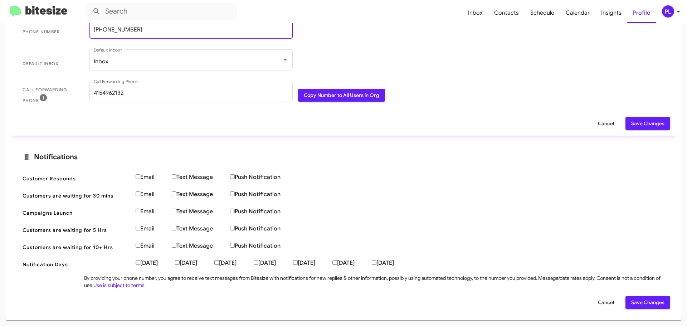
type input "+16282432454"
click at [136, 174] on input "Email" at bounding box center [138, 176] width 5 height 5
checkbox input "true"
click at [138, 193] on input "Email" at bounding box center [138, 194] width 5 height 5
checkbox input "true"
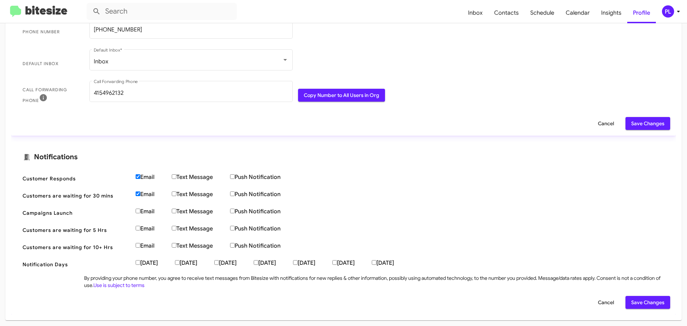
click at [136, 212] on input "Email" at bounding box center [138, 211] width 5 height 5
checkbox input "true"
click at [140, 229] on input "Email" at bounding box center [138, 228] width 5 height 5
checkbox input "true"
drag, startPoint x: 137, startPoint y: 246, endPoint x: 189, endPoint y: 207, distance: 65.2
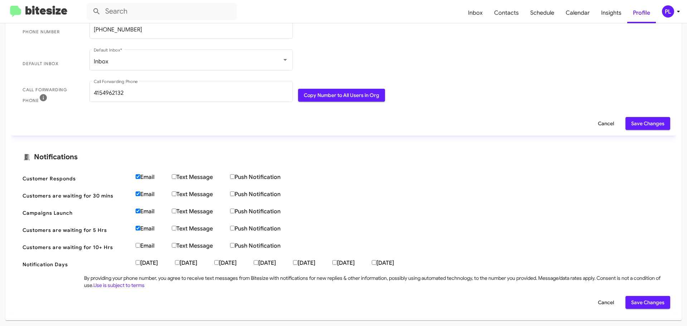
click at [137, 247] on input "Email" at bounding box center [138, 245] width 5 height 5
checkbox input "true"
click at [174, 176] on input "Text Message" at bounding box center [174, 176] width 5 height 5
checkbox input "true"
click at [174, 195] on input "Text Message" at bounding box center [174, 194] width 5 height 5
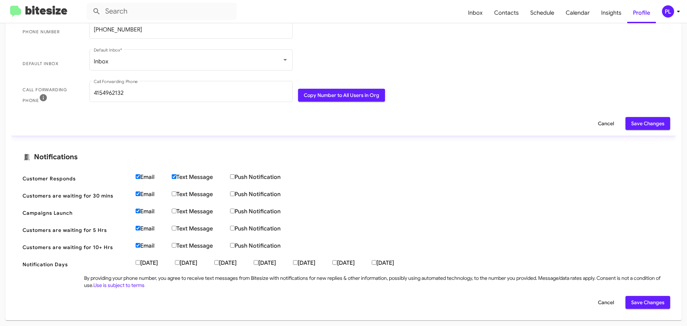
checkbox input "true"
click at [176, 211] on input "Text Message" at bounding box center [174, 211] width 5 height 5
checkbox input "true"
click at [175, 228] on input "Text Message" at bounding box center [174, 228] width 5 height 5
checkbox input "true"
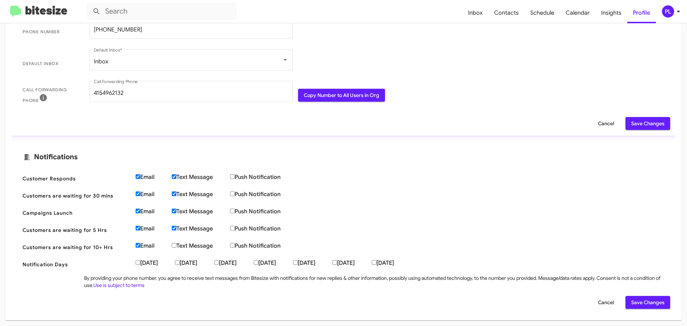
click at [175, 243] on input "Text Message" at bounding box center [174, 245] width 5 height 5
checkbox input "true"
click at [235, 175] on input "Push Notification" at bounding box center [232, 176] width 5 height 5
checkbox input "true"
click at [234, 195] on input "Push Notification" at bounding box center [232, 194] width 5 height 5
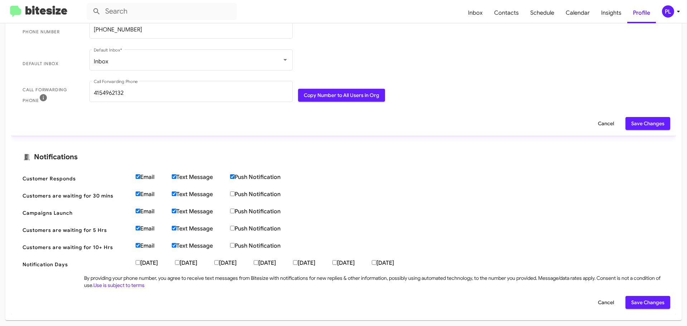
checkbox input "true"
click at [235, 212] on input "Push Notification" at bounding box center [232, 211] width 5 height 5
checkbox input "true"
click at [236, 231] on label "Push Notification" at bounding box center [264, 228] width 68 height 7
click at [235, 231] on input "Push Notification" at bounding box center [232, 228] width 5 height 5
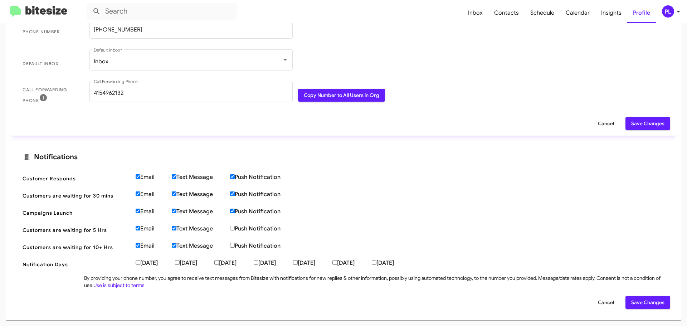
checkbox input "true"
click at [234, 247] on input "Push Notification" at bounding box center [232, 245] width 5 height 5
checkbox input "true"
click at [140, 264] on input "Monday" at bounding box center [138, 262] width 5 height 5
checkbox input "true"
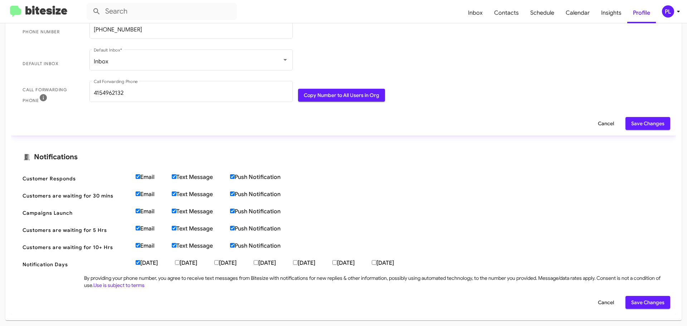
click at [180, 263] on input "Tuesday" at bounding box center [177, 262] width 5 height 5
checkbox input "true"
click at [230, 263] on label "Wednesday" at bounding box center [233, 263] width 39 height 7
click at [219, 263] on input "Wednesday" at bounding box center [216, 262] width 5 height 5
checkbox input "true"
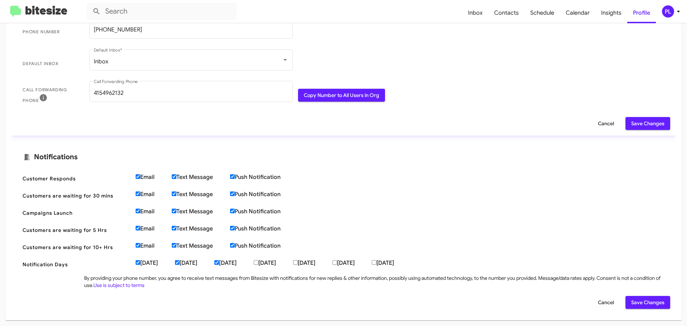
click at [259, 261] on input "Thursday" at bounding box center [256, 262] width 5 height 5
checkbox input "true"
click at [298, 262] on input "Friday" at bounding box center [295, 262] width 5 height 5
checkbox input "true"
click at [643, 301] on span "Save Changes" at bounding box center [648, 302] width 33 height 13
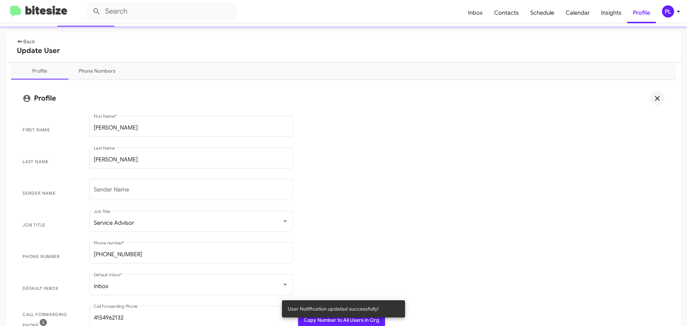
scroll to position [0, 0]
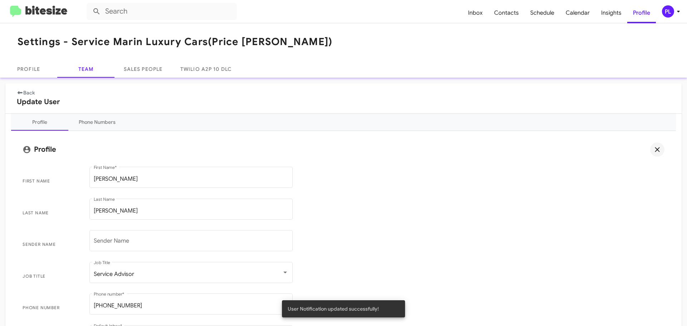
click at [29, 91] on link "Back" at bounding box center [26, 93] width 18 height 6
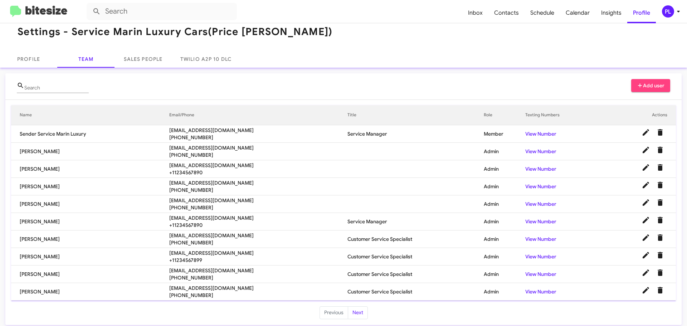
scroll to position [15, 0]
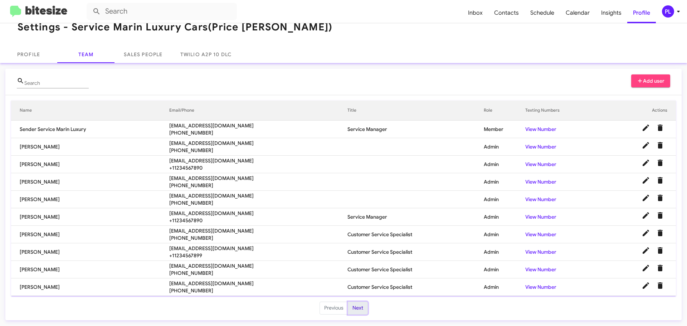
click at [358, 312] on button "Next" at bounding box center [358, 308] width 20 height 13
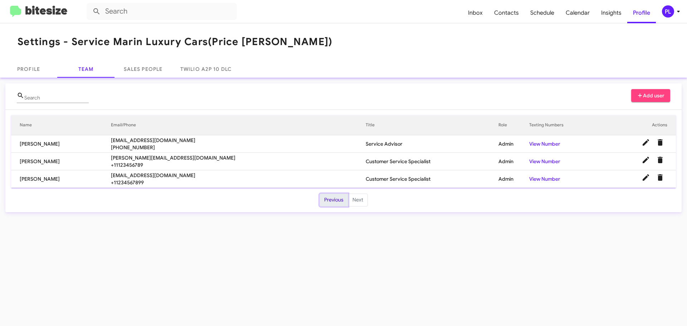
click at [337, 199] on button "Previous" at bounding box center [334, 200] width 29 height 13
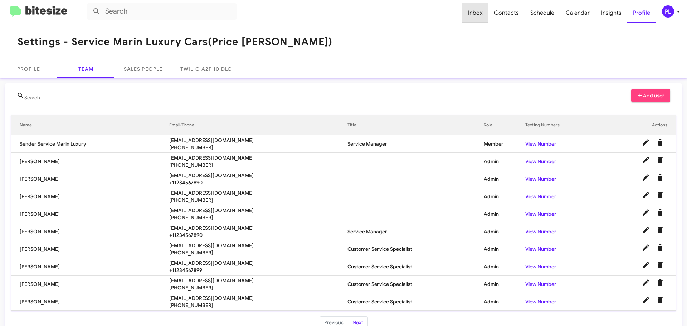
click at [472, 13] on span "Inbox" at bounding box center [476, 13] width 26 height 21
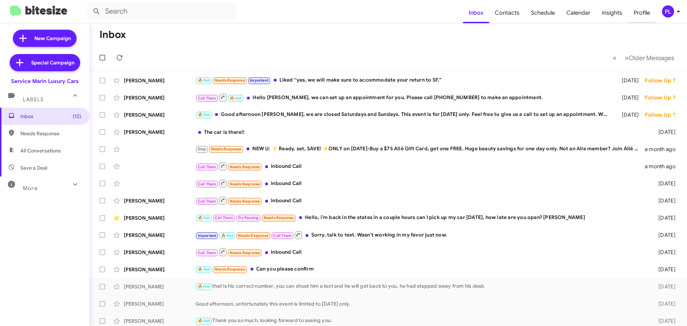
click at [638, 17] on span "Profile" at bounding box center [642, 13] width 28 height 21
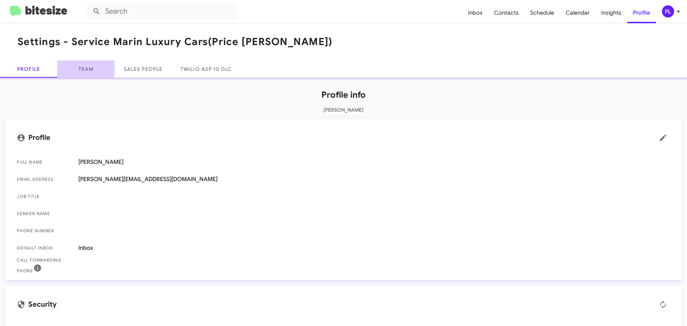
click at [83, 66] on link "Team" at bounding box center [85, 69] width 57 height 17
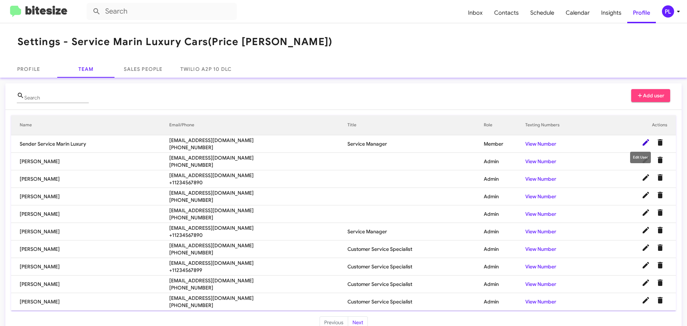
click at [642, 142] on icon at bounding box center [646, 142] width 9 height 9
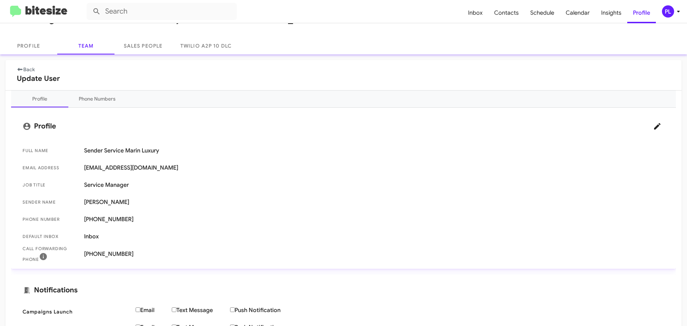
scroll to position [36, 0]
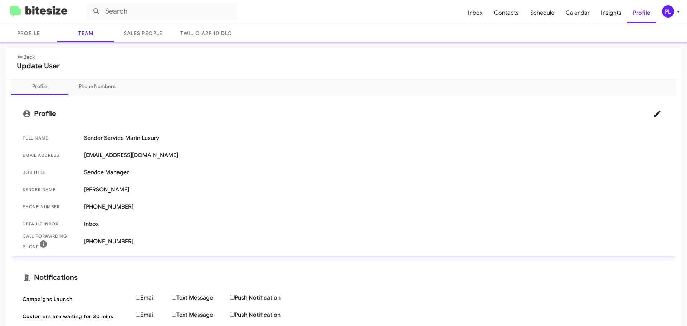
drag, startPoint x: 137, startPoint y: 242, endPoint x: 19, endPoint y: 235, distance: 119.1
click at [19, 235] on span "Call Forwarding Phone +1 (415) 496-2132" at bounding box center [344, 242] width 654 height 18
copy span "Call Forwarding Phone +1 (415) 496-2132"
click at [227, 242] on span "+1 (415) 496-2132" at bounding box center [374, 241] width 581 height 7
click at [28, 53] on div "Back Update User" at bounding box center [344, 62] width 654 height 19
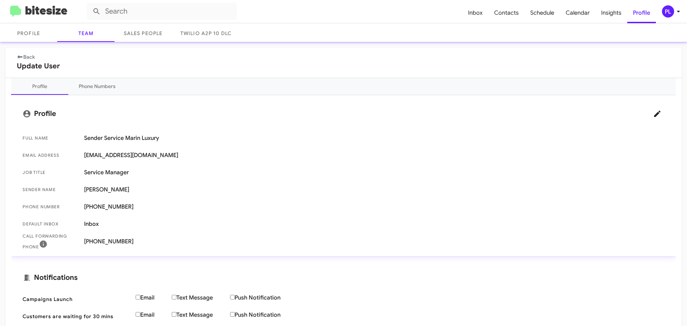
click at [29, 56] on link "Back" at bounding box center [26, 57] width 18 height 6
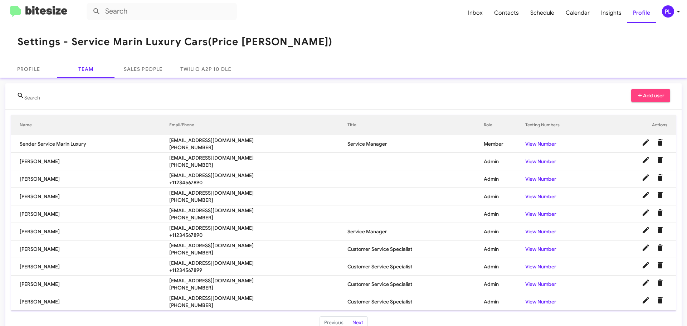
drag, startPoint x: 260, startPoint y: 190, endPoint x: 161, endPoint y: 192, distance: 98.8
click at [161, 192] on tr "Robert De Dios robertdedios@marinluxurycars.com +16504838234 Admin View Number" at bounding box center [343, 197] width 665 height 18
copy tr "robertdedios@marinluxurycars.com"
drag, startPoint x: 252, startPoint y: 229, endPoint x: 159, endPoint y: 231, distance: 93.1
click at [159, 231] on tr "Yordano Rios yordanorios@marinluxurycars.com +11234567890 Service Manager Admin…" at bounding box center [343, 232] width 665 height 18
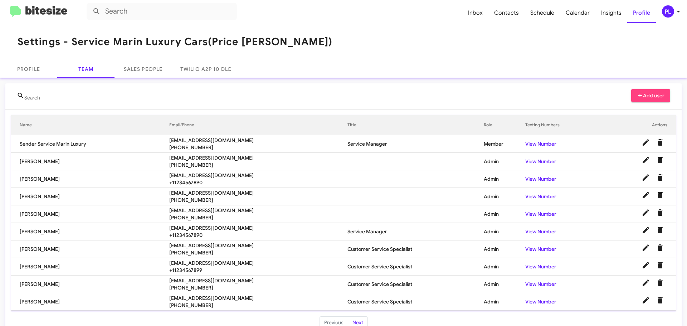
copy tr "yordanorios@marinluxurycars.com"
drag, startPoint x: 197, startPoint y: 245, endPoint x: 165, endPoint y: 245, distance: 31.2
click at [169, 245] on span "tylersmith@marinluxurycars.com" at bounding box center [258, 245] width 178 height 7
copy span "tylersmith@marinluxurycars.com"
drag, startPoint x: 242, startPoint y: 263, endPoint x: 154, endPoint y: 262, distance: 88.4
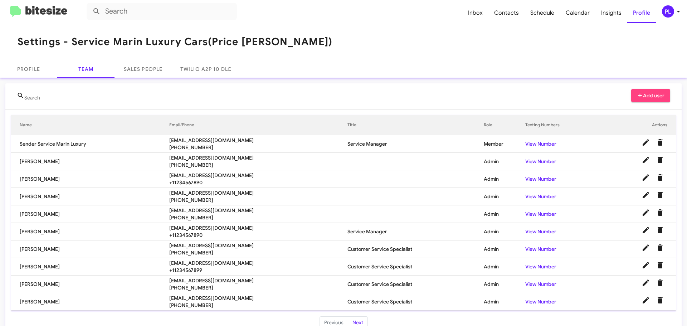
click at [154, 262] on tr "Juan Gonzalez juangonzalez@marinluxurycars.com +11234567899 Customer Service Sp…" at bounding box center [343, 267] width 665 height 18
copy tr "juangonzalez@marinluxurycars.com"
drag, startPoint x: 259, startPoint y: 281, endPoint x: 136, endPoint y: 285, distance: 122.5
click at [136, 285] on tr "Steven Verducci stevenverducci@marinluxurycars.com +16504309883 Customer Servic…" at bounding box center [343, 285] width 665 height 18
copy tr "stevenverducci@marinluxurycars.com"
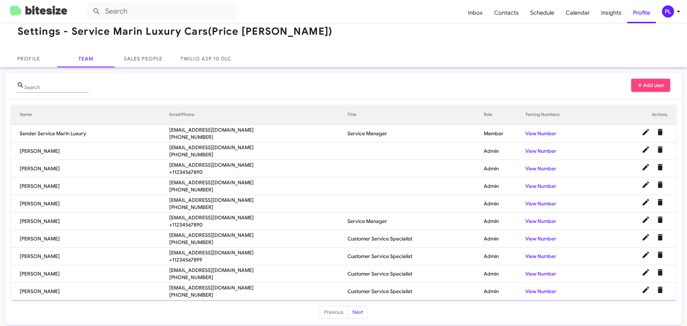
scroll to position [15, 0]
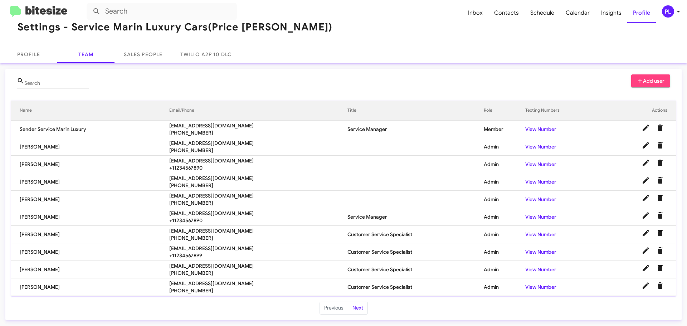
drag, startPoint x: 258, startPoint y: 284, endPoint x: 136, endPoint y: 283, distance: 122.5
click at [136, 283] on tr "Martin Sanchez martinsanchez@marinluxurycars.com +14154962140 Customer Service …" at bounding box center [343, 288] width 665 height 18
copy tr "martinsanchez@marinluxurycars.com"
click at [360, 311] on button "Next" at bounding box center [358, 308] width 20 height 13
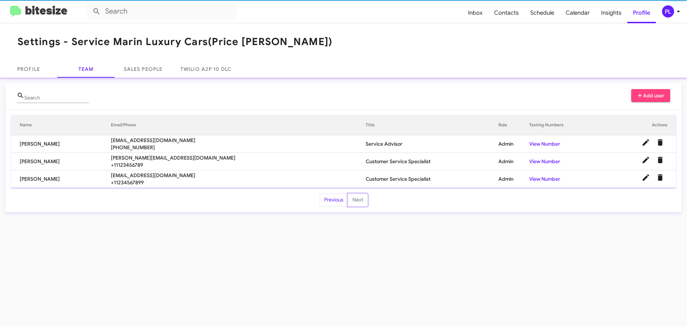
scroll to position [0, 0]
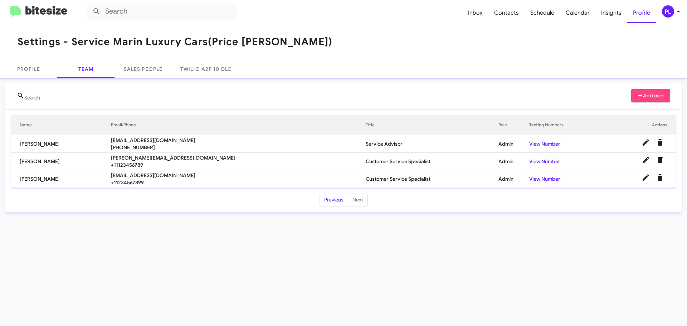
drag, startPoint x: 81, startPoint y: 139, endPoint x: 74, endPoint y: 139, distance: 7.2
click at [74, 139] on tr "Alex Perry alexperry@marinluxurycars.com +14154962140 Service Advisor Admin Vie…" at bounding box center [343, 144] width 665 height 18
copy tr "alexperry@marinluxurycars.com"
drag, startPoint x: 202, startPoint y: 159, endPoint x: 108, endPoint y: 159, distance: 93.8
click at [111, 159] on span "justinprasad@marinluxurycars.com" at bounding box center [238, 157] width 255 height 7
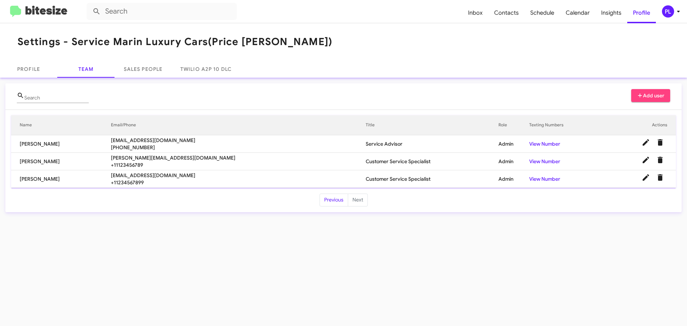
copy span "justinprasad@marinluxurycars.com"
drag, startPoint x: 123, startPoint y: 174, endPoint x: 106, endPoint y: 175, distance: 16.9
click at [106, 175] on tr "Tony Gomez tonygomez@marinluxurycars.com +11234567899 Customer Service Speciali…" at bounding box center [343, 179] width 665 height 18
copy tr "tonygomez@marinluxurycars.com"
click at [332, 198] on button "Previous" at bounding box center [334, 200] width 29 height 13
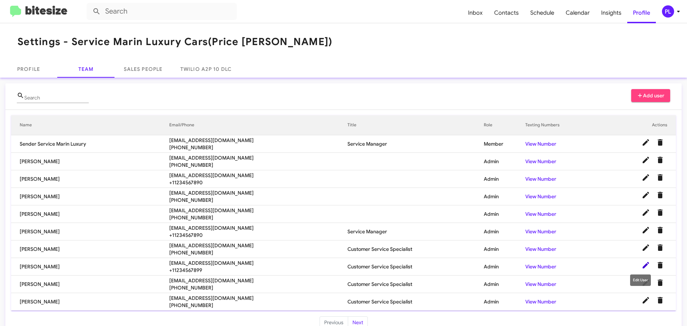
click at [642, 268] on icon at bounding box center [646, 265] width 9 height 9
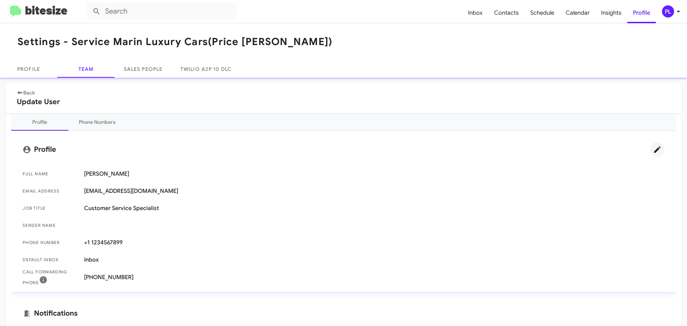
drag, startPoint x: 653, startPoint y: 150, endPoint x: 648, endPoint y: 153, distance: 6.1
click at [653, 150] on icon at bounding box center [657, 149] width 9 height 9
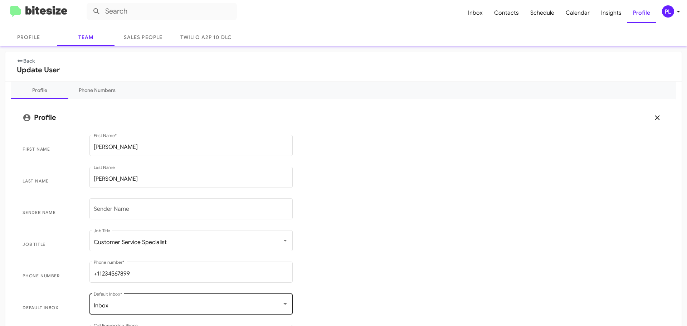
scroll to position [72, 0]
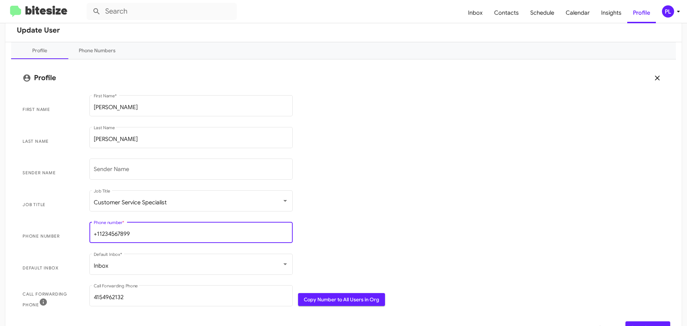
click at [100, 234] on input "+11234567899" at bounding box center [191, 234] width 195 height 6
paste input "2095525836"
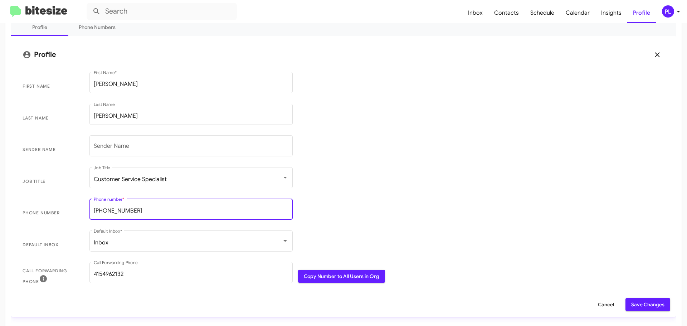
scroll to position [107, 0]
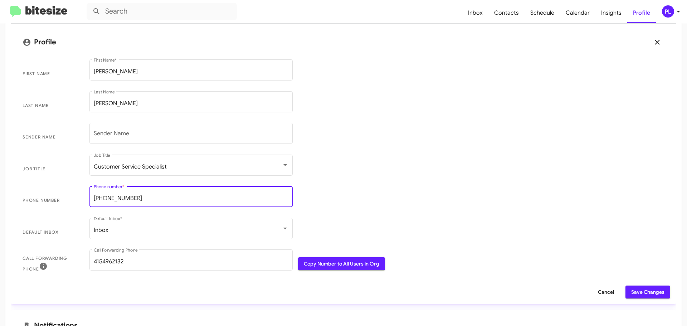
type input "+12095525836"
click at [647, 292] on span "Save Changes" at bounding box center [648, 292] width 33 height 13
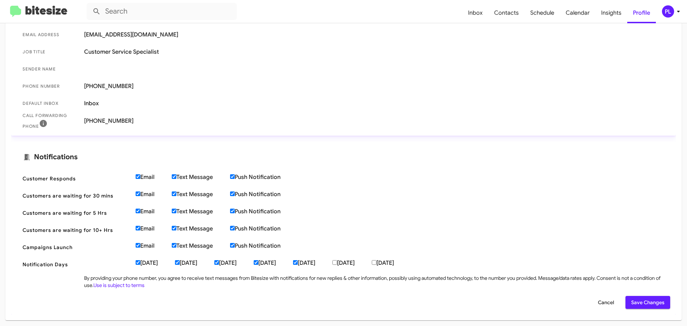
scroll to position [0, 0]
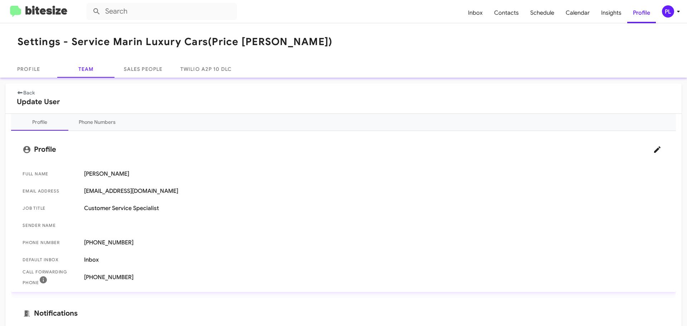
click at [28, 91] on link "Back" at bounding box center [26, 93] width 18 height 6
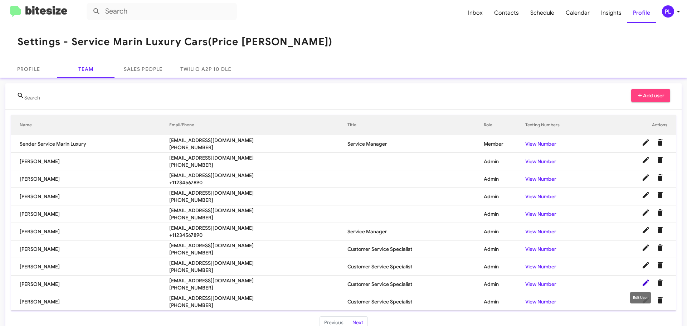
click at [643, 285] on icon at bounding box center [646, 283] width 6 height 6
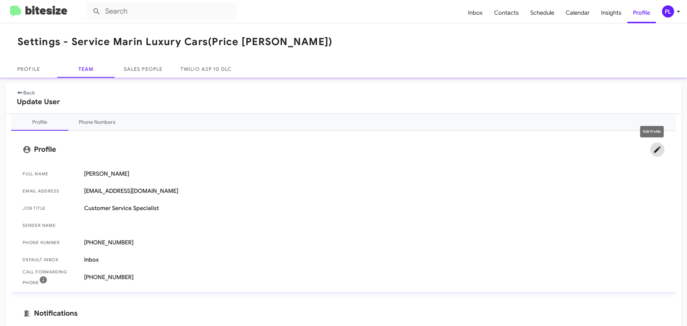
click at [655, 151] on icon at bounding box center [658, 149] width 6 height 6
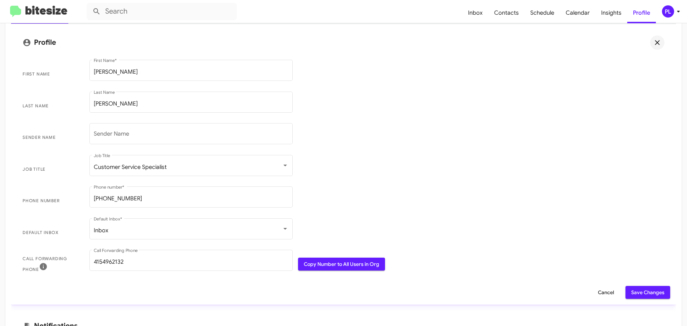
scroll to position [107, 0]
click at [433, 153] on span "Job Title Customer Service Specialist Job Title" at bounding box center [344, 169] width 654 height 32
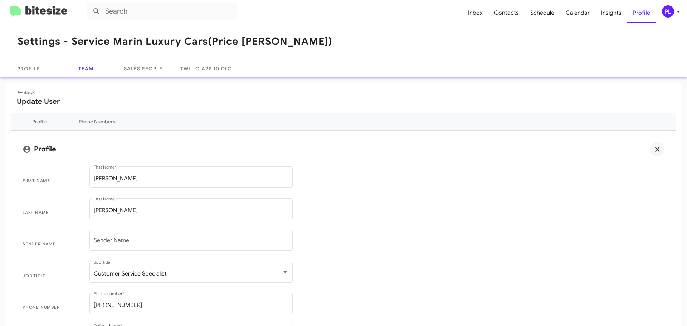
scroll to position [0, 0]
click at [27, 95] on link "Back" at bounding box center [26, 93] width 18 height 6
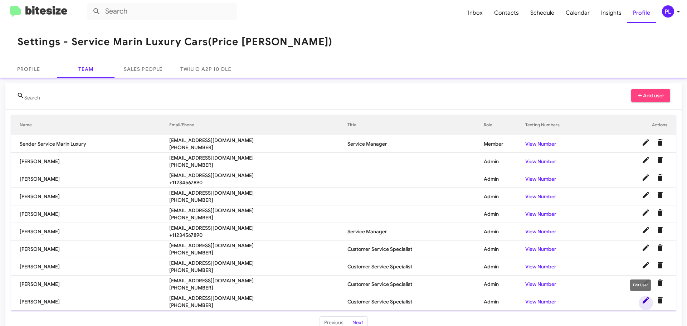
click at [642, 300] on icon at bounding box center [646, 300] width 9 height 9
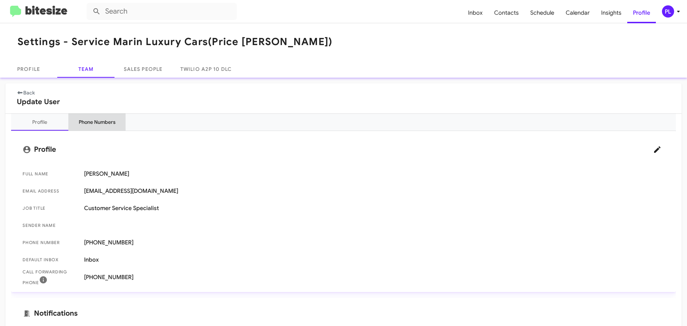
click at [96, 124] on div "Phone Numbers" at bounding box center [97, 122] width 37 height 7
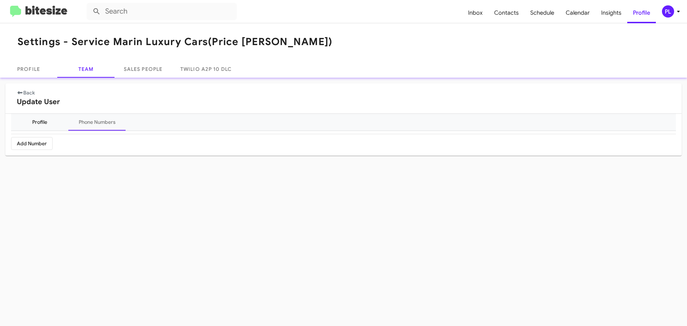
click at [44, 119] on div "Profile" at bounding box center [39, 122] width 15 height 7
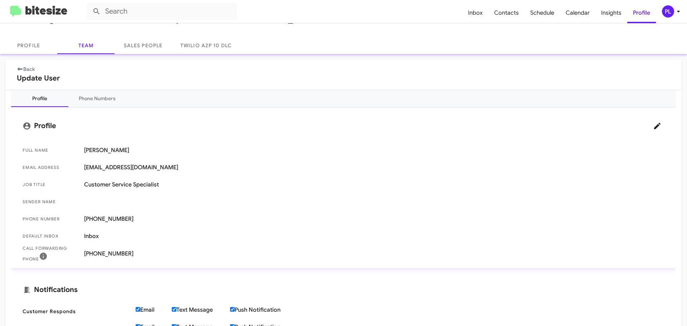
scroll to position [36, 0]
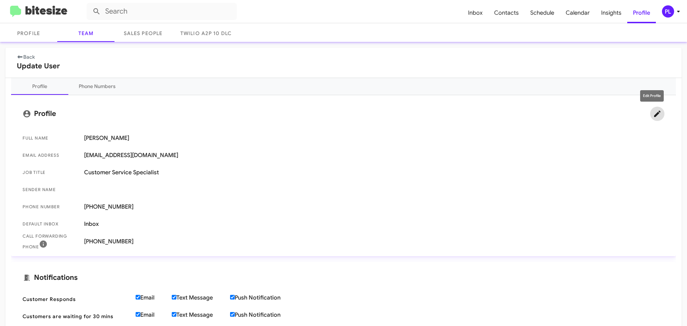
click at [651, 112] on span at bounding box center [658, 114] width 14 height 9
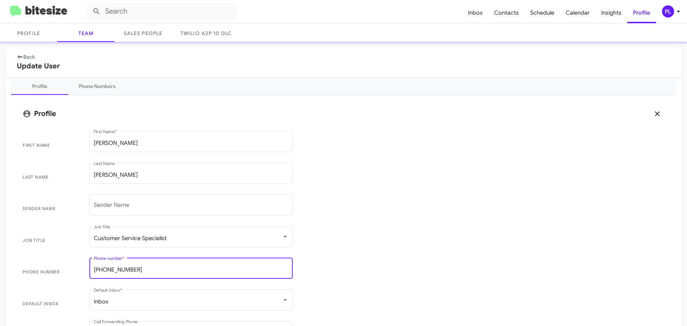
drag, startPoint x: 156, startPoint y: 271, endPoint x: 101, endPoint y: 271, distance: 55.9
click at [101, 271] on input "+14154962140" at bounding box center [191, 270] width 195 height 6
paste input "9257834549"
click at [100, 270] on input "+1 9257834549" at bounding box center [191, 270] width 195 height 6
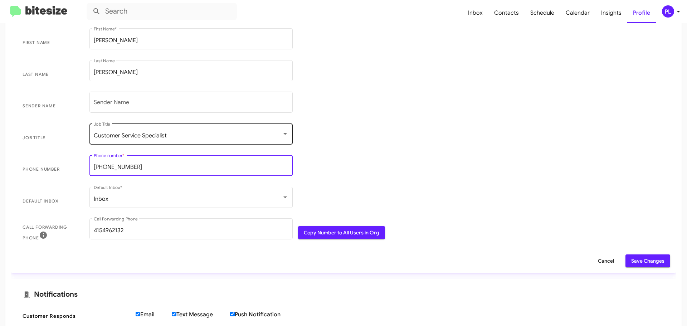
scroll to position [215, 0]
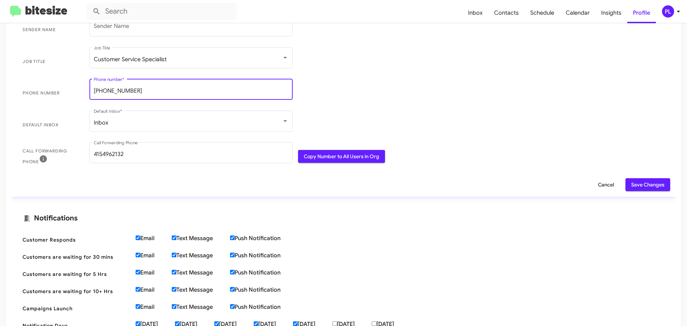
type input "+19257834549"
click at [637, 187] on span "Save Changes" at bounding box center [648, 184] width 33 height 13
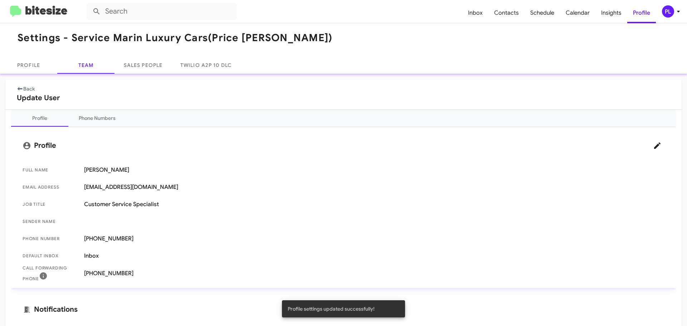
scroll to position [0, 0]
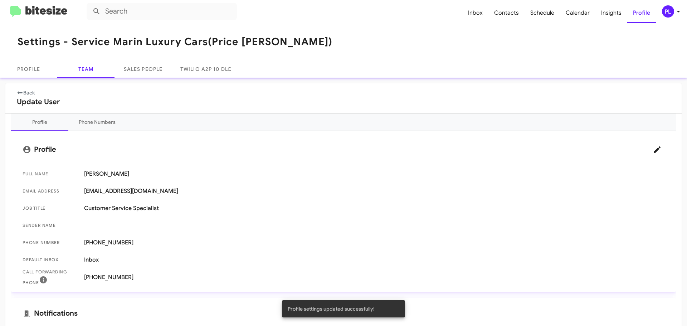
click at [26, 93] on link "Back" at bounding box center [26, 93] width 18 height 6
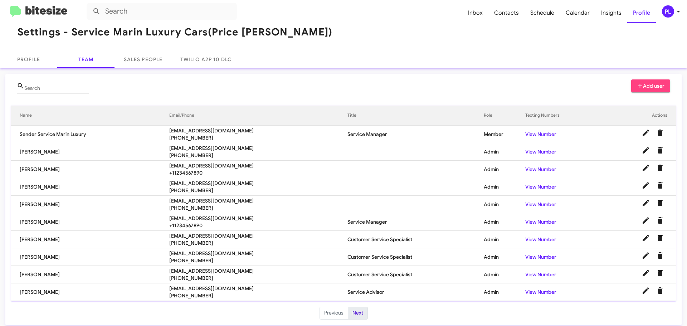
scroll to position [15, 0]
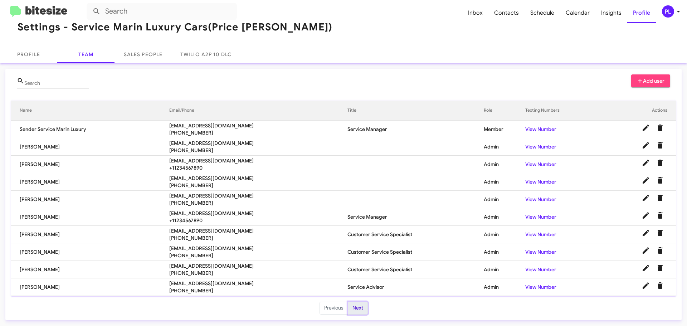
click at [357, 307] on button "Next" at bounding box center [358, 308] width 20 height 13
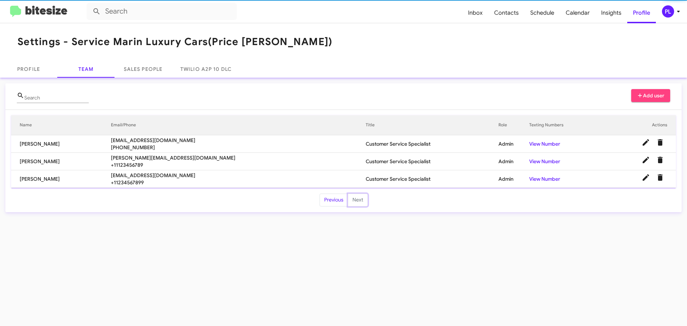
scroll to position [0, 0]
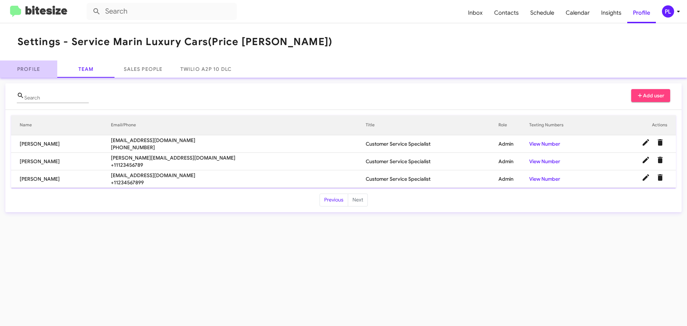
click at [28, 69] on link "Profile" at bounding box center [28, 69] width 57 height 17
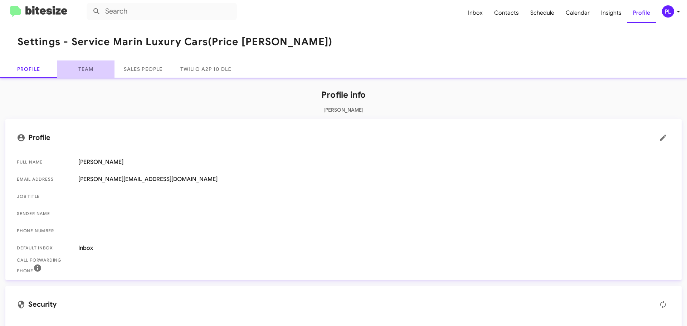
click at [74, 71] on link "Team" at bounding box center [85, 69] width 57 height 17
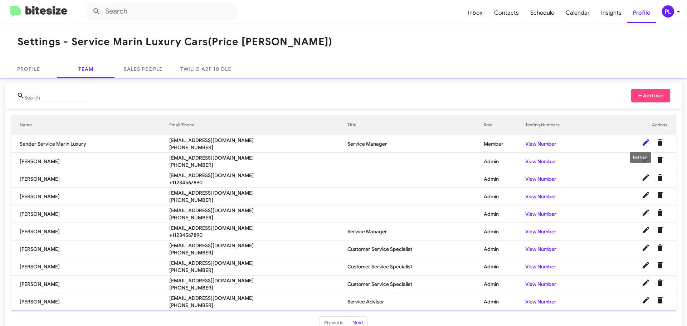
click at [642, 143] on icon at bounding box center [646, 142] width 9 height 9
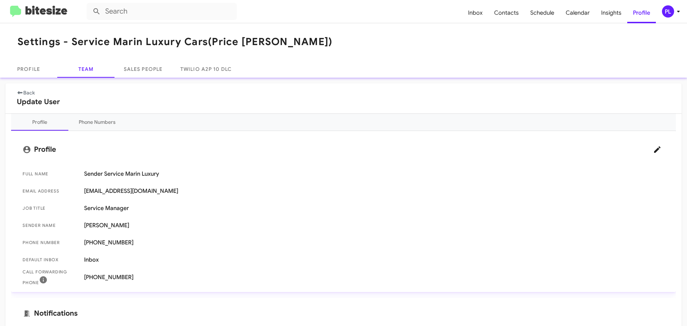
click at [26, 92] on link "Back" at bounding box center [26, 93] width 18 height 6
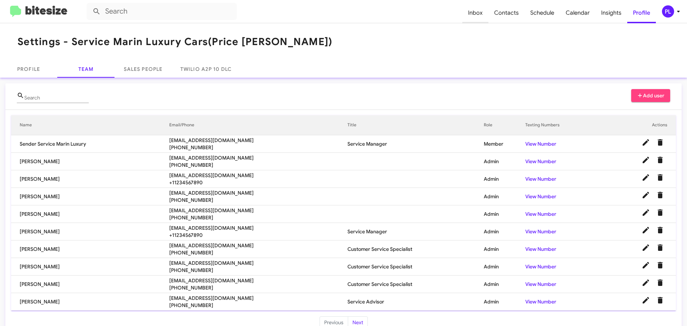
click at [479, 12] on span "Inbox" at bounding box center [476, 13] width 26 height 21
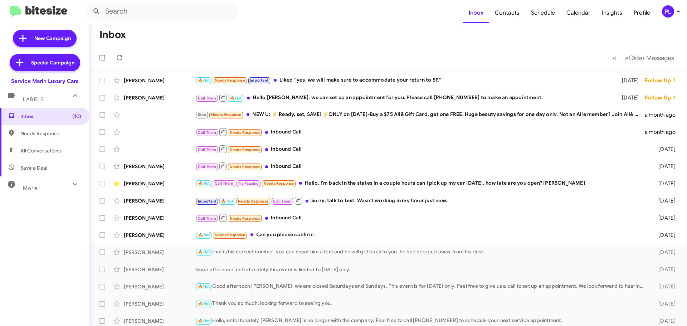
click at [678, 11] on icon at bounding box center [678, 12] width 3 height 2
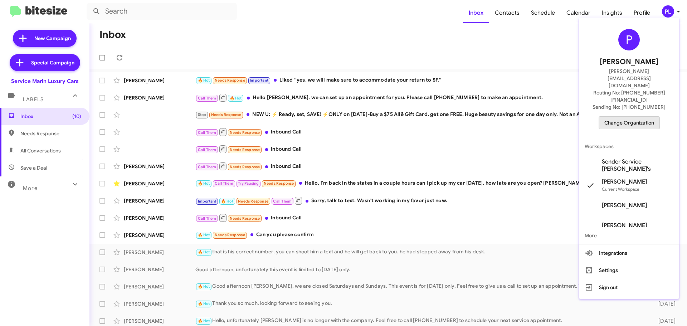
click at [631, 117] on span "Change Organization" at bounding box center [630, 123] width 50 height 12
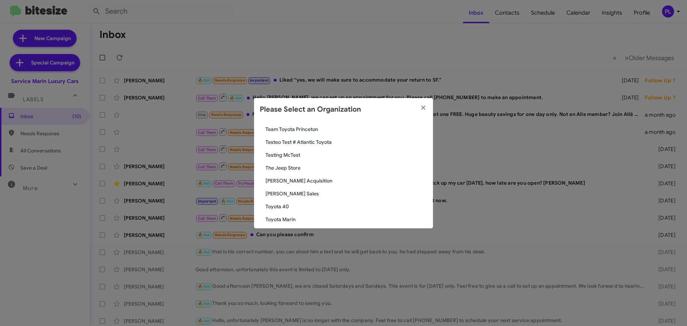
scroll to position [1282, 0]
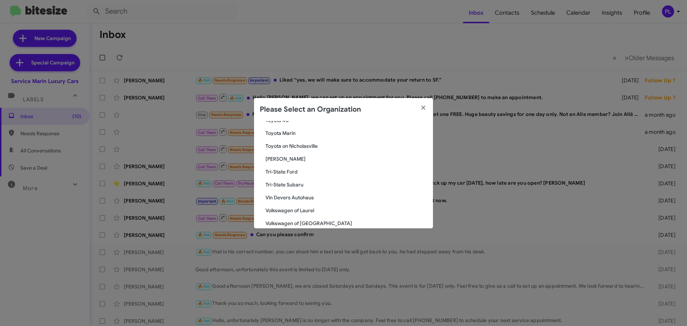
click at [240, 28] on modal-container "Please Select an Organization Search Service Marin Luxury Cars Current Org Adam…" at bounding box center [343, 163] width 687 height 326
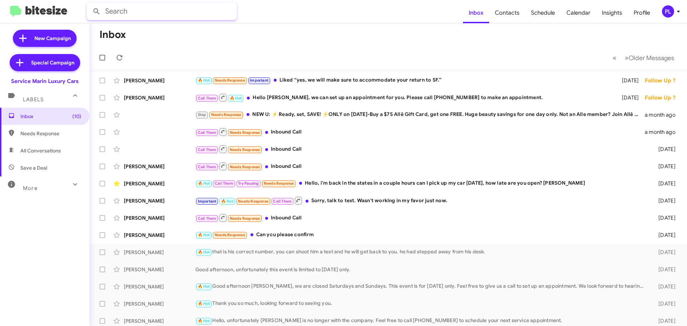
click at [153, 15] on input "text" at bounding box center [162, 11] width 150 height 17
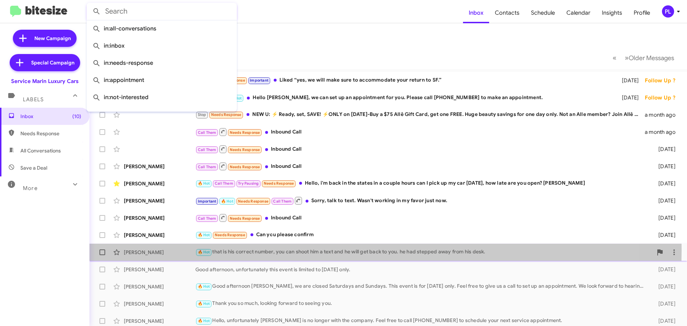
click at [342, 251] on div "🔥 Hot that is his correct number, you can shoot him a text and he will get back…" at bounding box center [424, 252] width 458 height 8
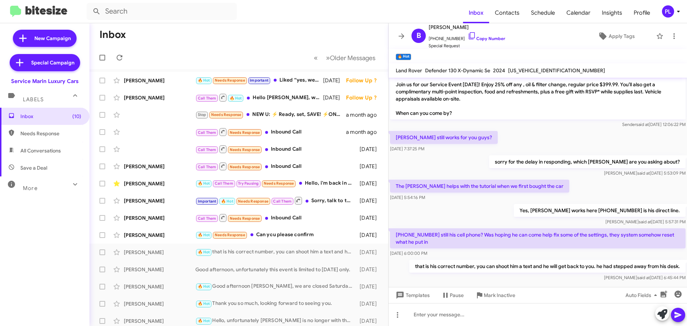
scroll to position [24, 0]
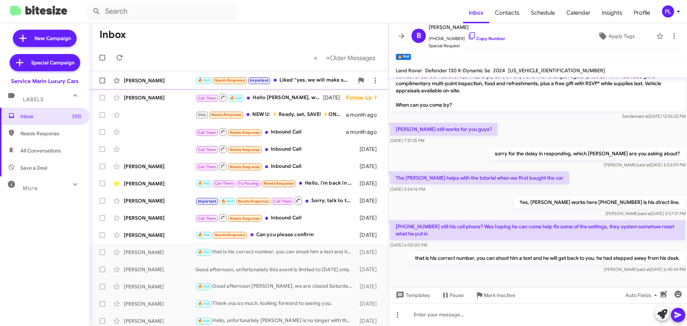
drag, startPoint x: 399, startPoint y: 35, endPoint x: 383, endPoint y: 76, distance: 43.6
click at [399, 35] on icon at bounding box center [401, 36] width 9 height 9
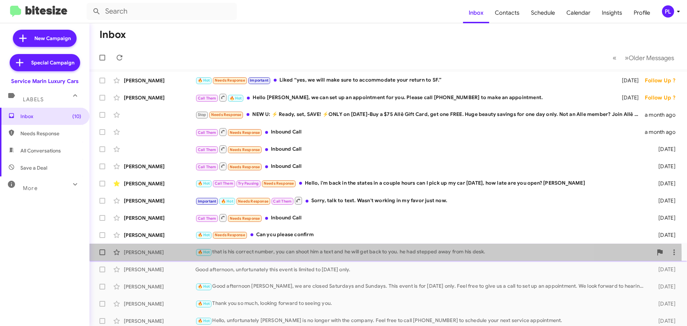
click at [274, 256] on div "🔥 Hot that is his correct number, you can shoot him a text and he will get back…" at bounding box center [424, 252] width 458 height 8
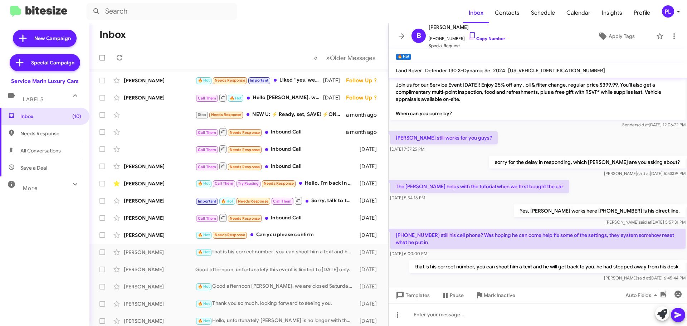
scroll to position [24, 0]
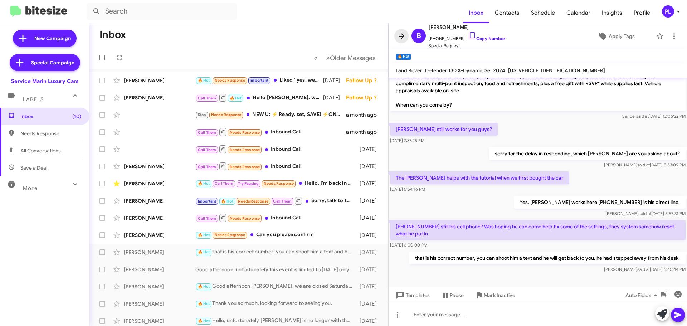
click at [405, 35] on icon at bounding box center [401, 36] width 9 height 9
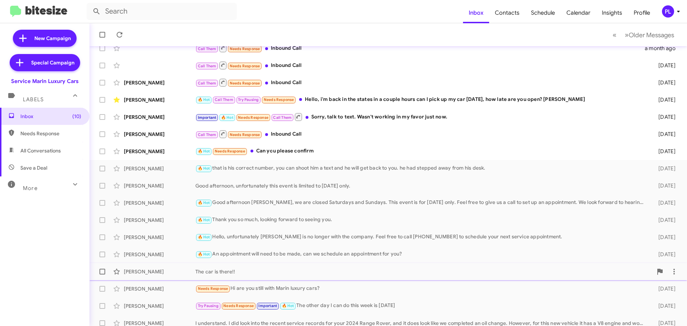
scroll to position [90, 0]
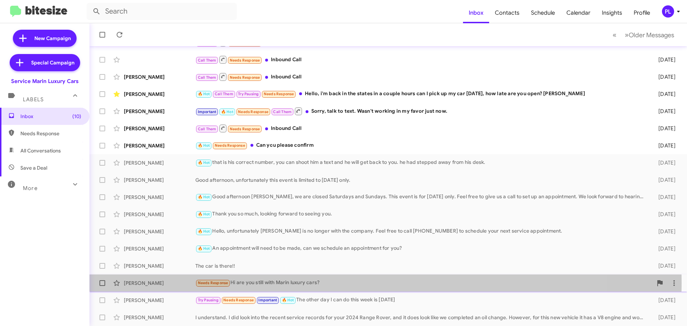
click at [326, 282] on div "Needs Response Hi are you still with Marin luxury cars?" at bounding box center [424, 283] width 458 height 8
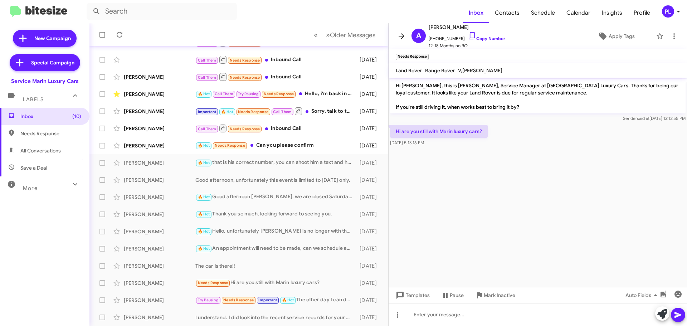
click at [401, 34] on icon at bounding box center [401, 36] width 9 height 9
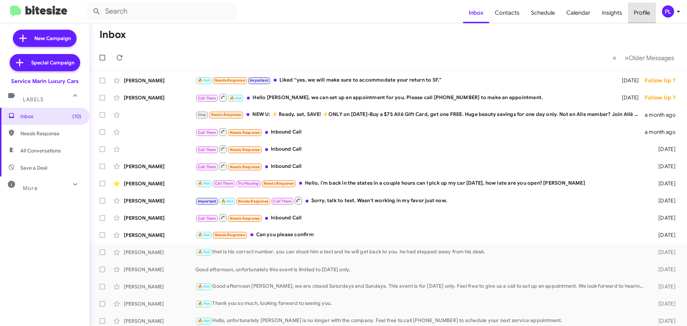
click at [642, 15] on span "Profile" at bounding box center [642, 13] width 28 height 21
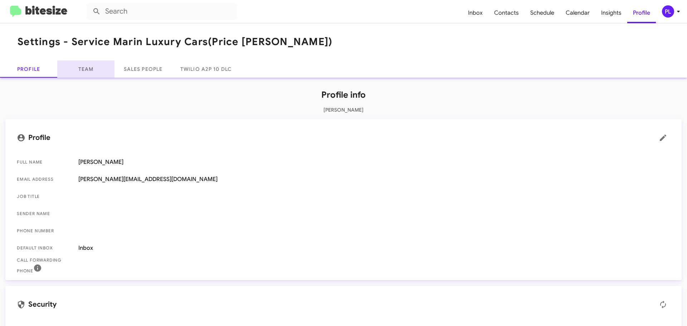
click at [90, 70] on link "Team" at bounding box center [85, 69] width 57 height 17
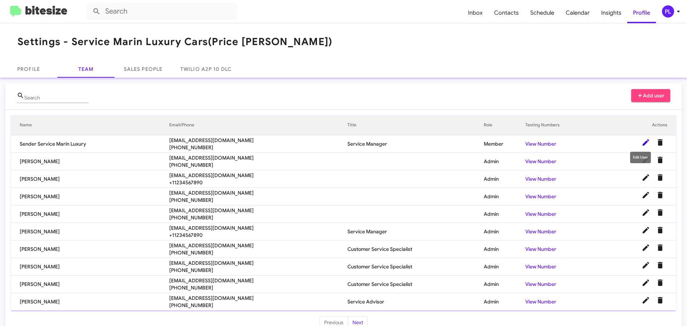
click at [643, 144] on icon at bounding box center [646, 142] width 9 height 9
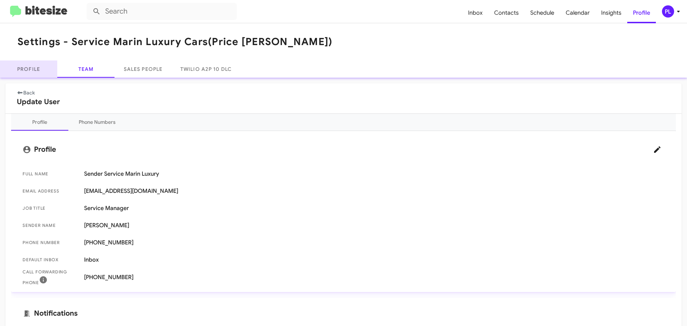
click at [33, 69] on link "Profile" at bounding box center [28, 69] width 57 height 17
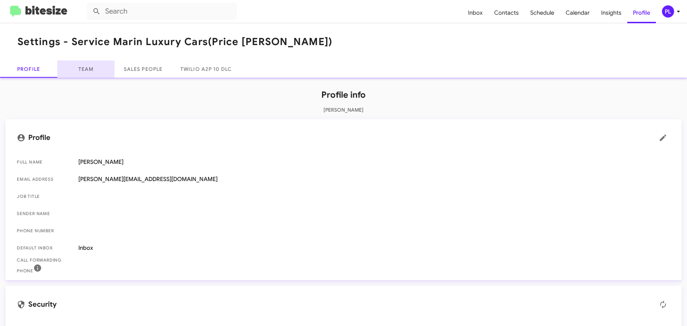
click at [87, 62] on link "Team" at bounding box center [85, 69] width 57 height 17
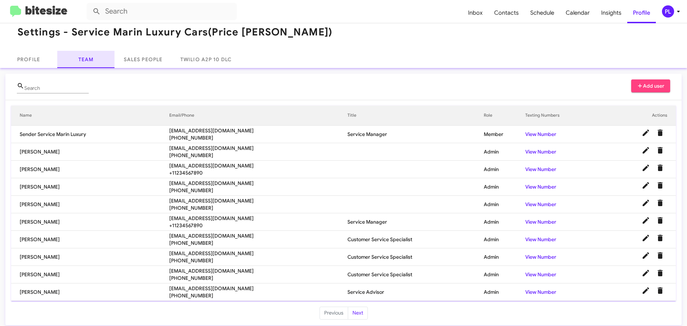
scroll to position [15, 0]
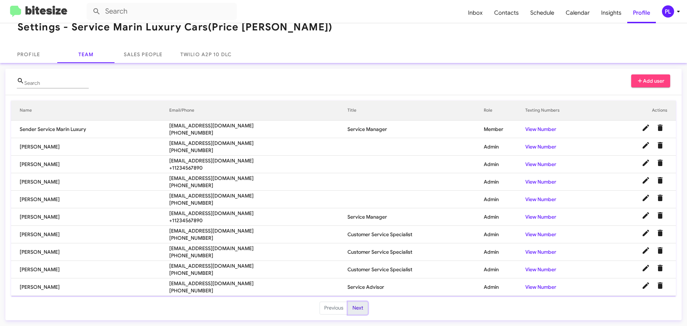
click at [360, 305] on button "Next" at bounding box center [358, 308] width 20 height 13
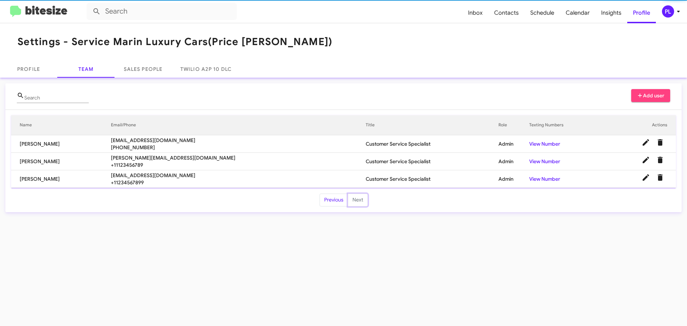
scroll to position [0, 0]
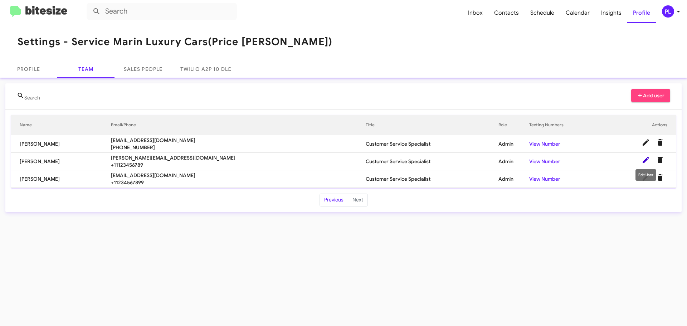
click at [644, 163] on icon at bounding box center [646, 160] width 6 height 6
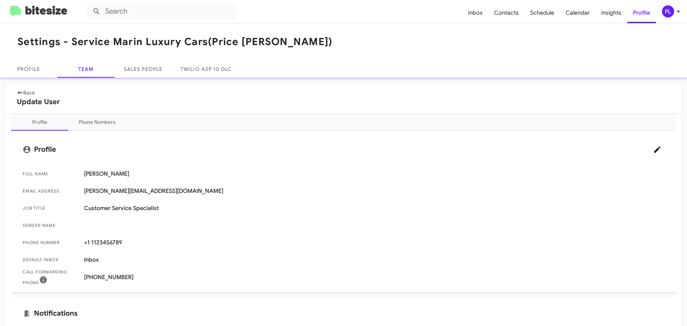
click at [655, 151] on icon at bounding box center [658, 149] width 6 height 6
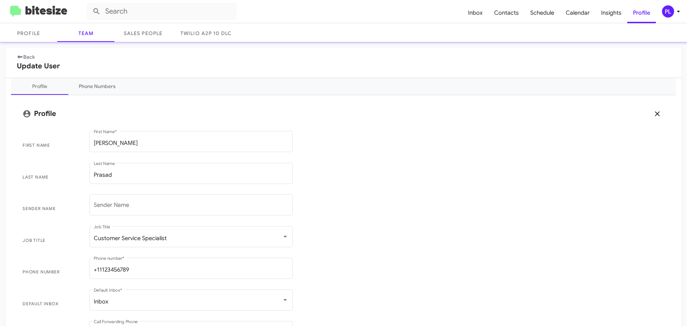
scroll to position [107, 0]
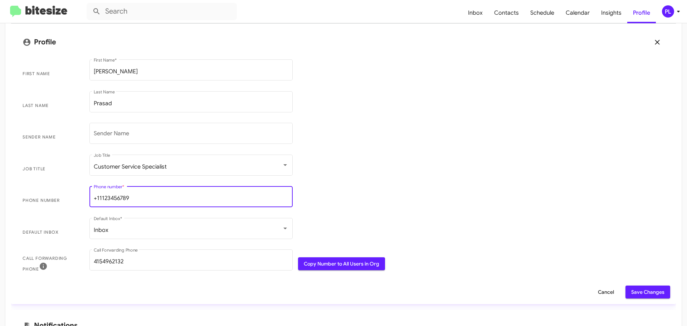
drag, startPoint x: 147, startPoint y: 199, endPoint x: 100, endPoint y: 201, distance: 47.3
click at [100, 201] on input "+11123456789" at bounding box center [191, 198] width 195 height 6
paste input "9168860723"
type input "+19168860723"
click at [642, 295] on span "Save Changes" at bounding box center [648, 292] width 33 height 13
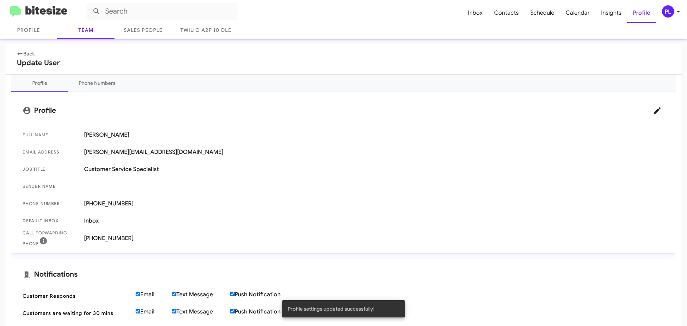
scroll to position [0, 0]
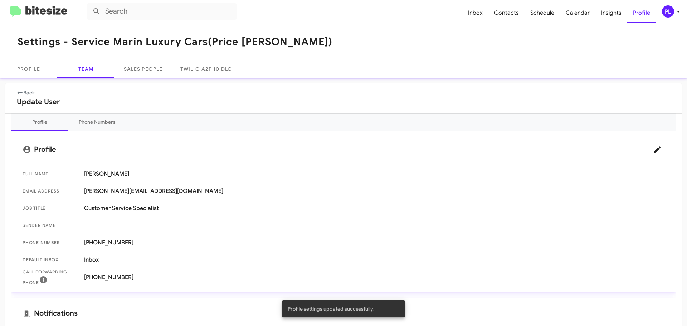
click at [29, 92] on link "Back" at bounding box center [26, 93] width 18 height 6
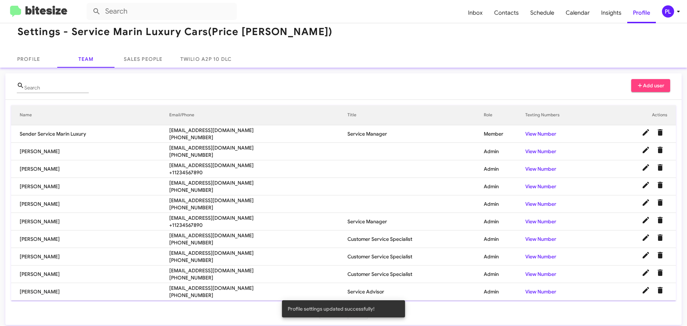
scroll to position [15, 0]
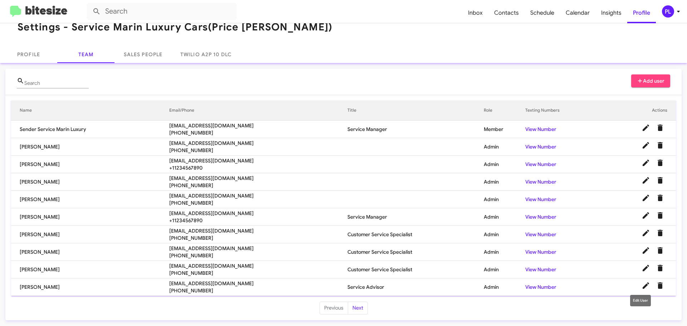
click at [642, 284] on icon at bounding box center [646, 285] width 9 height 9
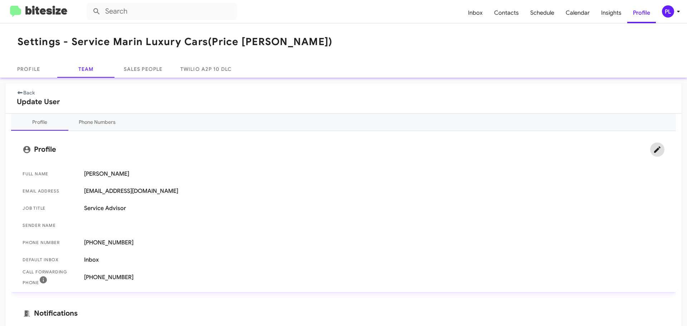
click at [655, 149] on icon at bounding box center [658, 149] width 6 height 6
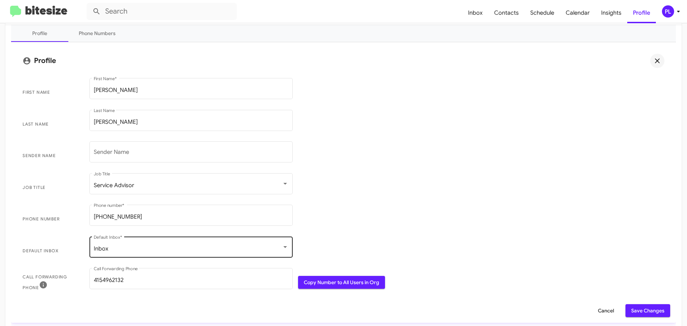
scroll to position [107, 0]
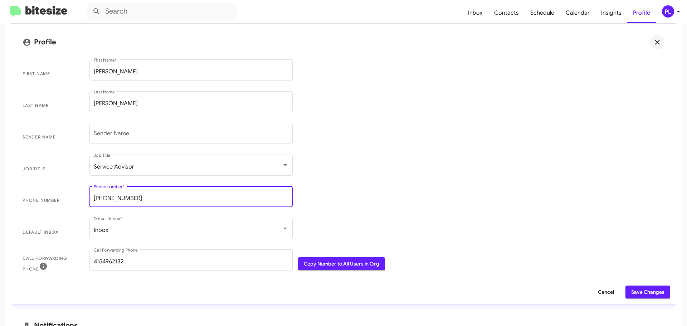
drag, startPoint x: 139, startPoint y: 200, endPoint x: 100, endPoint y: 199, distance: 39.0
click at [100, 199] on input "+14154962140" at bounding box center [191, 198] width 195 height 6
paste input "6282432454"
type input "+16282432454"
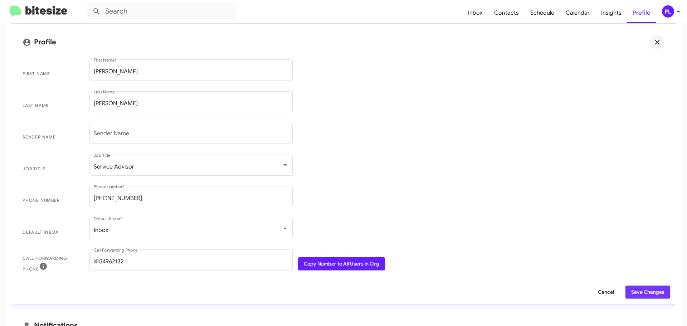
click at [642, 292] on span "Save Changes" at bounding box center [648, 292] width 33 height 13
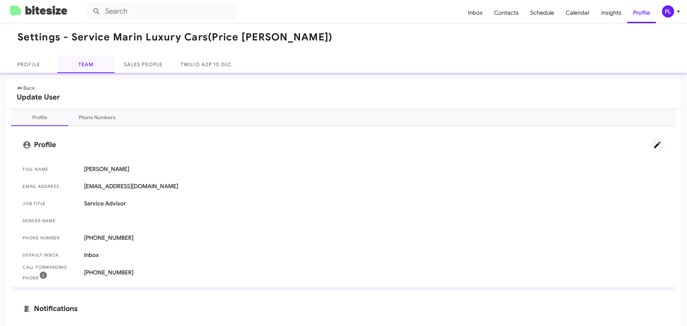
scroll to position [0, 0]
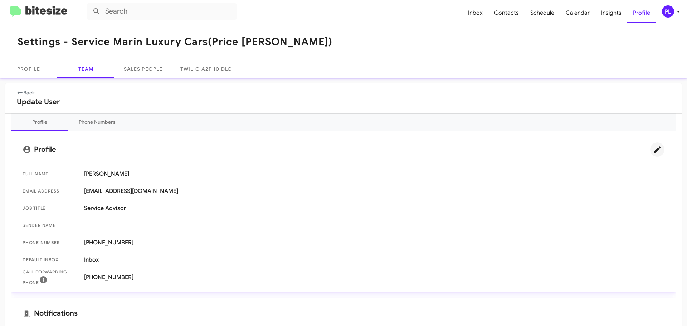
click at [30, 90] on link "Back" at bounding box center [26, 93] width 18 height 6
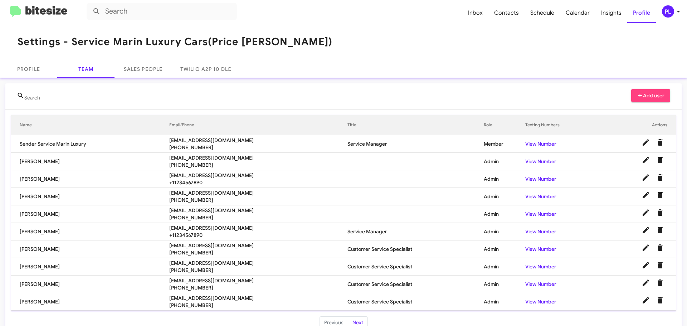
scroll to position [15, 0]
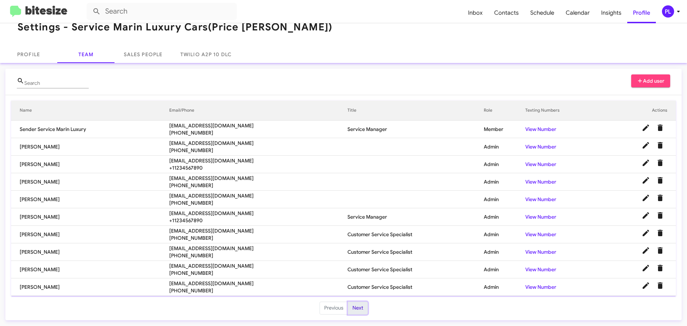
click at [358, 312] on button "Next" at bounding box center [358, 308] width 20 height 13
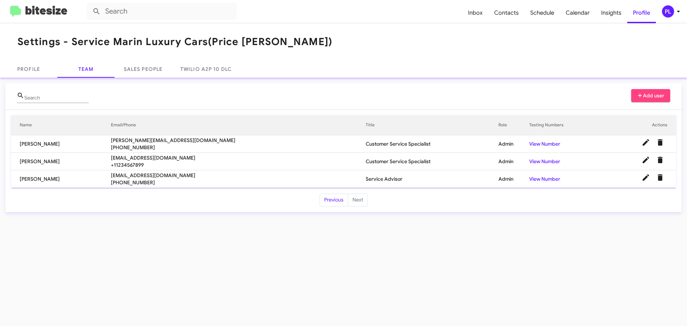
drag, startPoint x: 194, startPoint y: 158, endPoint x: 92, endPoint y: 158, distance: 102.8
click at [92, 158] on tr "Tony Gomez tonygomez@marinluxurycars.com +11234567899 Customer Service Speciali…" at bounding box center [343, 162] width 665 height 18
click at [329, 201] on button "Previous" at bounding box center [334, 200] width 29 height 13
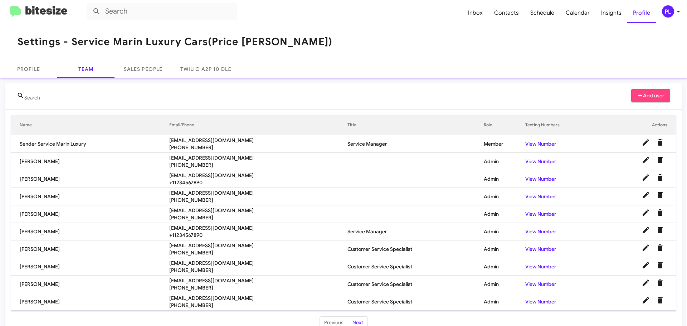
click at [678, 10] on icon at bounding box center [679, 11] width 9 height 9
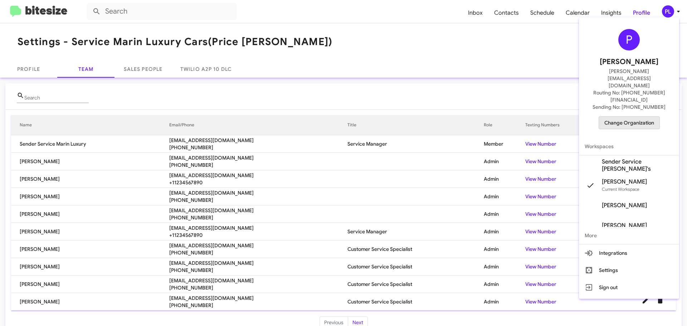
click at [630, 117] on span "Change Organization" at bounding box center [630, 123] width 50 height 12
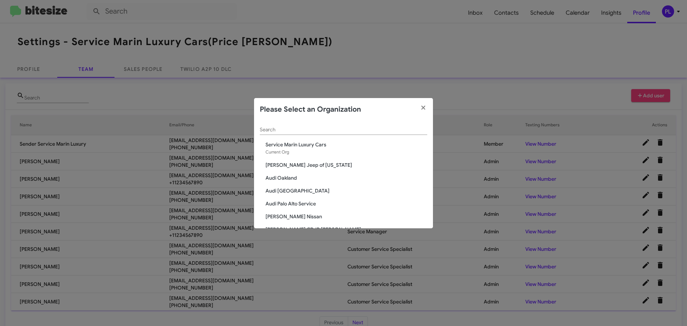
click at [323, 131] on input "Search" at bounding box center [344, 130] width 168 height 6
type input "marin"
click at [296, 167] on span "Marin Luxury Cars" at bounding box center [347, 164] width 162 height 7
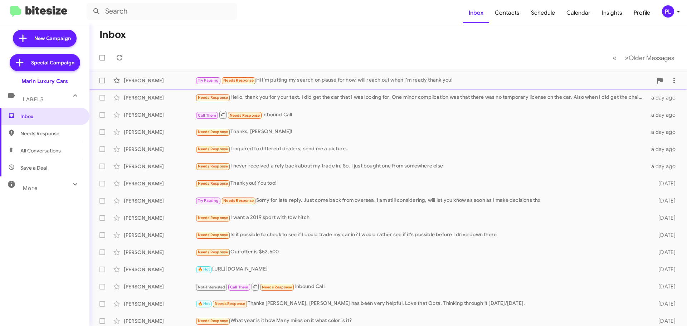
click at [325, 81] on div "Try Pausing Needs Response Hi I'm putting my search on pause for now, will reac…" at bounding box center [424, 80] width 458 height 8
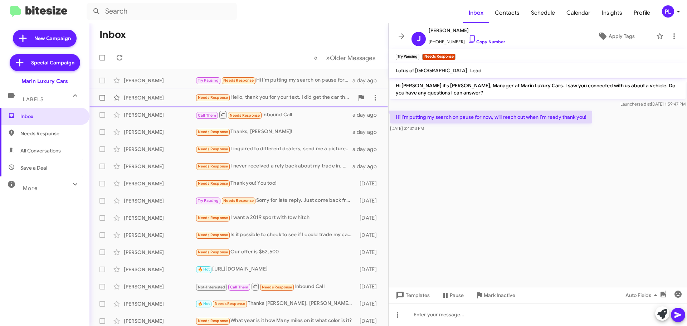
click at [274, 100] on div "Needs Response Hello, thank you for your text. I did get the car that I was loo…" at bounding box center [274, 97] width 159 height 8
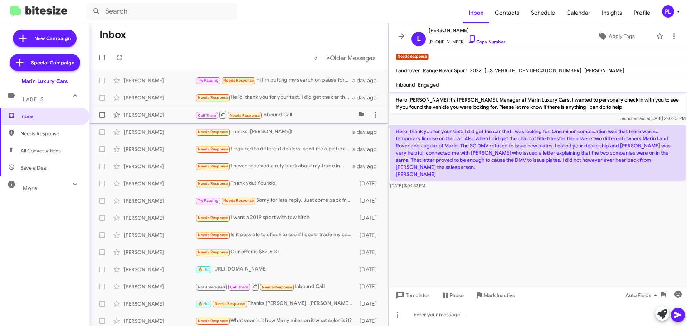
click at [287, 110] on div "Cj Mcelroy Call Them Needs Response Inbound Call a day ago" at bounding box center [239, 115] width 288 height 14
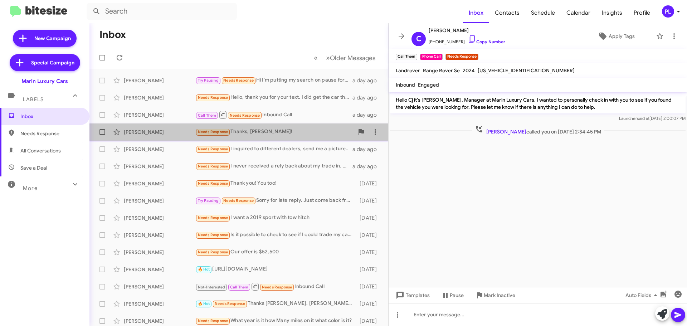
click at [278, 130] on div "Needs Response Thanks, Conley!" at bounding box center [274, 132] width 159 height 8
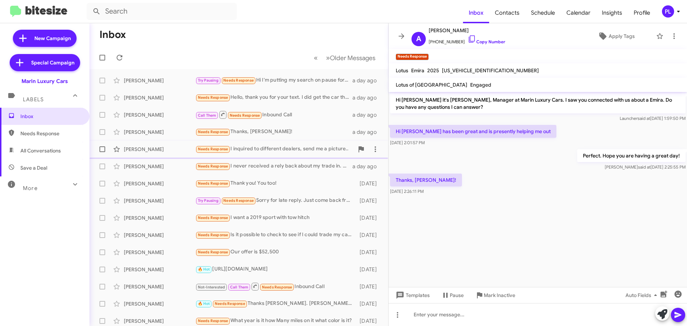
click at [274, 146] on div "Needs Response I inquired to different dealers, send me a picture.." at bounding box center [274, 149] width 159 height 8
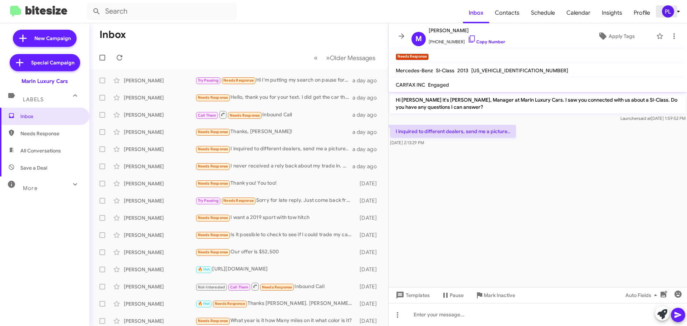
click at [680, 11] on icon at bounding box center [679, 11] width 9 height 9
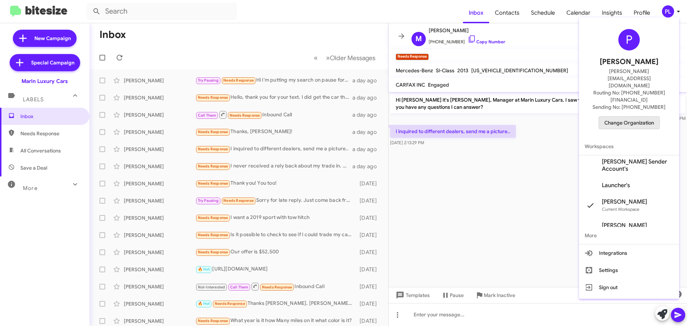
click at [619, 117] on span "Change Organization" at bounding box center [630, 123] width 50 height 12
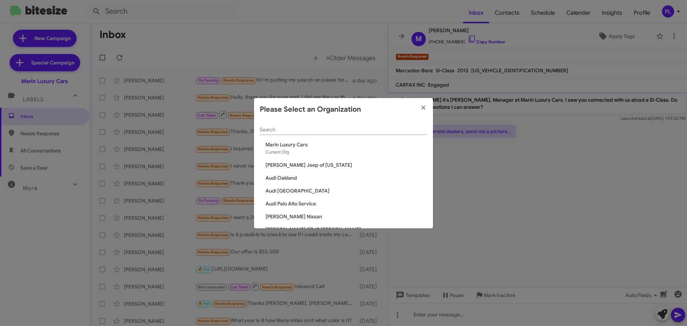
click at [307, 130] on input "Search" at bounding box center [344, 130] width 168 height 6
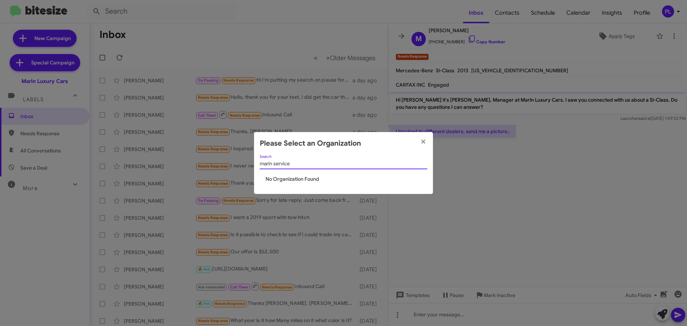
drag, startPoint x: 299, startPoint y: 164, endPoint x: 243, endPoint y: 163, distance: 56.2
click at [243, 163] on modal-container "Please Select an Organization marin service Search No Organization Found" at bounding box center [343, 163] width 687 height 326
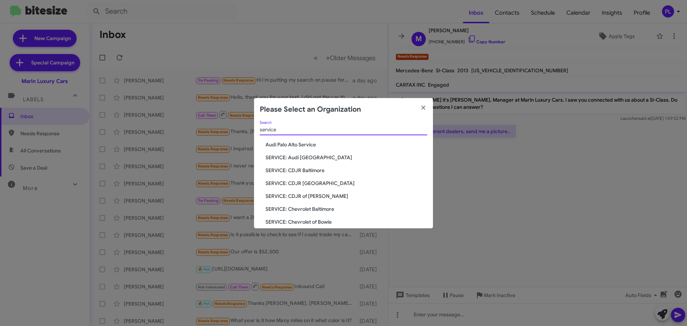
type input "service"
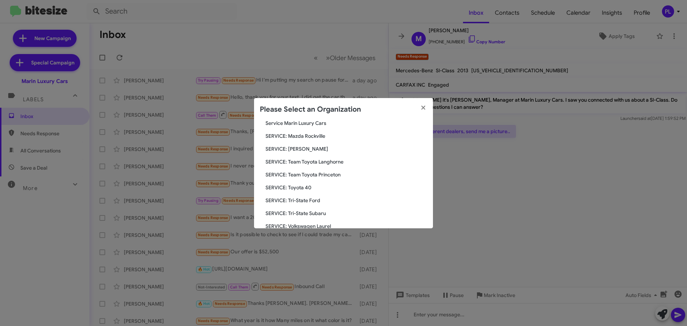
scroll to position [179, 0]
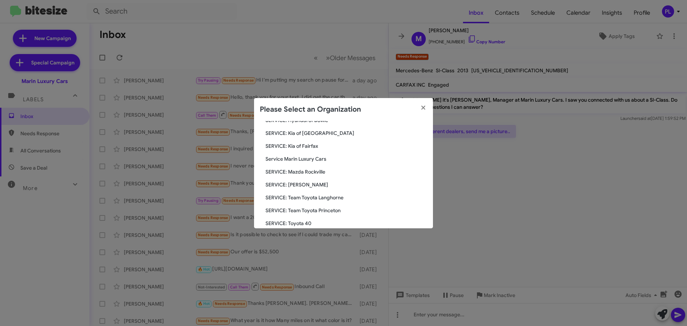
click at [310, 184] on span "SERVICE: [PERSON_NAME]" at bounding box center [347, 184] width 162 height 7
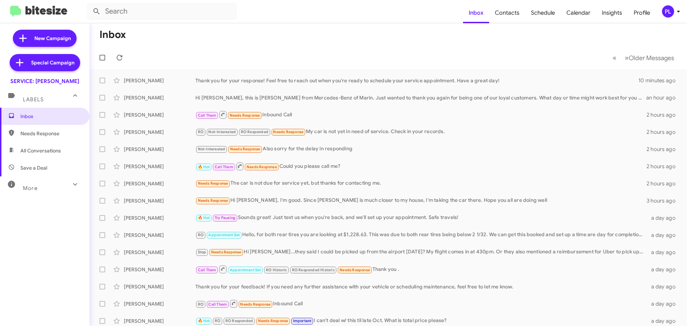
click at [680, 11] on icon at bounding box center [679, 11] width 9 height 9
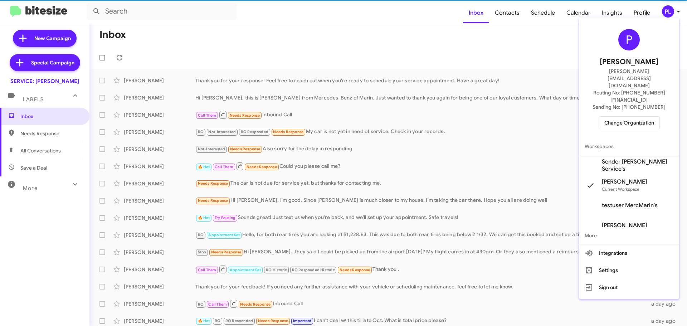
click at [629, 117] on span "Change Organization" at bounding box center [630, 123] width 50 height 12
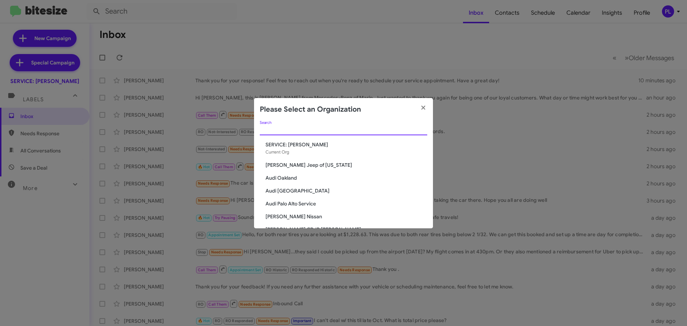
click at [335, 130] on input "Search" at bounding box center [344, 130] width 168 height 6
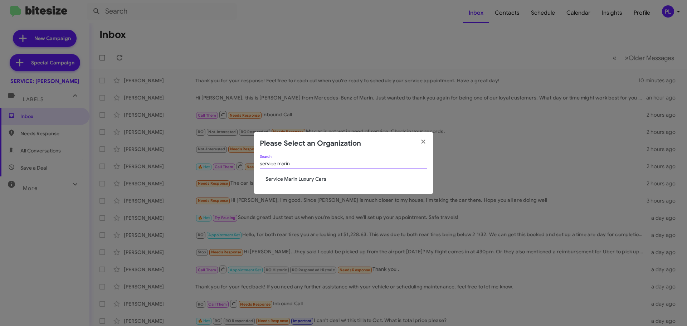
type input "service marin"
click at [309, 180] on span "Service Marin Luxury Cars" at bounding box center [347, 178] width 162 height 7
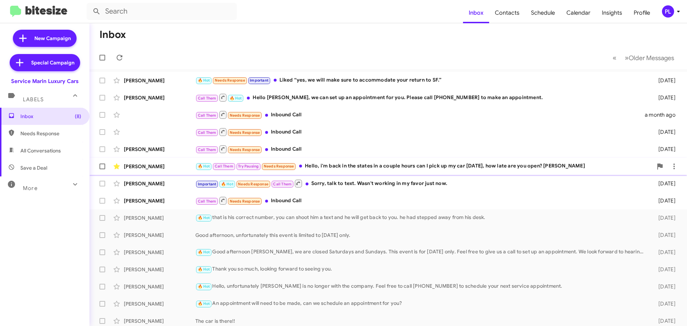
click at [410, 170] on div "🔥 Hot Call Them Try Pausing Needs Response Hello, i'm back in the states in a c…" at bounding box center [424, 166] width 458 height 8
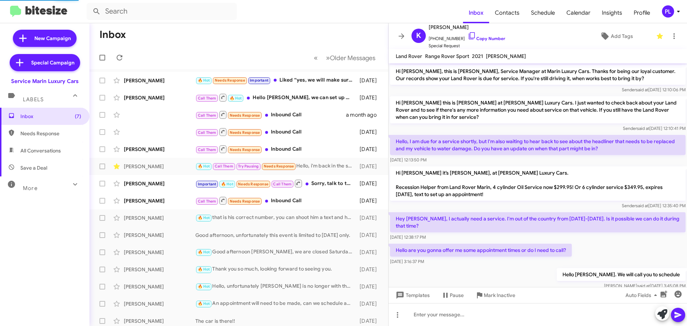
scroll to position [321, 0]
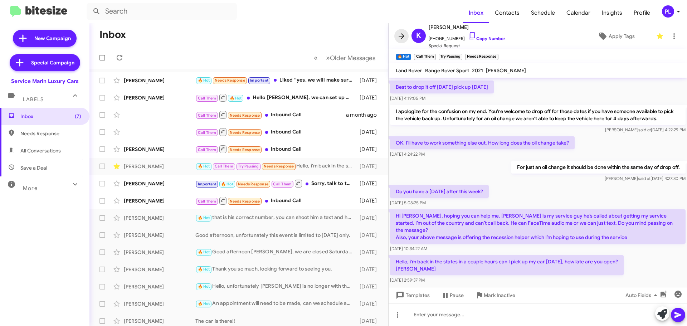
click at [400, 34] on icon at bounding box center [401, 36] width 9 height 9
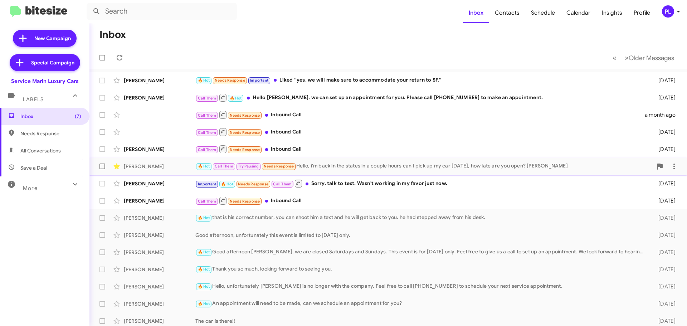
click at [104, 167] on span at bounding box center [103, 167] width 6 height 6
click at [102, 169] on input "checkbox" at bounding box center [102, 169] width 0 height 0
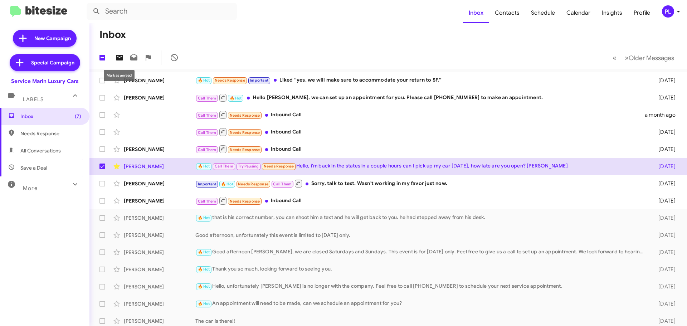
click at [121, 58] on icon at bounding box center [119, 58] width 7 height 6
click at [301, 38] on mat-toolbar-row "Inbox" at bounding box center [389, 34] width 598 height 23
click at [39, 226] on div "Inbox (8) Needs Response All Conversations Save a Deal More Important 🔥 Hot App…" at bounding box center [45, 206] width 90 height 196
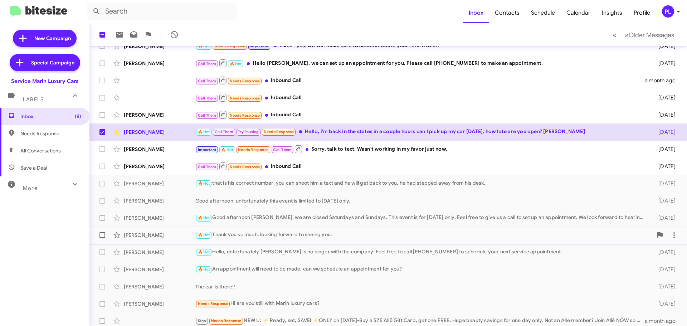
scroll to position [72, 0]
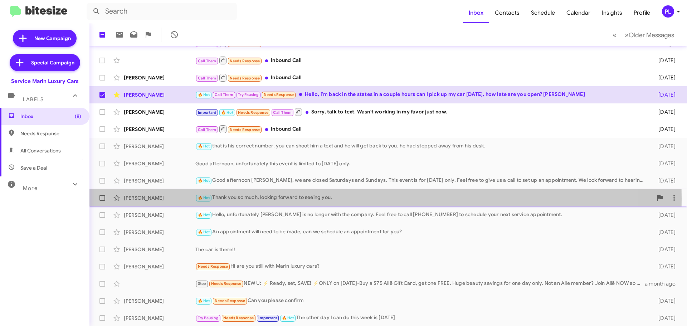
click at [296, 199] on div "🔥 Hot Thank you so much, looking forward to seeing you." at bounding box center [424, 198] width 458 height 8
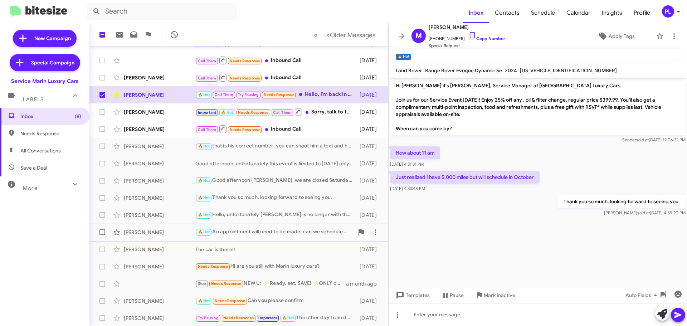
click at [277, 224] on span "[PERSON_NAME] 🔥 Hot An appointment will need to be made, can we schedule an app…" at bounding box center [239, 232] width 299 height 17
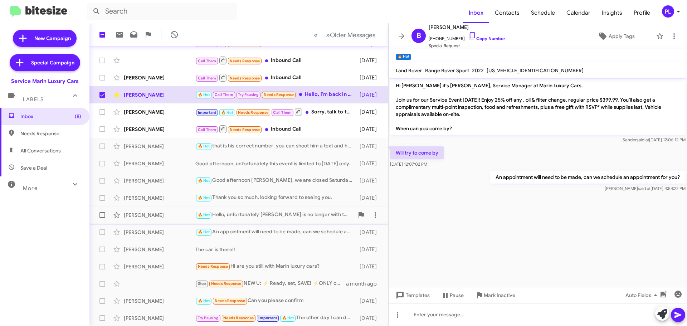
click at [279, 211] on div "🔥 Hot Hello, unfortunately Matt is no longer with the company. Feel free to cal…" at bounding box center [274, 215] width 159 height 8
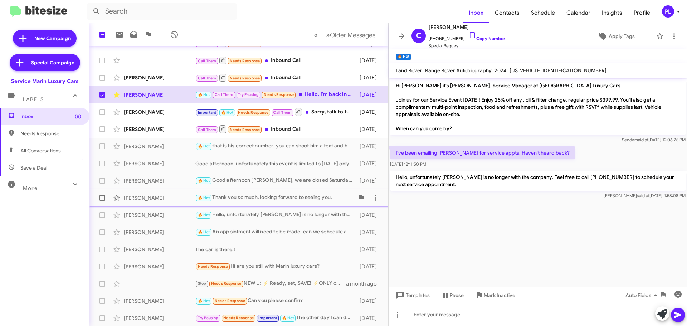
click at [284, 198] on div "🔥 Hot Thank you so much, looking forward to seeing you." at bounding box center [274, 198] width 159 height 8
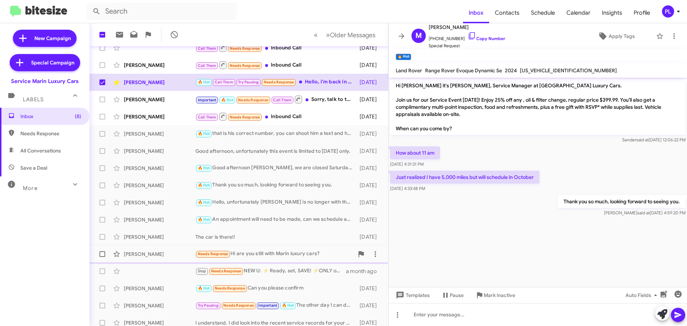
scroll to position [90, 0]
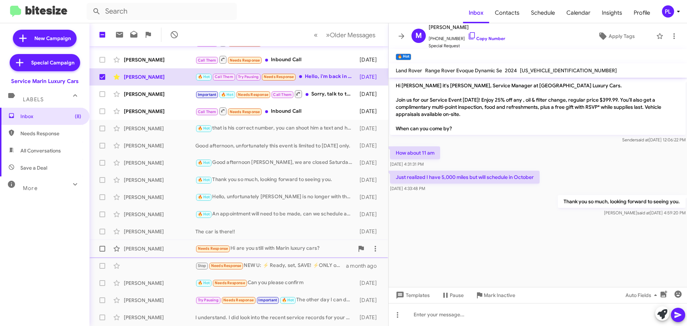
click at [253, 249] on div "Needs Response Hi are you still with Marin luxury cars?" at bounding box center [274, 249] width 159 height 8
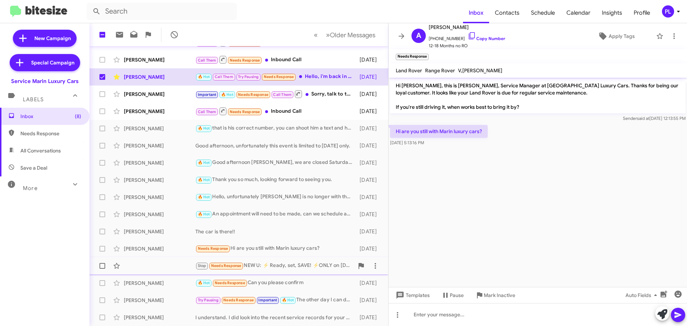
click at [263, 263] on div "Stop Needs Response NEW U: ⚡ Ready, set, SAVE! ⚡️ONLY on Aug 20-Buy a $75 Allē …" at bounding box center [274, 266] width 159 height 8
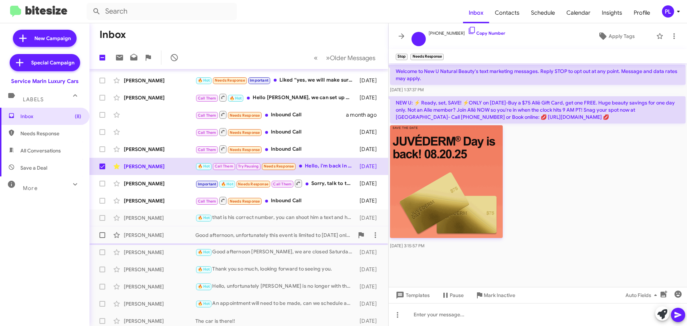
scroll to position [36, 0]
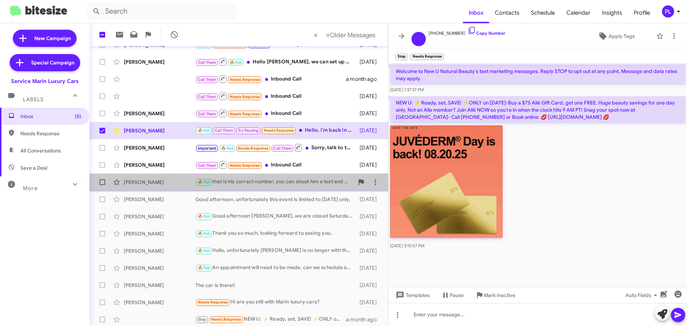
click at [264, 182] on div "🔥 Hot that is his correct number, you can shoot him a text and he will get back…" at bounding box center [274, 182] width 159 height 8
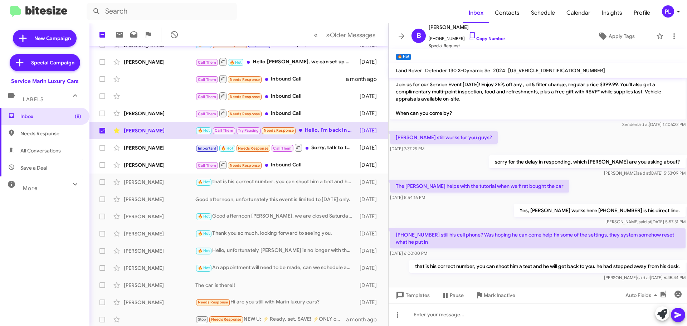
scroll to position [24, 0]
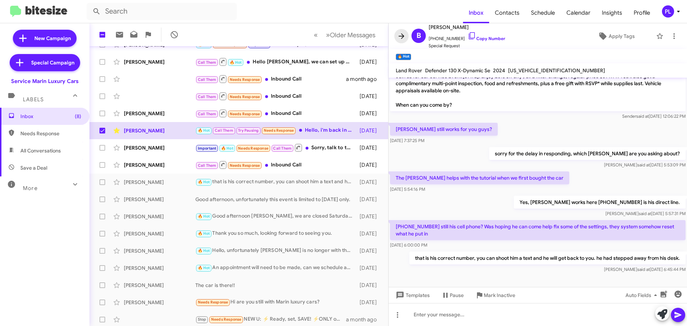
click at [402, 39] on icon at bounding box center [402, 35] width 6 height 5
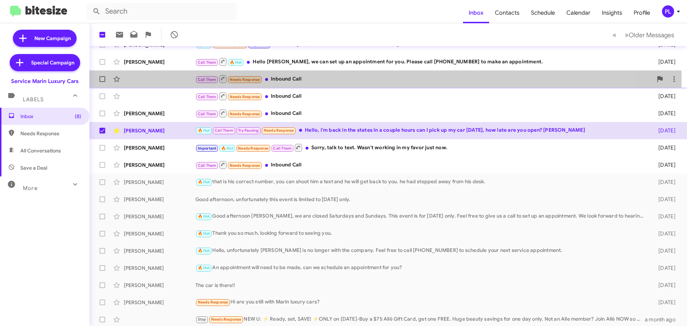
click at [295, 82] on div "Call Them Needs Response Inbound Call" at bounding box center [424, 78] width 458 height 9
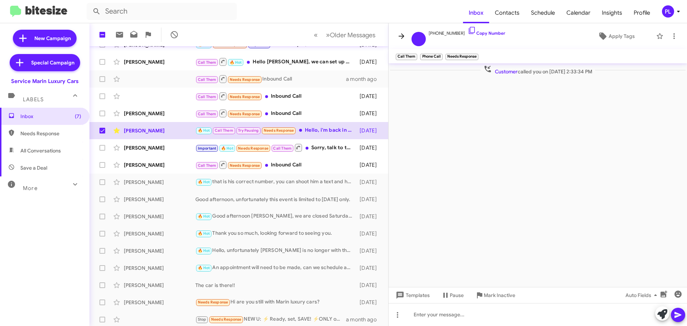
click at [399, 37] on icon at bounding box center [401, 36] width 9 height 9
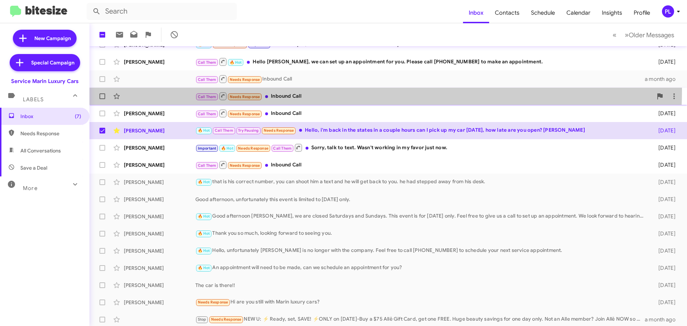
click at [303, 90] on div "Call Them Needs Response Inbound Call 2 months ago" at bounding box center [388, 96] width 586 height 14
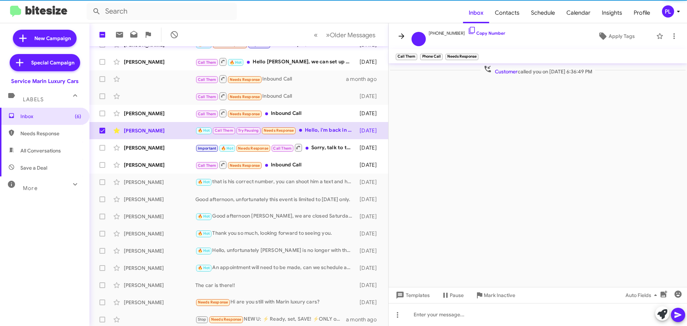
click at [405, 33] on icon at bounding box center [401, 36] width 9 height 9
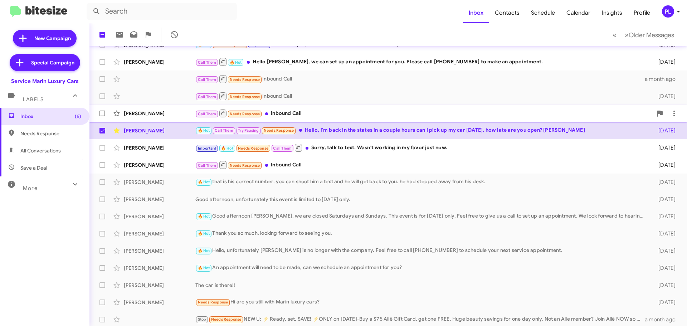
click at [315, 113] on div "Call Them Needs Response Inbound Call" at bounding box center [424, 113] width 458 height 9
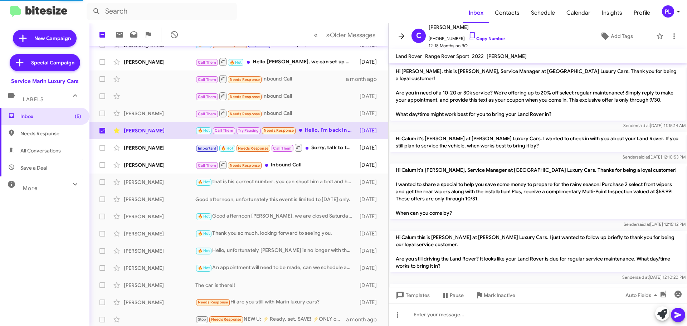
scroll to position [139, 0]
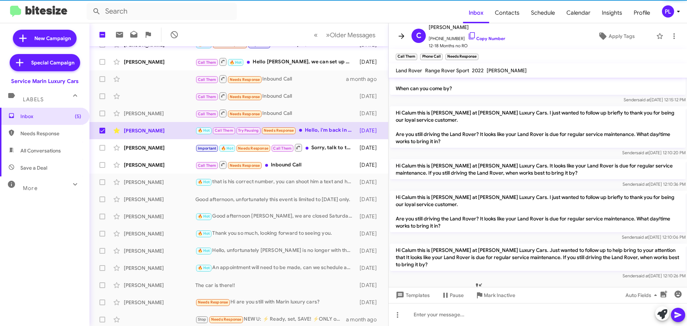
click at [405, 35] on icon at bounding box center [401, 36] width 9 height 9
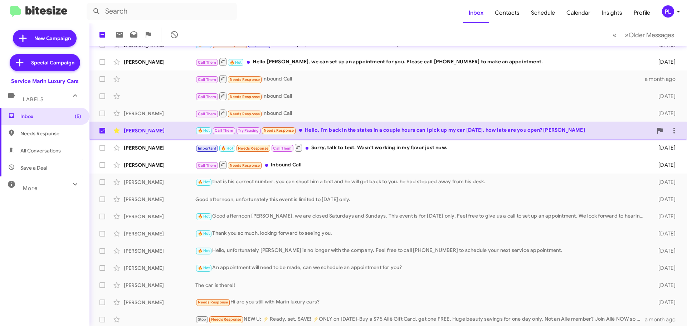
click at [102, 131] on span at bounding box center [103, 131] width 6 height 6
click at [102, 134] on input "checkbox" at bounding box center [102, 134] width 0 height 0
checkbox input "false"
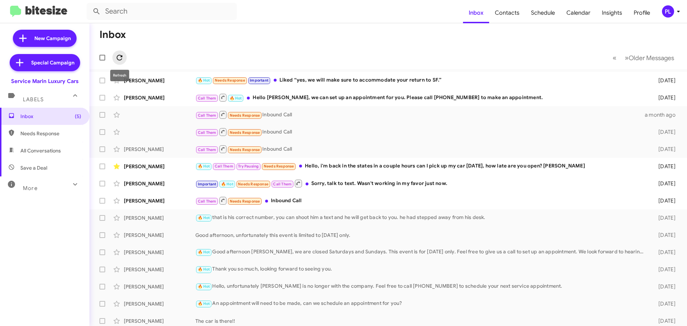
click at [117, 57] on icon at bounding box center [120, 58] width 6 height 6
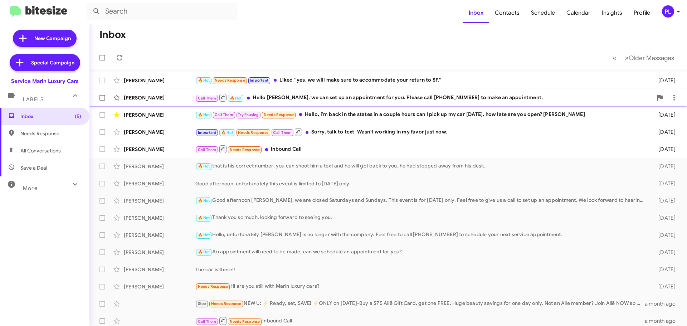
click at [355, 99] on div "Call Them 🔥 Hot Hello Michelle, we can set up an appointment for you. Please ca…" at bounding box center [424, 97] width 458 height 9
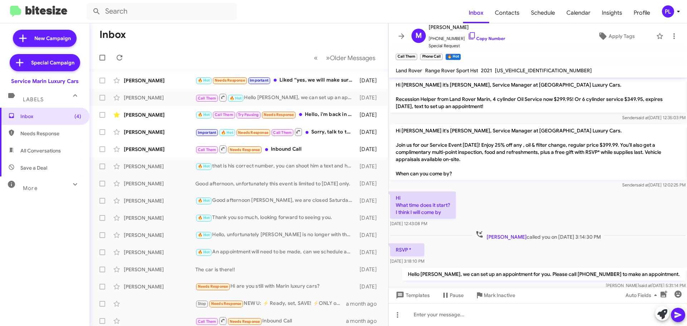
scroll to position [15, 0]
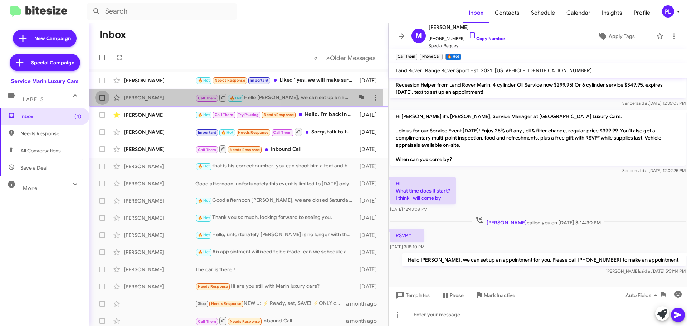
click at [104, 96] on span at bounding box center [103, 98] width 6 height 6
click at [102, 101] on input "checkbox" at bounding box center [102, 101] width 0 height 0
checkbox input "true"
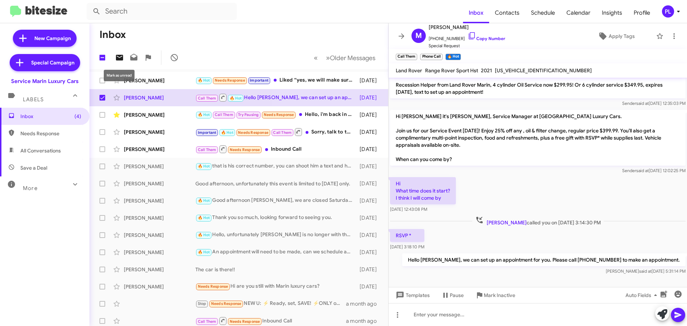
click at [124, 58] on icon at bounding box center [119, 57] width 9 height 9
click at [403, 33] on icon at bounding box center [401, 36] width 9 height 9
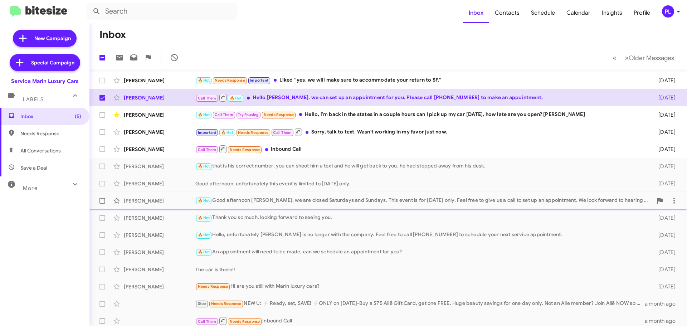
scroll to position [90, 0]
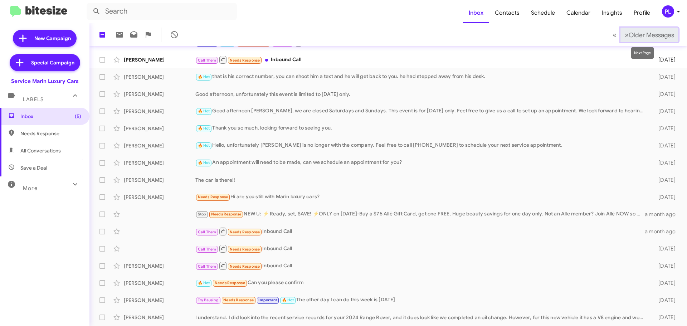
click at [646, 36] on span "Older Messages" at bounding box center [651, 35] width 45 height 8
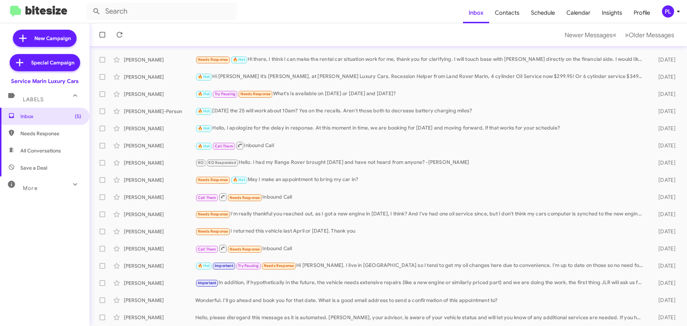
click at [679, 10] on icon at bounding box center [679, 11] width 9 height 9
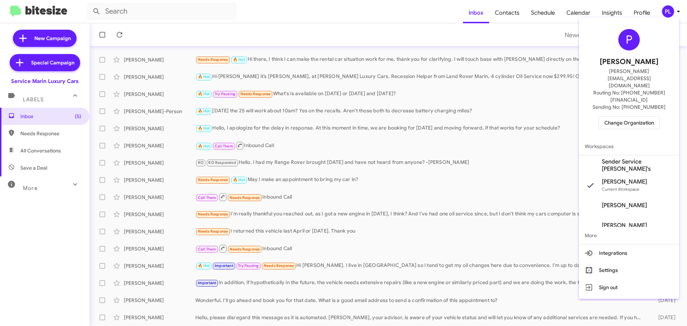
click at [635, 117] on span "Change Organization" at bounding box center [630, 123] width 50 height 12
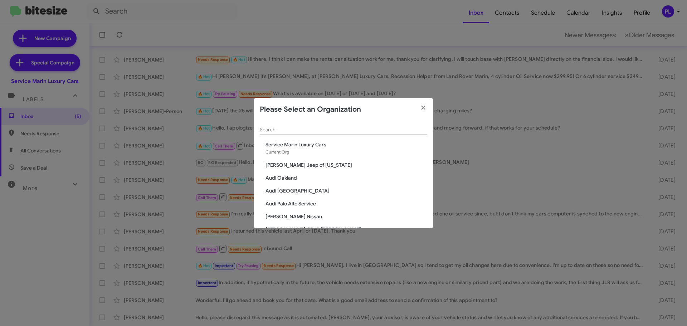
click at [270, 129] on input "Search" at bounding box center [344, 130] width 168 height 6
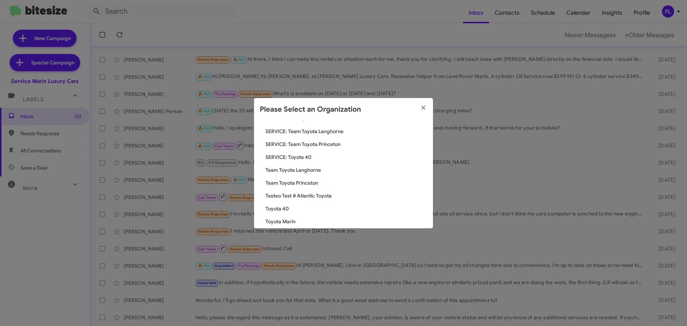
scroll to position [60, 0]
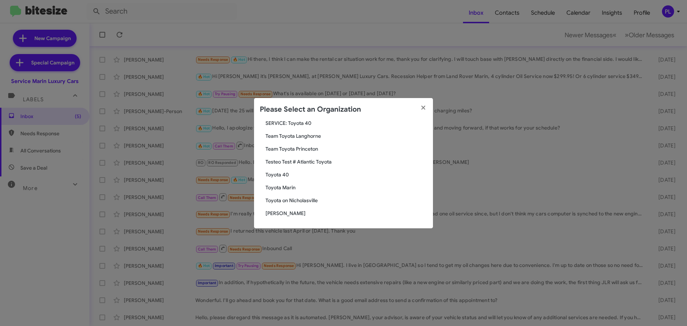
type input "toyota"
click at [293, 188] on span "Toyota Marin" at bounding box center [347, 187] width 162 height 7
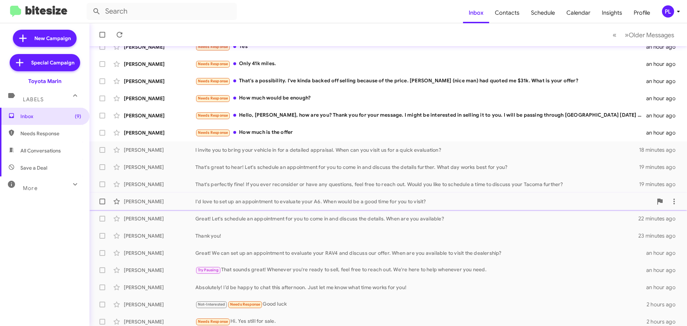
scroll to position [90, 0]
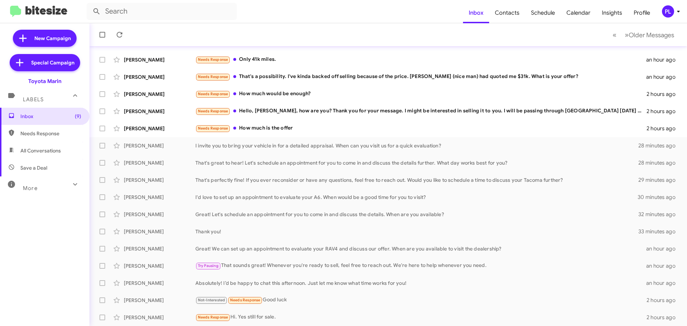
click at [679, 12] on icon at bounding box center [678, 12] width 3 height 2
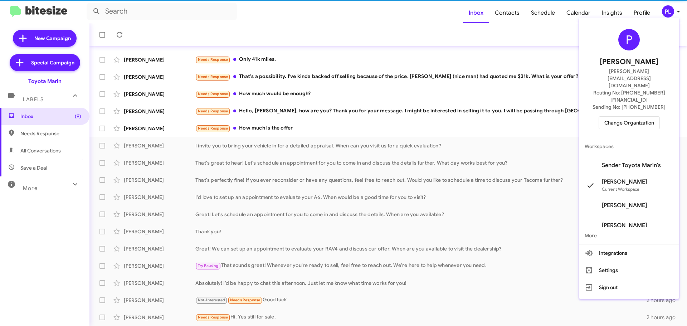
click at [628, 117] on span "Change Organization" at bounding box center [630, 123] width 50 height 12
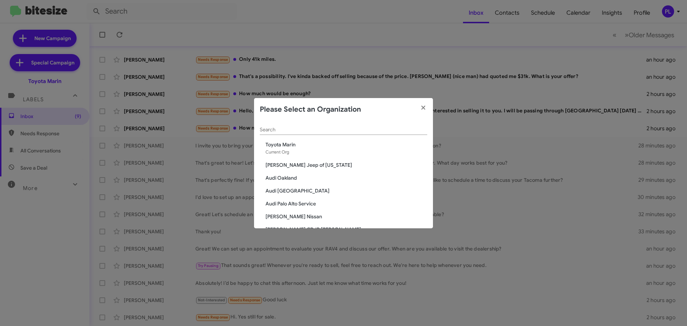
click at [319, 131] on input "Search" at bounding box center [344, 130] width 168 height 6
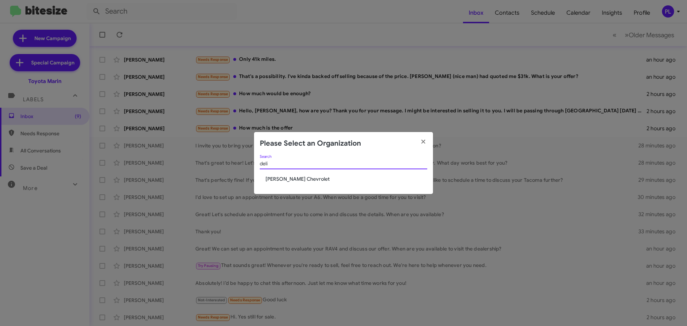
type input "deli"
click at [295, 180] on span "[PERSON_NAME] Chevrolet" at bounding box center [347, 178] width 162 height 7
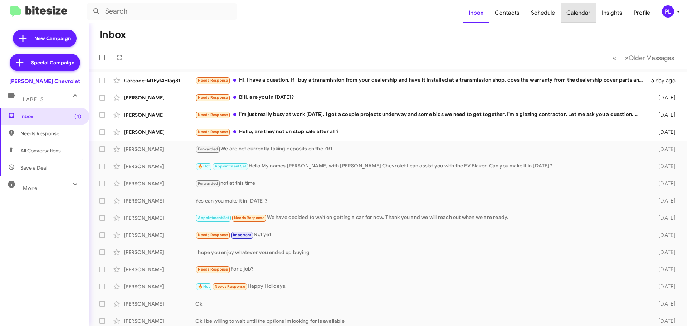
click at [577, 12] on span "Calendar" at bounding box center [578, 13] width 35 height 21
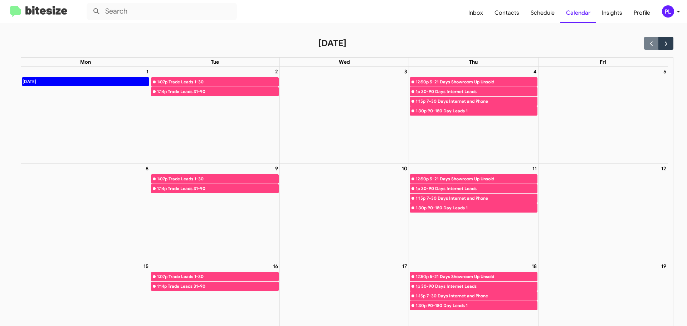
click at [680, 9] on icon at bounding box center [679, 11] width 9 height 9
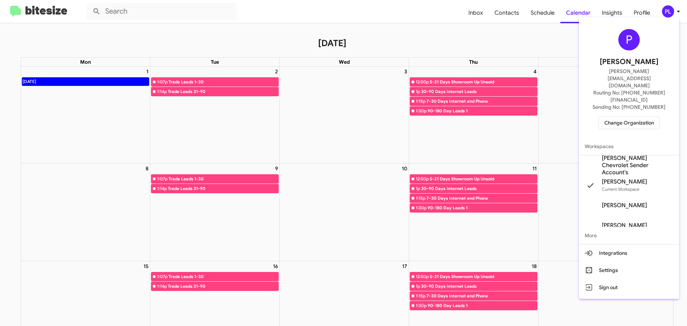
click at [617, 155] on span "[PERSON_NAME] Chevrolet Sender Account's" at bounding box center [638, 165] width 72 height 21
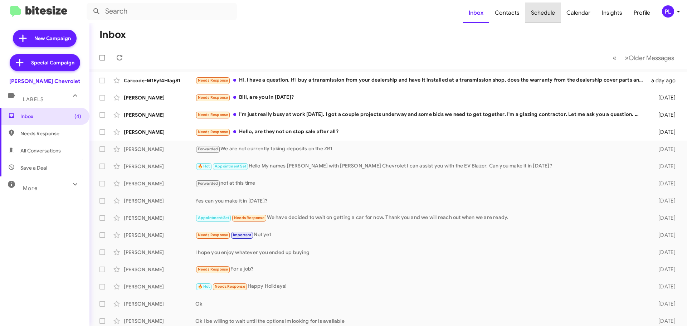
click at [549, 16] on span "Schedule" at bounding box center [543, 13] width 35 height 21
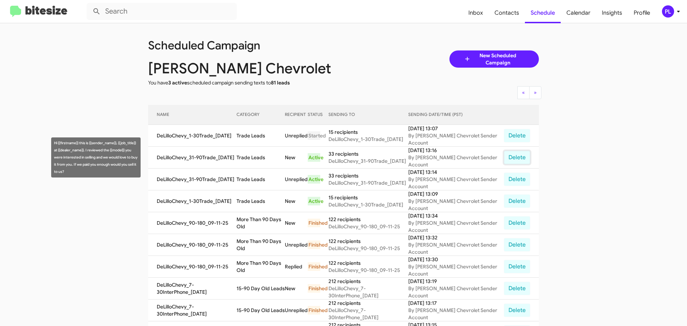
drag, startPoint x: 515, startPoint y: 154, endPoint x: 366, endPoint y: 33, distance: 192.5
click at [515, 154] on button "Delete" at bounding box center [517, 158] width 26 height 14
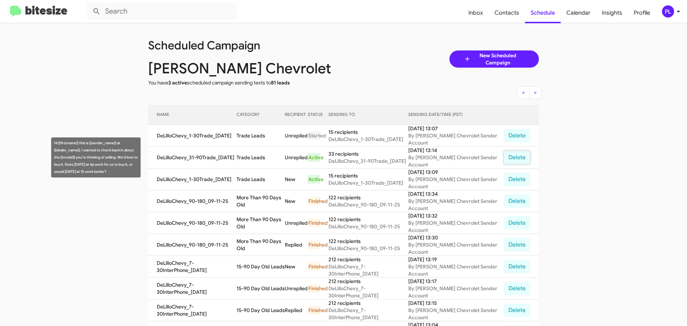
click at [517, 156] on button "Delete" at bounding box center [517, 158] width 26 height 14
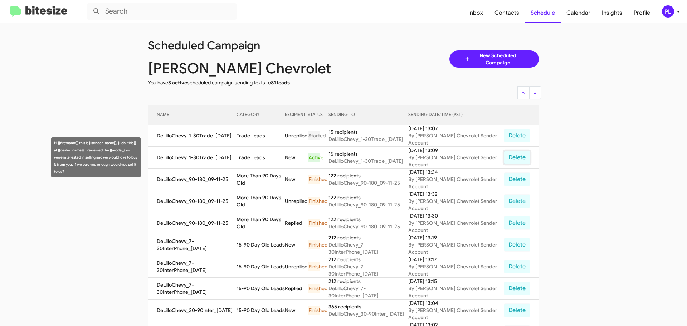
click at [522, 157] on button "Delete" at bounding box center [517, 158] width 26 height 14
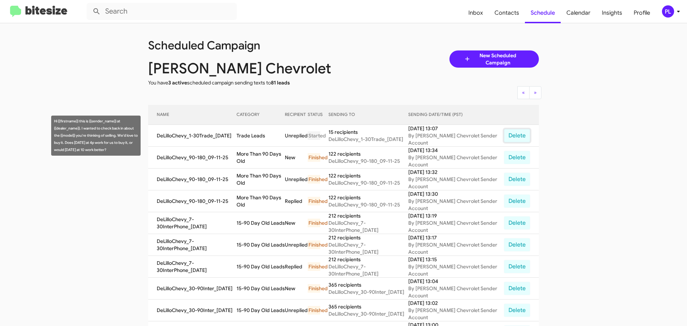
click at [525, 137] on button "Delete" at bounding box center [517, 136] width 26 height 14
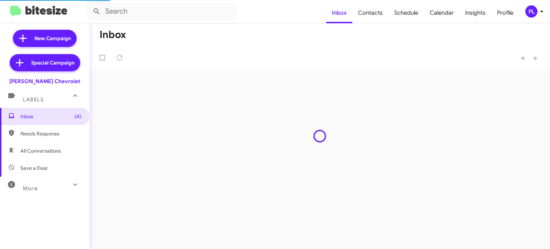
click at [545, 10] on icon at bounding box center [541, 11] width 9 height 9
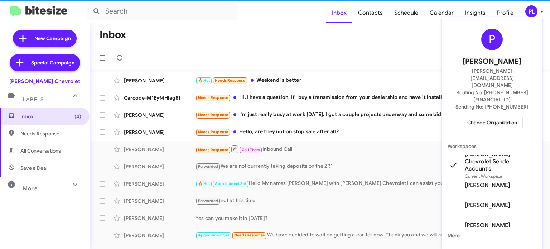
click at [493, 116] on span "Change Organization" at bounding box center [492, 122] width 50 height 12
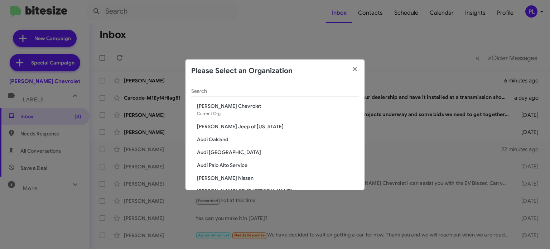
click at [216, 91] on input "Search" at bounding box center [275, 91] width 168 height 6
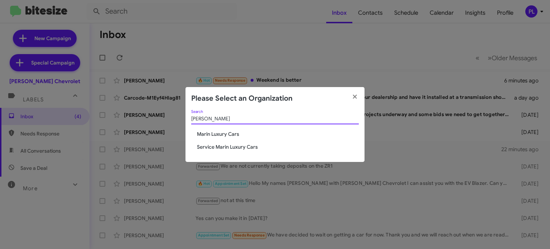
type input "[PERSON_NAME]"
click at [218, 149] on span "Service Marin Luxury Cars" at bounding box center [278, 146] width 162 height 7
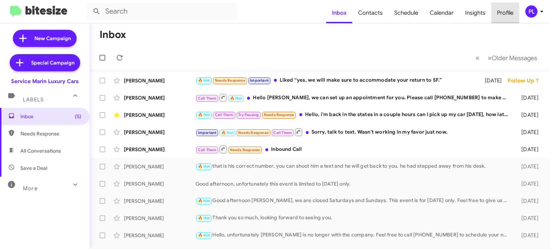
click at [508, 12] on span "Profile" at bounding box center [505, 13] width 28 height 21
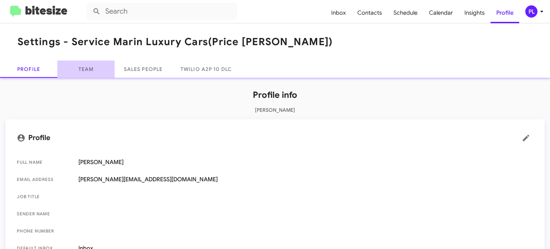
click at [94, 71] on link "Team" at bounding box center [85, 69] width 57 height 17
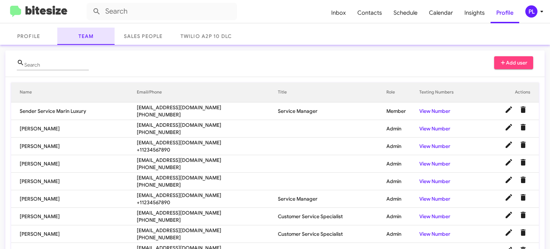
scroll to position [91, 0]
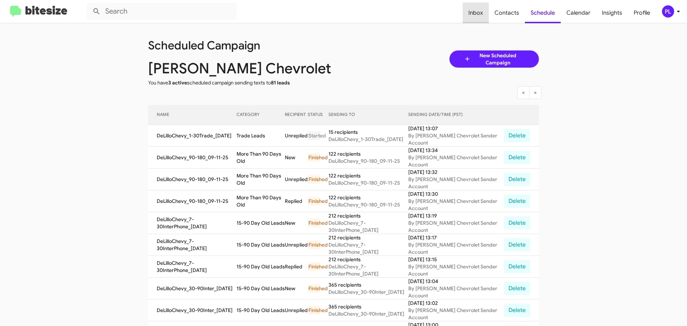
drag, startPoint x: 0, startPoint y: 0, endPoint x: 477, endPoint y: 13, distance: 476.7
click at [477, 13] on span "Inbox" at bounding box center [476, 13] width 26 height 21
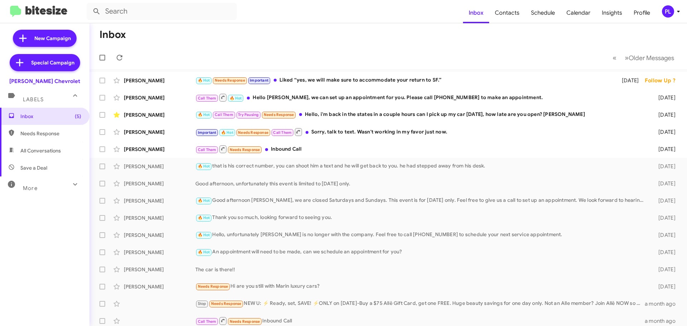
click at [675, 15] on icon at bounding box center [679, 11] width 9 height 9
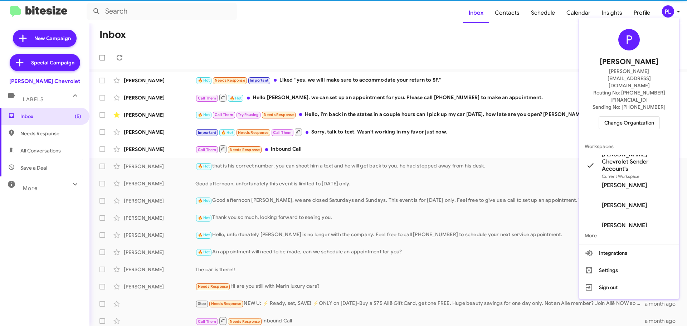
click at [626, 117] on span "Change Organization" at bounding box center [630, 123] width 50 height 12
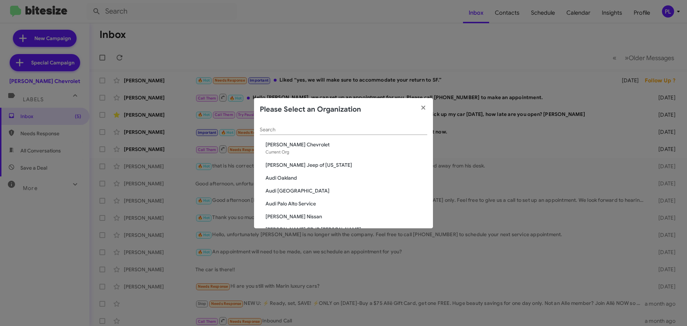
click at [333, 129] on input "Search" at bounding box center [344, 130] width 168 height 6
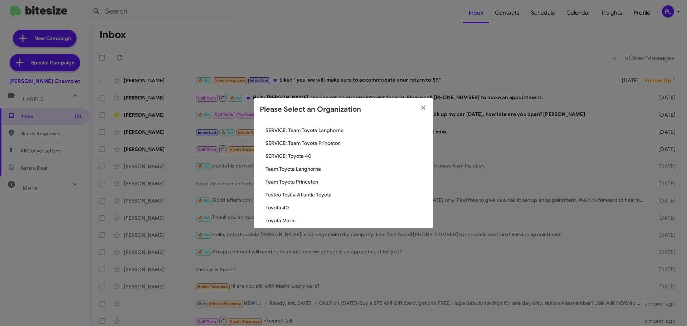
scroll to position [60, 0]
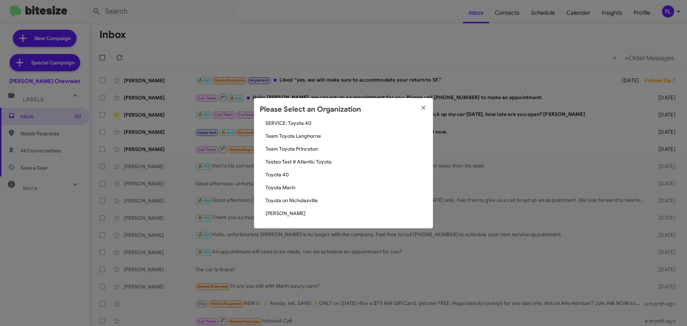
type input "toyota"
click at [285, 187] on span "Toyota Marin" at bounding box center [347, 187] width 162 height 7
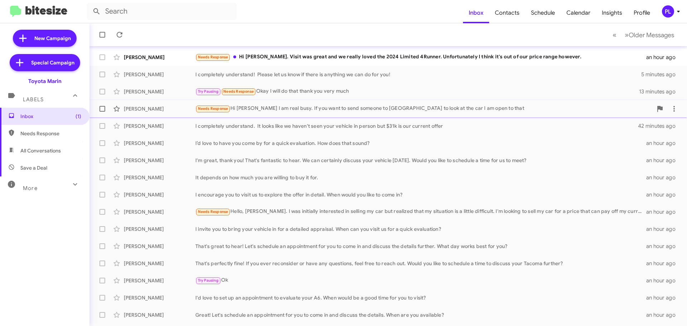
scroll to position [36, 0]
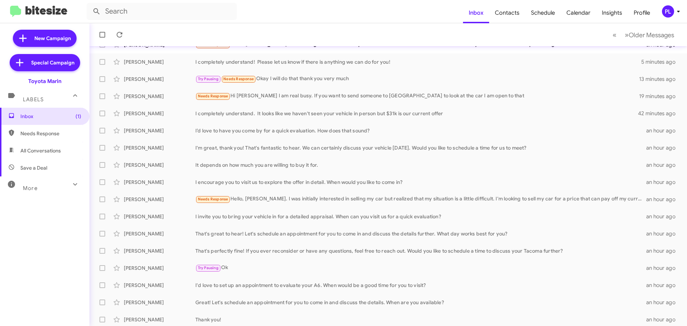
click at [58, 184] on div "More" at bounding box center [38, 185] width 64 height 13
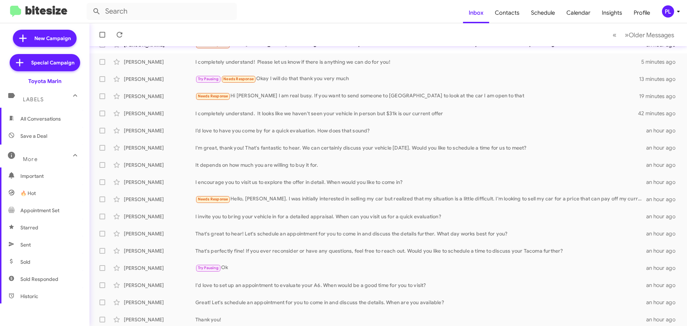
scroll to position [72, 0]
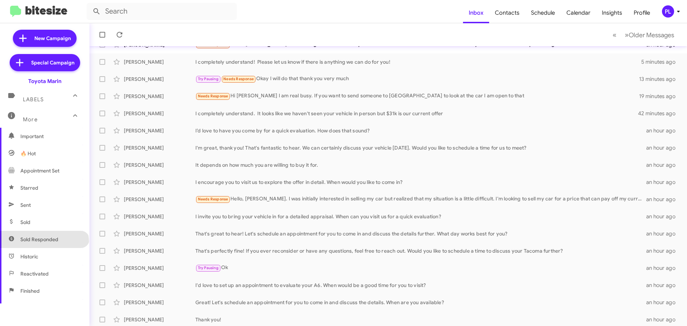
click at [44, 243] on span "Sold Responded" at bounding box center [45, 239] width 90 height 17
type input "in:sold-verified"
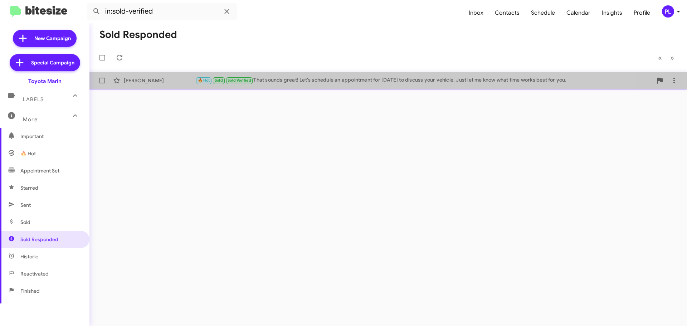
click at [344, 75] on div "[PERSON_NAME] 🔥 Hot Sold Sold Verified That sounds great! Let's schedule an app…" at bounding box center [388, 80] width 586 height 14
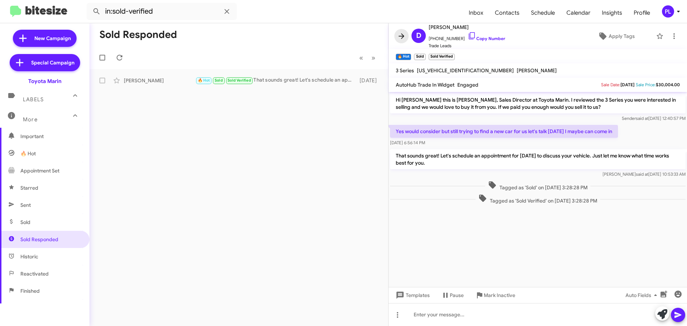
click at [402, 35] on icon at bounding box center [402, 35] width 6 height 5
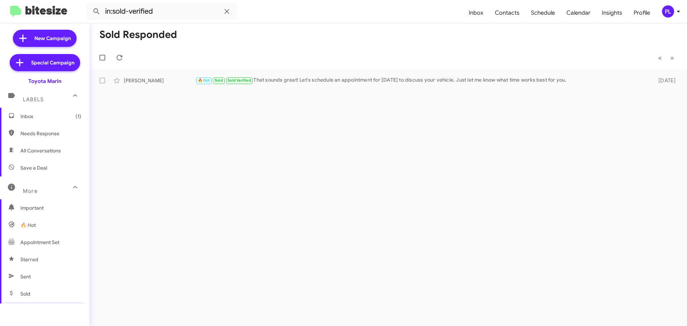
click at [31, 121] on span "Inbox (1)" at bounding box center [45, 116] width 90 height 17
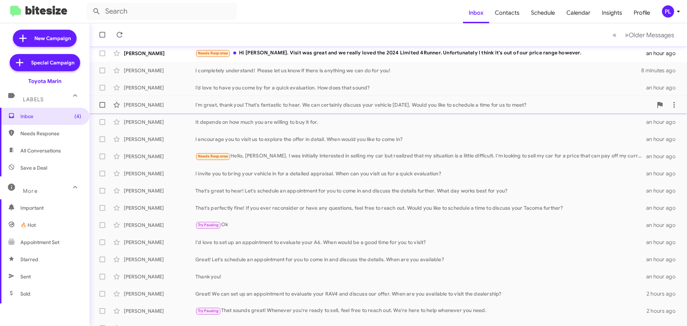
scroll to position [90, 0]
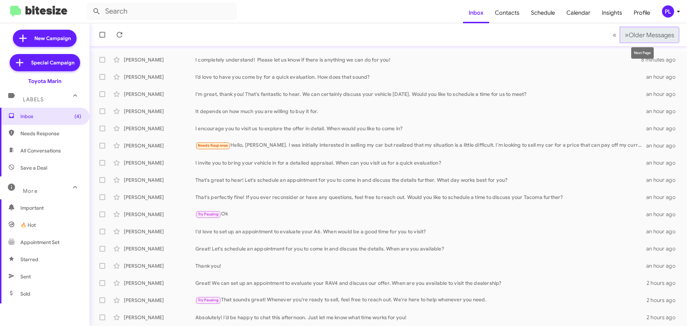
click at [642, 32] on span "Older Messages" at bounding box center [651, 35] width 45 height 8
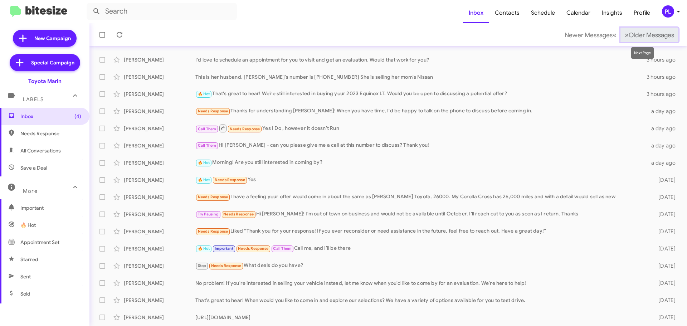
click at [636, 31] on span "Older Messages" at bounding box center [651, 35] width 45 height 8
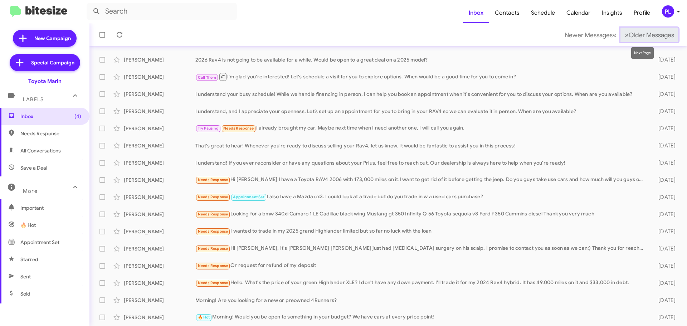
click at [632, 32] on span "Older Messages" at bounding box center [651, 35] width 45 height 8
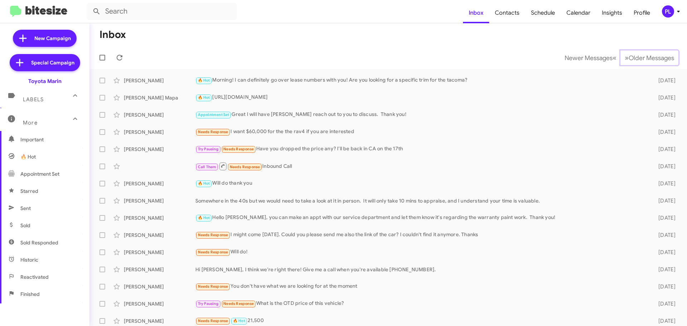
scroll to position [142, 0]
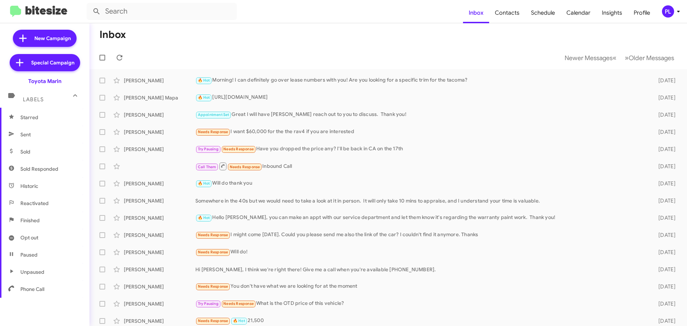
click at [54, 174] on span "Sold Responded" at bounding box center [45, 168] width 90 height 17
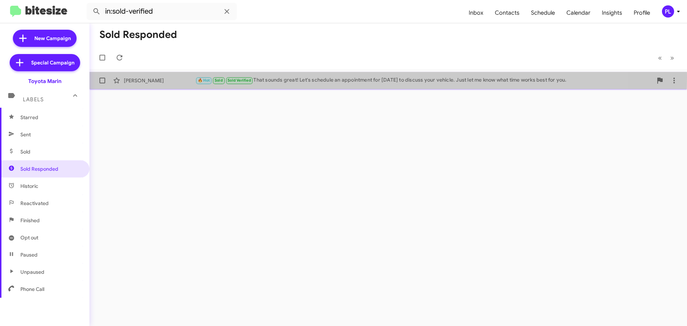
click at [294, 78] on div "🔥 Hot Sold Sold Verified That sounds great! Let's schedule an appointment for […" at bounding box center [424, 80] width 458 height 8
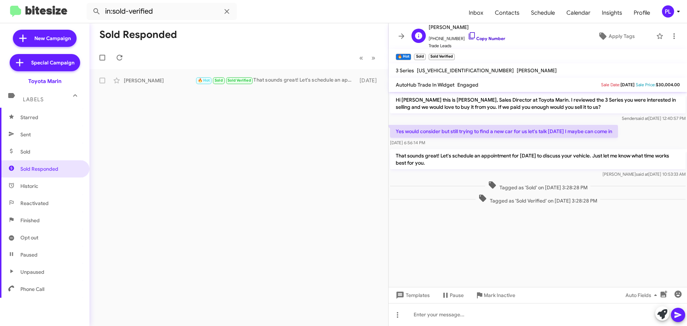
click at [488, 38] on link "Copy Number" at bounding box center [487, 38] width 38 height 5
click at [404, 34] on icon at bounding box center [401, 36] width 9 height 9
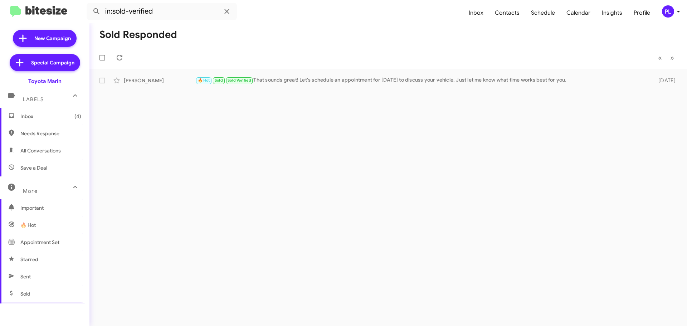
click at [48, 243] on span "Appointment Set" at bounding box center [39, 242] width 39 height 7
type input "in:appointment-set"
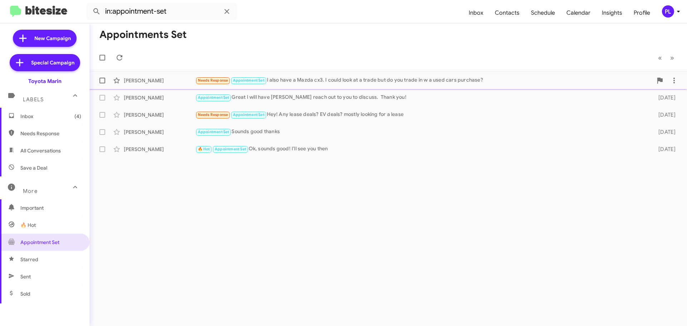
click at [362, 77] on div "Needs Response Appointment Set I also have a Mazda cx3. I could look at a trade…" at bounding box center [424, 80] width 458 height 8
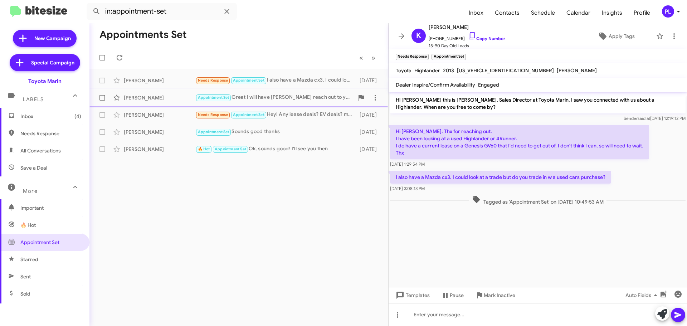
click at [260, 98] on div "Appointment Set Great I will have [PERSON_NAME] reach out to you to discuss. Th…" at bounding box center [274, 97] width 159 height 8
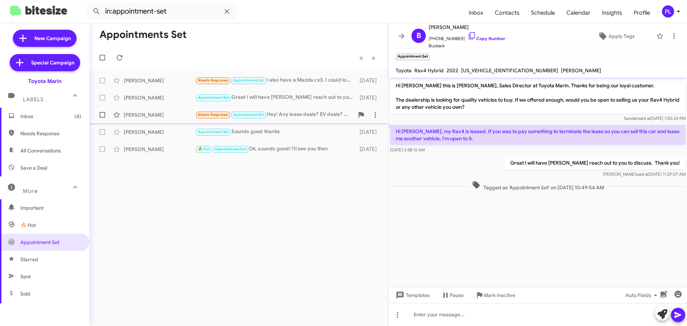
click at [302, 120] on div "[PERSON_NAME] Needs Response Appointment Set Hey! Any lease deals? EV deals? mo…" at bounding box center [239, 115] width 288 height 14
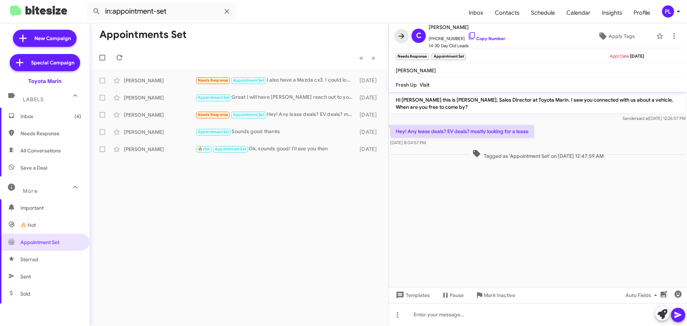
click at [401, 32] on icon at bounding box center [401, 36] width 9 height 9
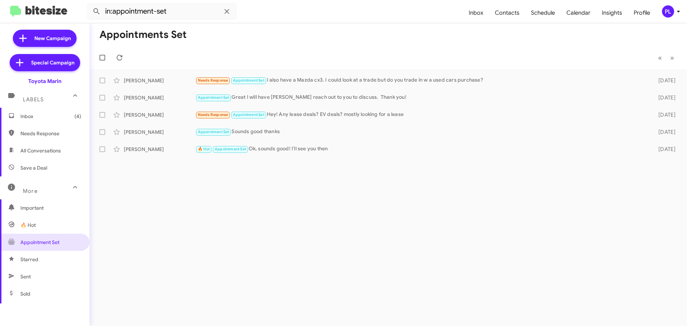
click at [40, 115] on span "Inbox (4)" at bounding box center [50, 116] width 61 height 7
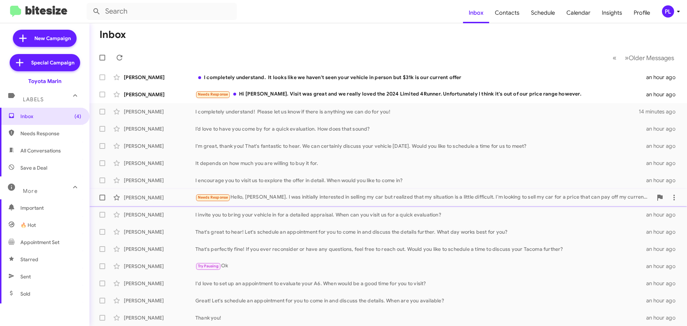
scroll to position [90, 0]
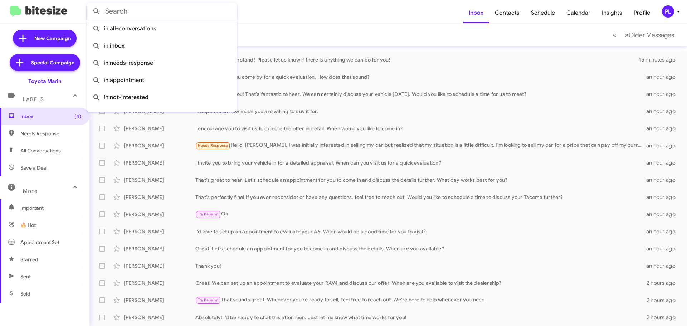
click at [125, 7] on input "text" at bounding box center [162, 11] width 150 height 17
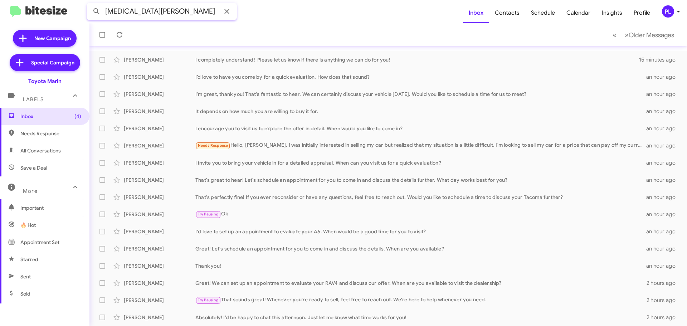
click at [90, 4] on button at bounding box center [97, 11] width 14 height 14
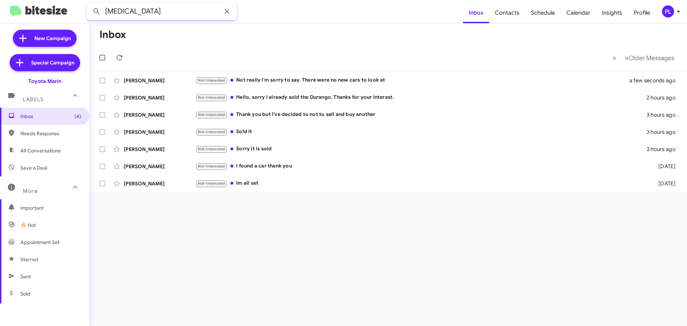
click at [90, 4] on button at bounding box center [97, 11] width 14 height 14
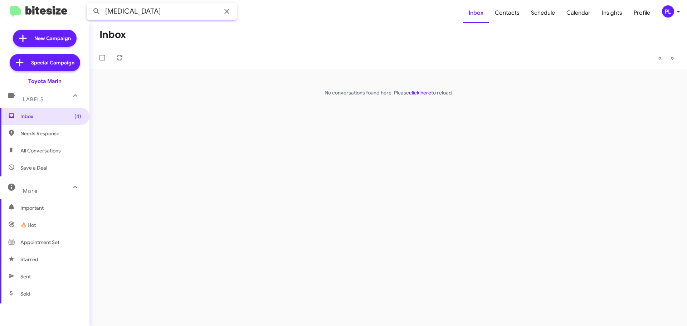
click at [118, 13] on input "[MEDICAL_DATA]" at bounding box center [162, 11] width 150 height 17
type input "alexcia"
click at [90, 4] on button at bounding box center [97, 11] width 14 height 14
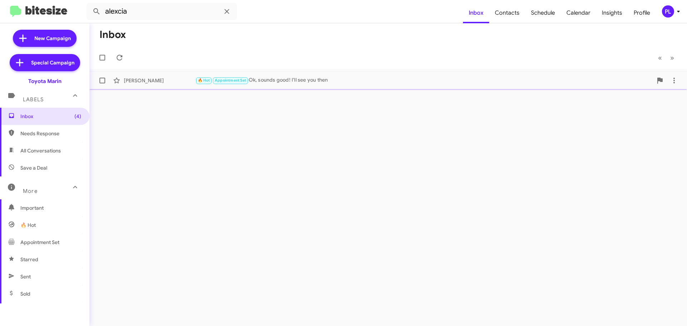
click at [271, 79] on div "🔥 Hot Appointment Set Ok, sounds good! I'll see you then" at bounding box center [424, 80] width 458 height 8
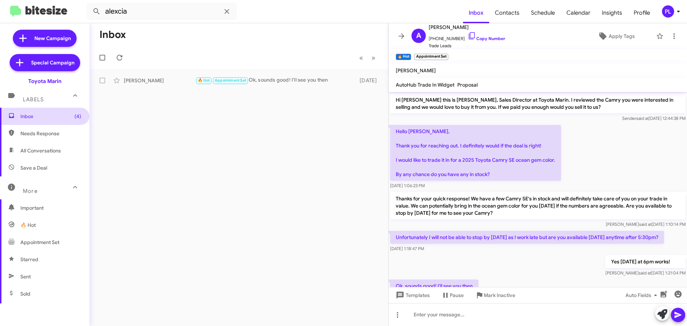
click at [55, 116] on span "Inbox (4)" at bounding box center [50, 116] width 61 height 7
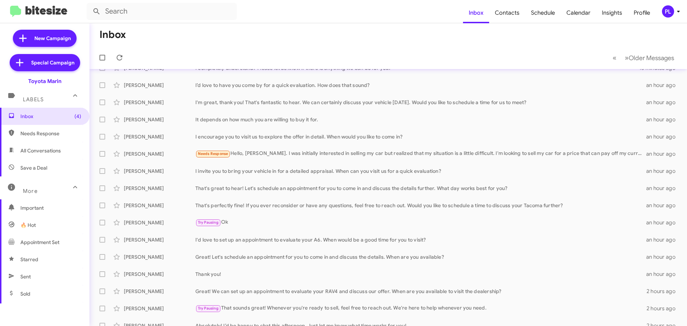
scroll to position [90, 0]
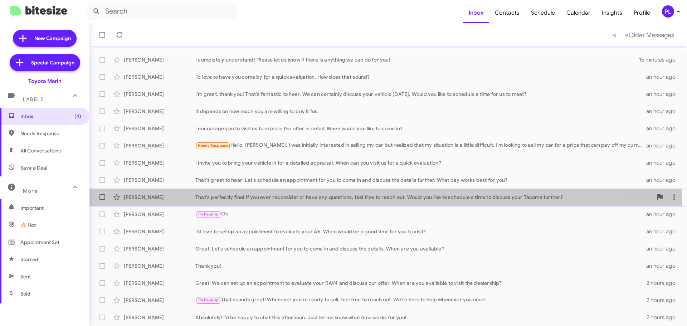
click at [290, 204] on span "[PERSON_NAME] That's perfectly fine! If you ever reconsider or have any questio…" at bounding box center [389, 197] width 598 height 17
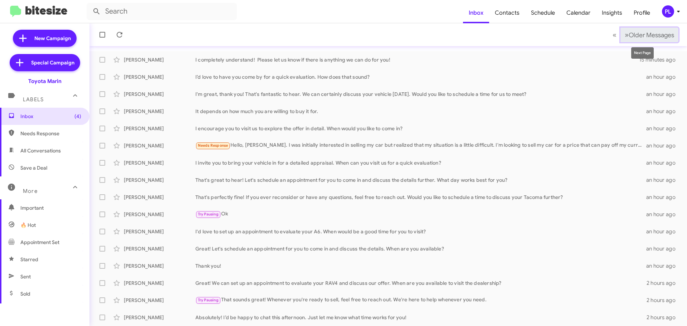
click at [645, 35] on span "Older Messages" at bounding box center [651, 35] width 45 height 8
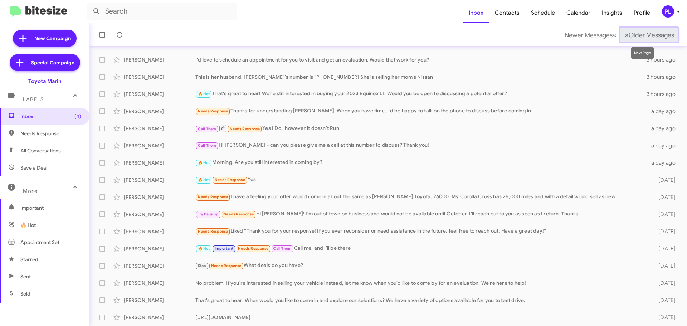
click at [648, 36] on span "Older Messages" at bounding box center [651, 35] width 45 height 8
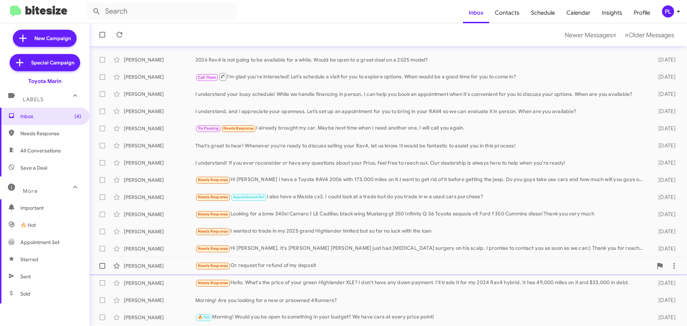
click at [278, 262] on div "Needs Response Or request for refund of my deposit" at bounding box center [424, 266] width 458 height 8
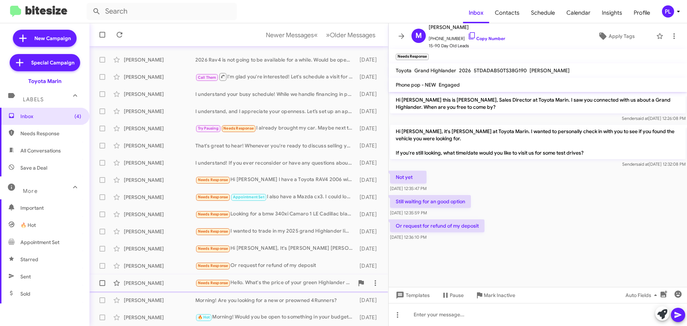
click at [301, 286] on div "Needs Response Hello. What's the price of your green Highlander XLE? I don't ha…" at bounding box center [274, 283] width 159 height 8
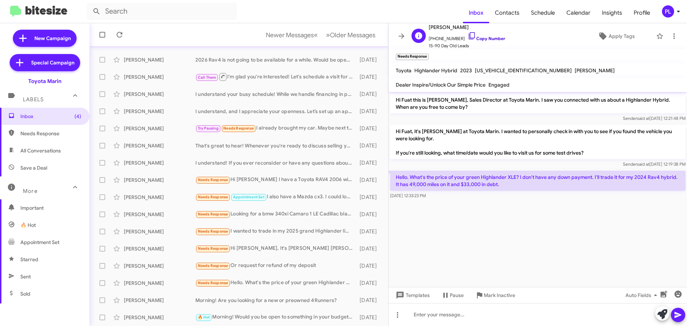
click at [493, 37] on link "Copy Number" at bounding box center [487, 38] width 38 height 5
click at [267, 301] on div "Morning! Are you looking for a new or preowned 4Runners?" at bounding box center [274, 300] width 159 height 7
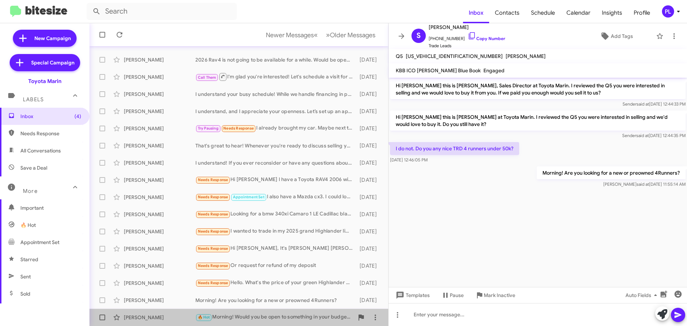
click at [283, 315] on div "🔥 Hot Morning! Would you be open to something in your budget? We have cars at e…" at bounding box center [274, 317] width 159 height 8
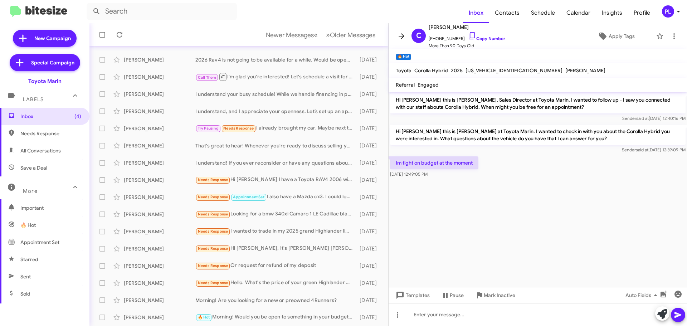
click at [402, 35] on icon at bounding box center [401, 36] width 9 height 9
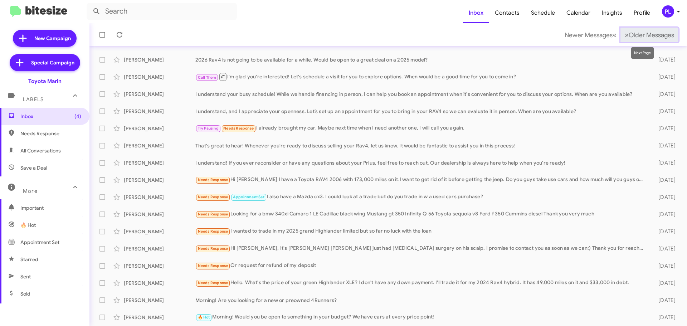
click at [645, 35] on span "Older Messages" at bounding box center [651, 35] width 45 height 8
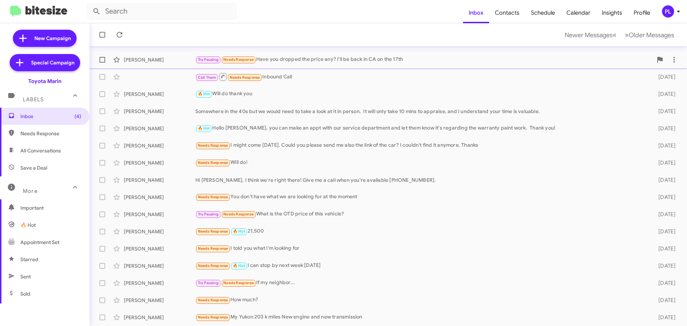
click at [303, 61] on div "Try Pausing Needs Response Have you dropped the price any? I'll be back in CA o…" at bounding box center [424, 59] width 458 height 8
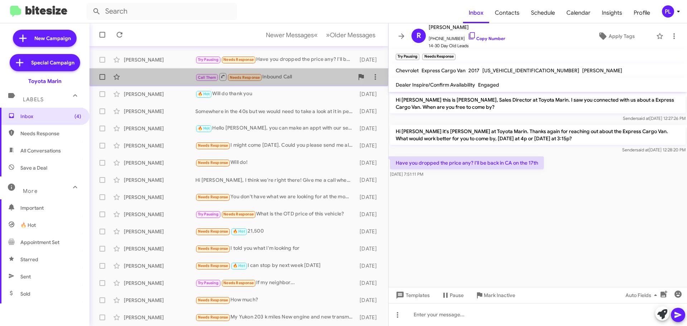
click at [279, 76] on div "Call Them Needs Response Inbound Call" at bounding box center [274, 76] width 159 height 9
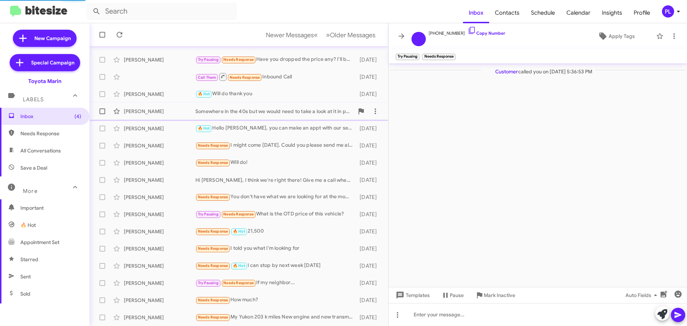
click at [247, 111] on div "Somewhere in the 40s but we would need to take a look at it in person. It will …" at bounding box center [274, 111] width 159 height 7
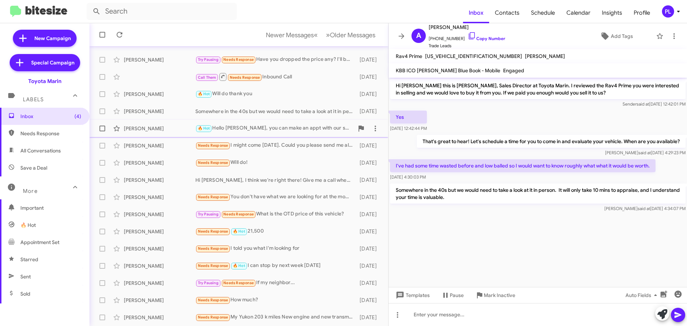
click at [262, 133] on div "[PERSON_NAME] 🔥 Hot Hello [PERSON_NAME], you can make an appt with our service …" at bounding box center [239, 128] width 288 height 14
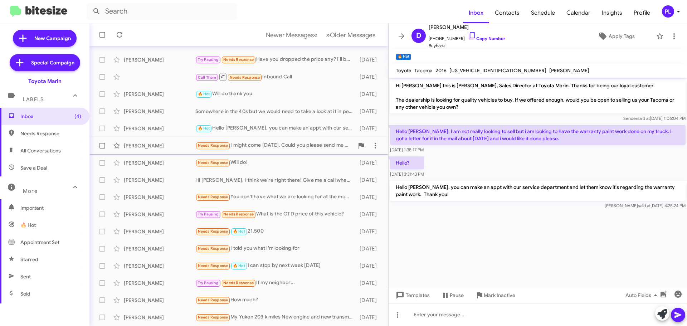
click at [277, 148] on div "Needs Response I might come [DATE]. Could you please send me also the link of t…" at bounding box center [274, 145] width 159 height 8
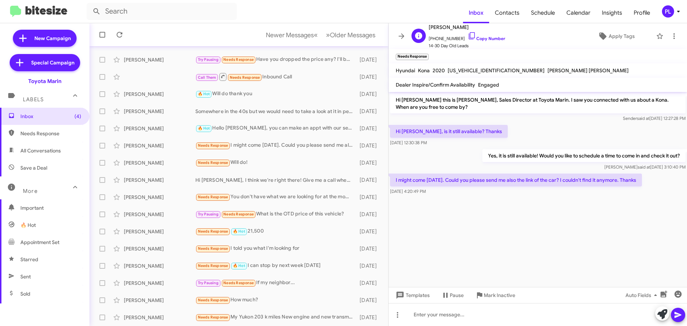
click at [480, 42] on span "[PHONE_NUMBER] Copy Number" at bounding box center [467, 37] width 77 height 11
click at [489, 39] on link "Copy Number" at bounding box center [487, 38] width 38 height 5
click at [609, 35] on span "Apply Tags" at bounding box center [622, 36] width 26 height 13
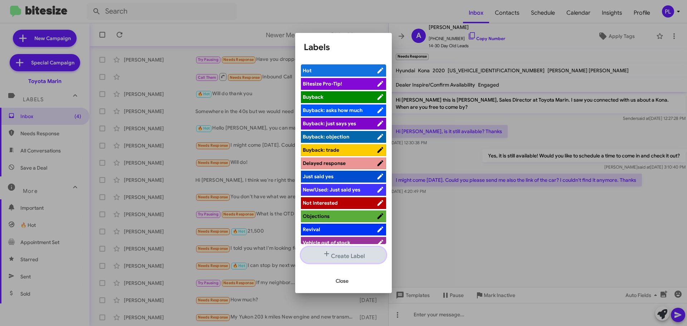
click at [337, 258] on button "Create Label" at bounding box center [343, 255] width 85 height 16
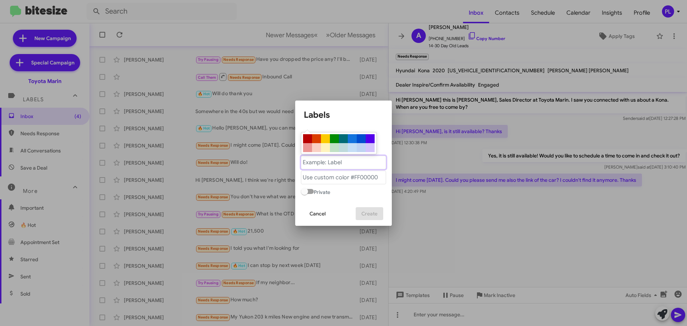
click at [334, 164] on "text" at bounding box center [343, 163] width 85 height 14
type "FOLLOW UP NEEDED"
click at [371, 137] on div at bounding box center [370, 138] width 9 height 9
type "#5300eb"
drag, startPoint x: 289, startPoint y: 161, endPoint x: 273, endPoint y: 161, distance: 15.4
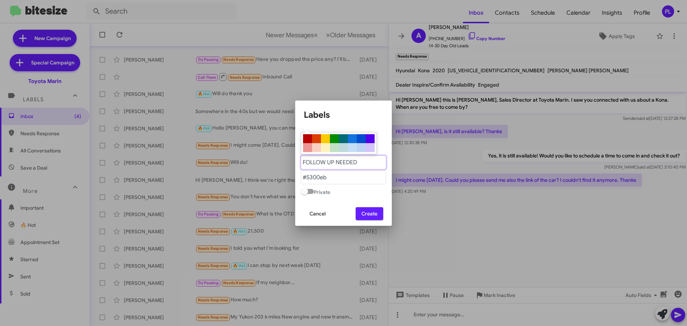
click at [273, 161] on div "Labels Private Cancel Create" at bounding box center [343, 163] width 687 height 326
type "[PERSON_NAME]"
click at [318, 136] on div at bounding box center [316, 138] width 9 height 9
type "#db3e00"
click at [317, 212] on span "Cancel" at bounding box center [318, 213] width 16 height 13
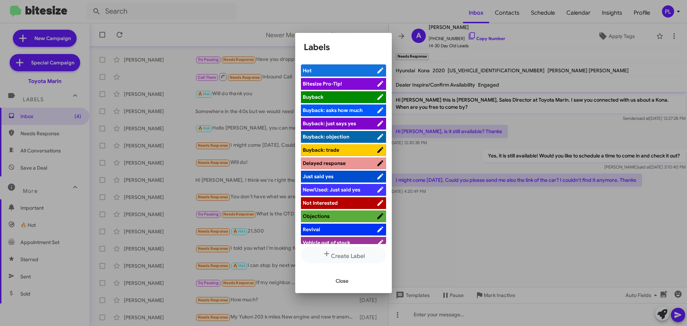
click at [642, 13] on div at bounding box center [343, 163] width 687 height 326
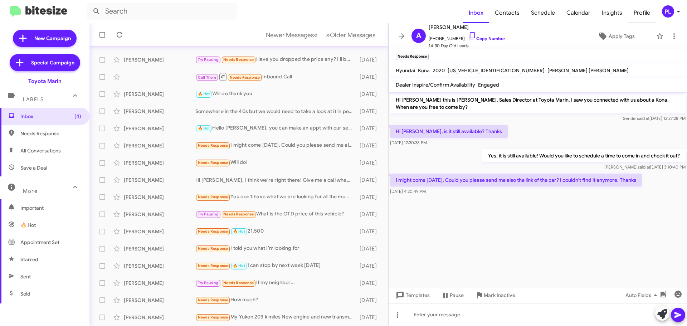
click at [642, 12] on span "Profile" at bounding box center [642, 13] width 28 height 21
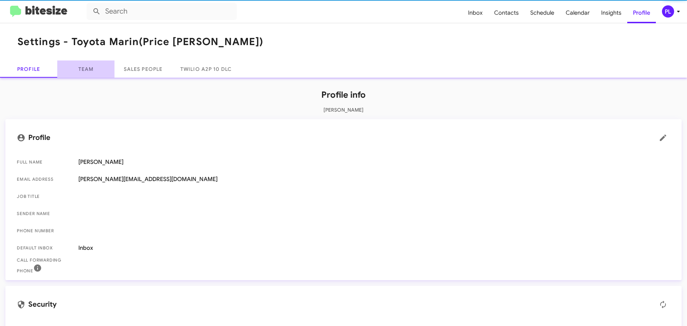
click at [82, 69] on link "Team" at bounding box center [85, 69] width 57 height 17
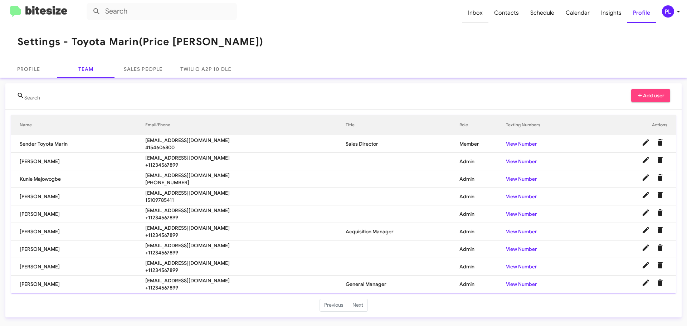
click at [480, 15] on span "Inbox" at bounding box center [476, 13] width 26 height 21
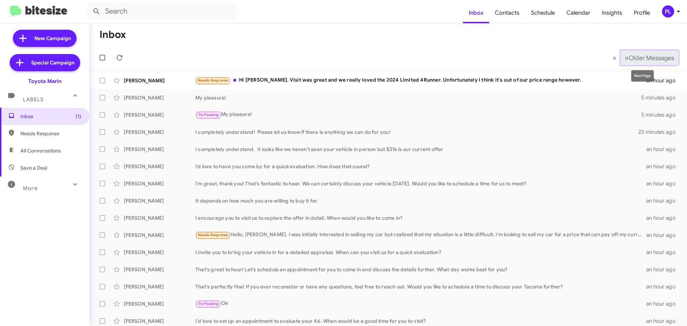
click at [651, 57] on span "Older Messages" at bounding box center [651, 58] width 45 height 8
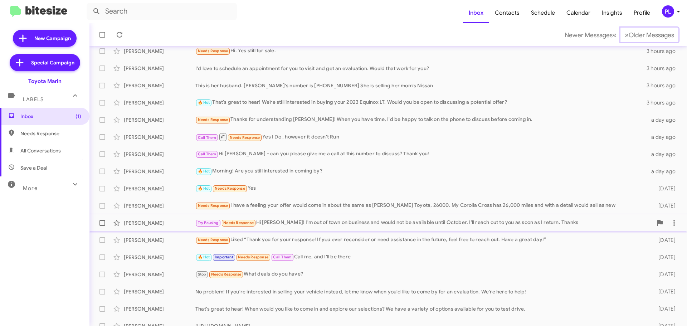
scroll to position [90, 0]
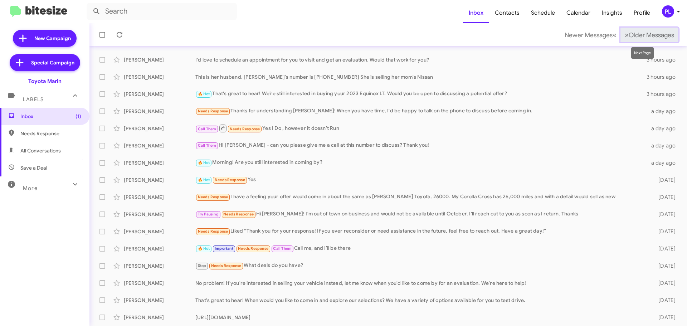
click at [639, 40] on button "» Next Older Messages" at bounding box center [650, 35] width 58 height 15
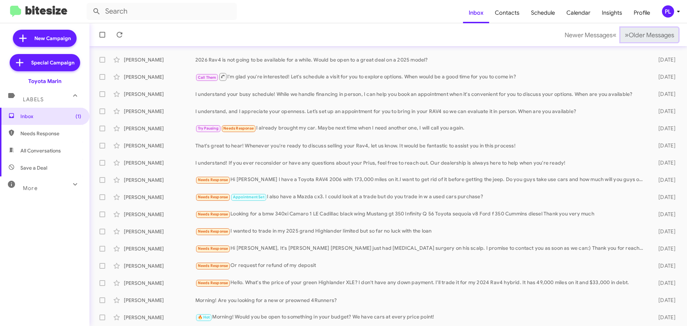
click at [640, 40] on button "» Next Older Messages" at bounding box center [650, 35] width 58 height 15
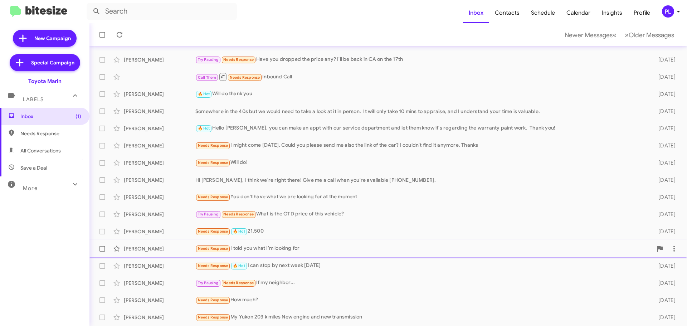
click at [269, 249] on div "Needs Response I told you what I'm looking for" at bounding box center [424, 249] width 458 height 8
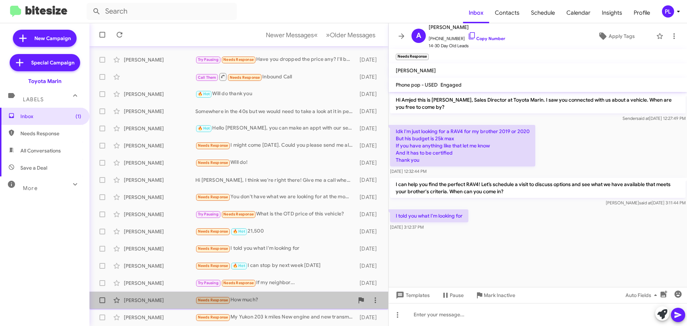
click at [270, 303] on div "Needs Response How much?" at bounding box center [274, 300] width 159 height 8
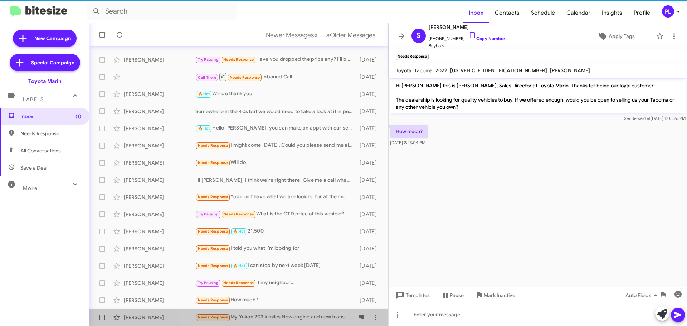
click at [270, 318] on div "Needs Response My Yukon 203 k miles New engine and new transmission" at bounding box center [274, 317] width 159 height 8
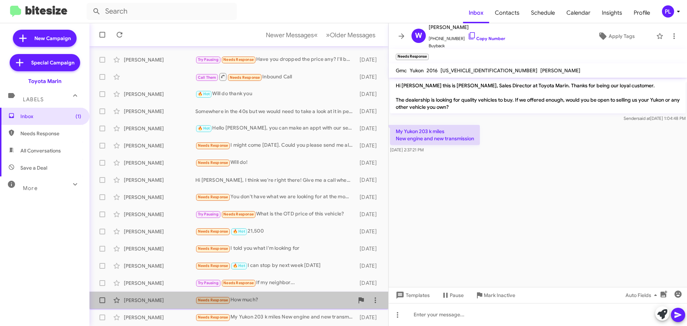
click at [264, 302] on div "Needs Response How much?" at bounding box center [274, 300] width 159 height 8
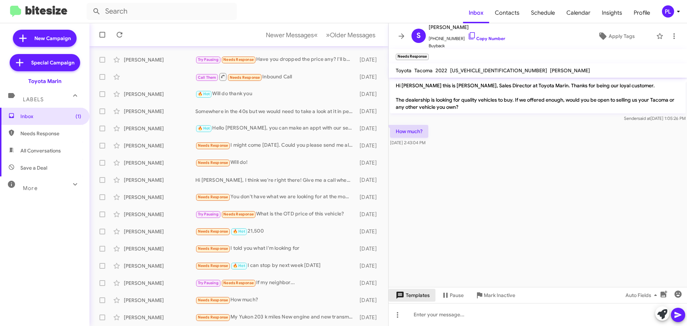
click at [419, 297] on span "Templates" at bounding box center [412, 295] width 35 height 13
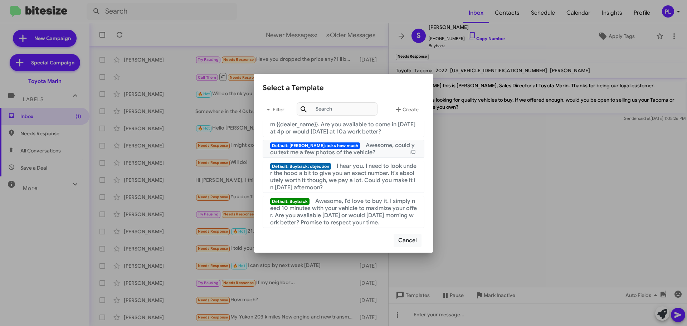
scroll to position [143, 0]
